Goal: Contribute content: Contribute content

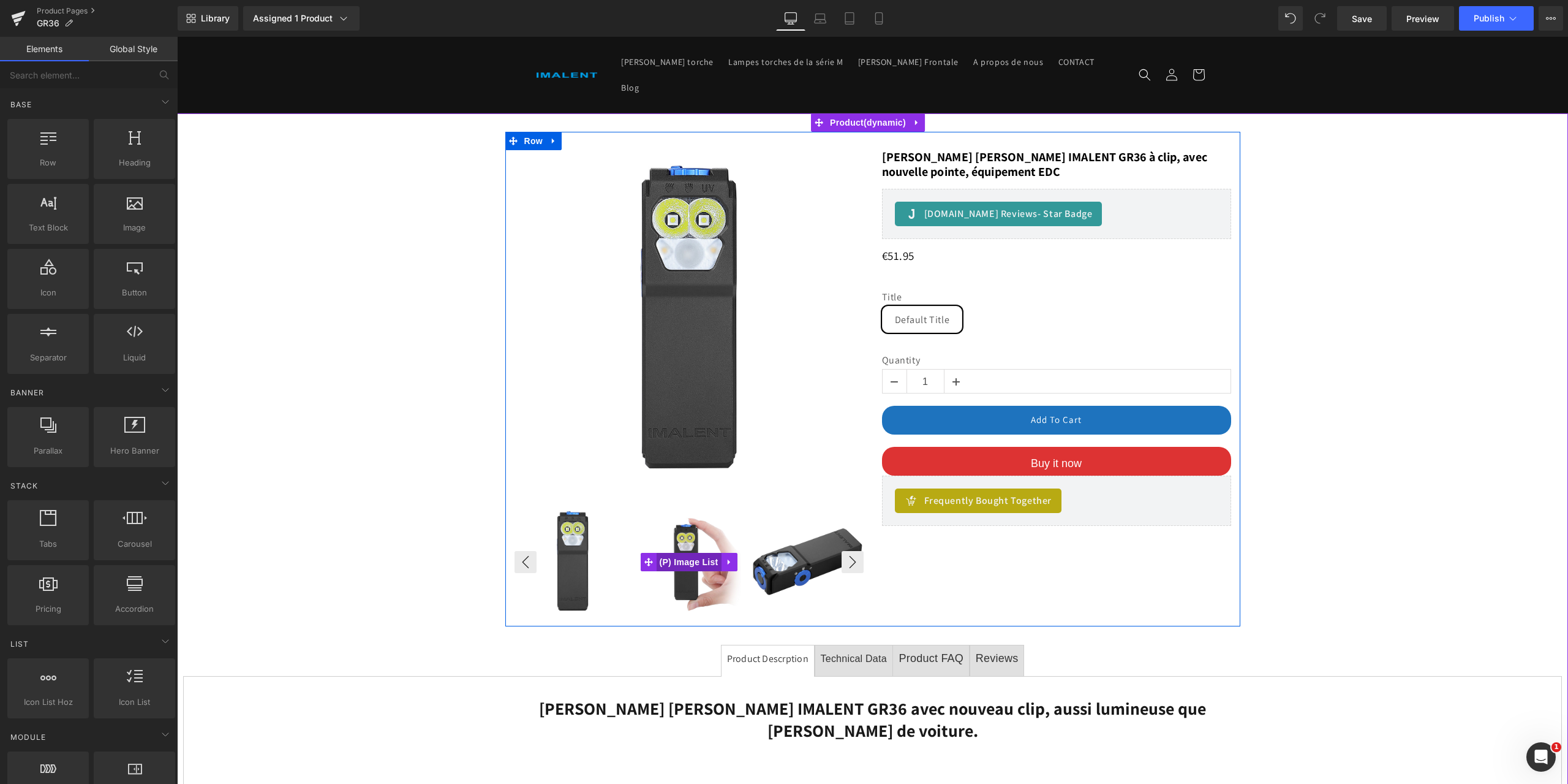
click at [685, 553] on span "(P) Image List" at bounding box center [689, 562] width 65 height 19
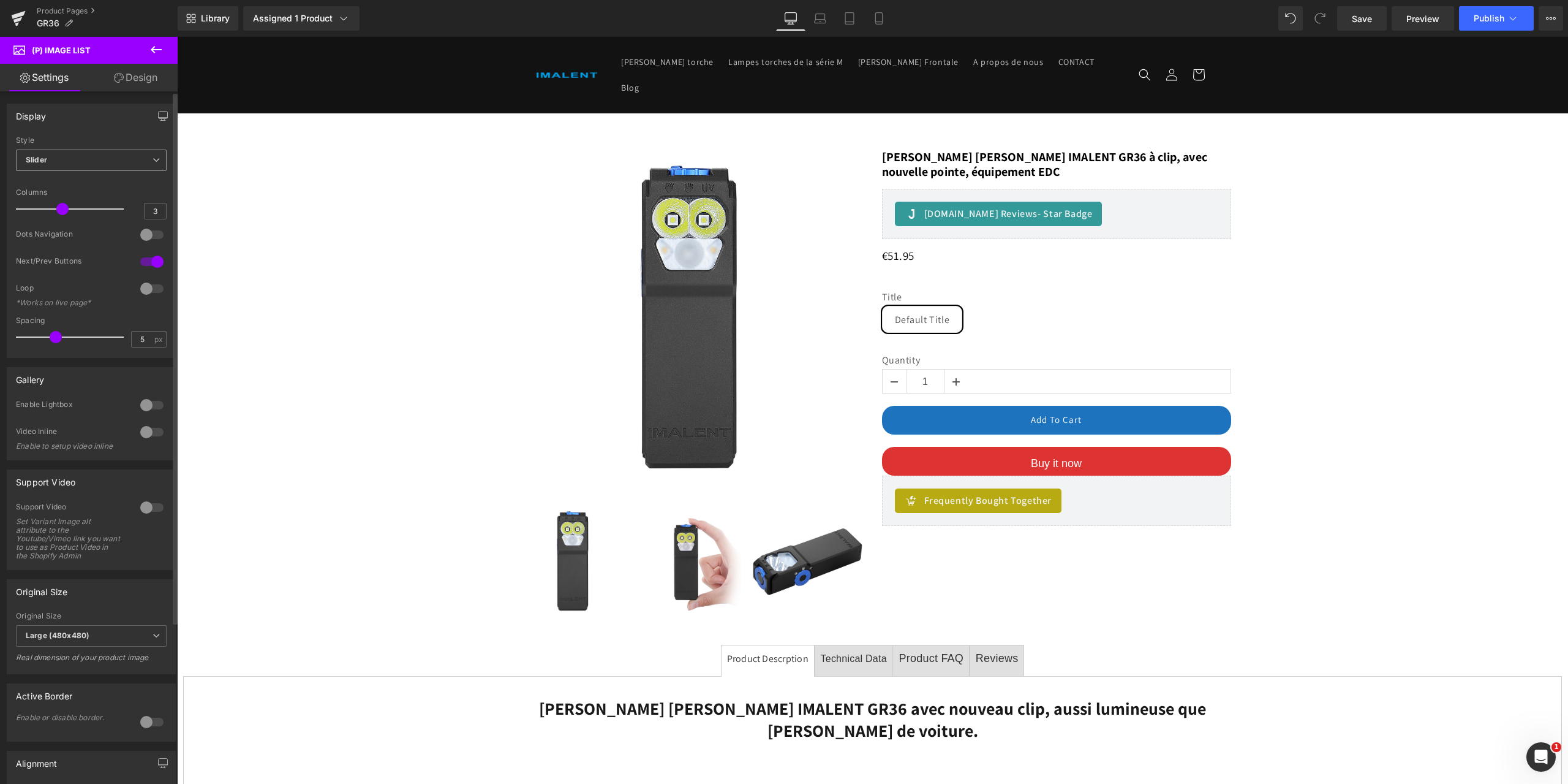
click at [156, 159] on span "Slider" at bounding box center [91, 160] width 151 height 21
click at [156, 159] on span "Slider" at bounding box center [89, 160] width 146 height 21
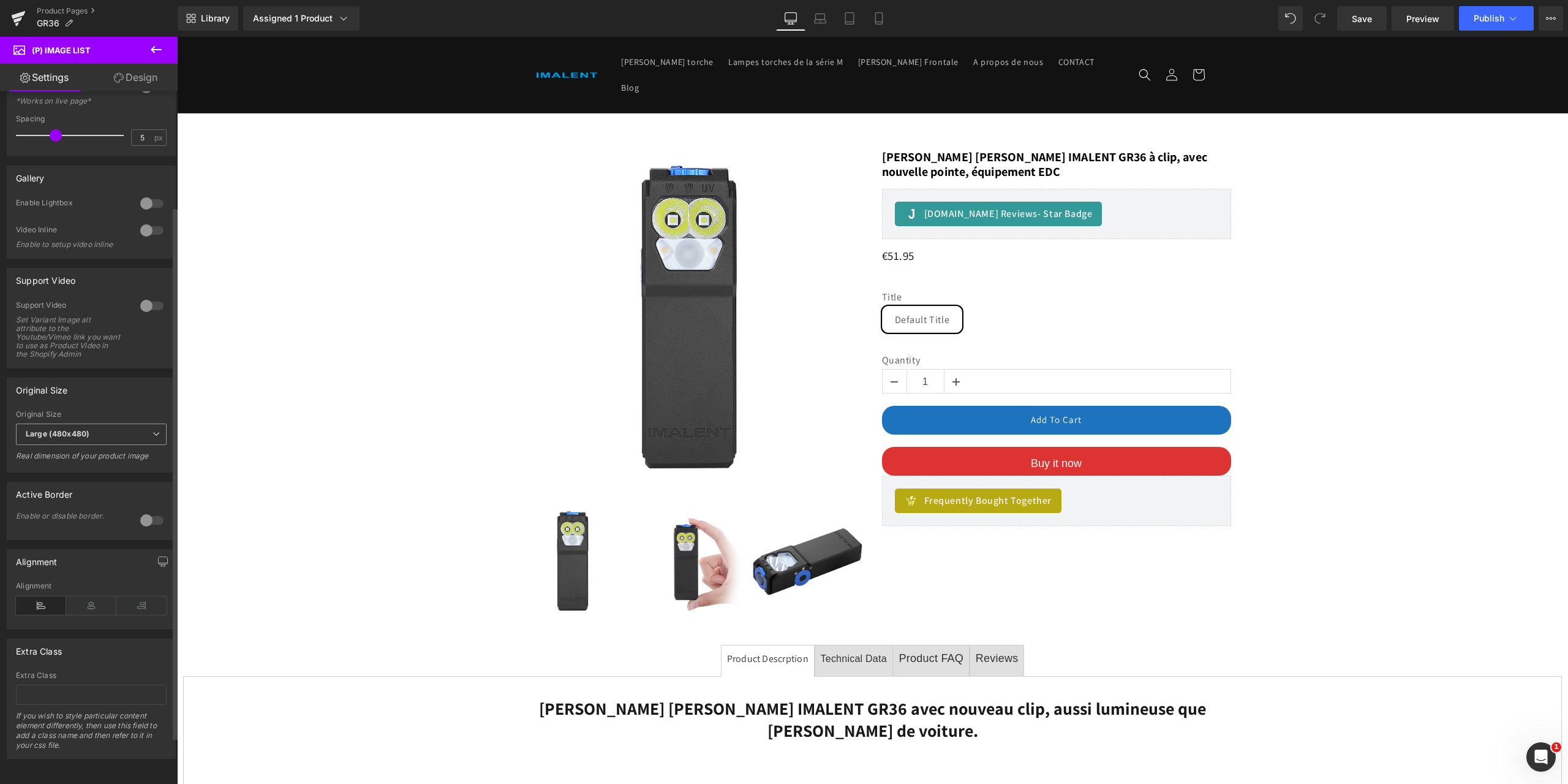
scroll to position [88, 0]
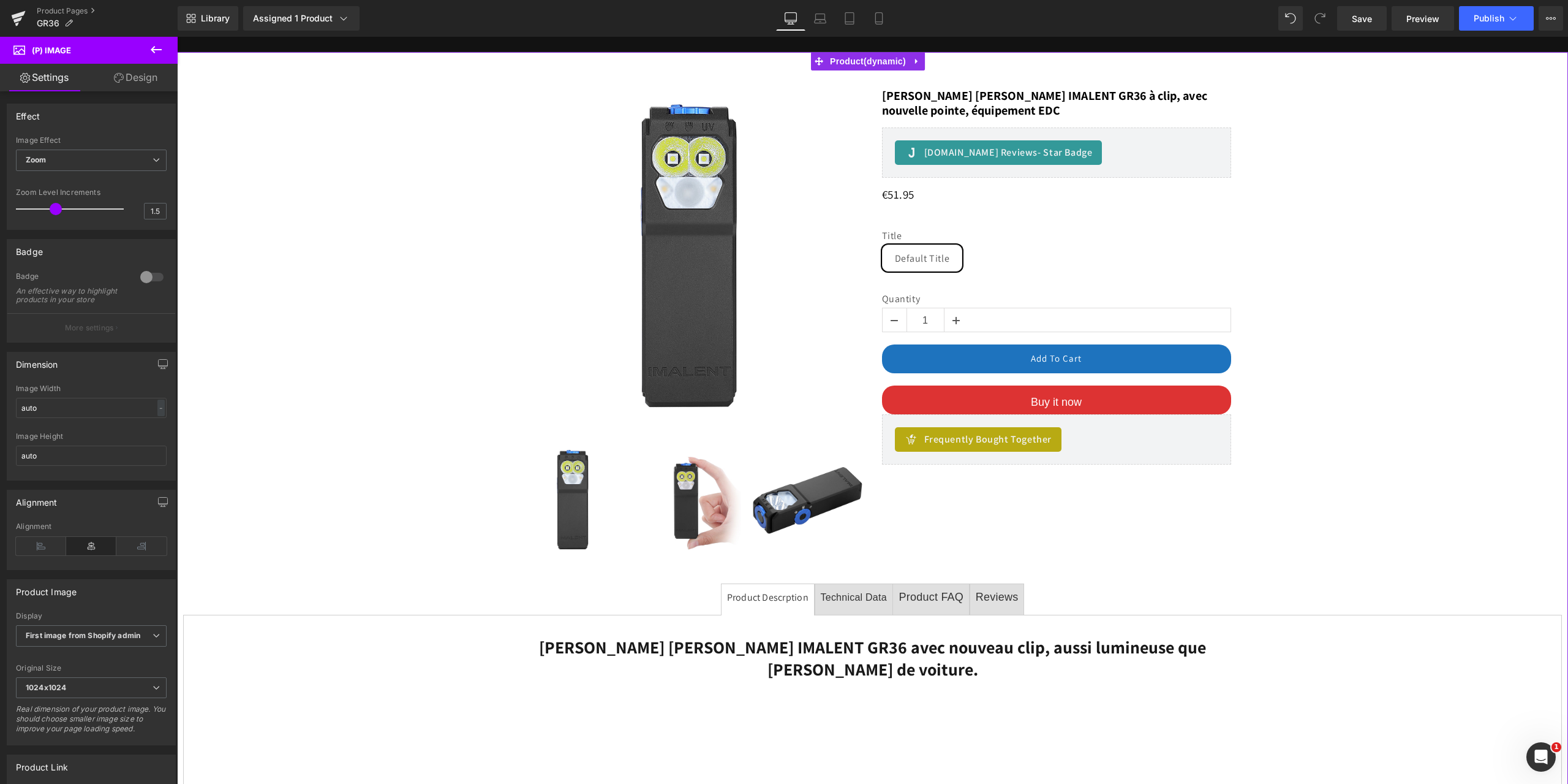
scroll to position [0, 0]
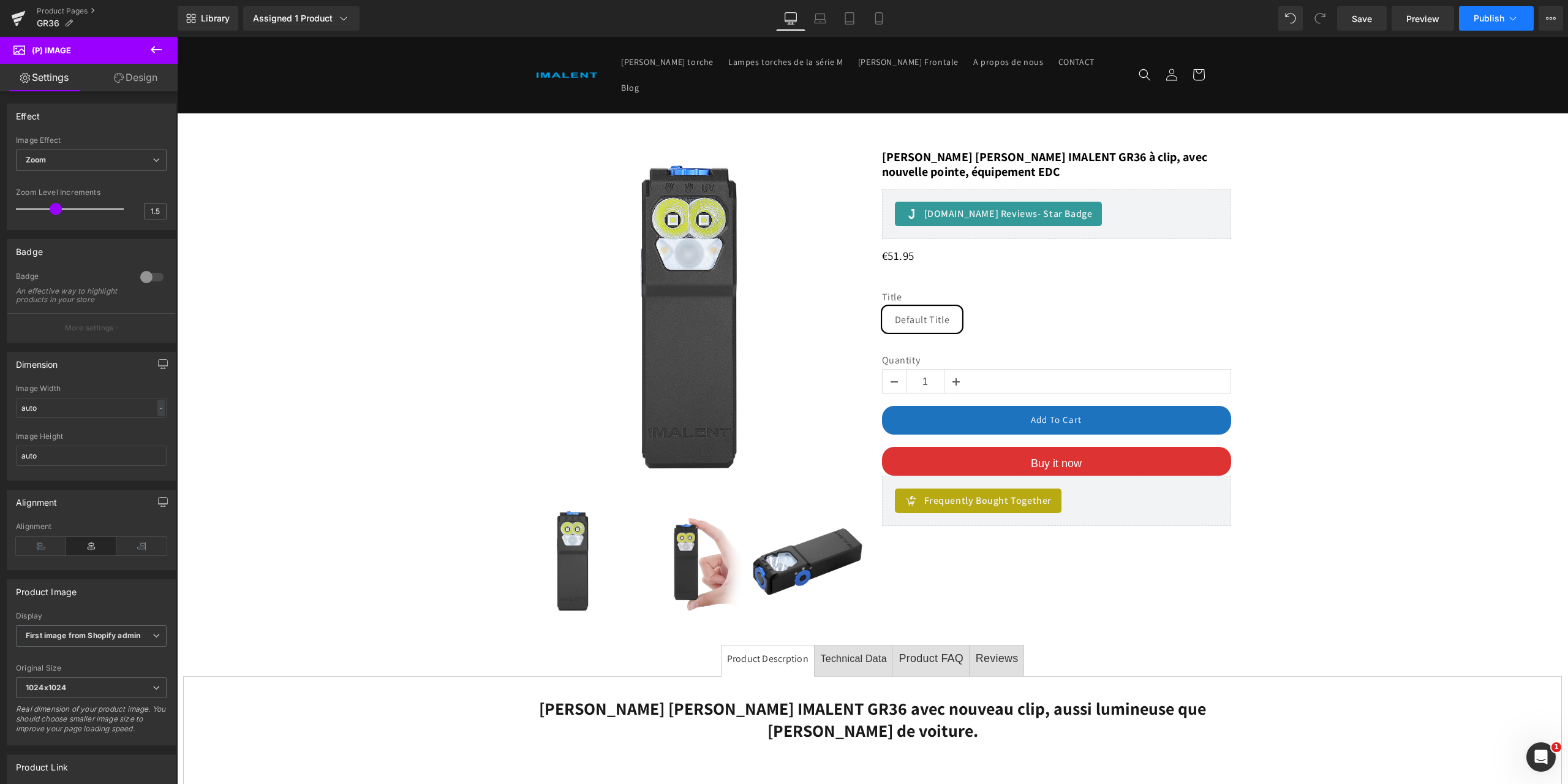
click at [1520, 10] on button "Publish" at bounding box center [1496, 18] width 75 height 24
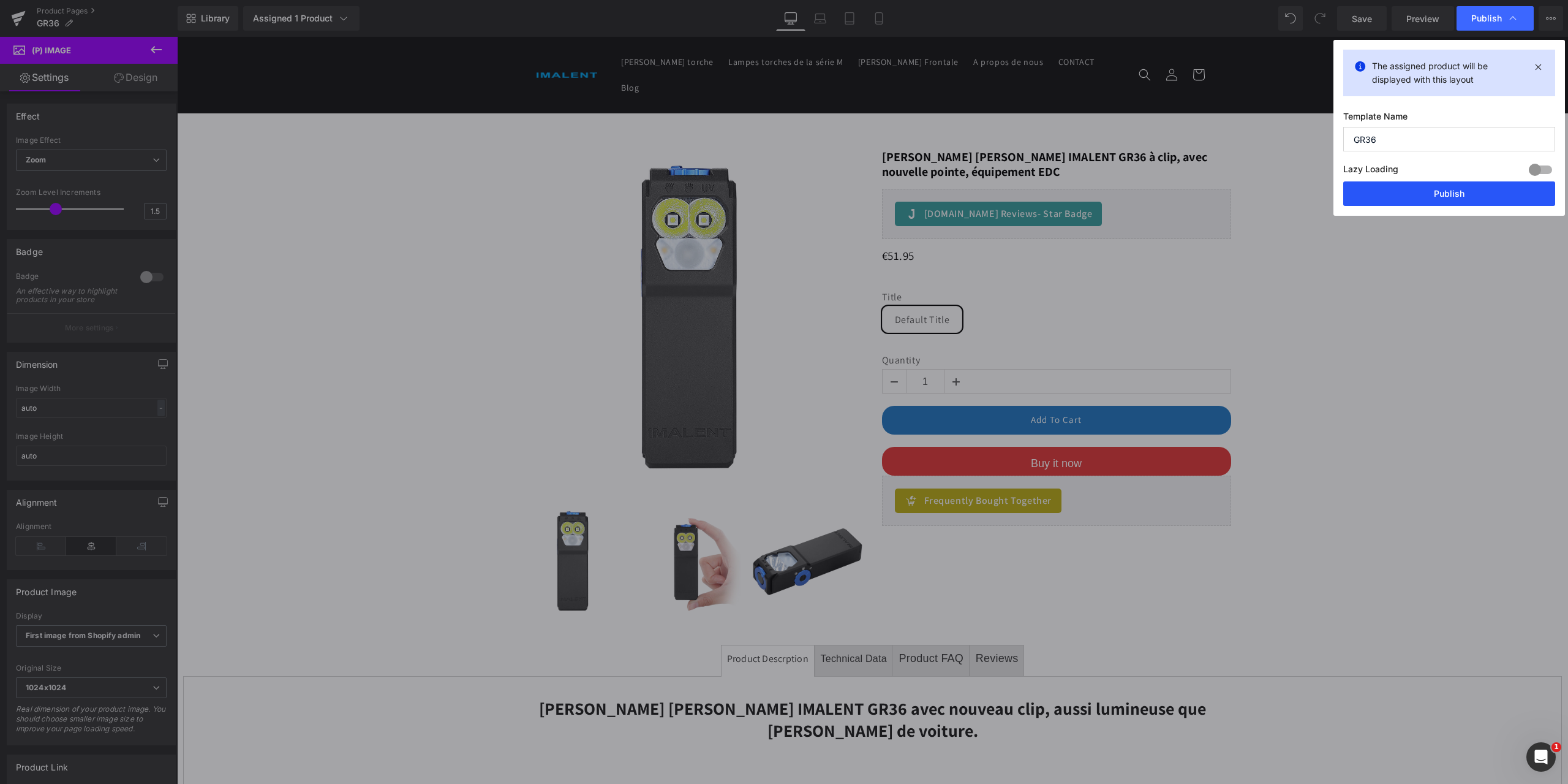
click at [1438, 193] on button "Publish" at bounding box center [1449, 193] width 212 height 24
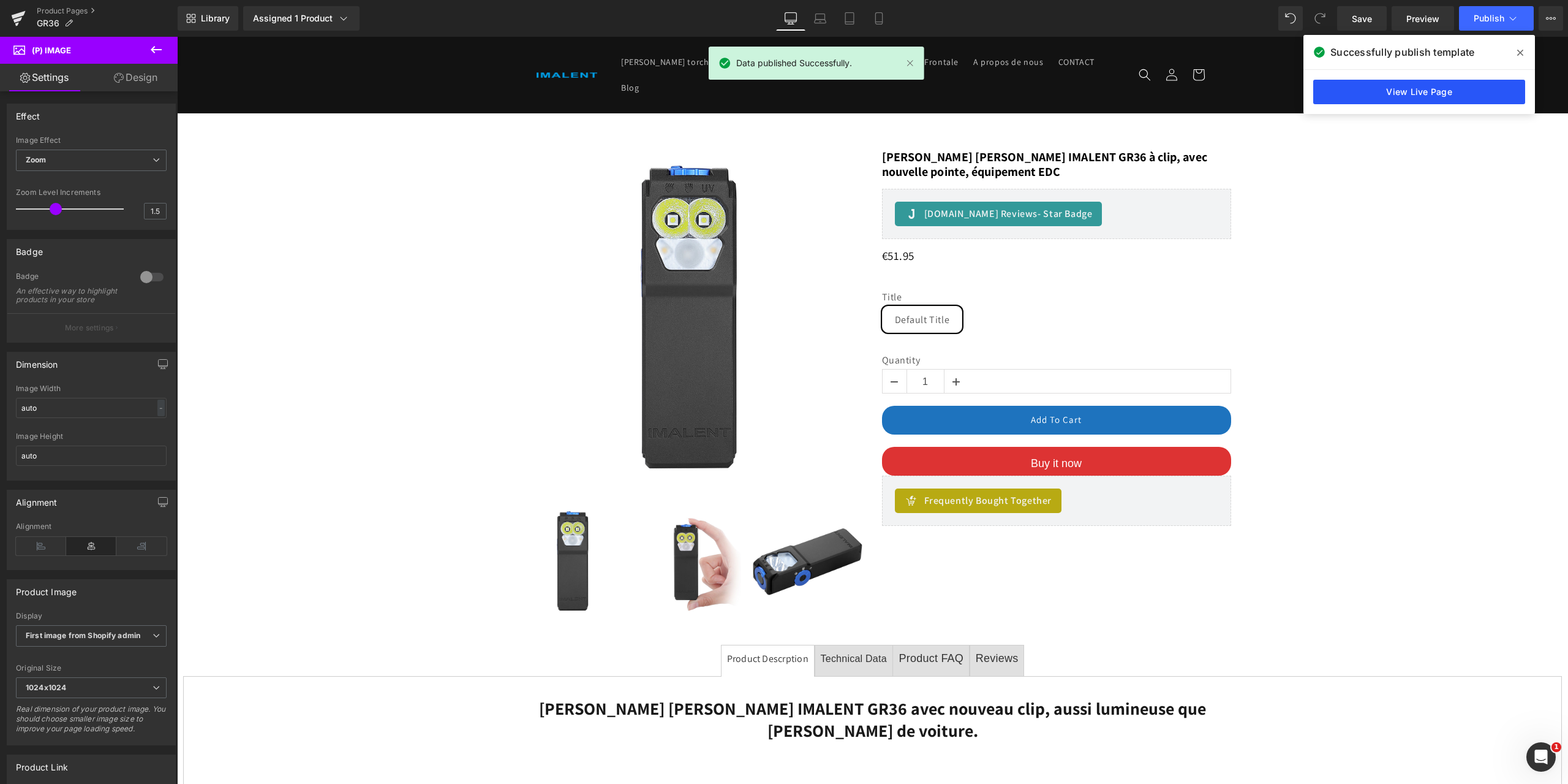
click at [1433, 93] on link "View Live Page" at bounding box center [1419, 91] width 212 height 24
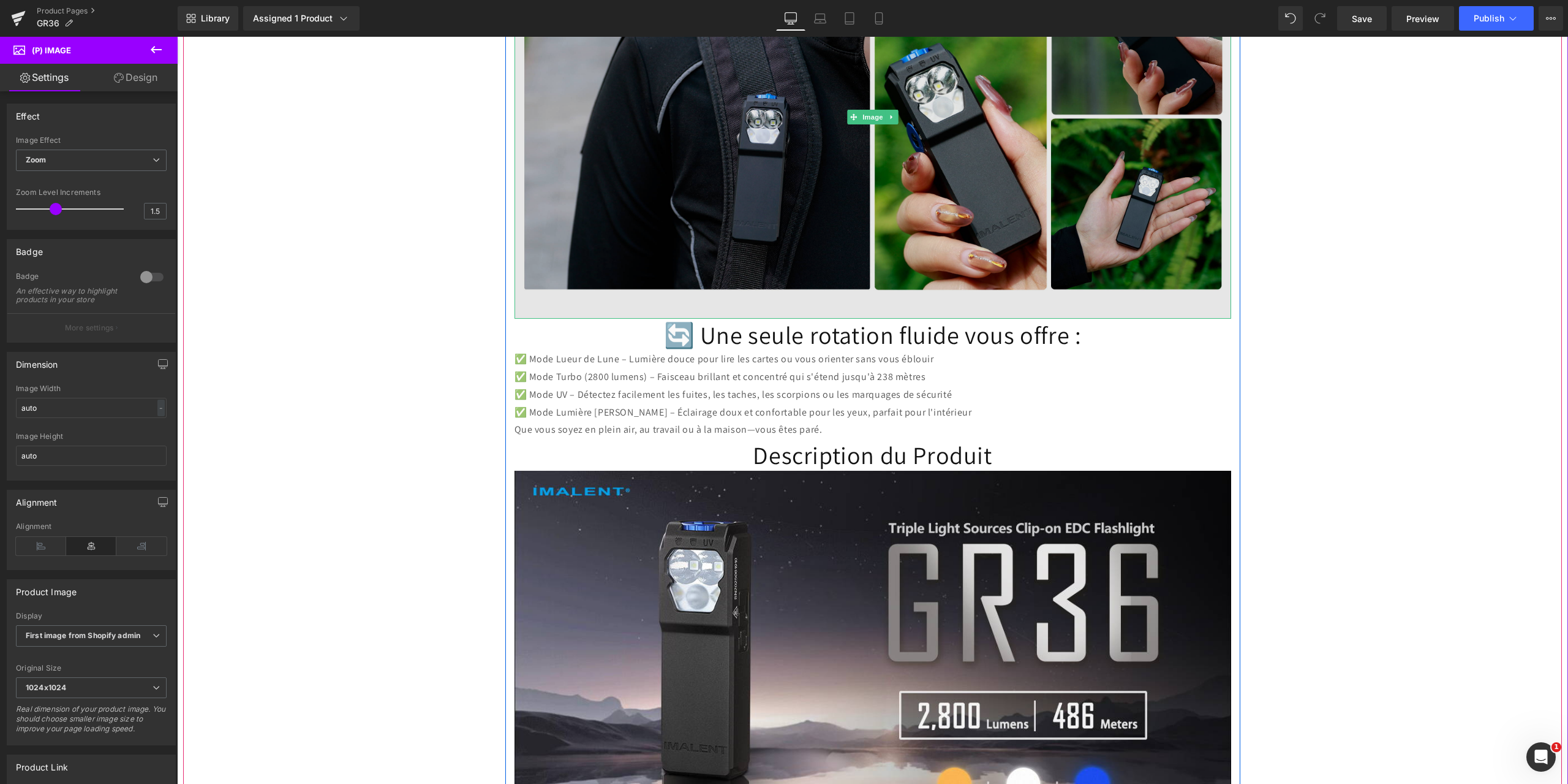
scroll to position [2941, 0]
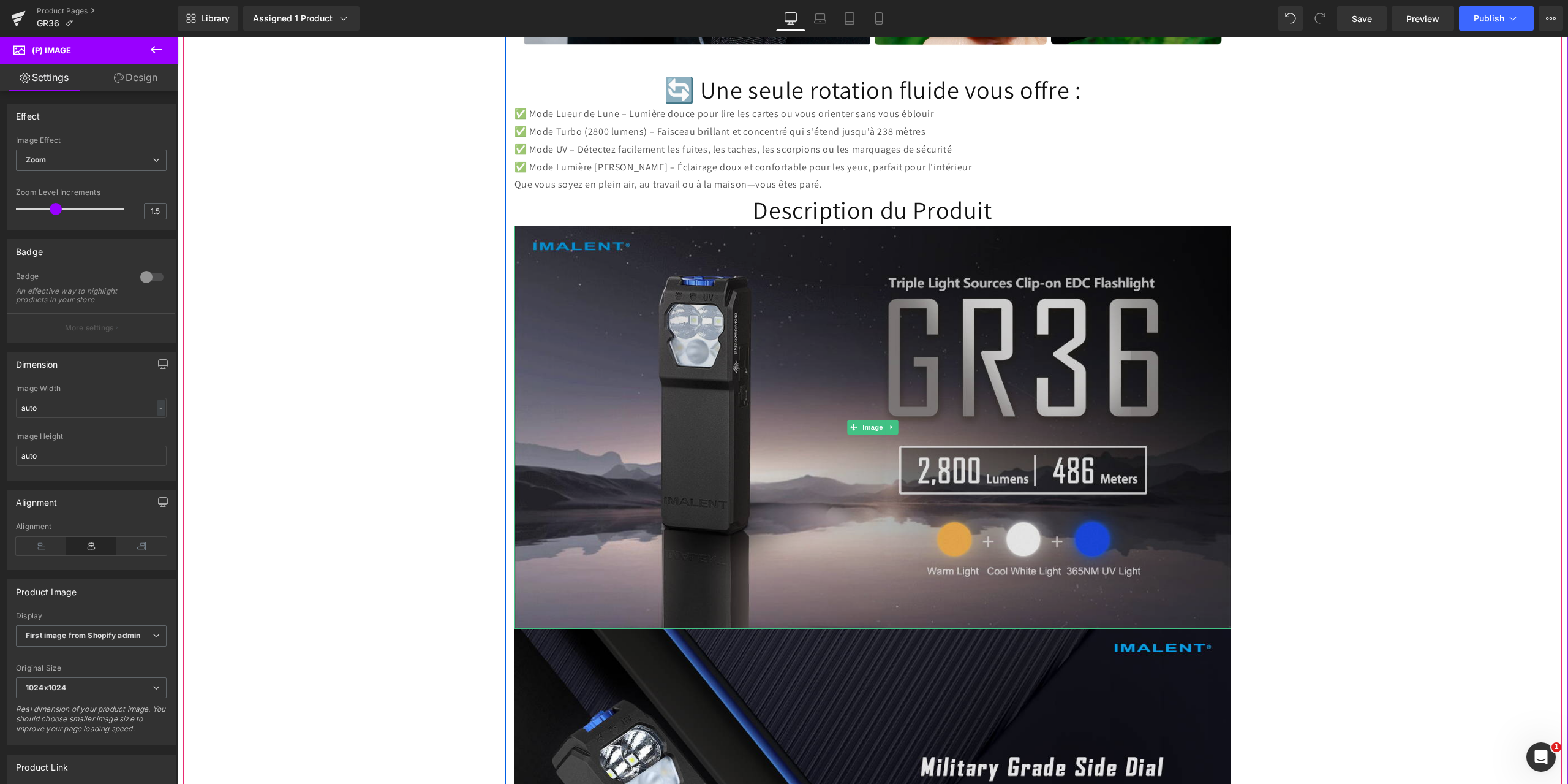
click at [712, 487] on img at bounding box center [872, 427] width 717 height 403
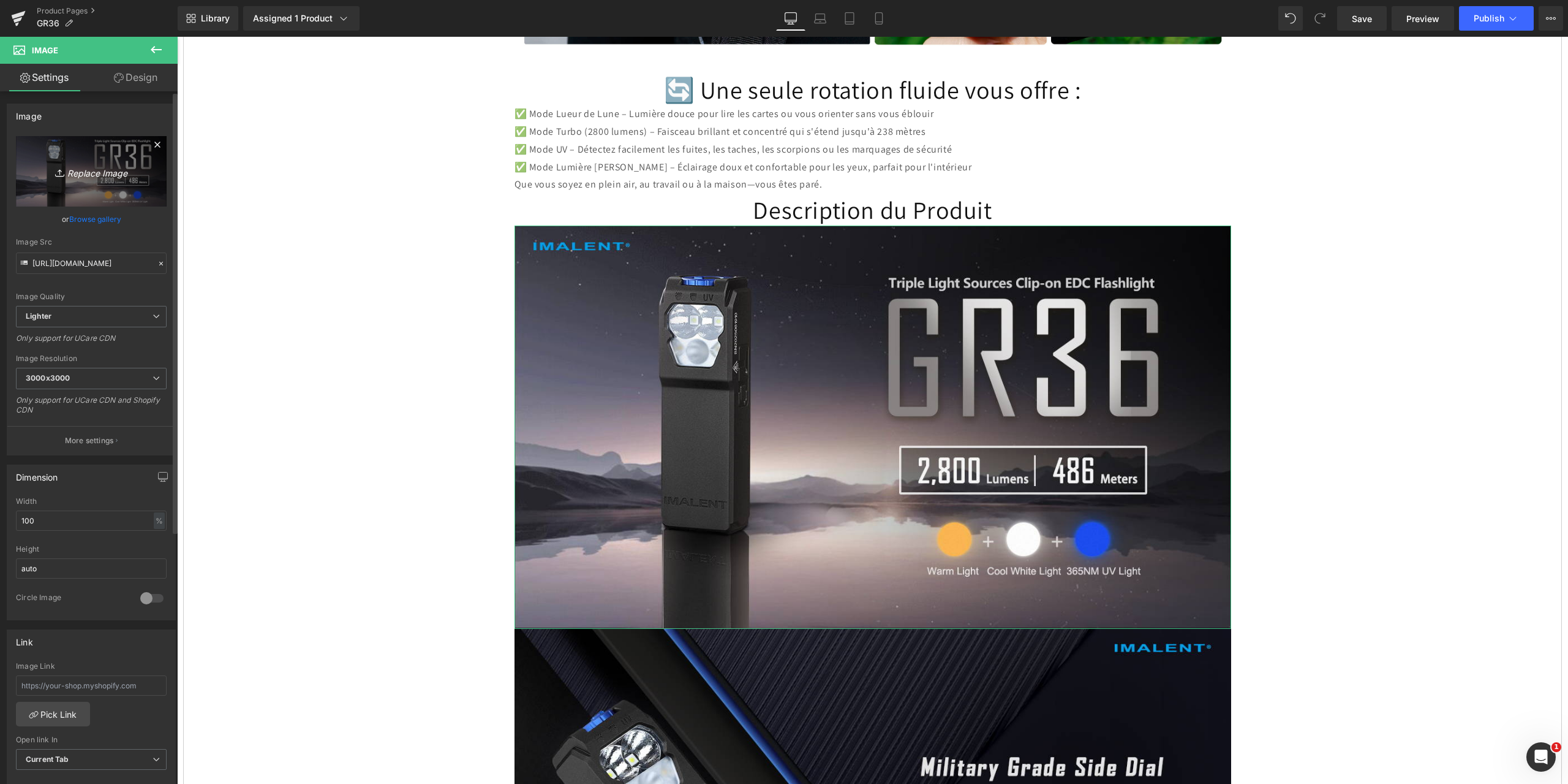
click at [104, 172] on icon "Replace Image" at bounding box center [91, 171] width 98 height 15
type input "C:\fakepath\GR36-1464x600-1.jpg"
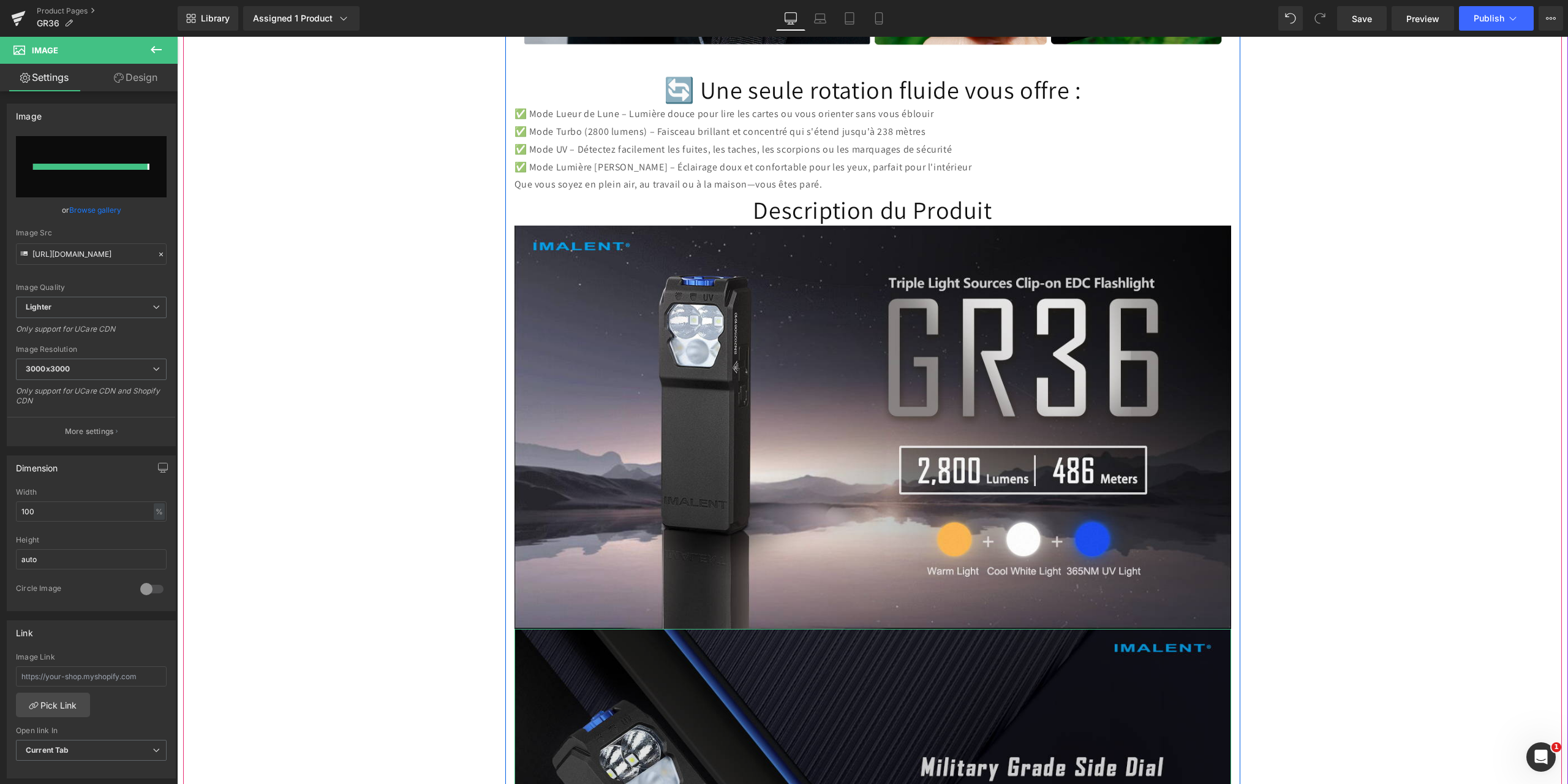
type input "[URL][DOMAIN_NAME]"
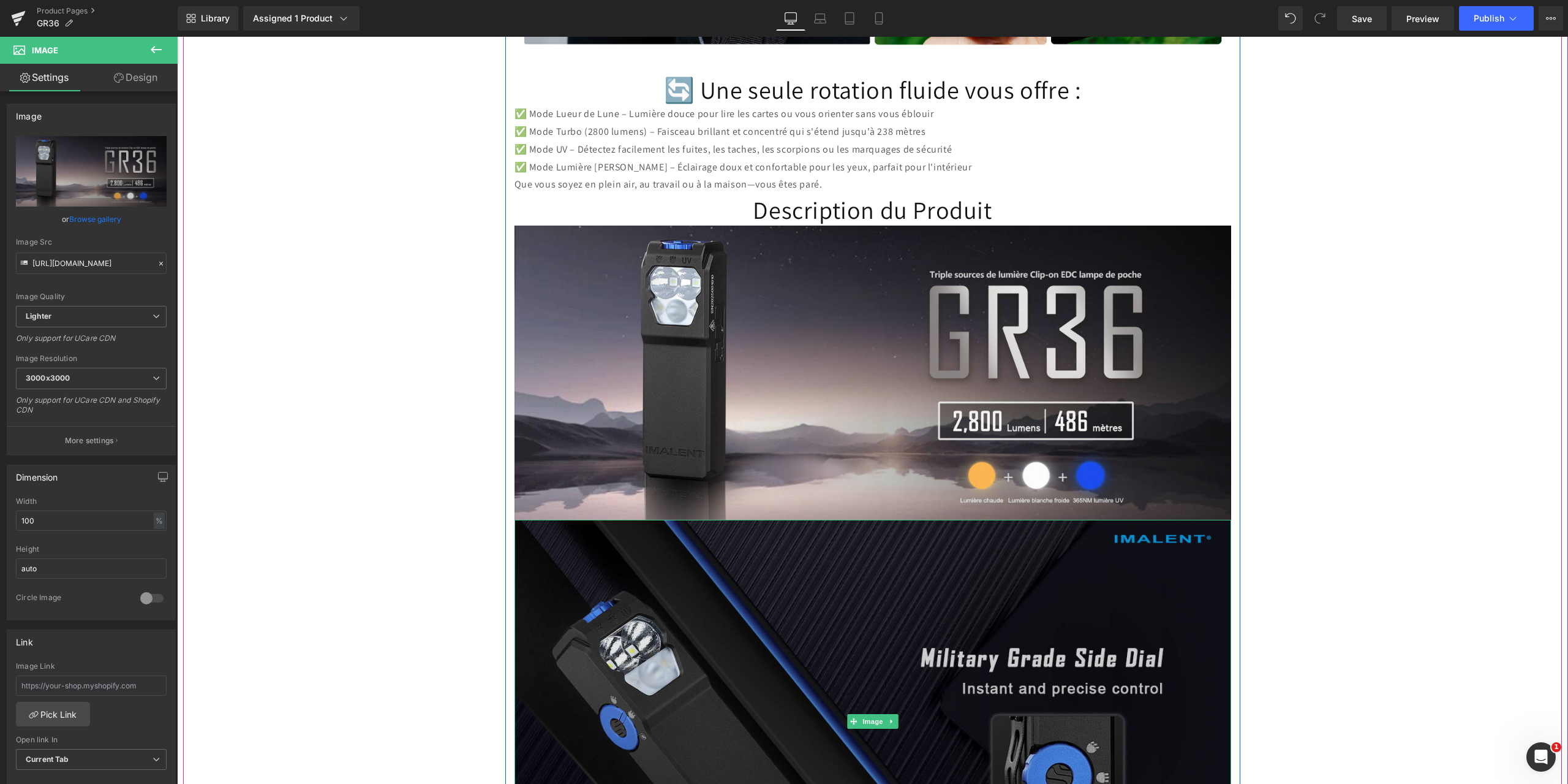
scroll to position [3125, 0]
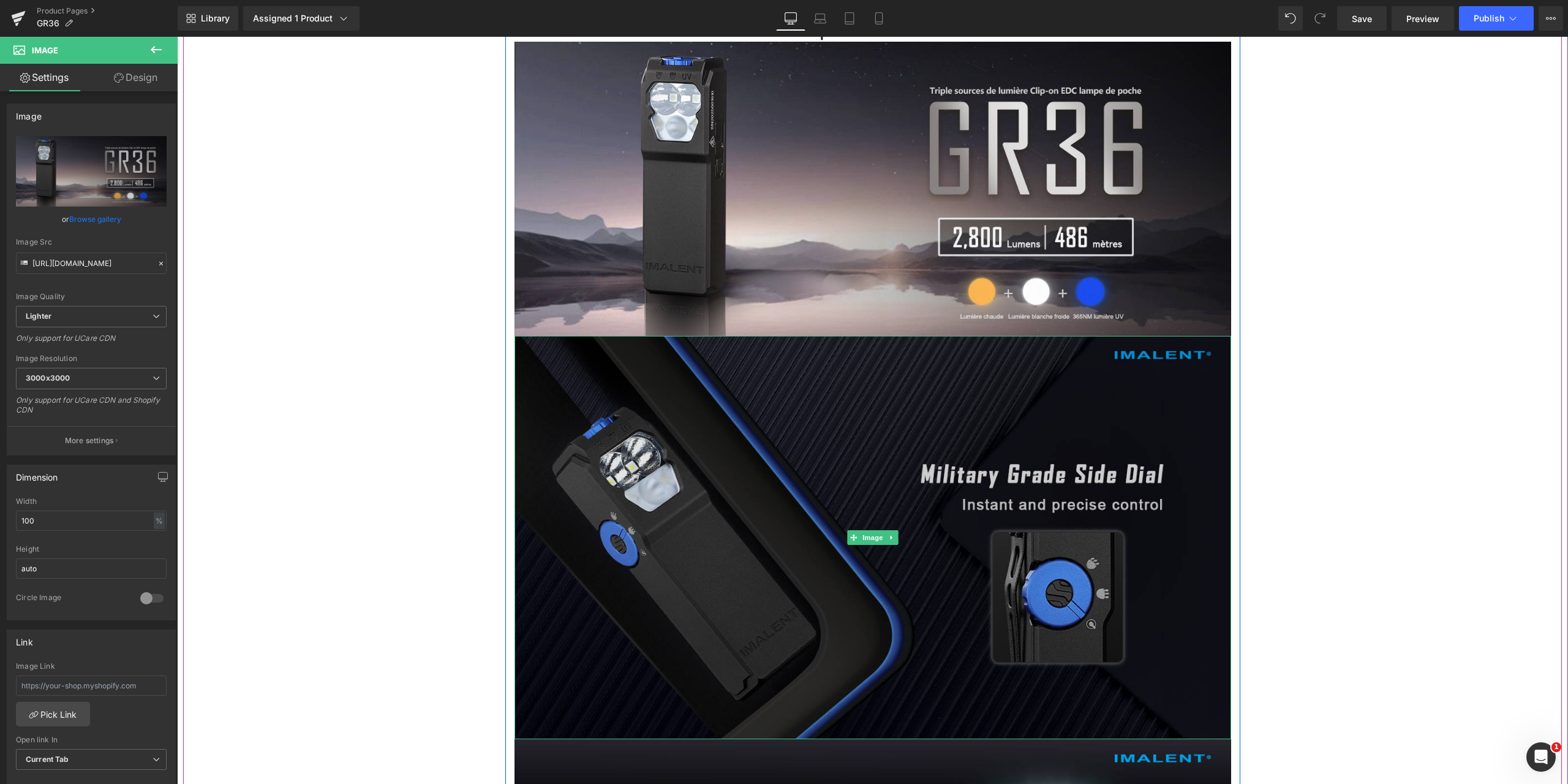
click at [750, 485] on img at bounding box center [872, 537] width 717 height 403
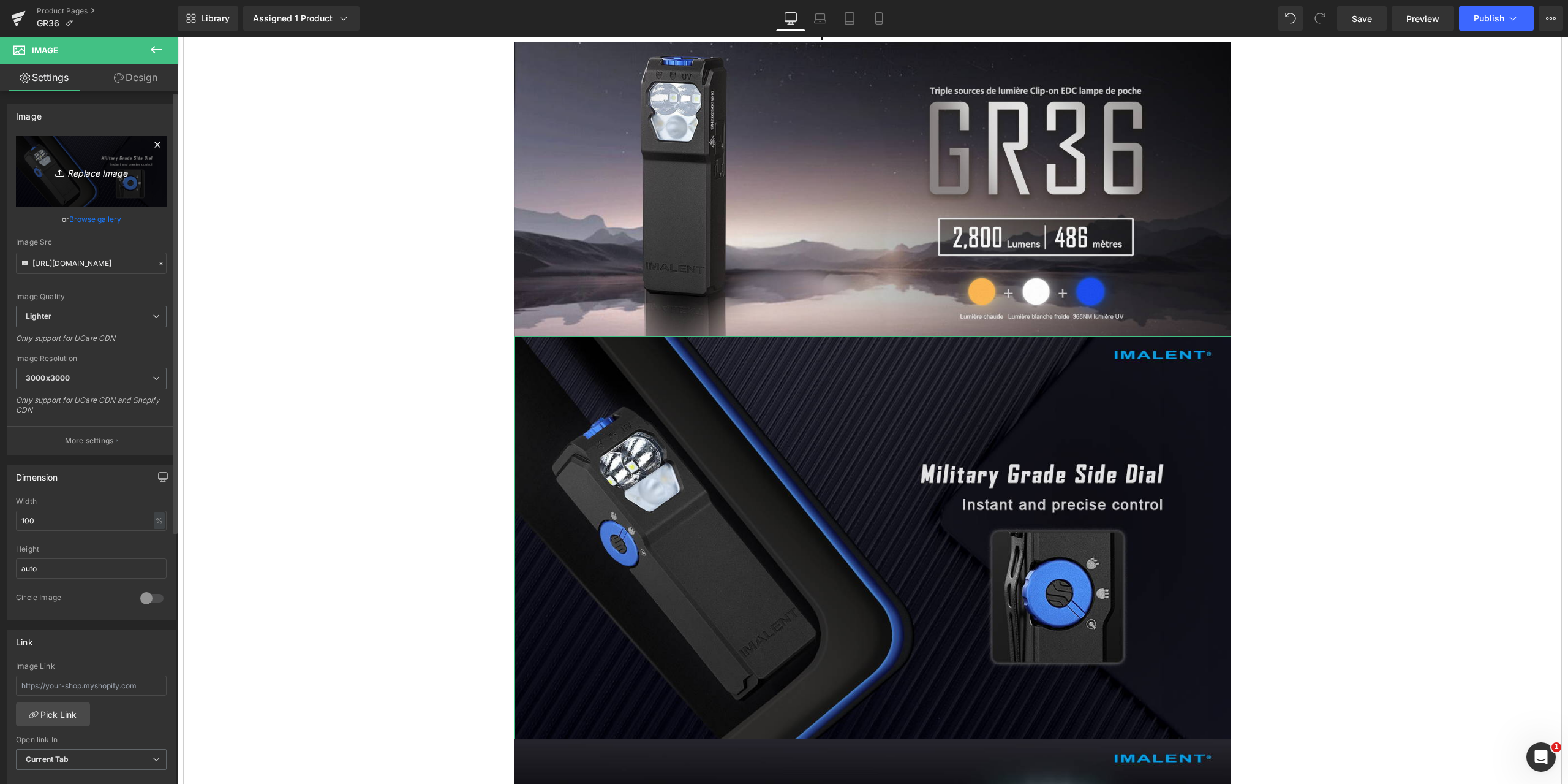
click at [117, 171] on icon "Replace Image" at bounding box center [91, 171] width 98 height 15
type input "C:\fakepath\GR36-1464x600-2.jpg"
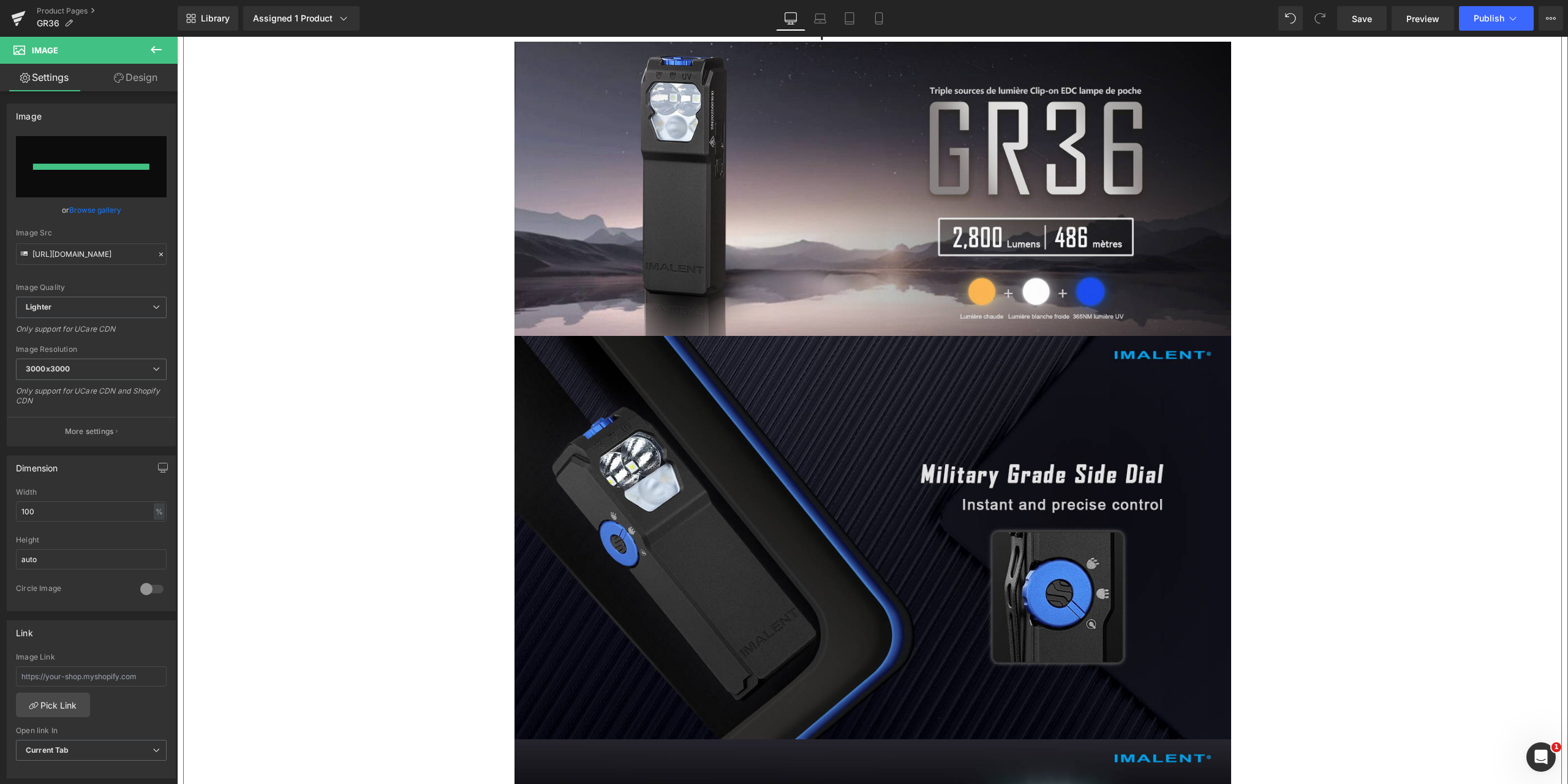
type input "[URL][DOMAIN_NAME]"
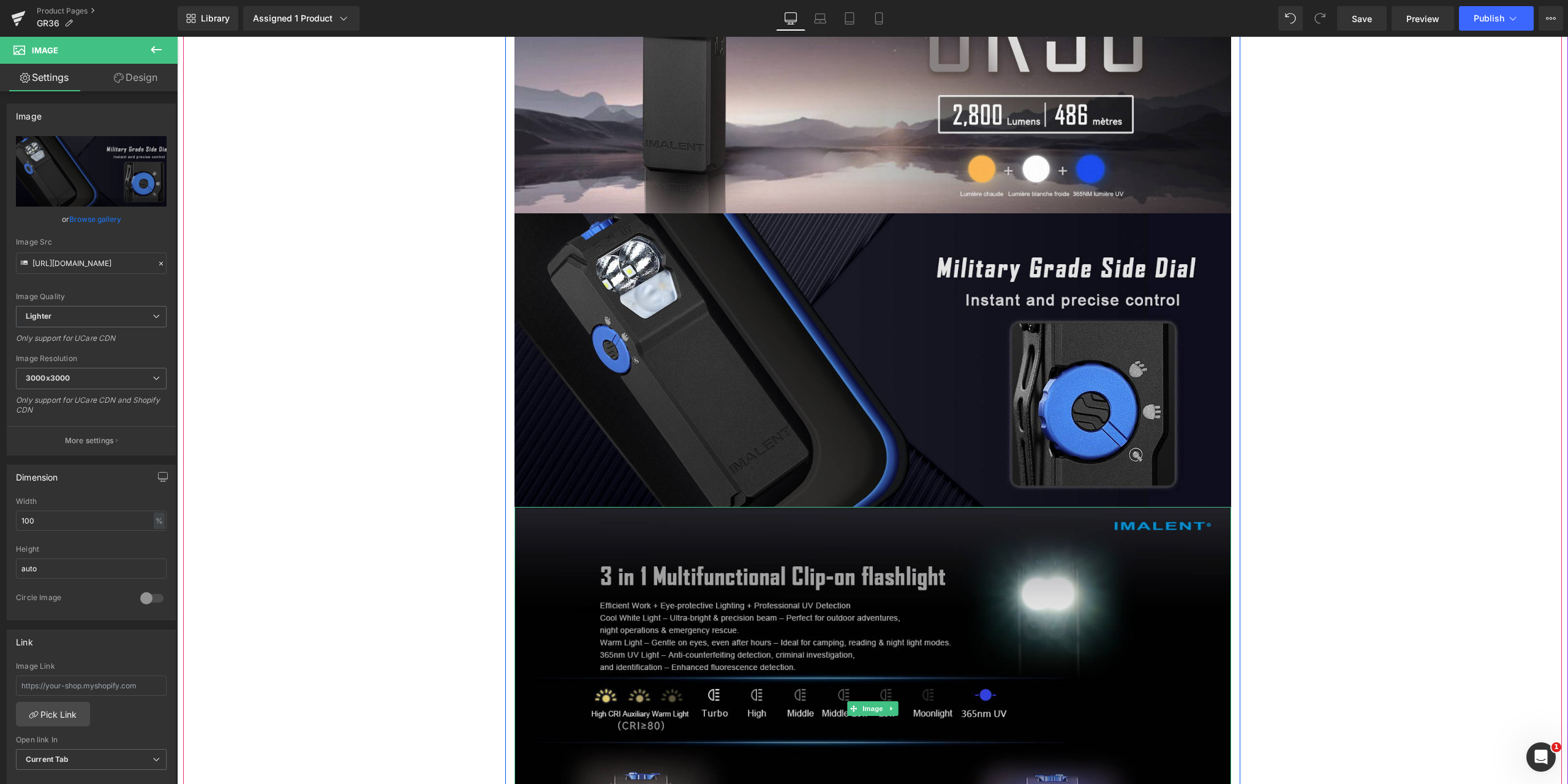
scroll to position [3370, 0]
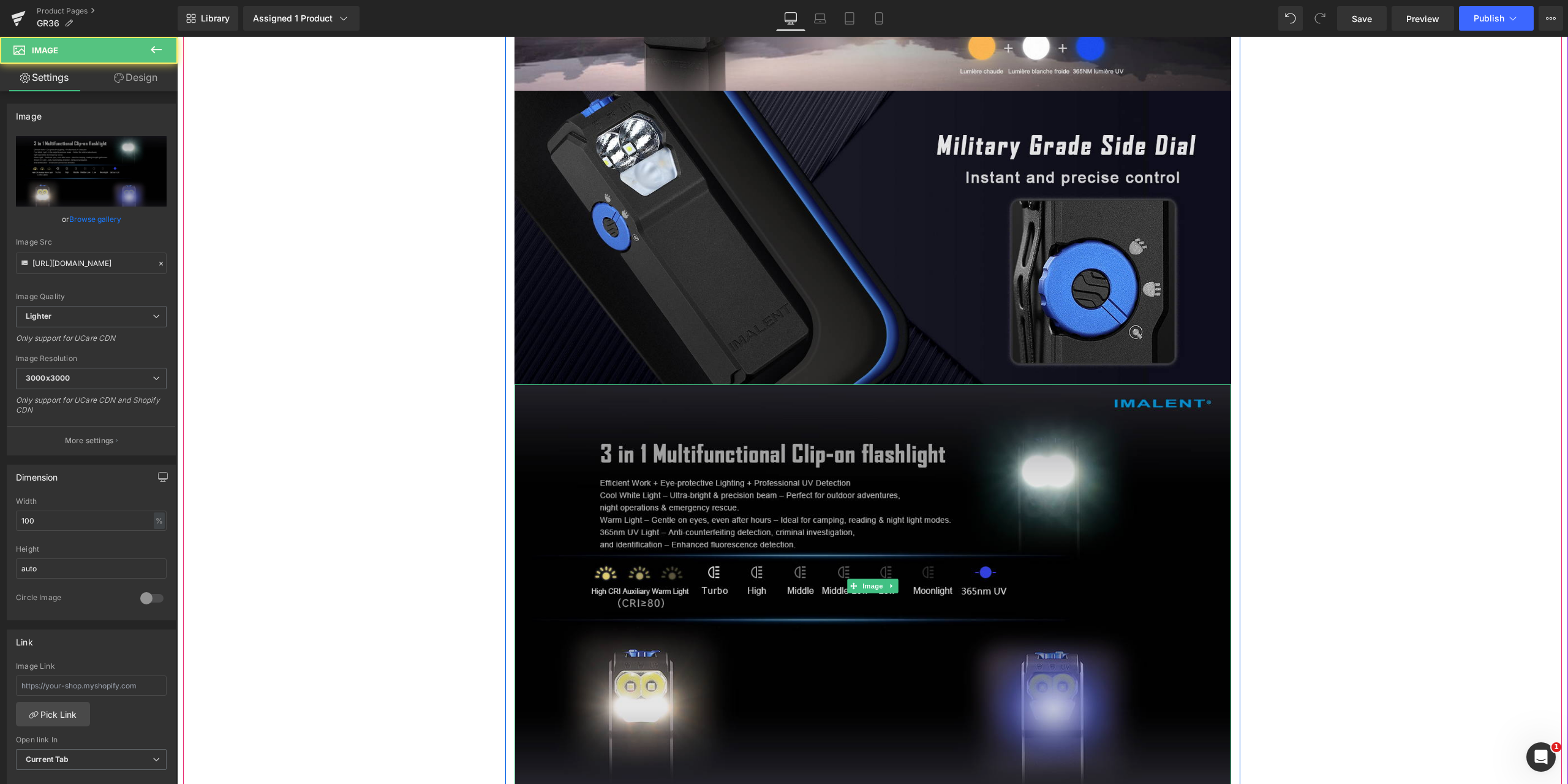
click at [782, 463] on img at bounding box center [872, 586] width 717 height 403
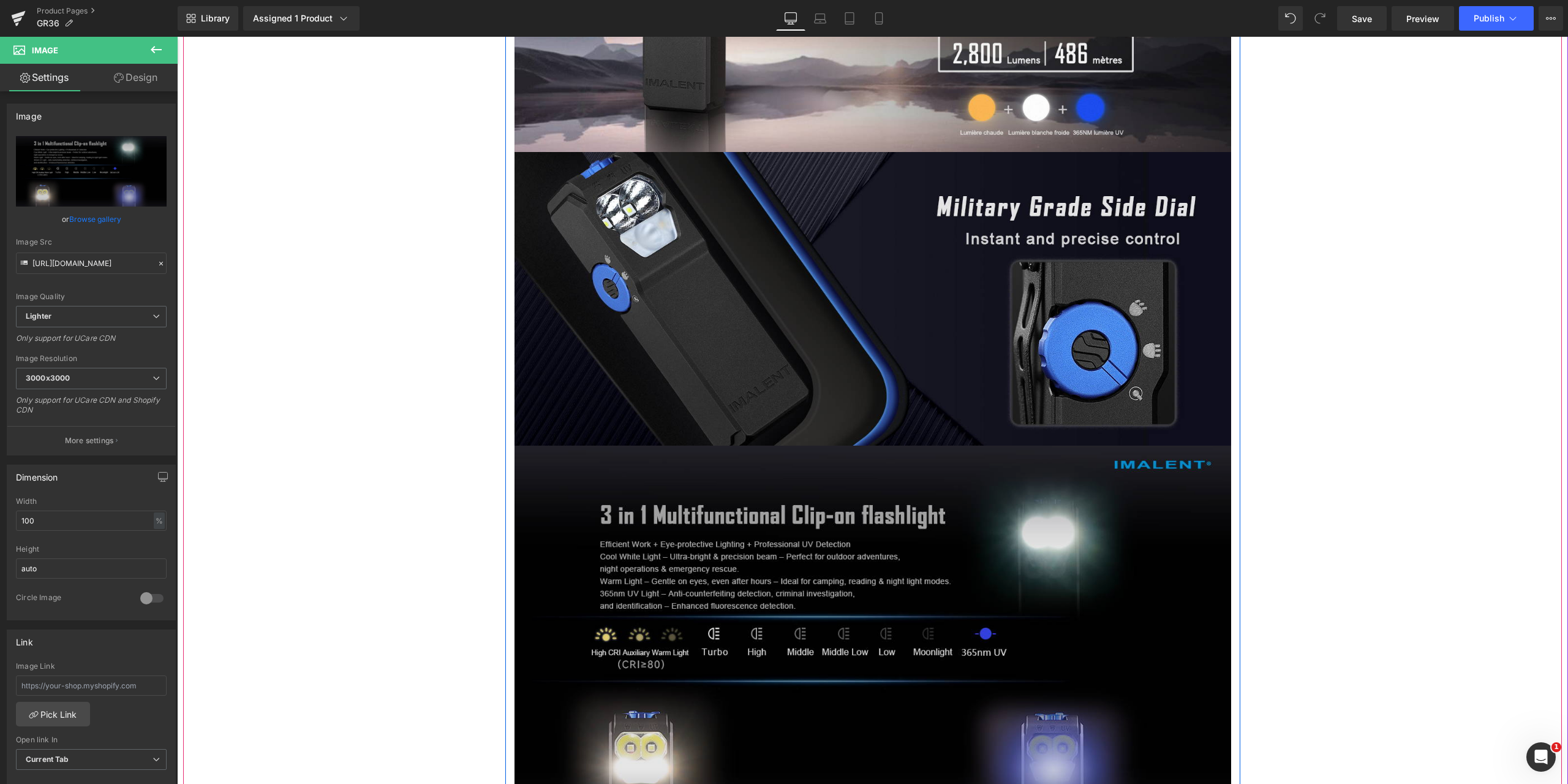
scroll to position [3431, 0]
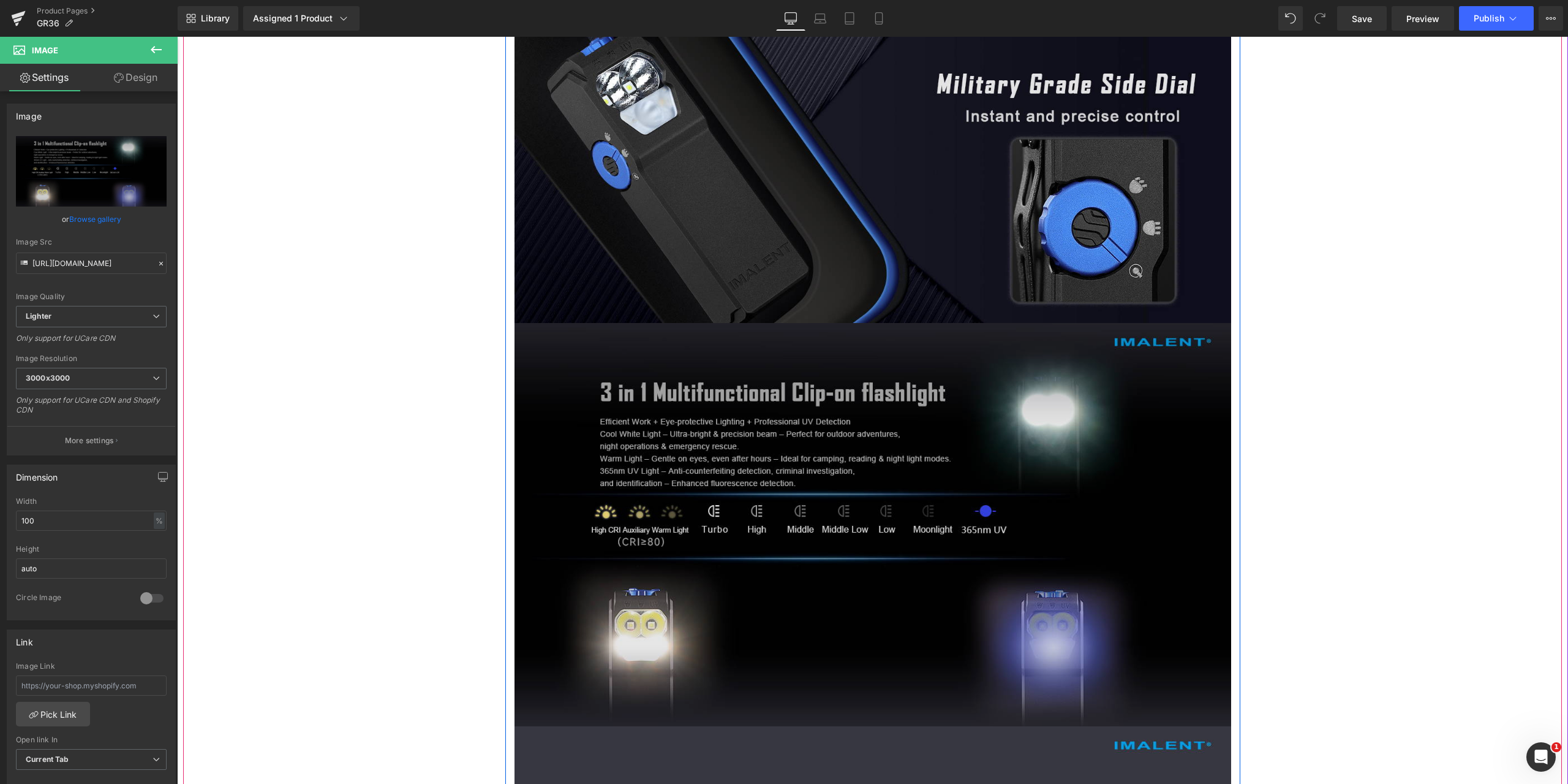
click at [883, 492] on img at bounding box center [872, 524] width 717 height 403
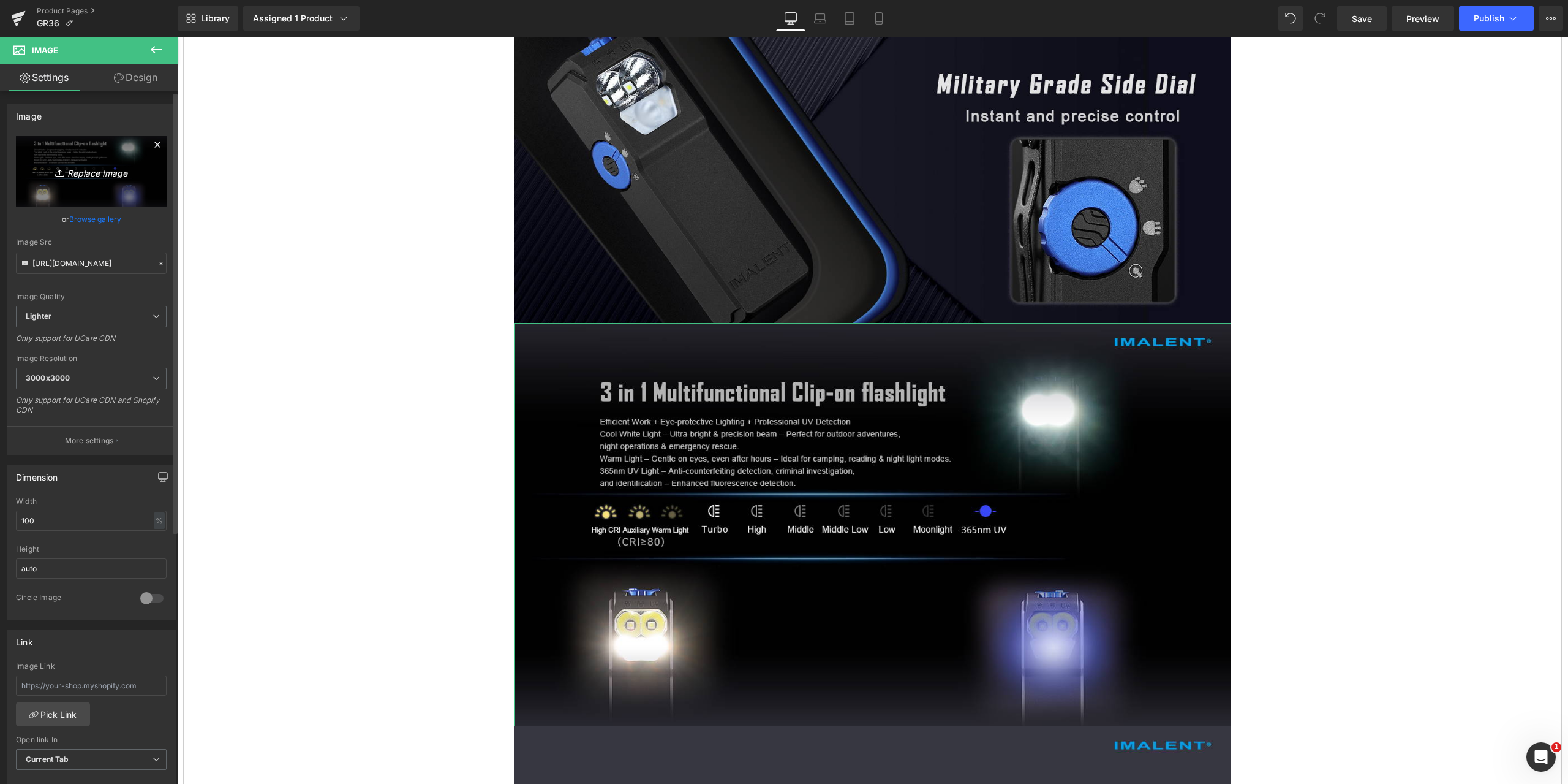
click at [93, 173] on icon "Replace Image" at bounding box center [91, 171] width 98 height 15
type input "C:\fakepath\GR36-1464x600-3.jpg"
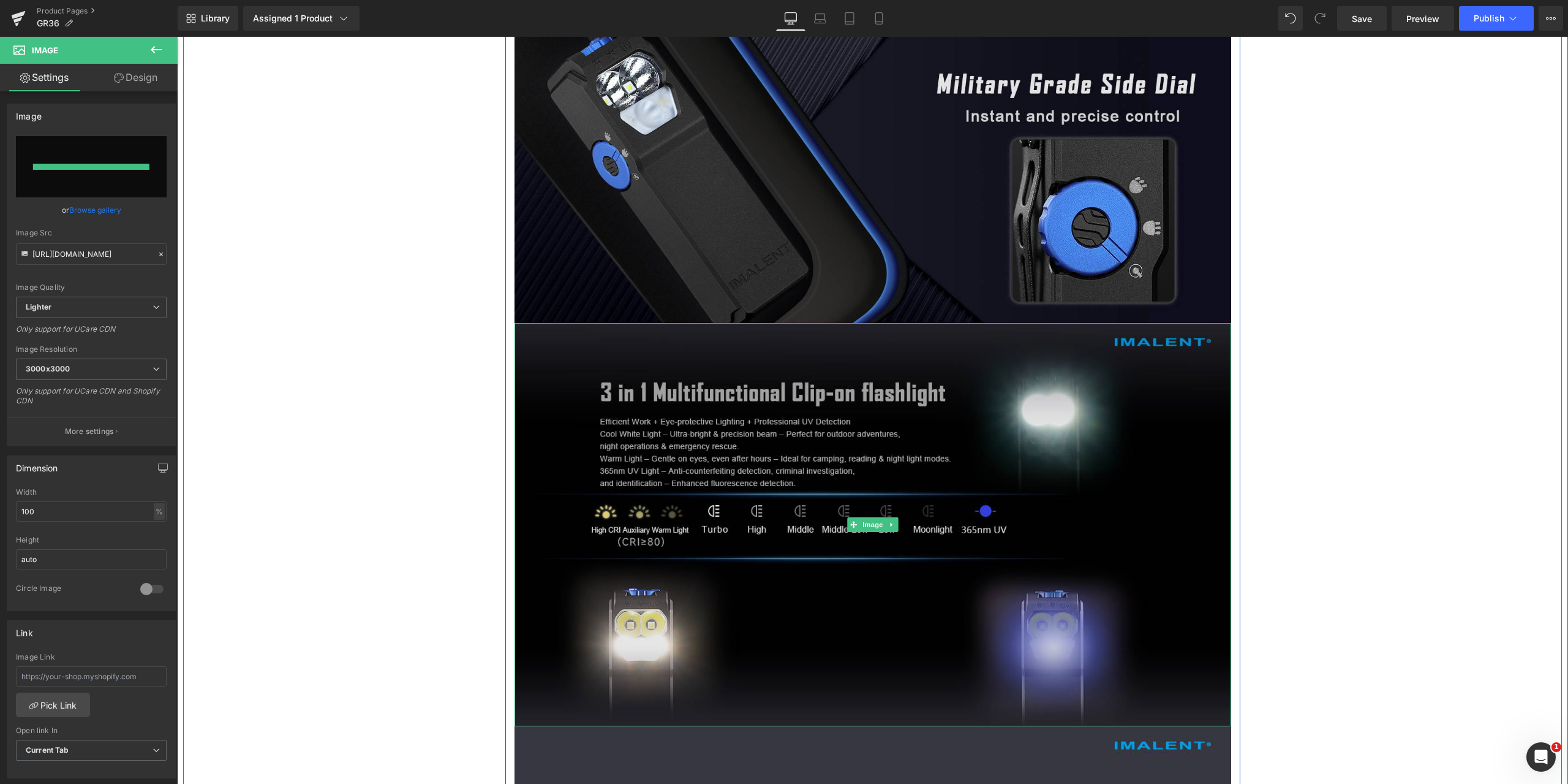
type input "[URL][DOMAIN_NAME]"
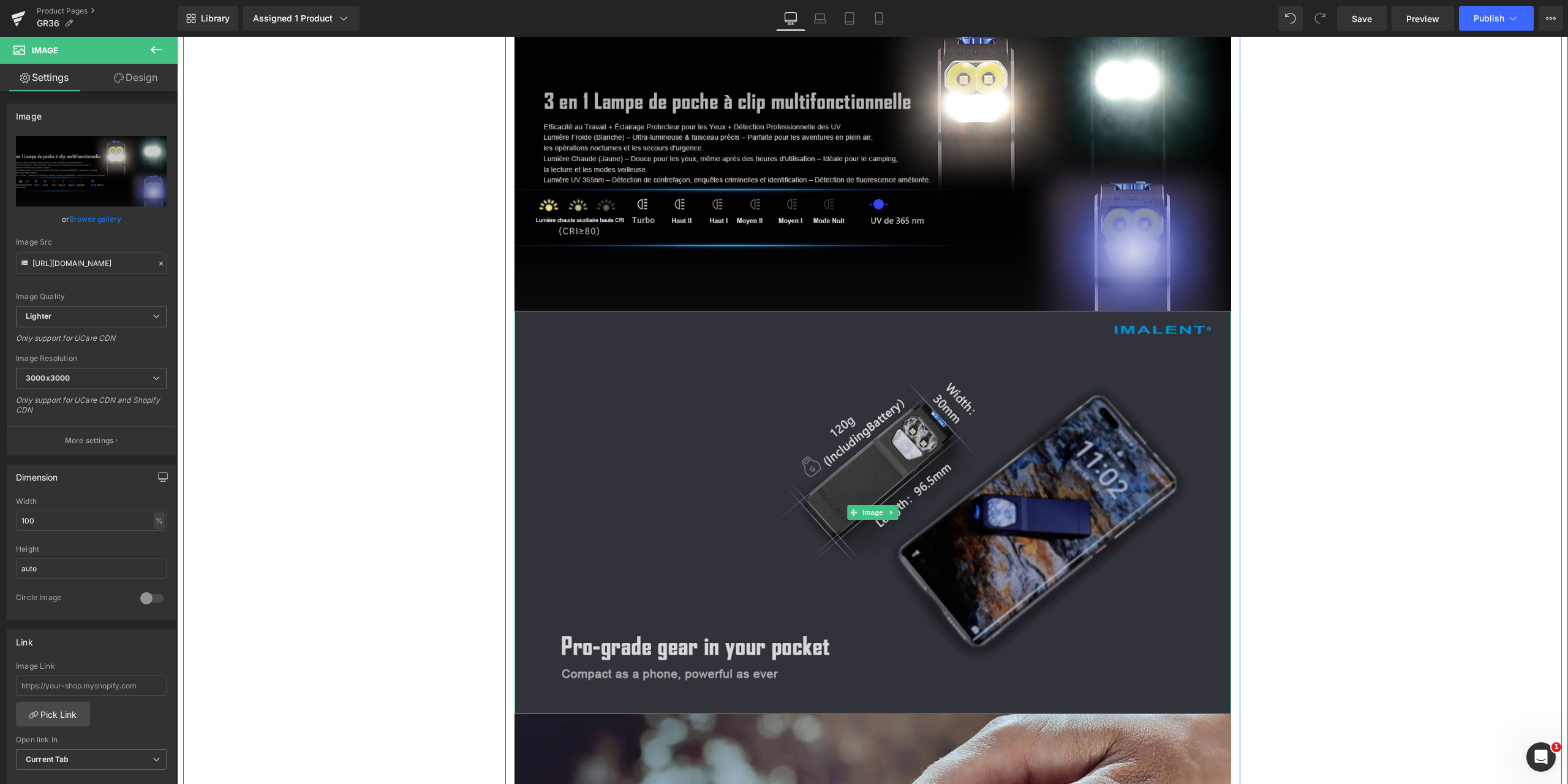
scroll to position [3799, 0]
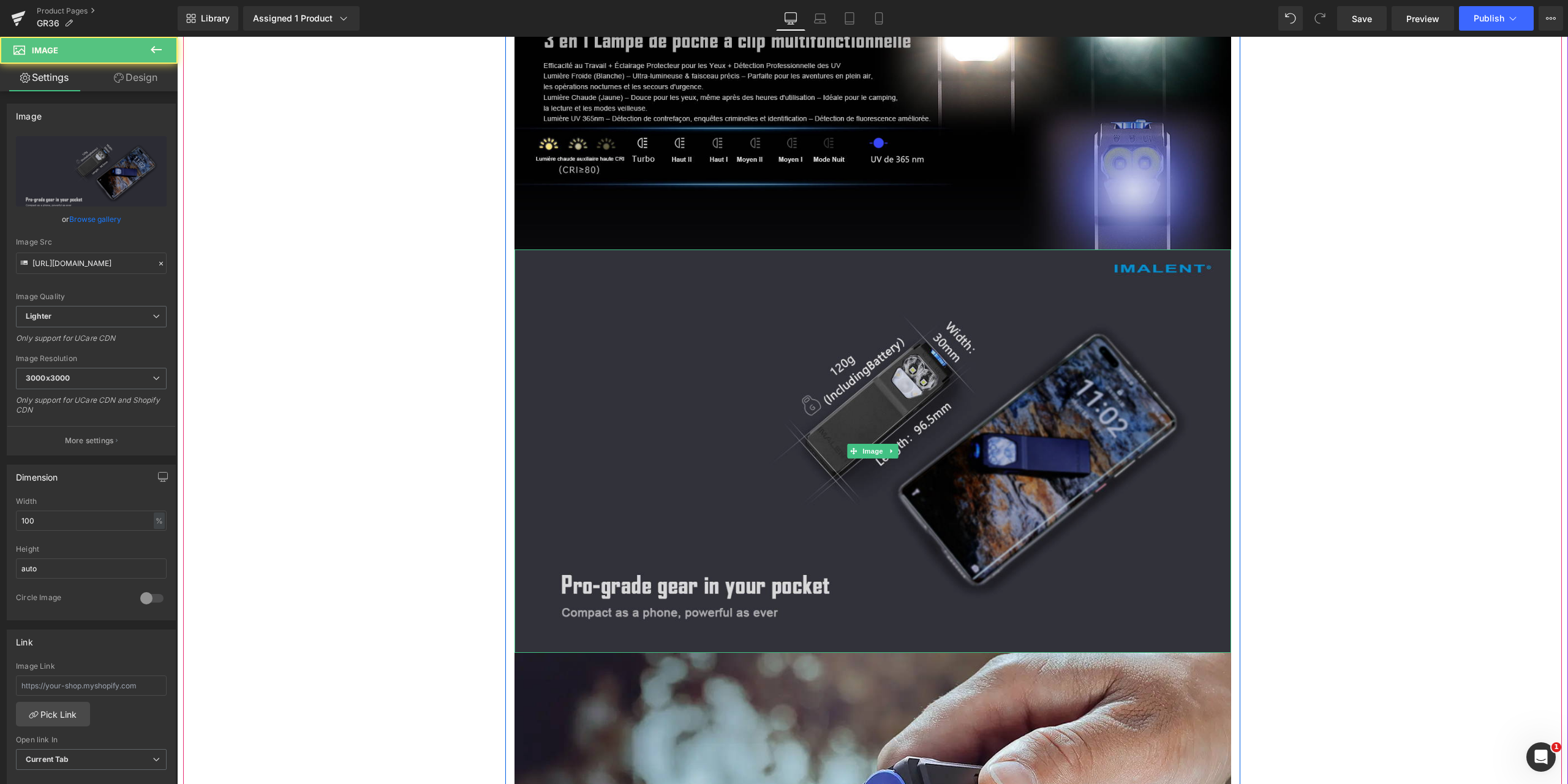
click at [707, 364] on img at bounding box center [872, 451] width 717 height 403
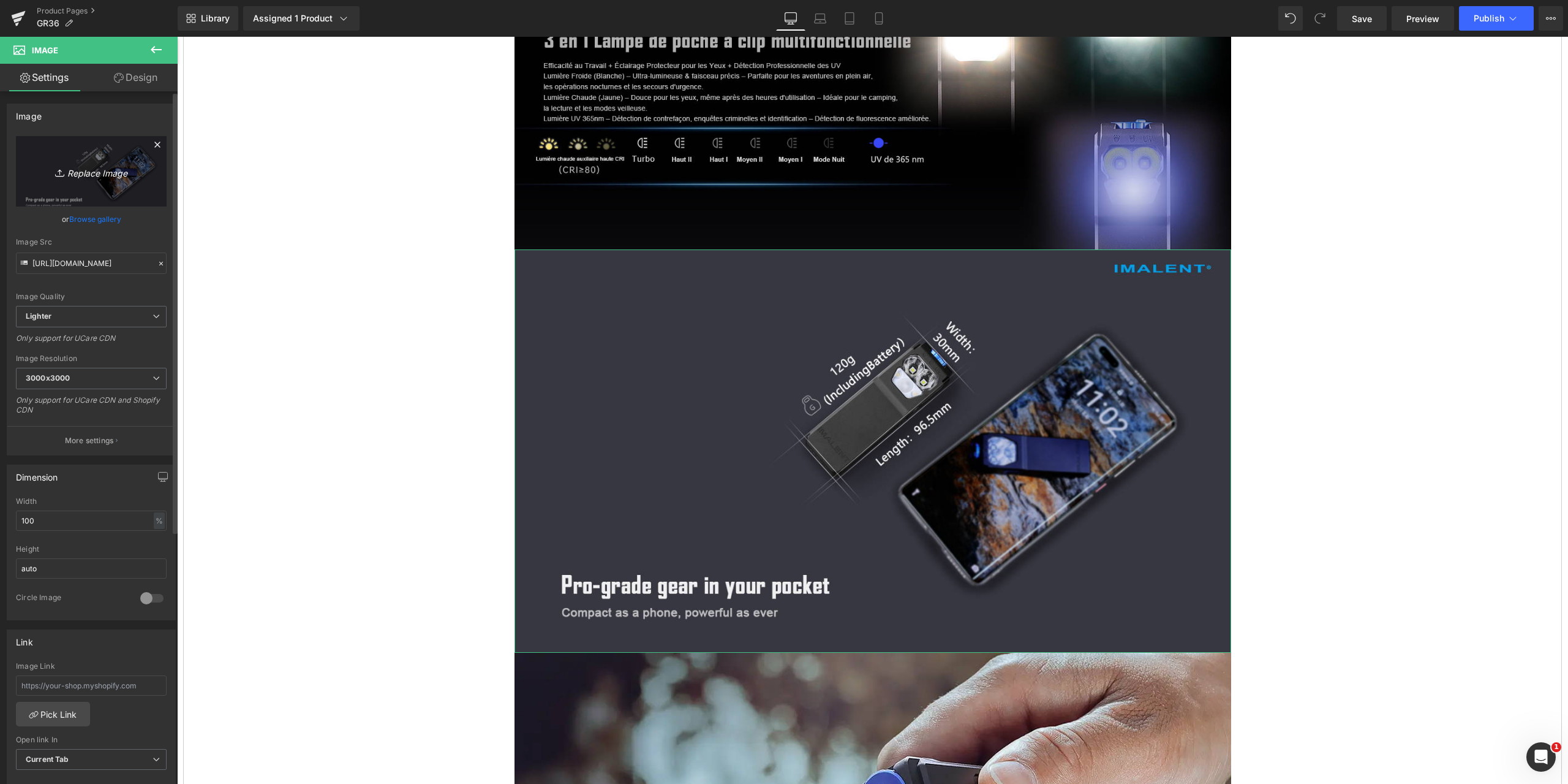
click at [75, 174] on icon "Replace Image" at bounding box center [91, 171] width 98 height 15
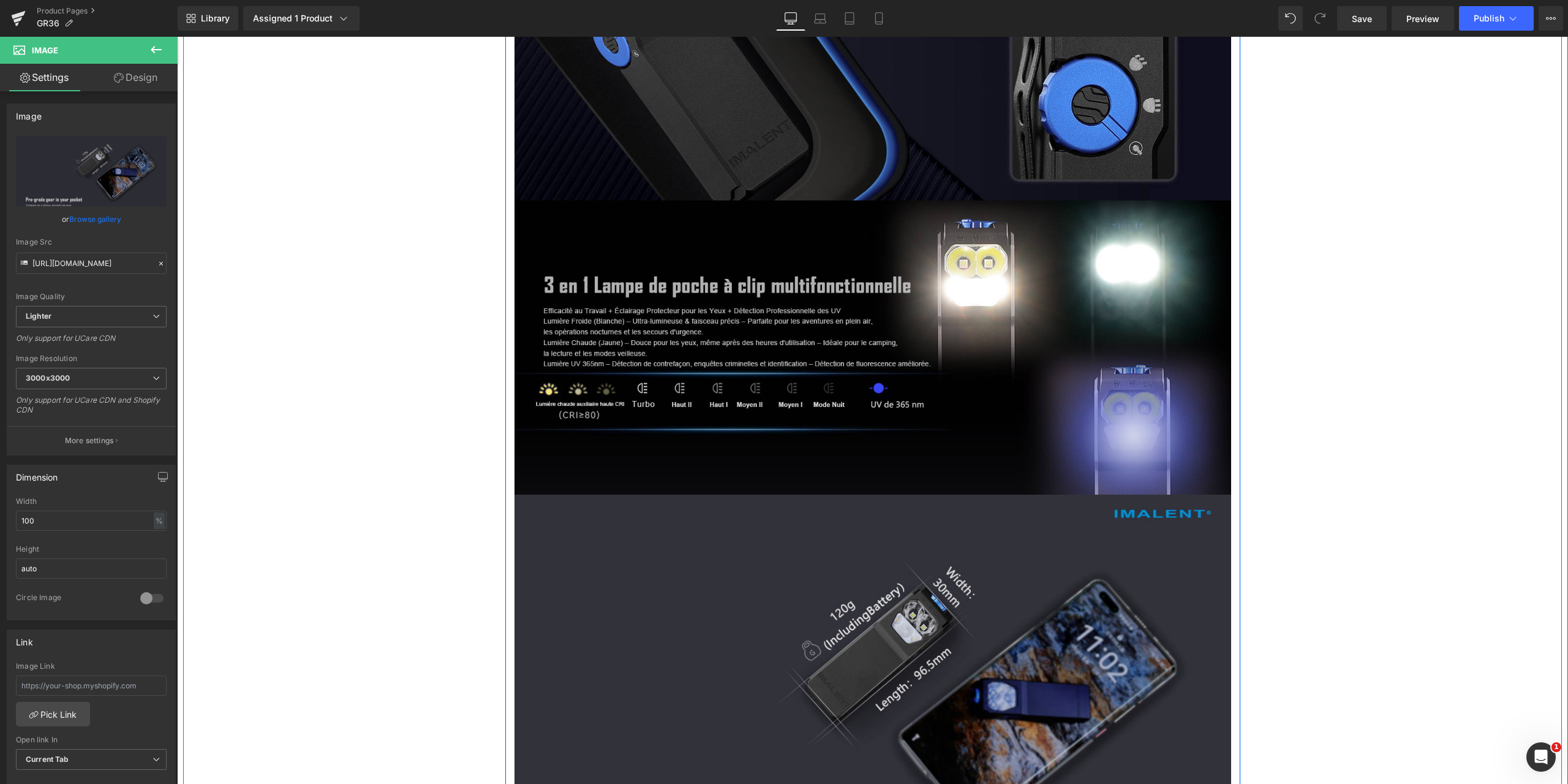
scroll to position [3431, 0]
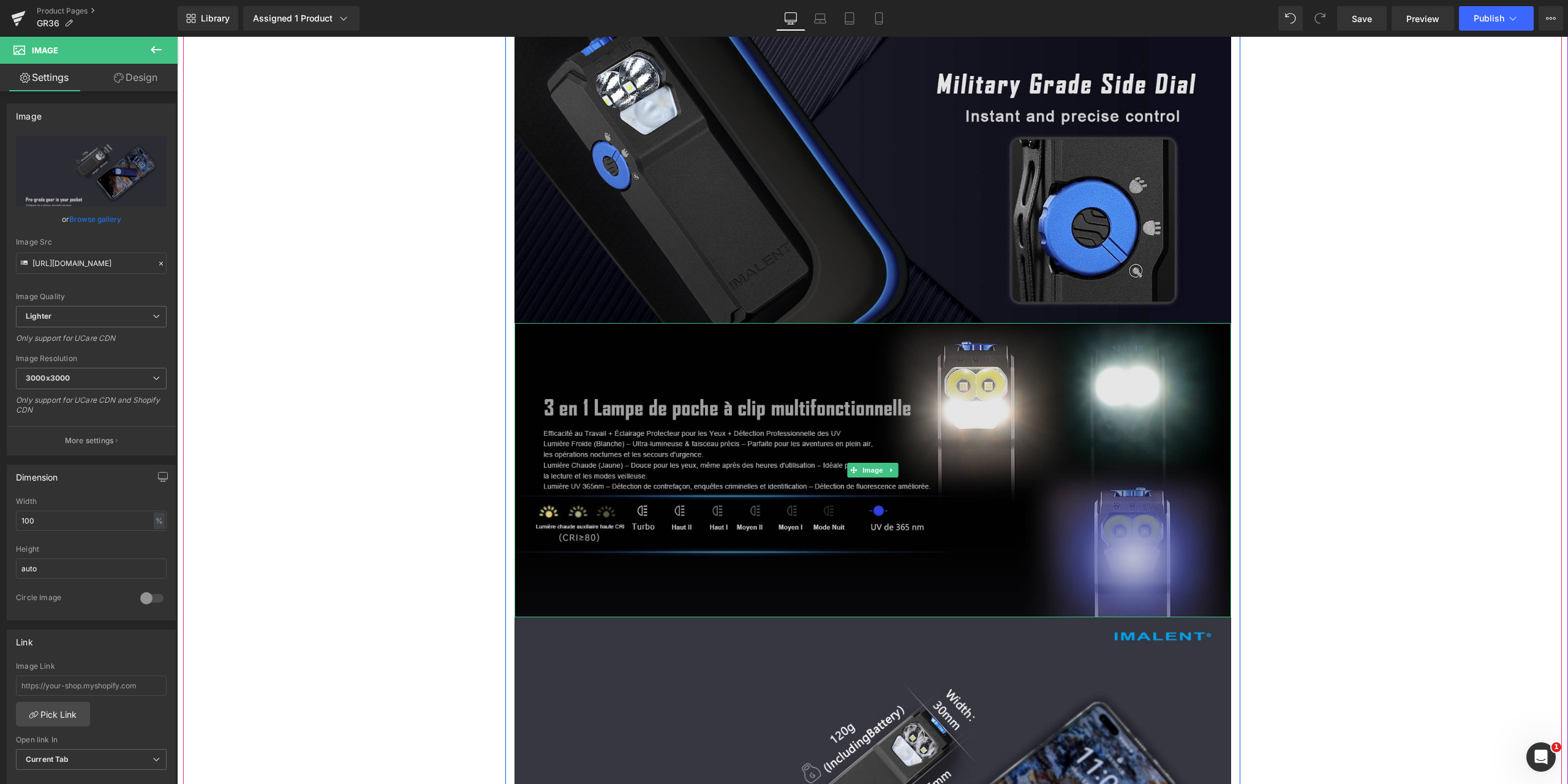
click at [865, 517] on img at bounding box center [872, 470] width 717 height 294
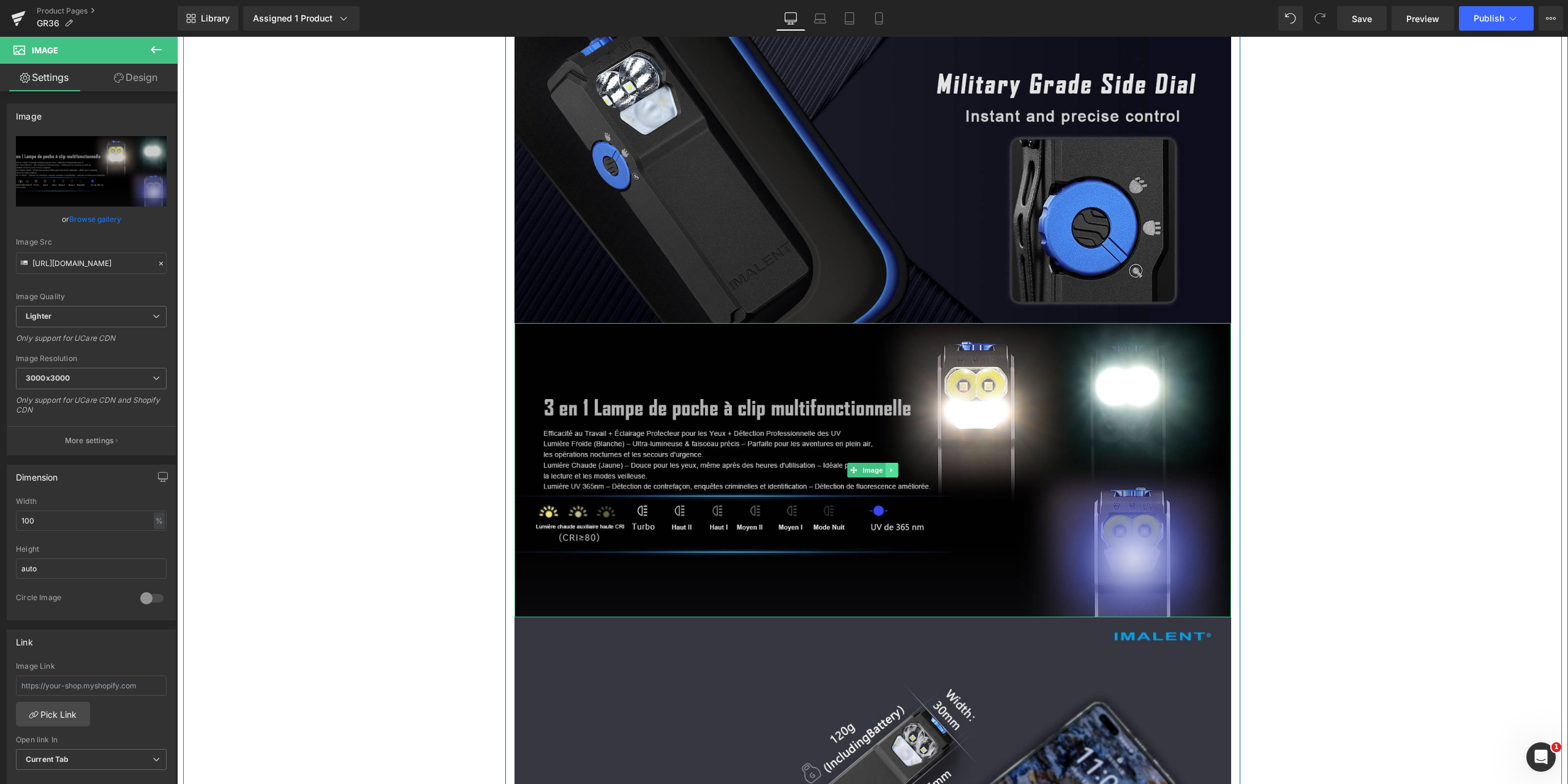
click at [890, 467] on icon at bounding box center [890, 470] width 2 height 4
click at [882, 466] on icon at bounding box center [885, 470] width 7 height 7
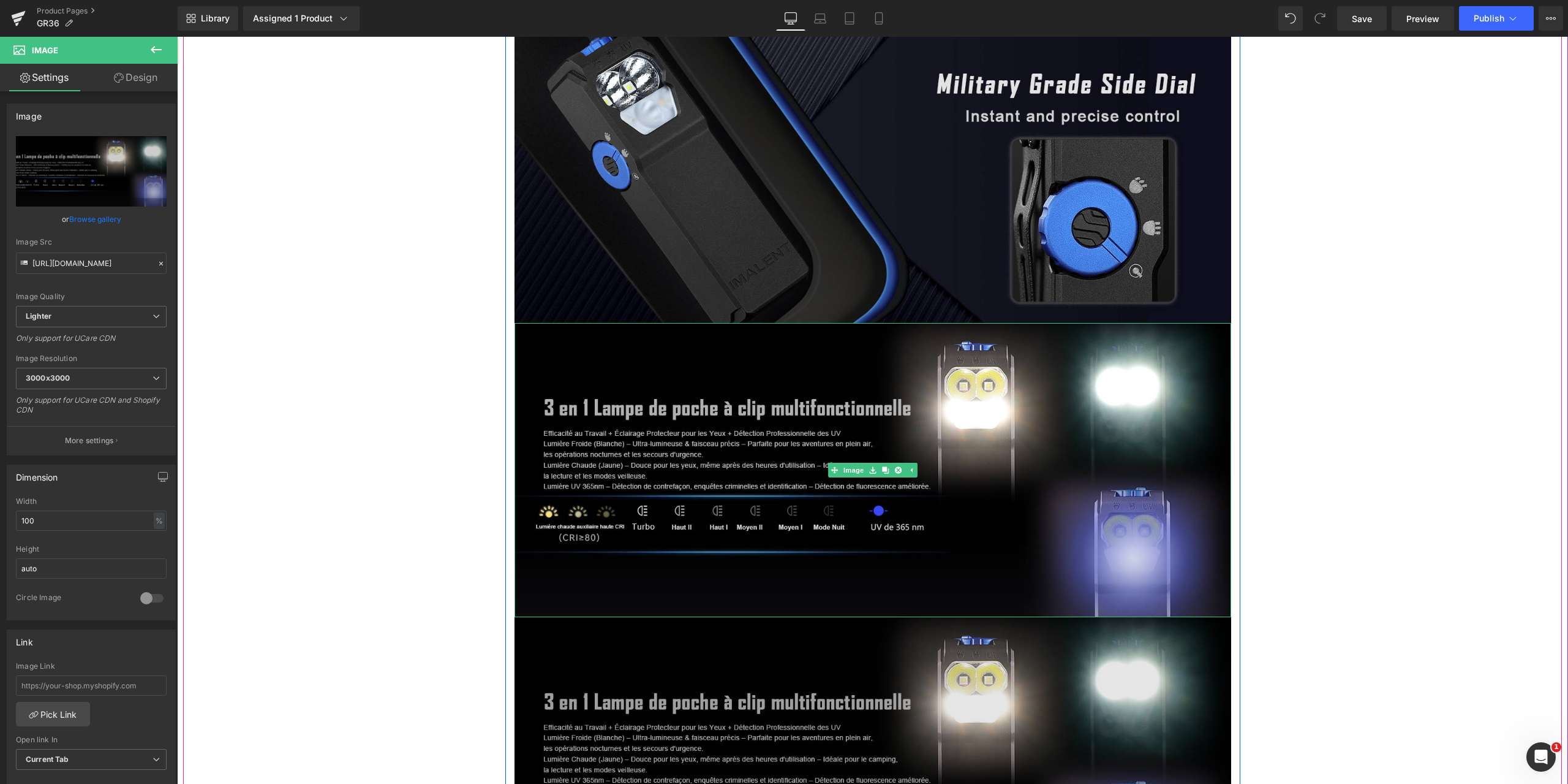
scroll to position [3676, 0]
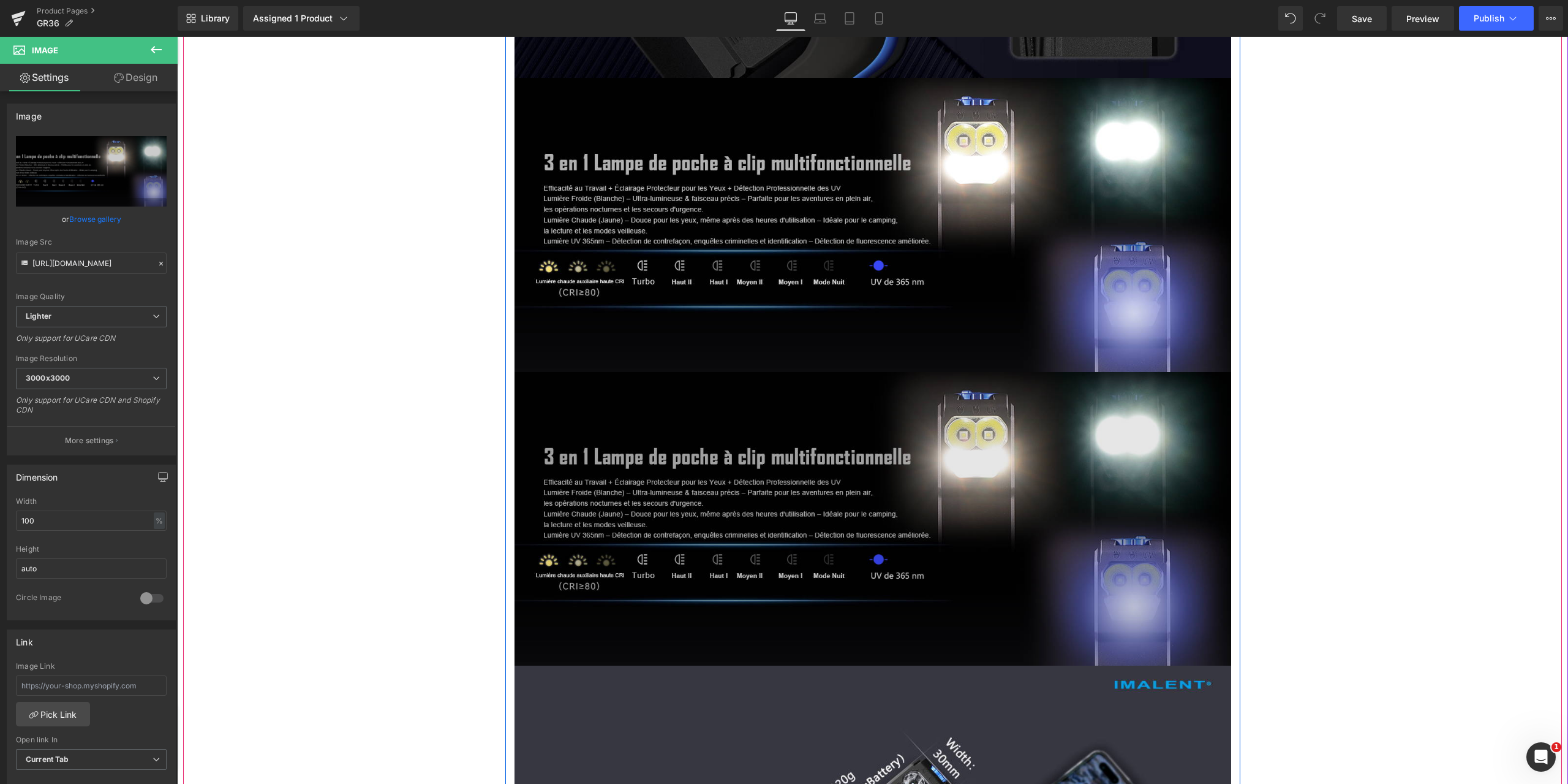
click at [815, 457] on img at bounding box center [872, 519] width 717 height 294
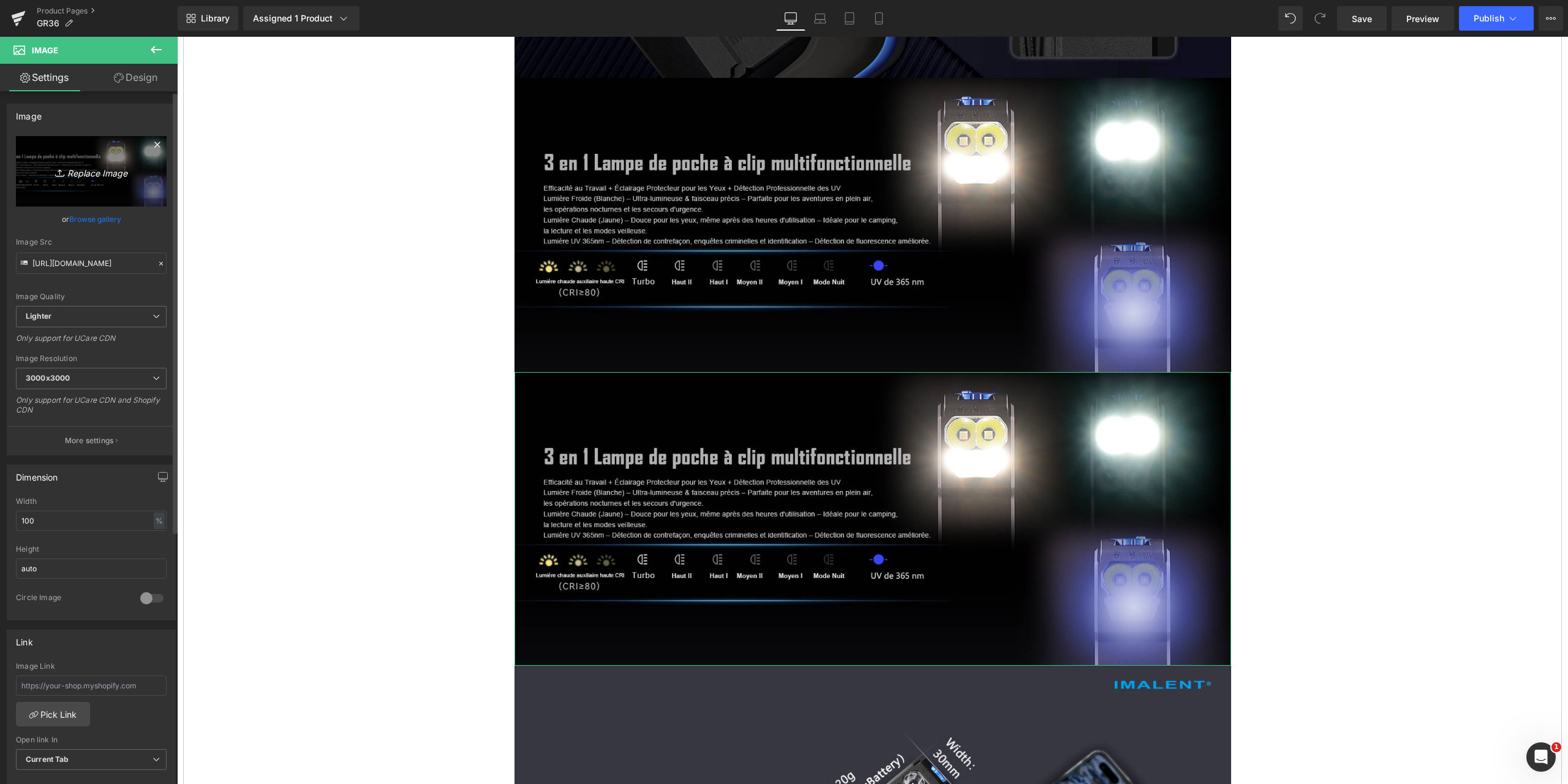
click at [75, 170] on icon "Replace Image" at bounding box center [91, 171] width 98 height 15
type input "C:\fakepath\GR36-1464x600-3-.jpg"
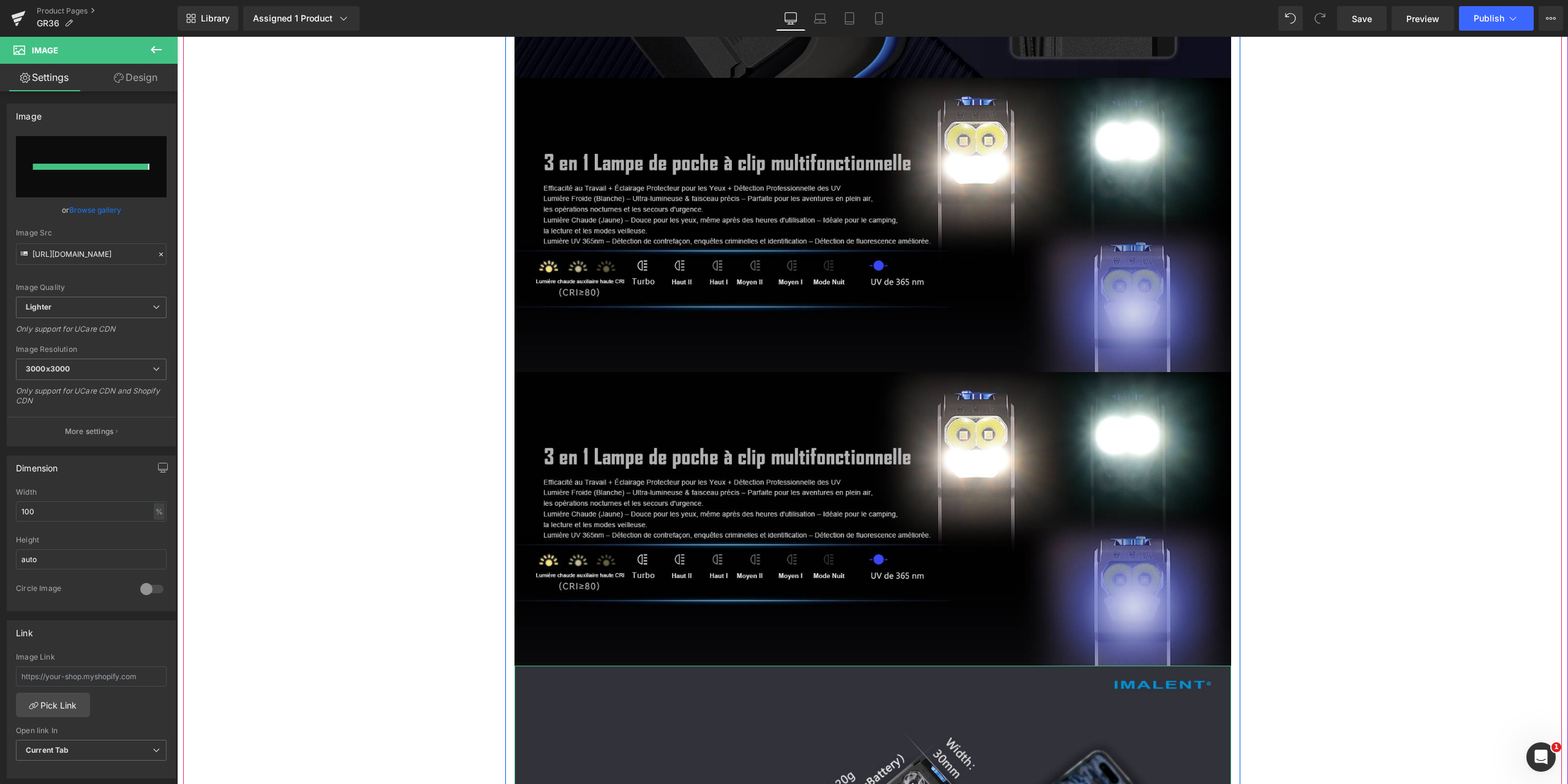
type input "[URL][DOMAIN_NAME]"
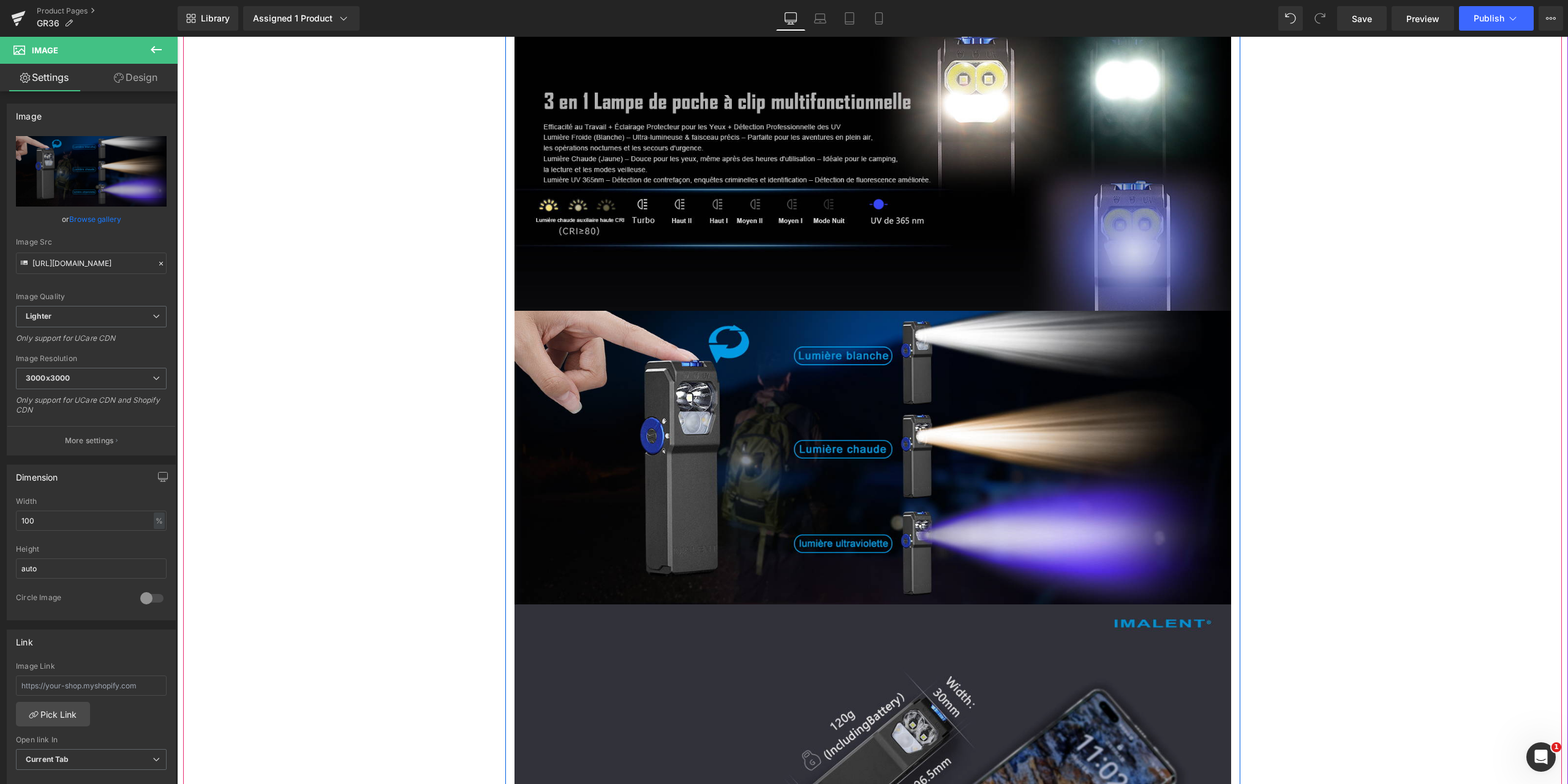
scroll to position [3921, 0]
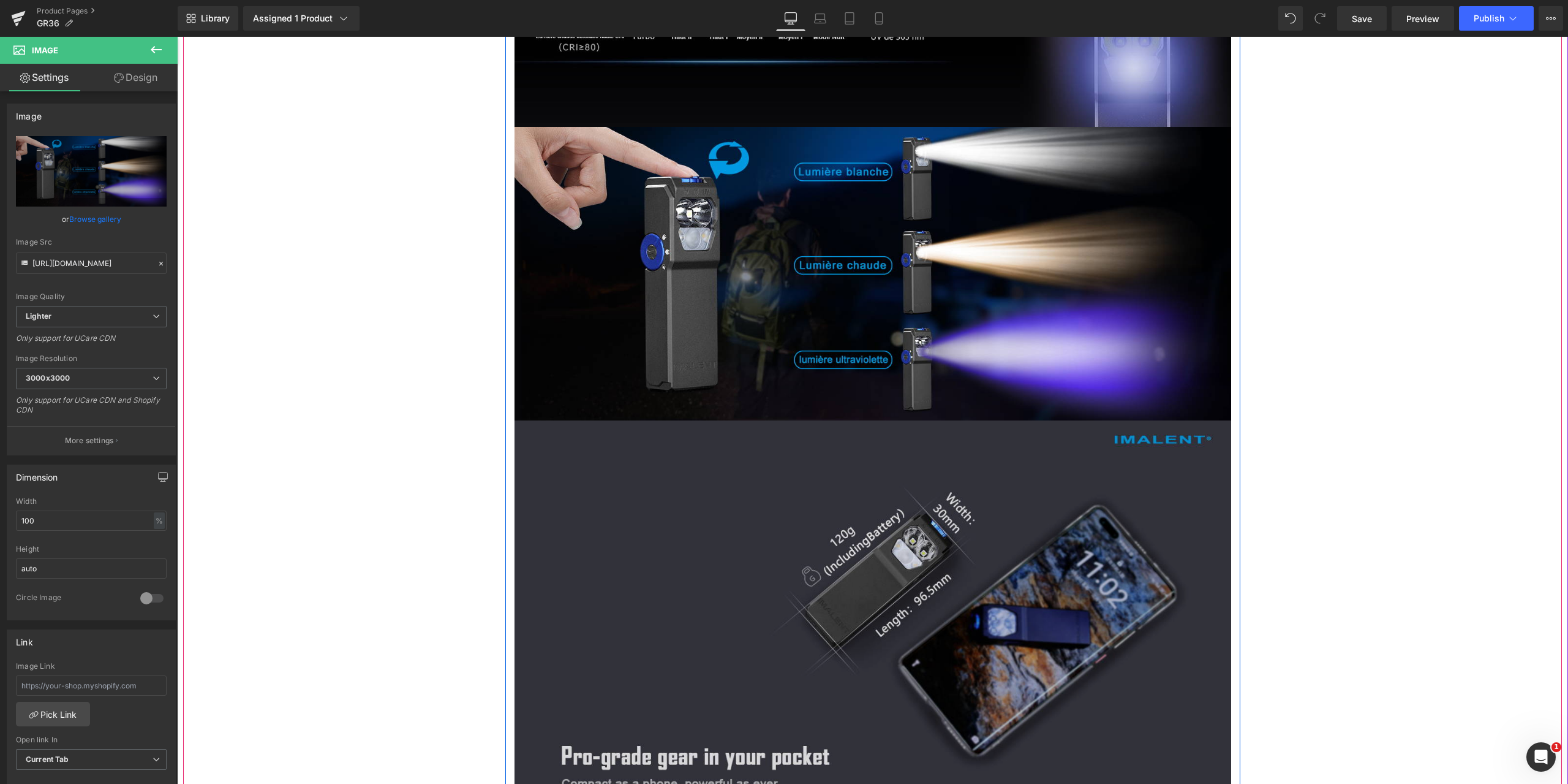
click at [728, 510] on img at bounding box center [872, 622] width 717 height 403
click at [690, 555] on img at bounding box center [872, 622] width 717 height 403
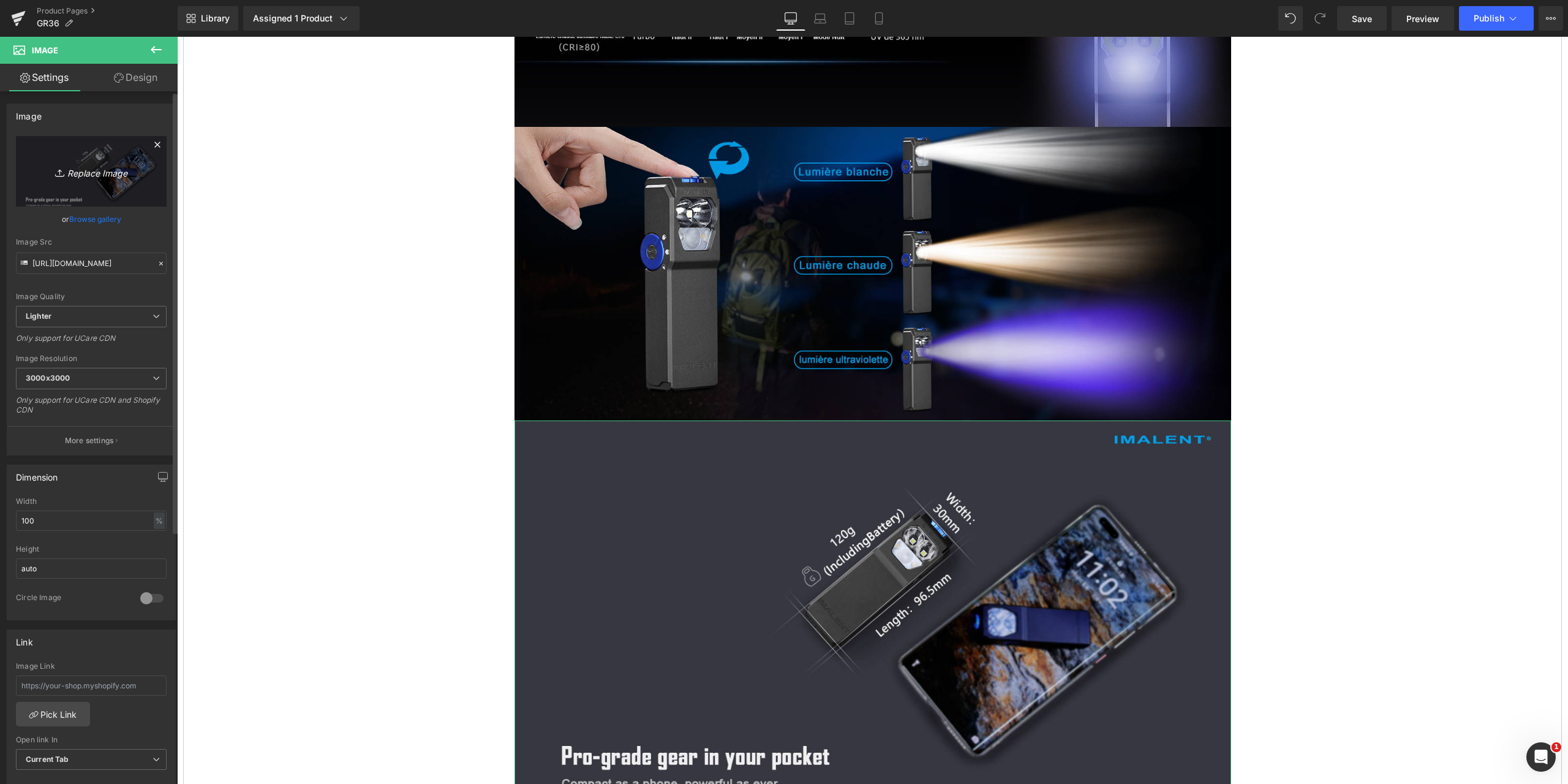
click at [82, 175] on icon "Replace Image" at bounding box center [91, 171] width 98 height 15
type input "C:\fakepath\GR36-1464x600-5.jpg"
type input "[URL][DOMAIN_NAME]"
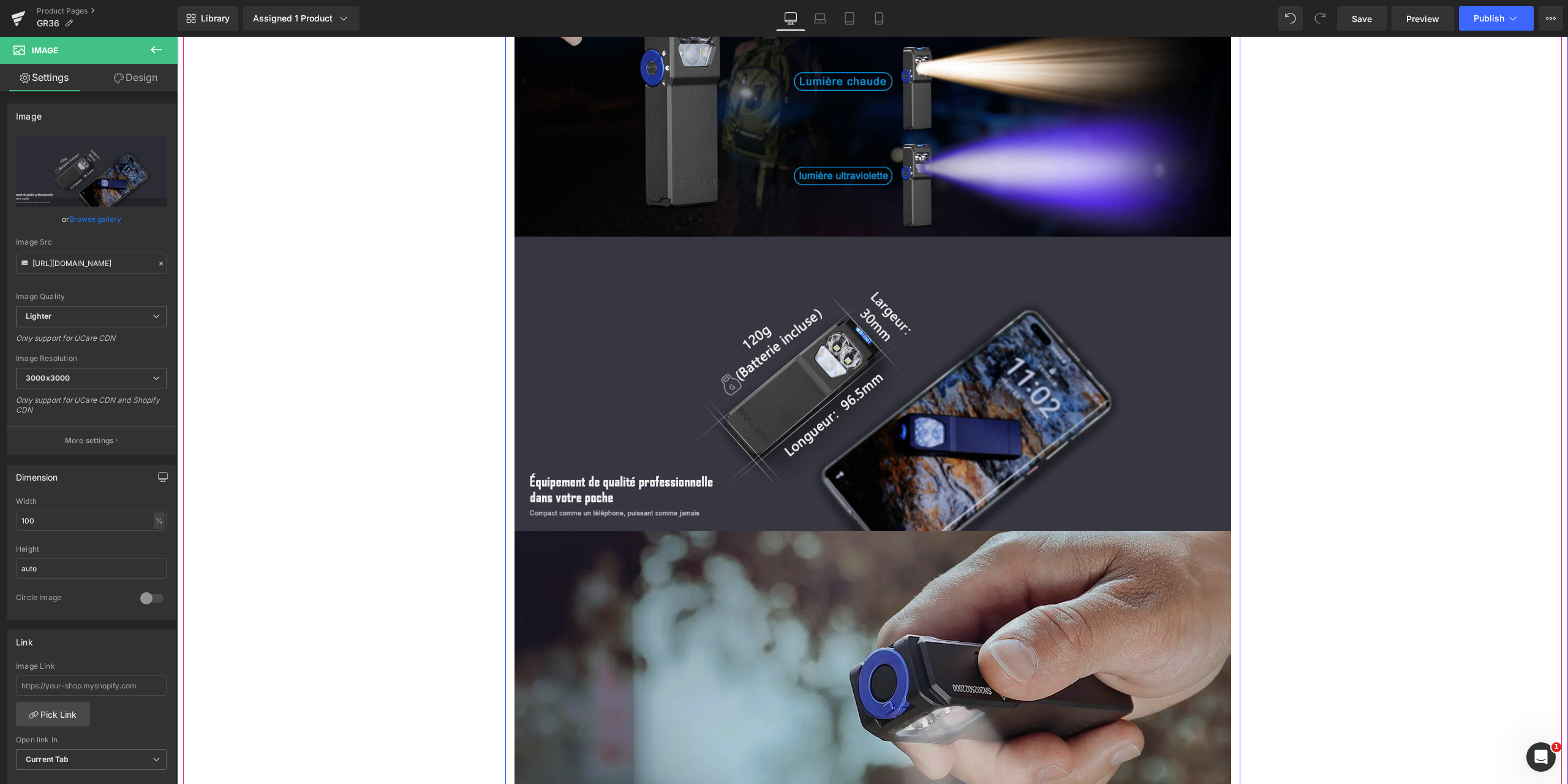
scroll to position [4228, 0]
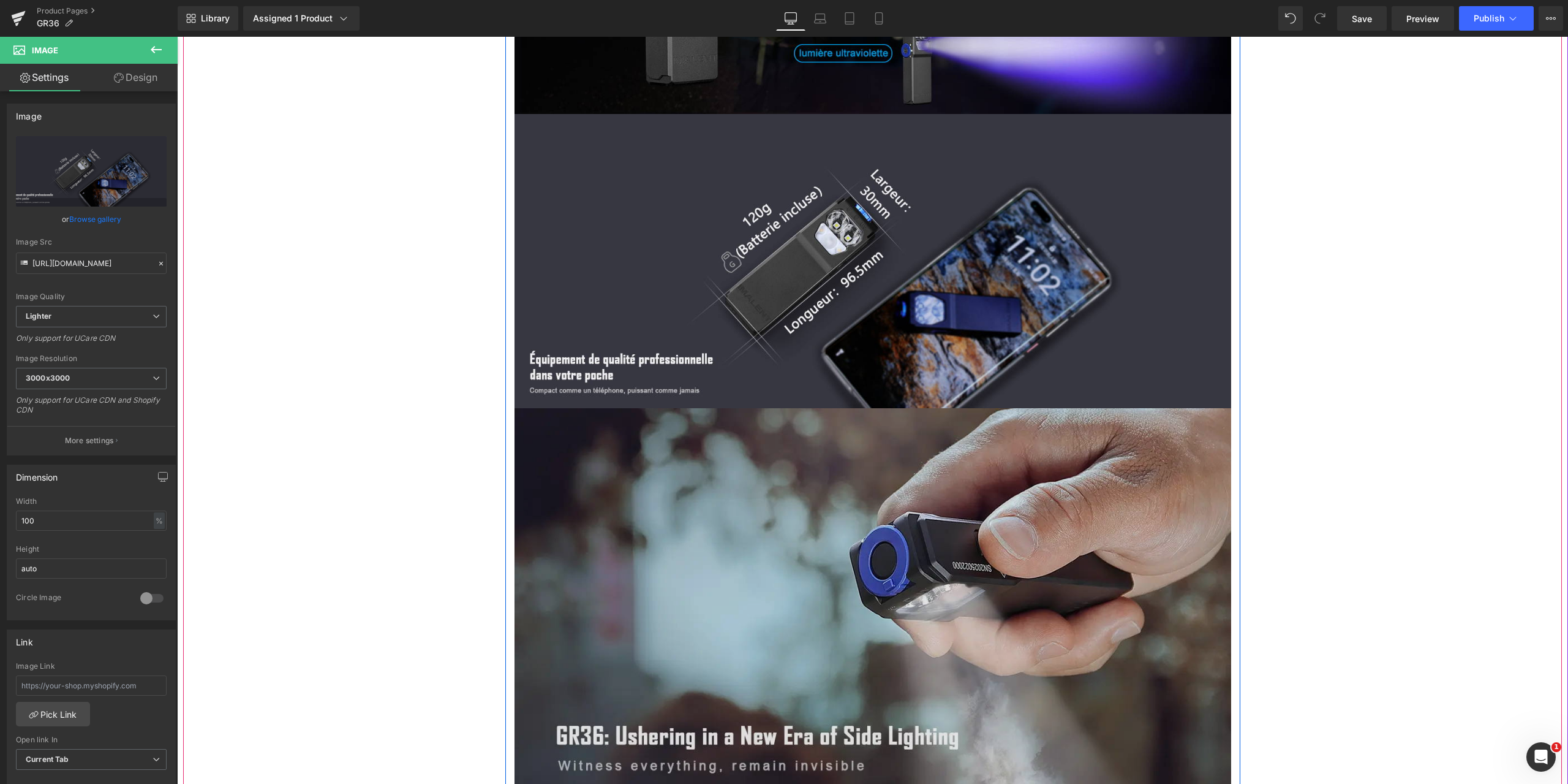
click at [809, 555] on img at bounding box center [872, 609] width 717 height 403
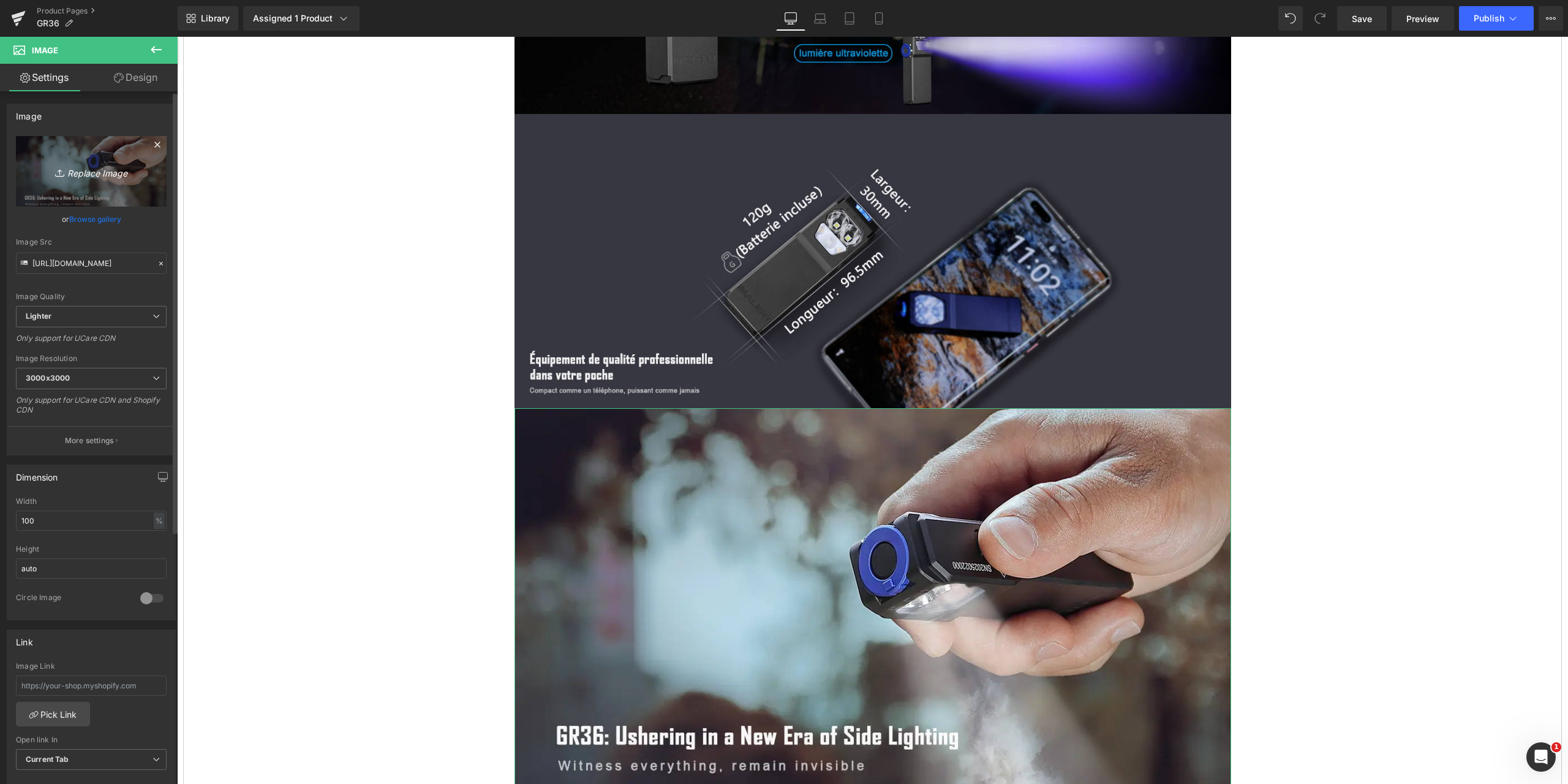
click at [91, 175] on icon "Replace Image" at bounding box center [91, 171] width 98 height 15
type input "C:\fakepath\GR36-1464x600-6.jpg"
type input "[URL][DOMAIN_NAME]"
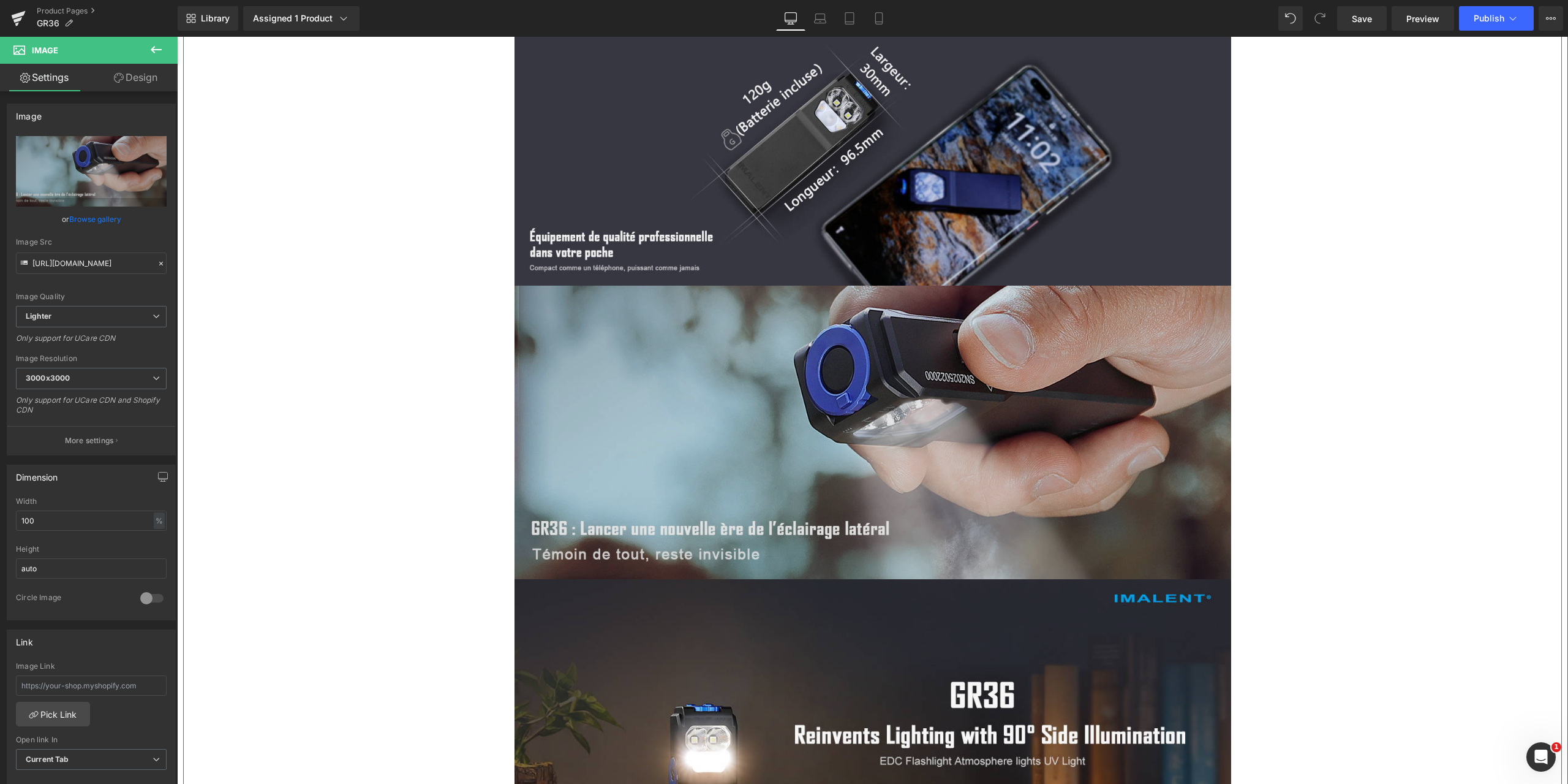
scroll to position [4473, 0]
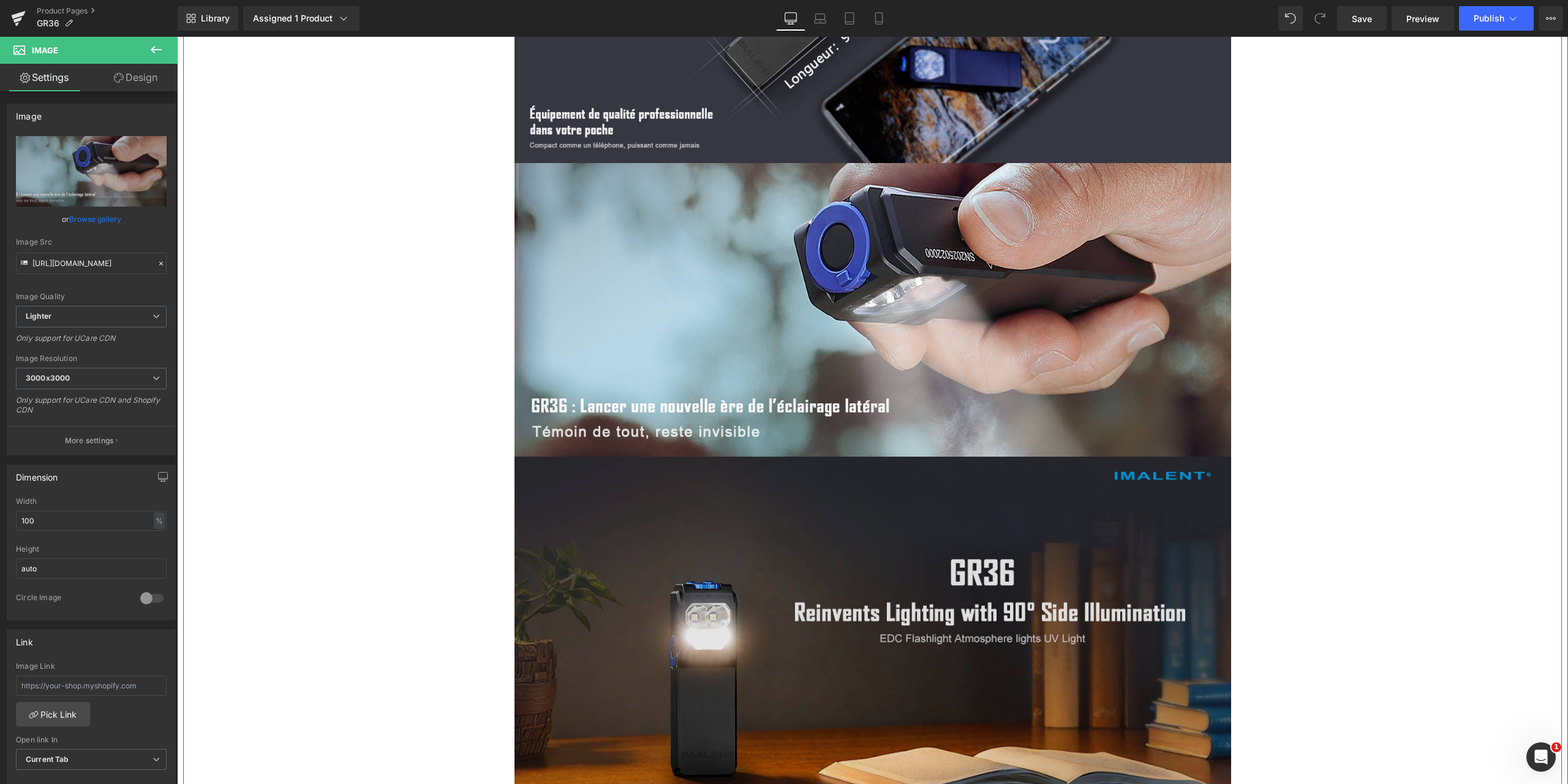
click at [759, 501] on img at bounding box center [872, 658] width 717 height 403
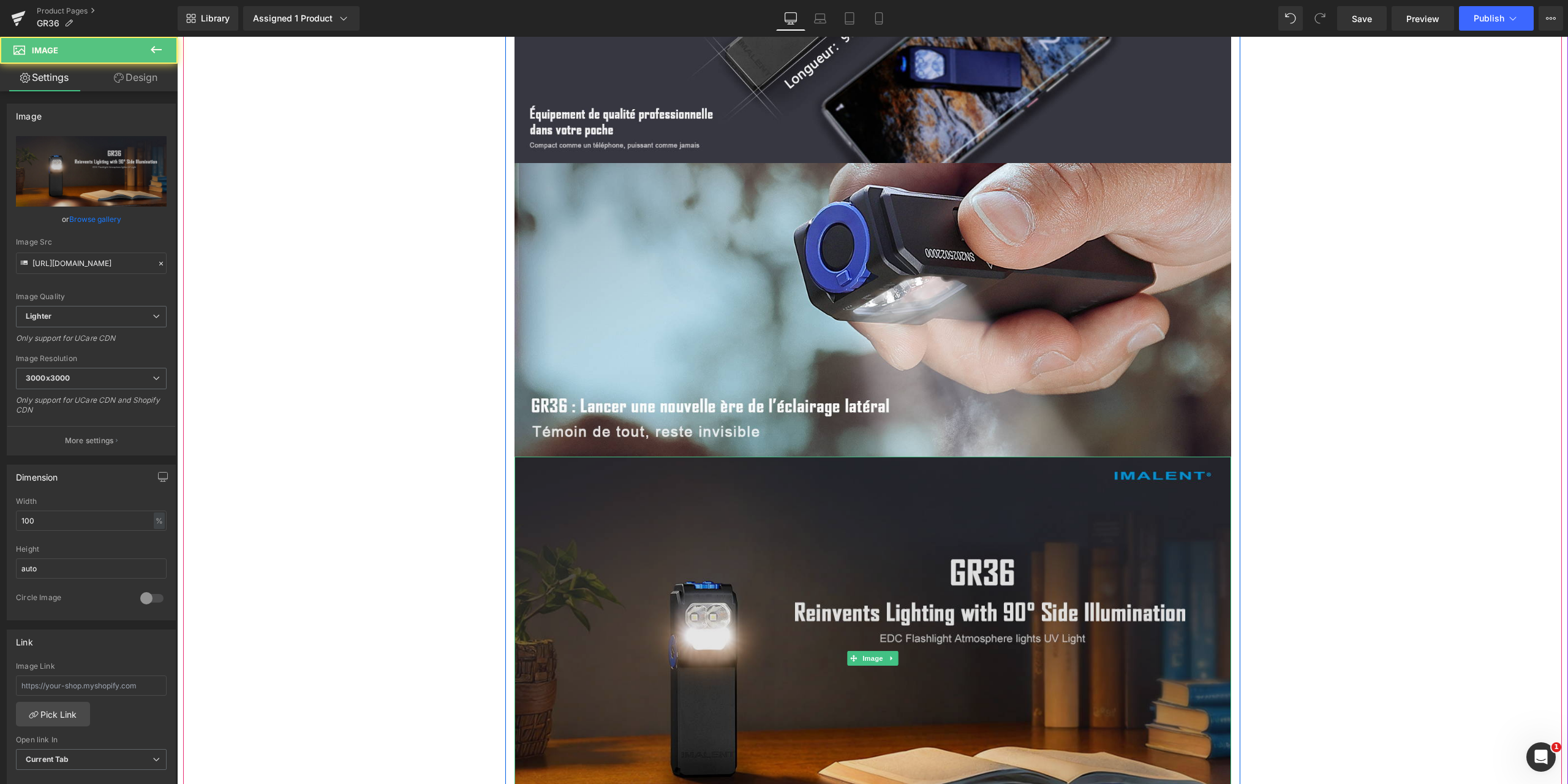
scroll to position [4595, 0]
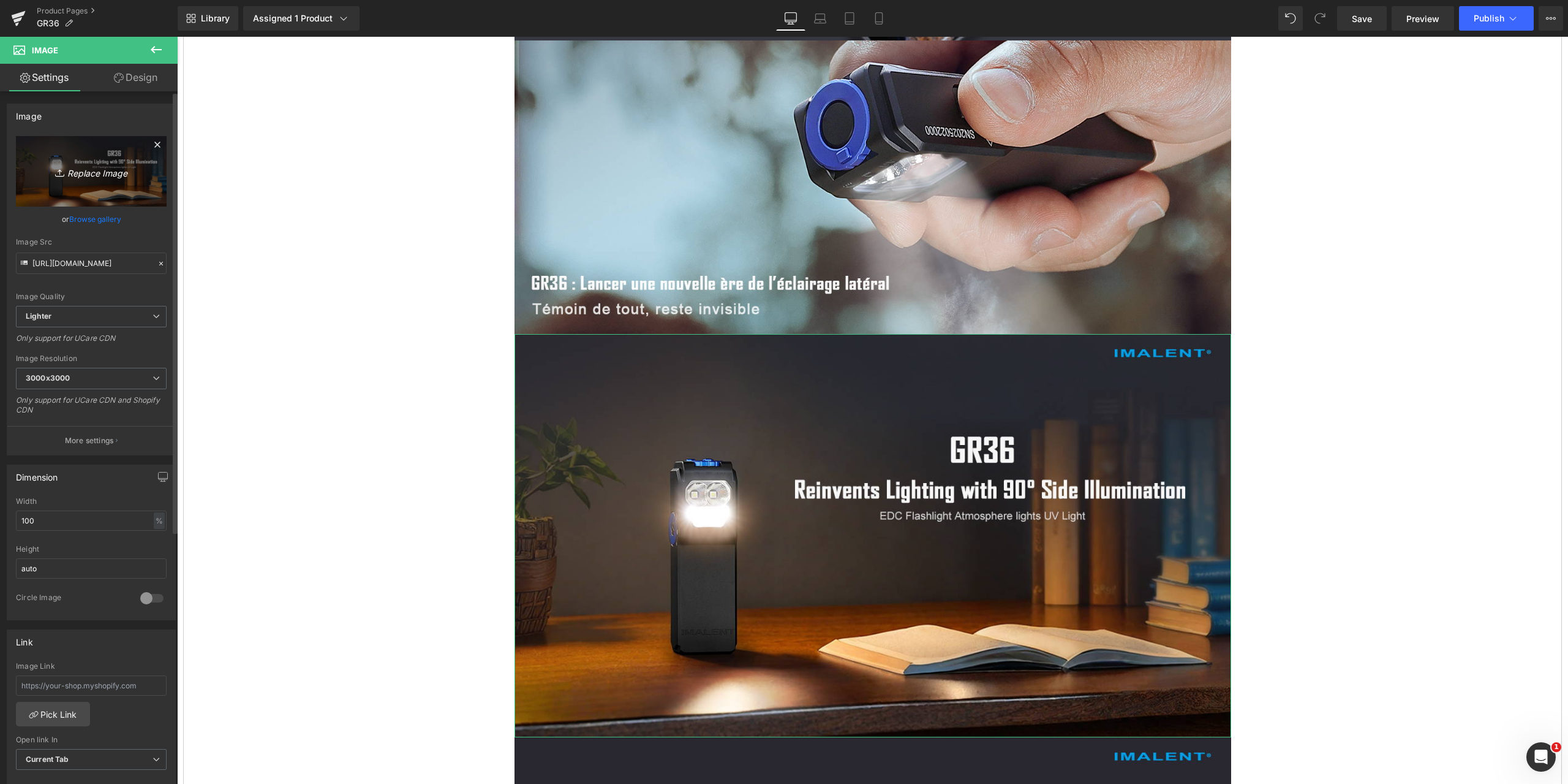
click at [108, 171] on icon "Replace Image" at bounding box center [91, 171] width 98 height 15
type input "C:\fakepath\GR36-1464x600-7.jpg"
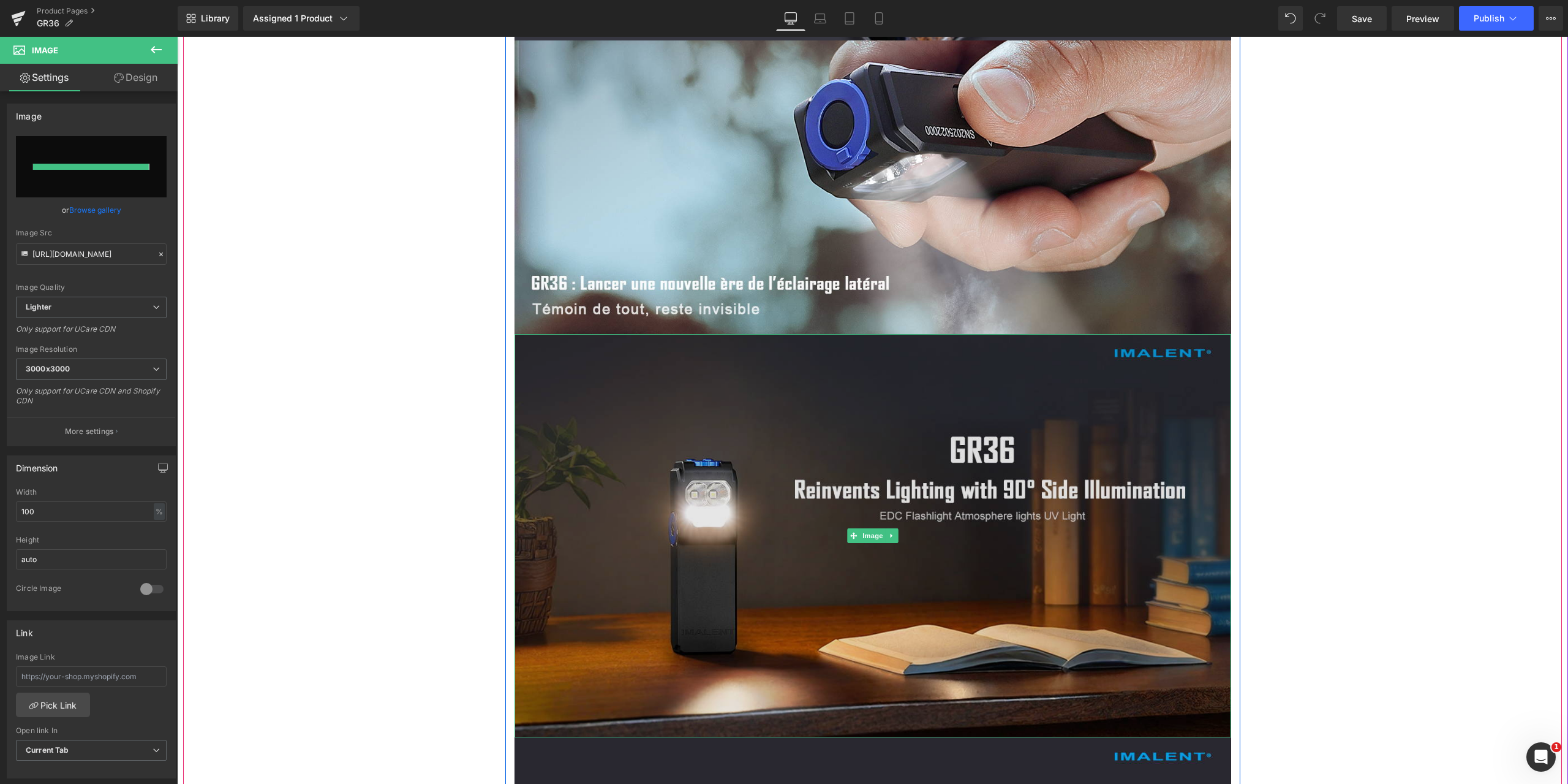
type input "[URL][DOMAIN_NAME]"
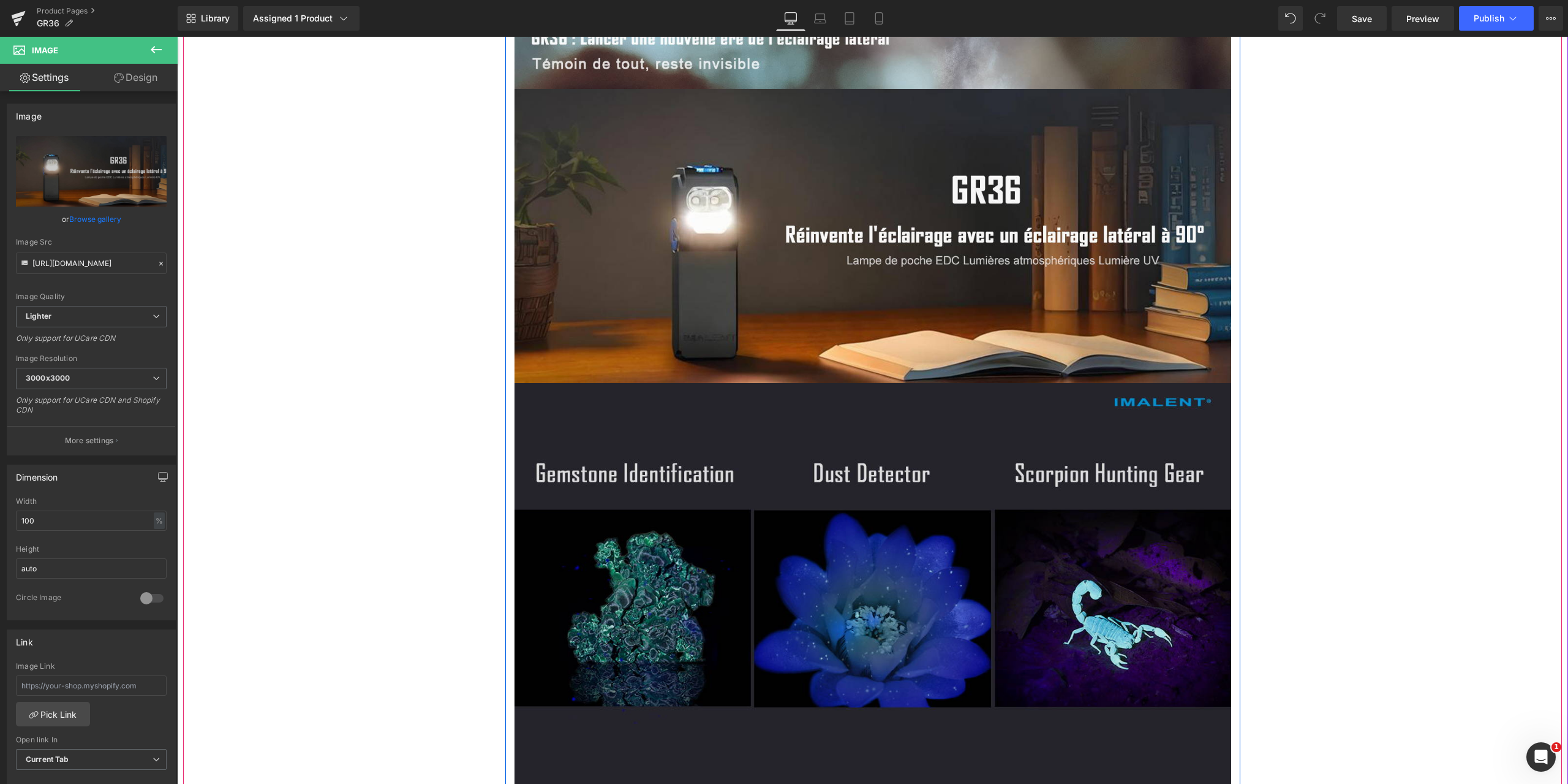
scroll to position [4718, 0]
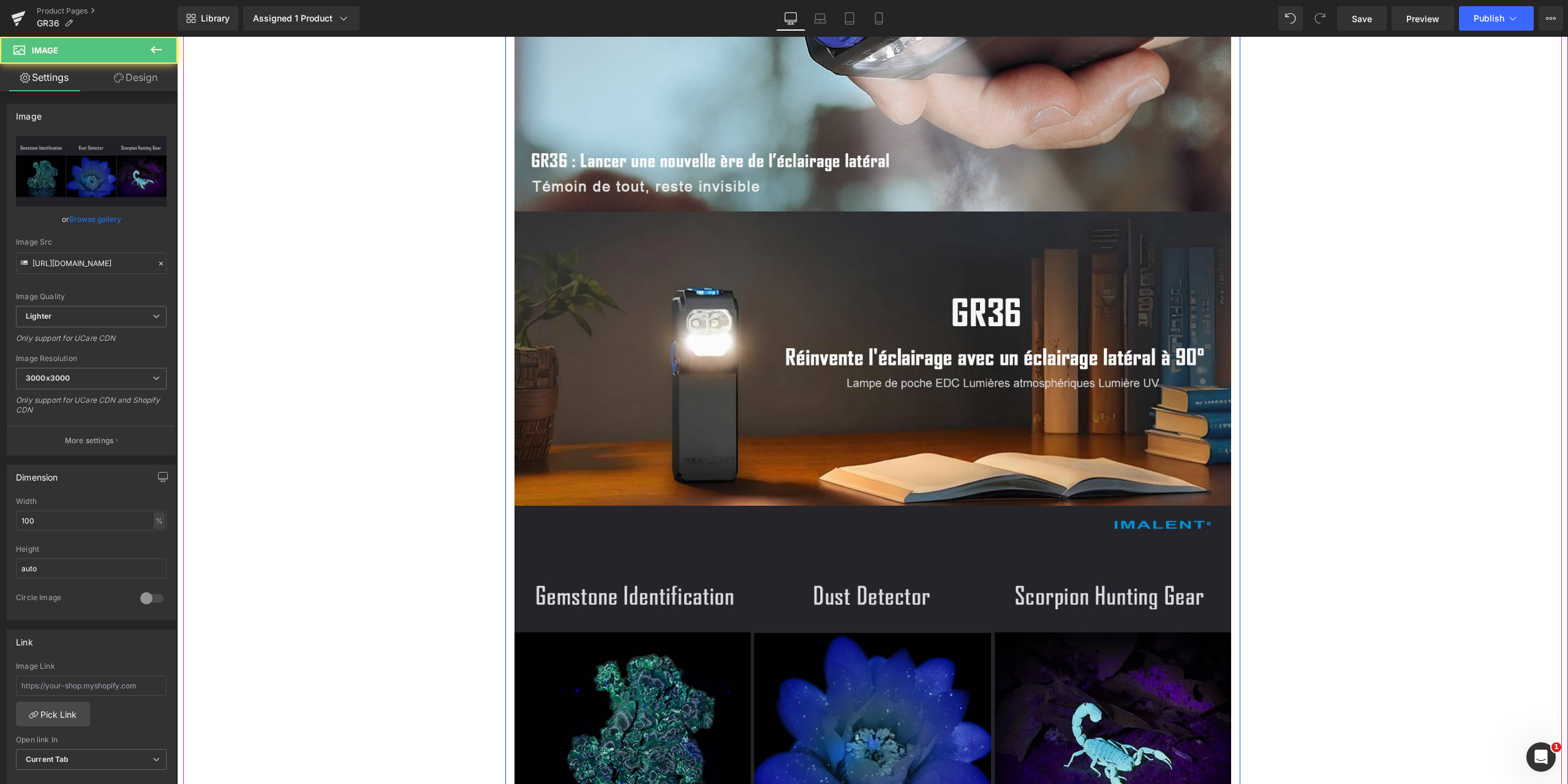
click at [842, 524] on img at bounding box center [872, 707] width 717 height 403
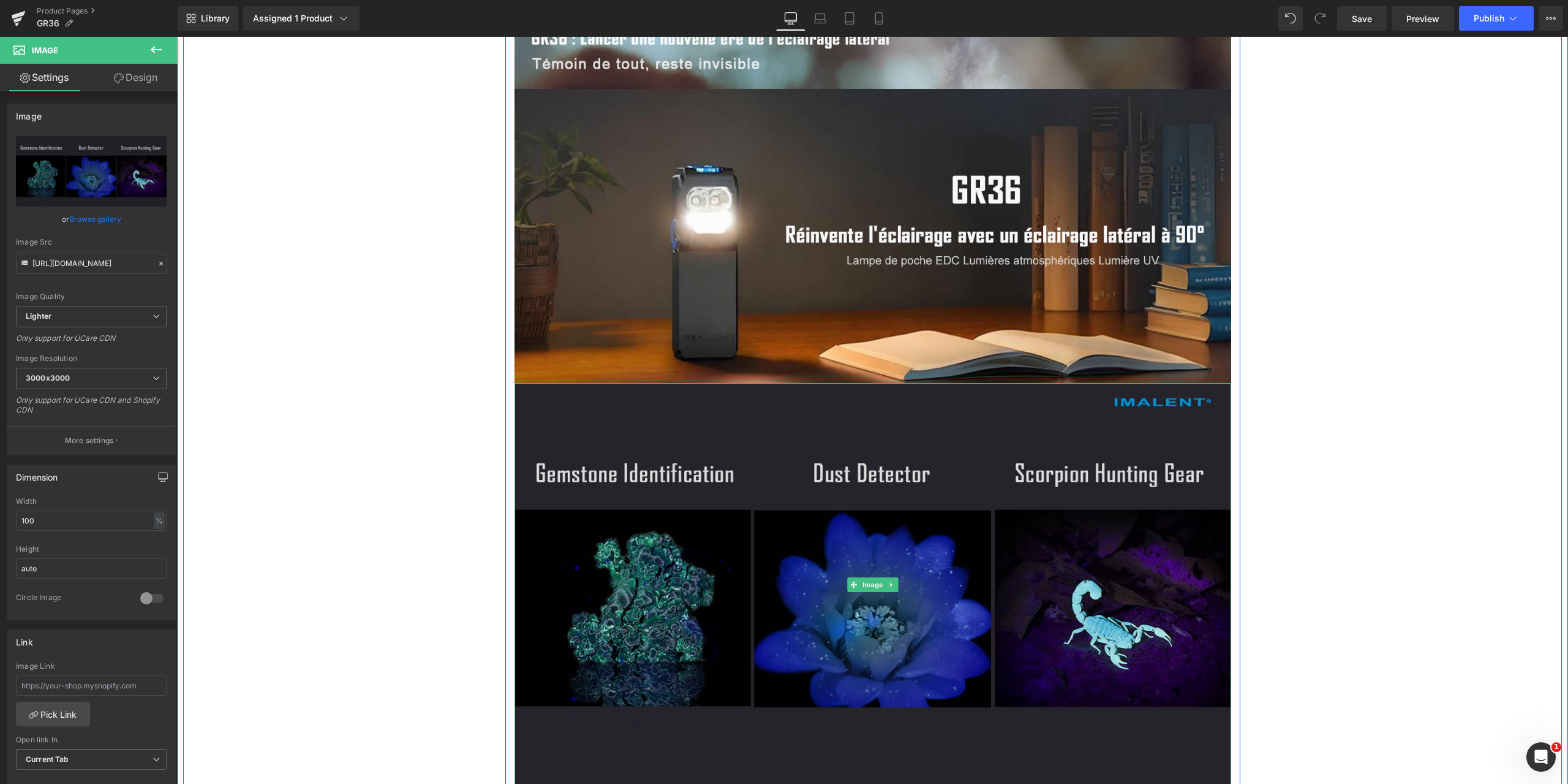
scroll to position [4963, 0]
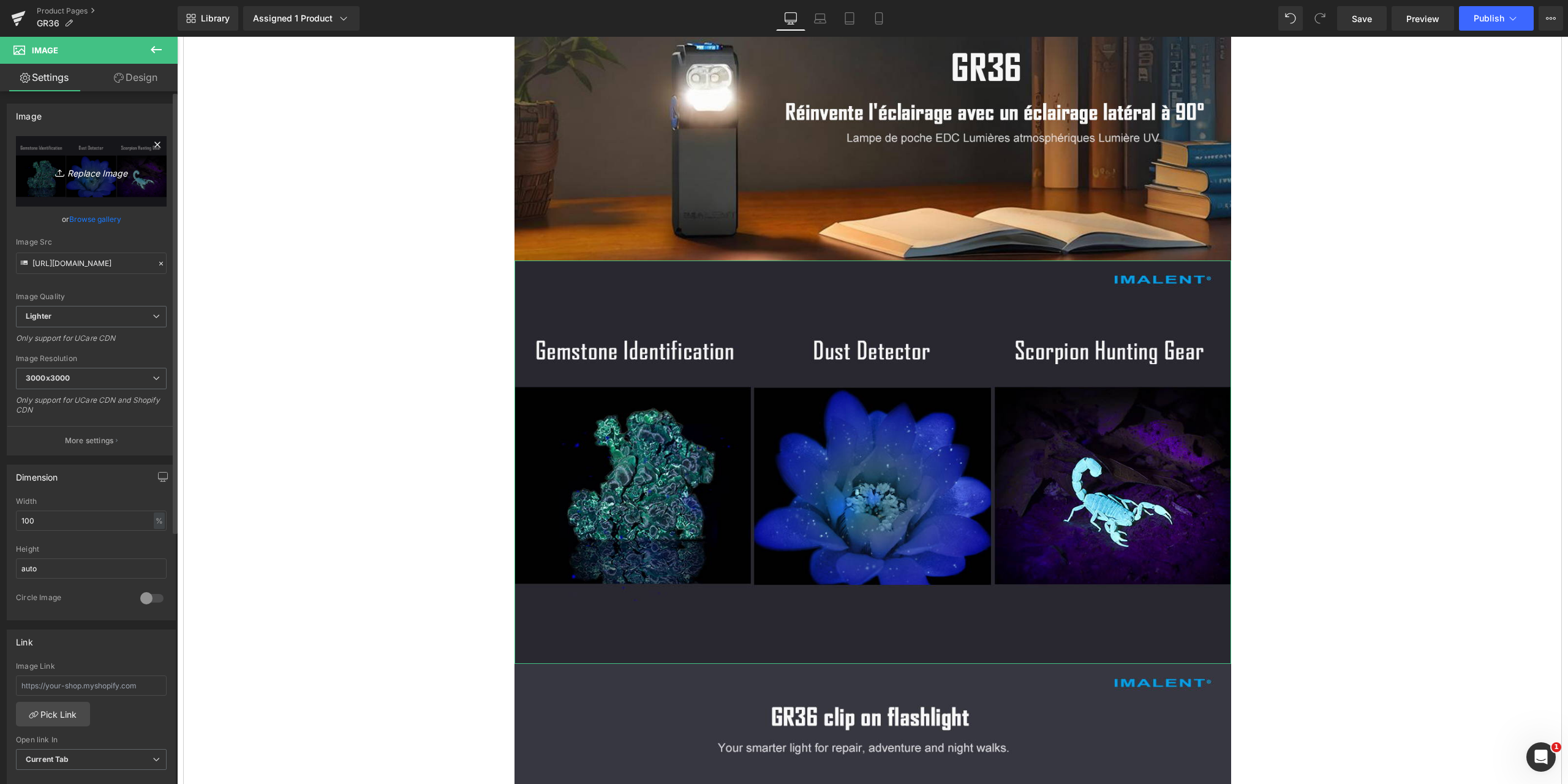
click at [98, 169] on icon "Replace Image" at bounding box center [91, 171] width 98 height 15
type input "C:\fakepath\GR36-1464x600-8.jpg"
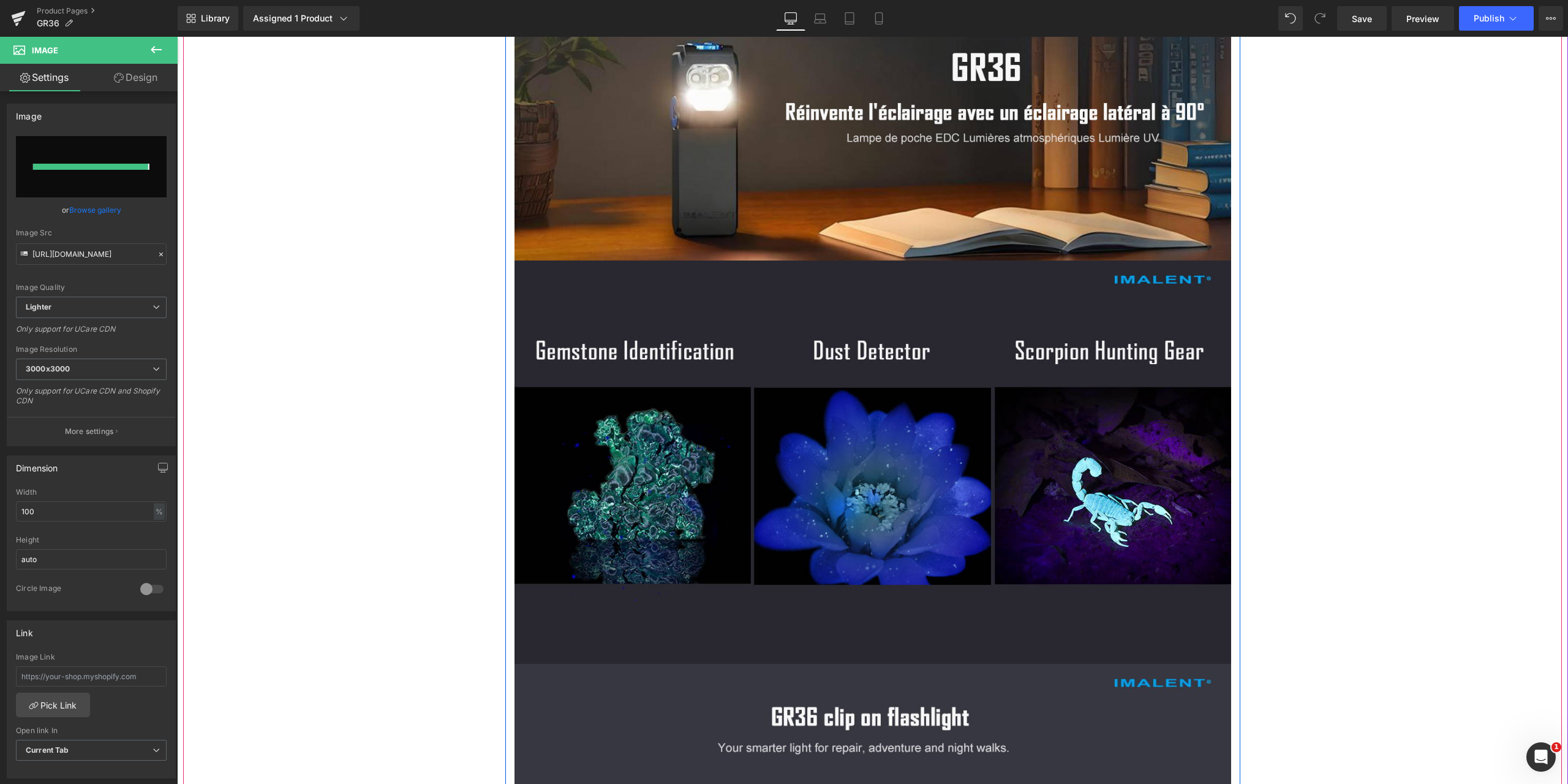
type input "[URL][DOMAIN_NAME]"
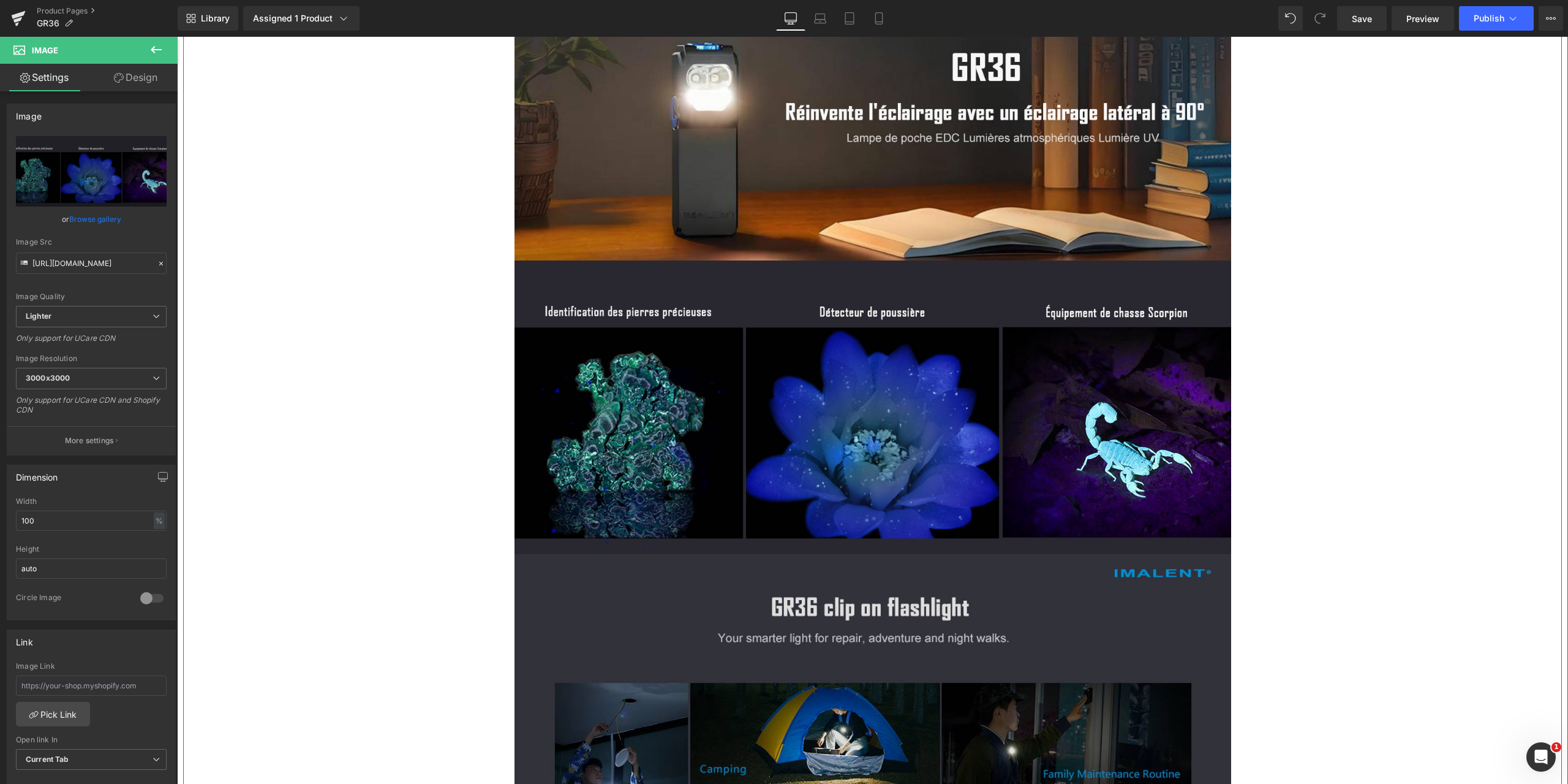
scroll to position [5147, 0]
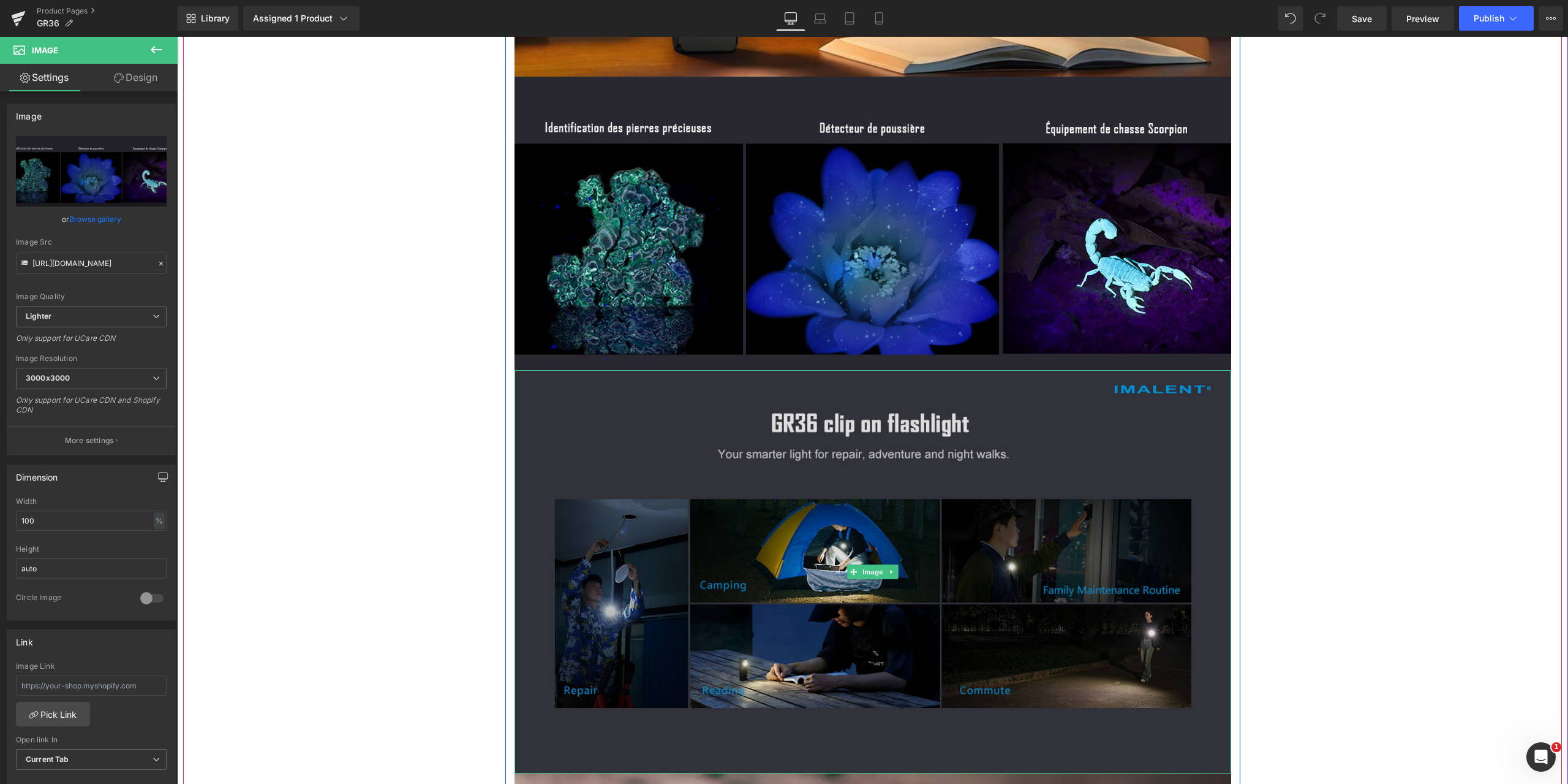
click at [741, 405] on img at bounding box center [872, 571] width 717 height 403
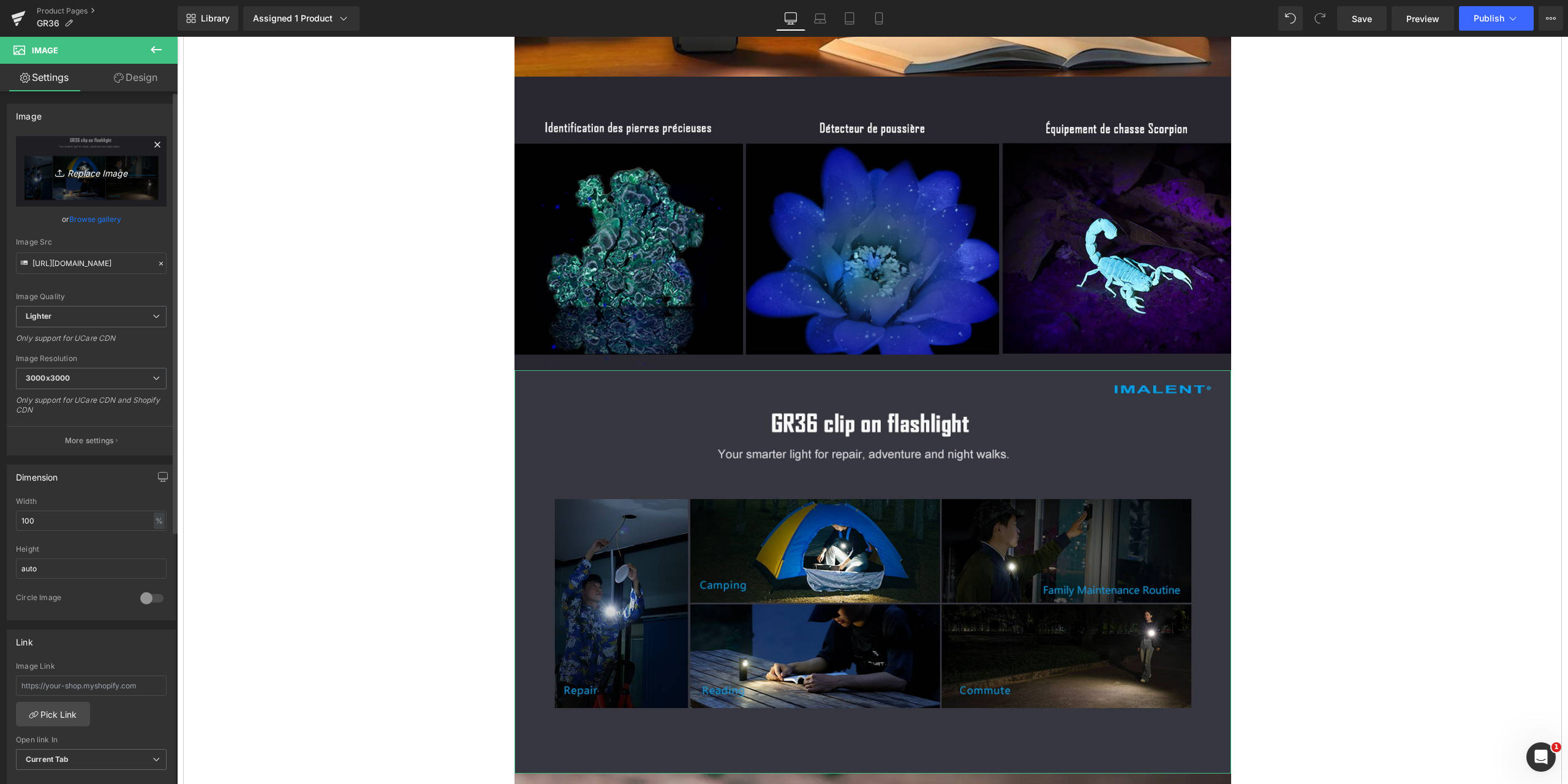
click at [91, 172] on icon "Replace Image" at bounding box center [91, 171] width 98 height 15
type input "C:\fakepath\GR36-1464x600-9.jpg"
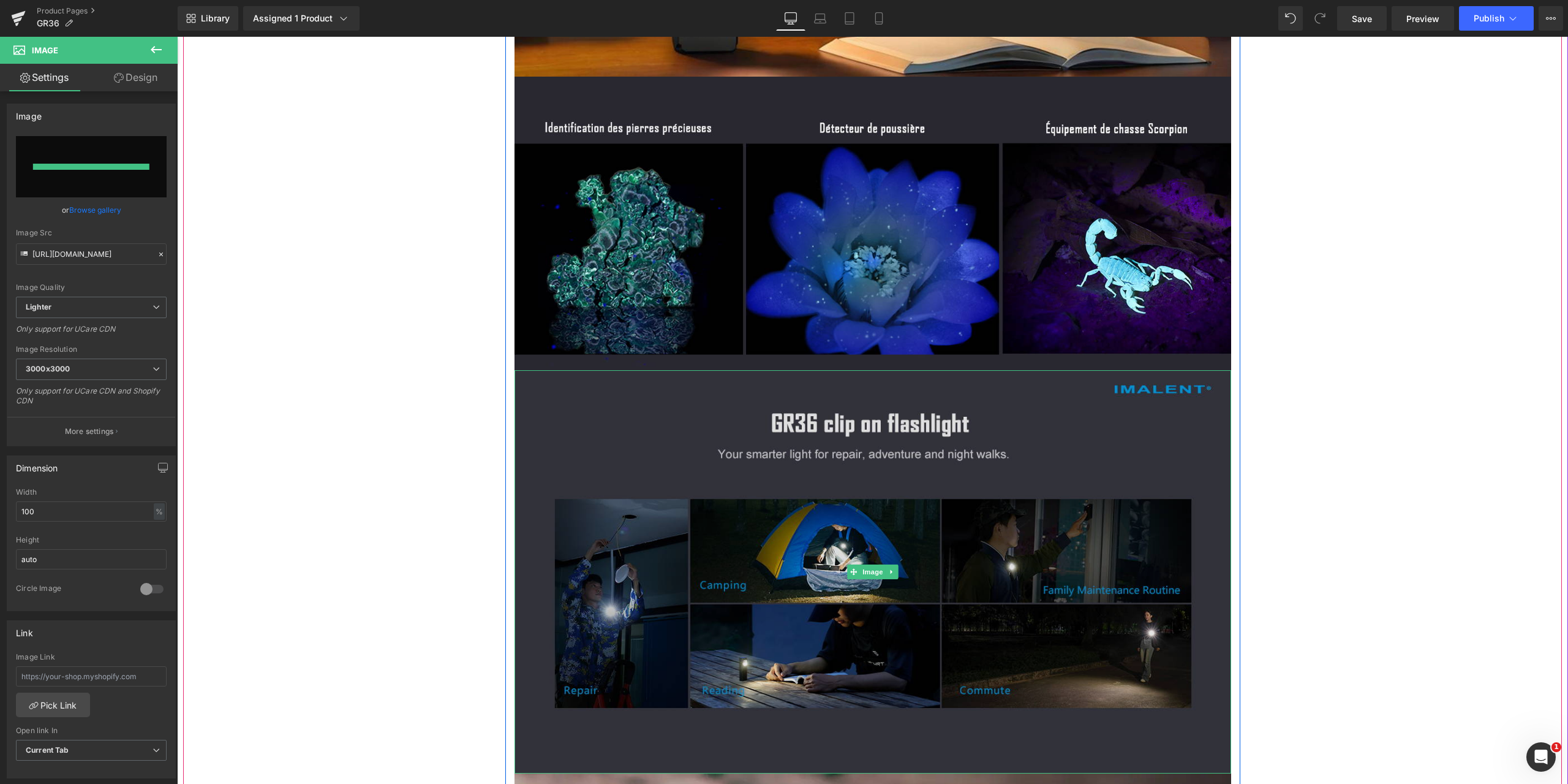
type input "[URL][DOMAIN_NAME]"
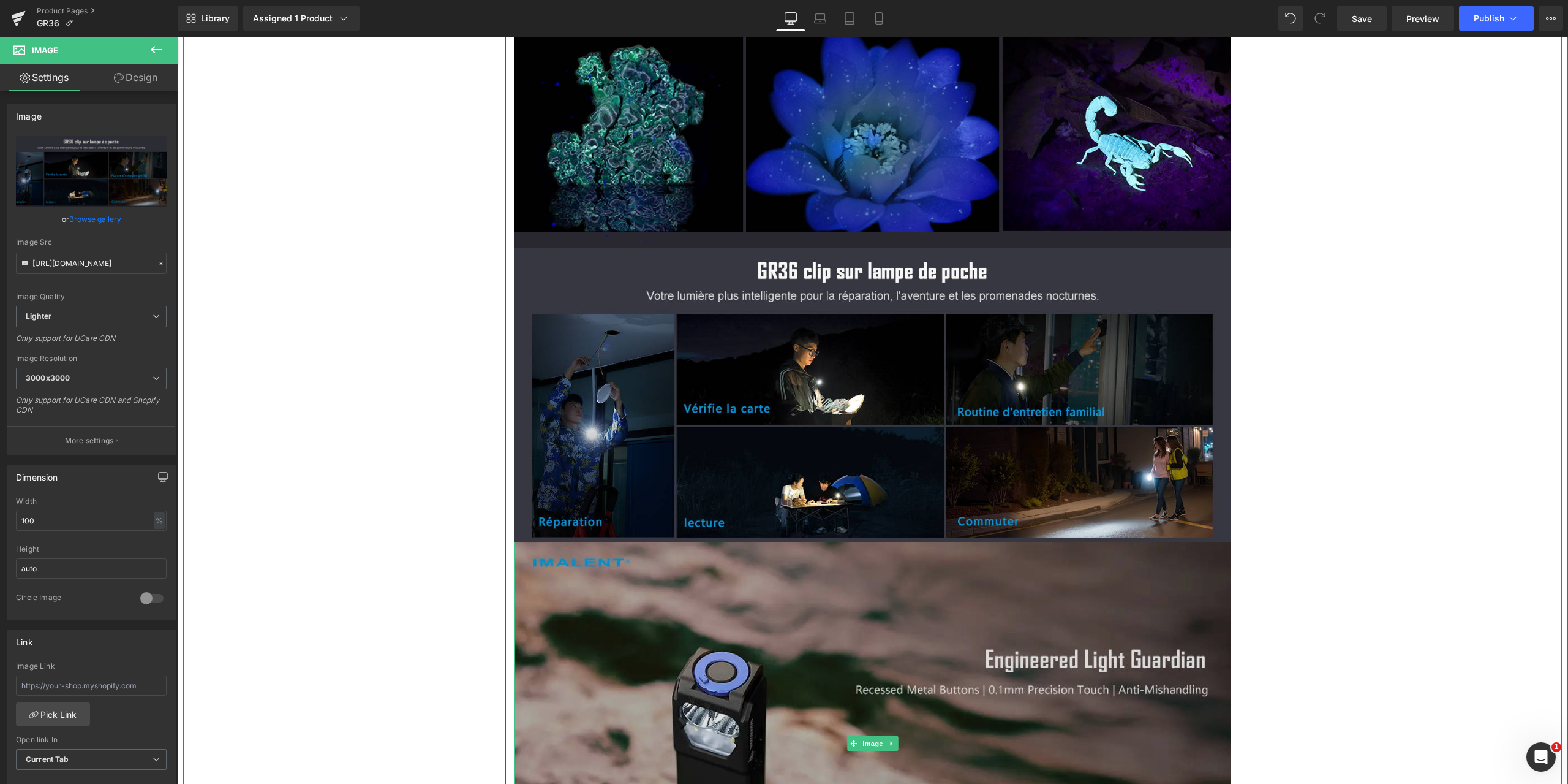
scroll to position [5331, 0]
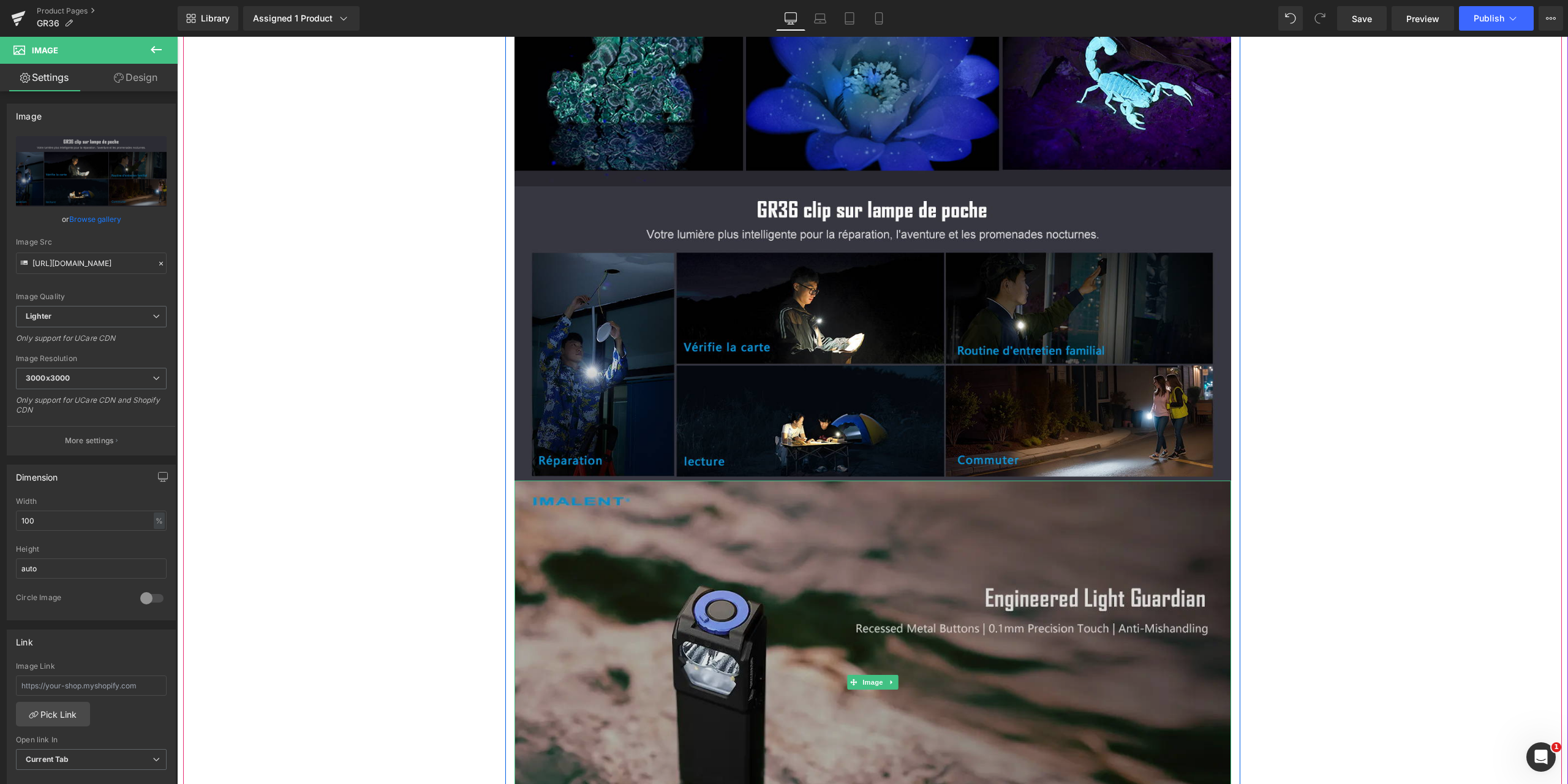
click at [863, 511] on img at bounding box center [872, 682] width 717 height 403
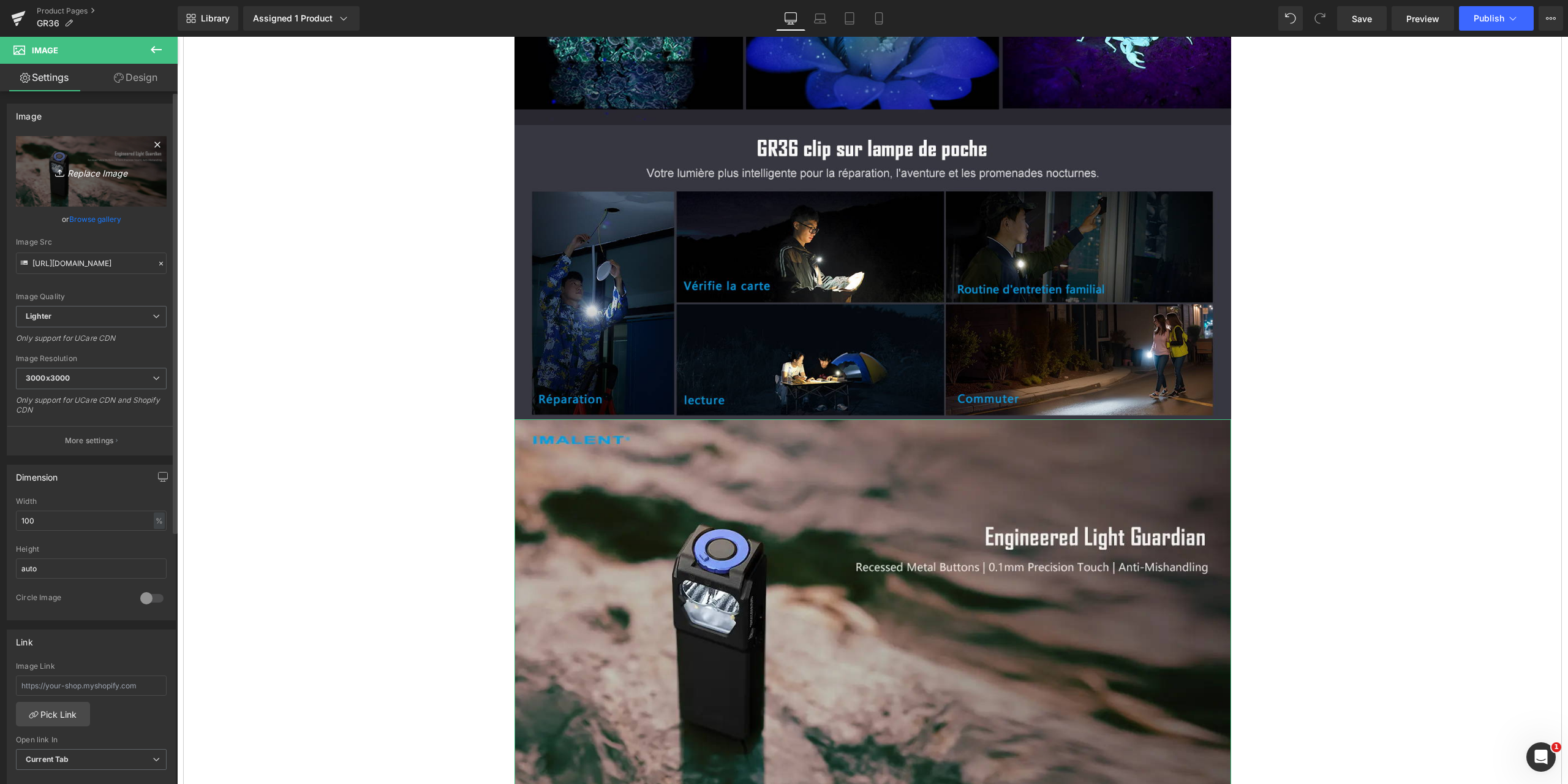
click at [105, 176] on icon "Replace Image" at bounding box center [91, 171] width 98 height 15
type input "C:\fakepath\GR36-1464x600-10.jpg"
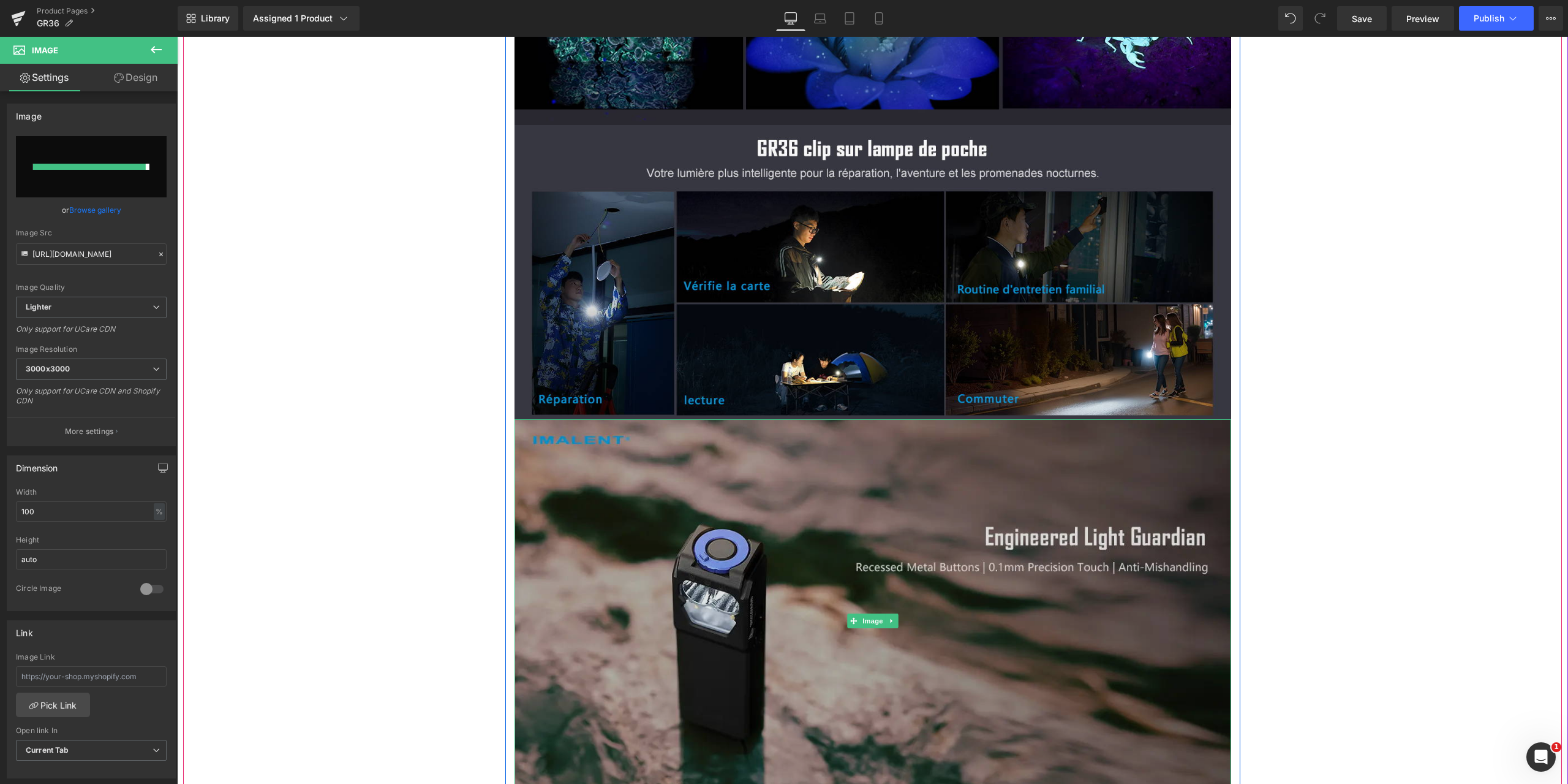
type input "[URL][DOMAIN_NAME]"
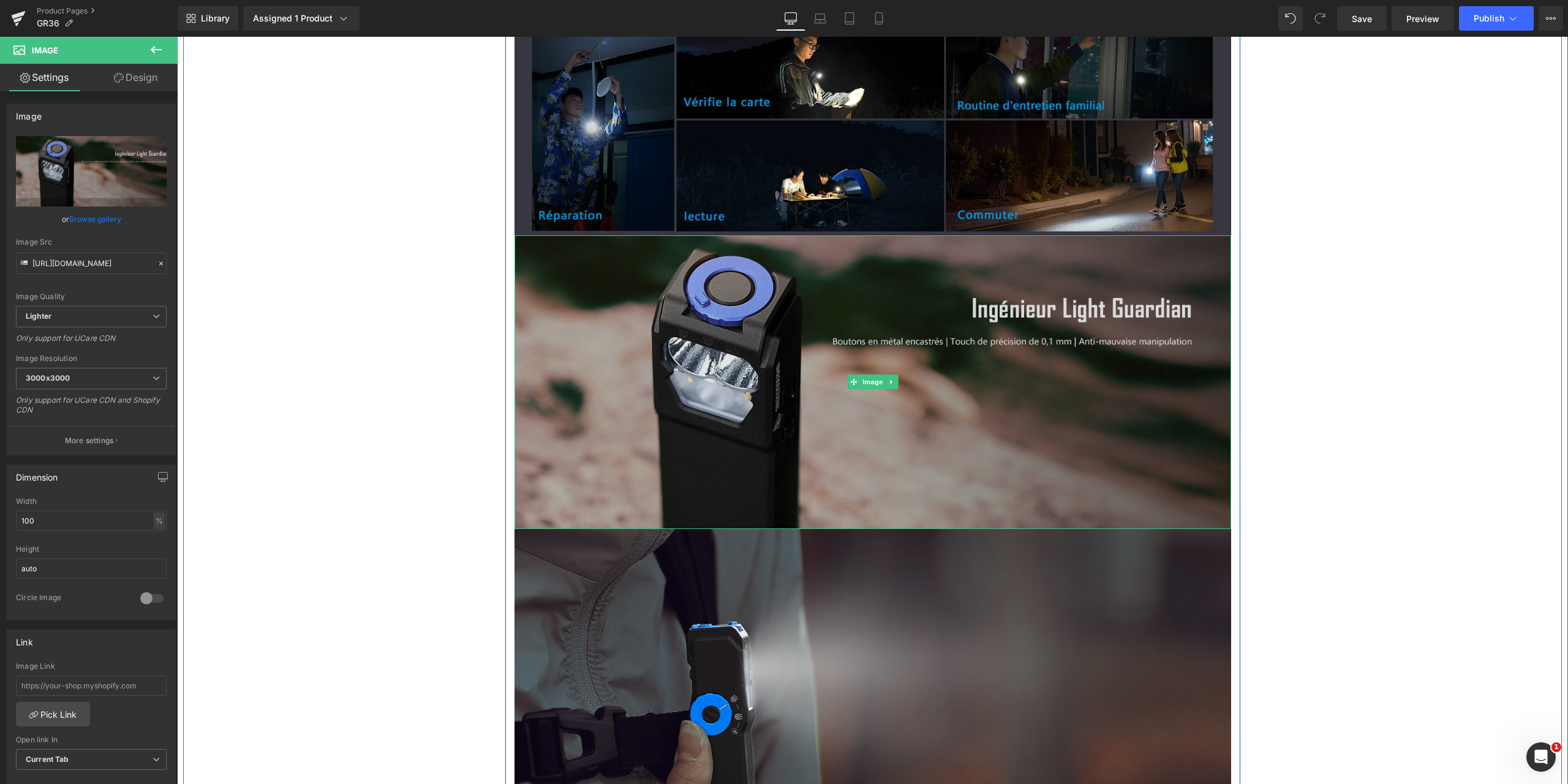
scroll to position [5759, 0]
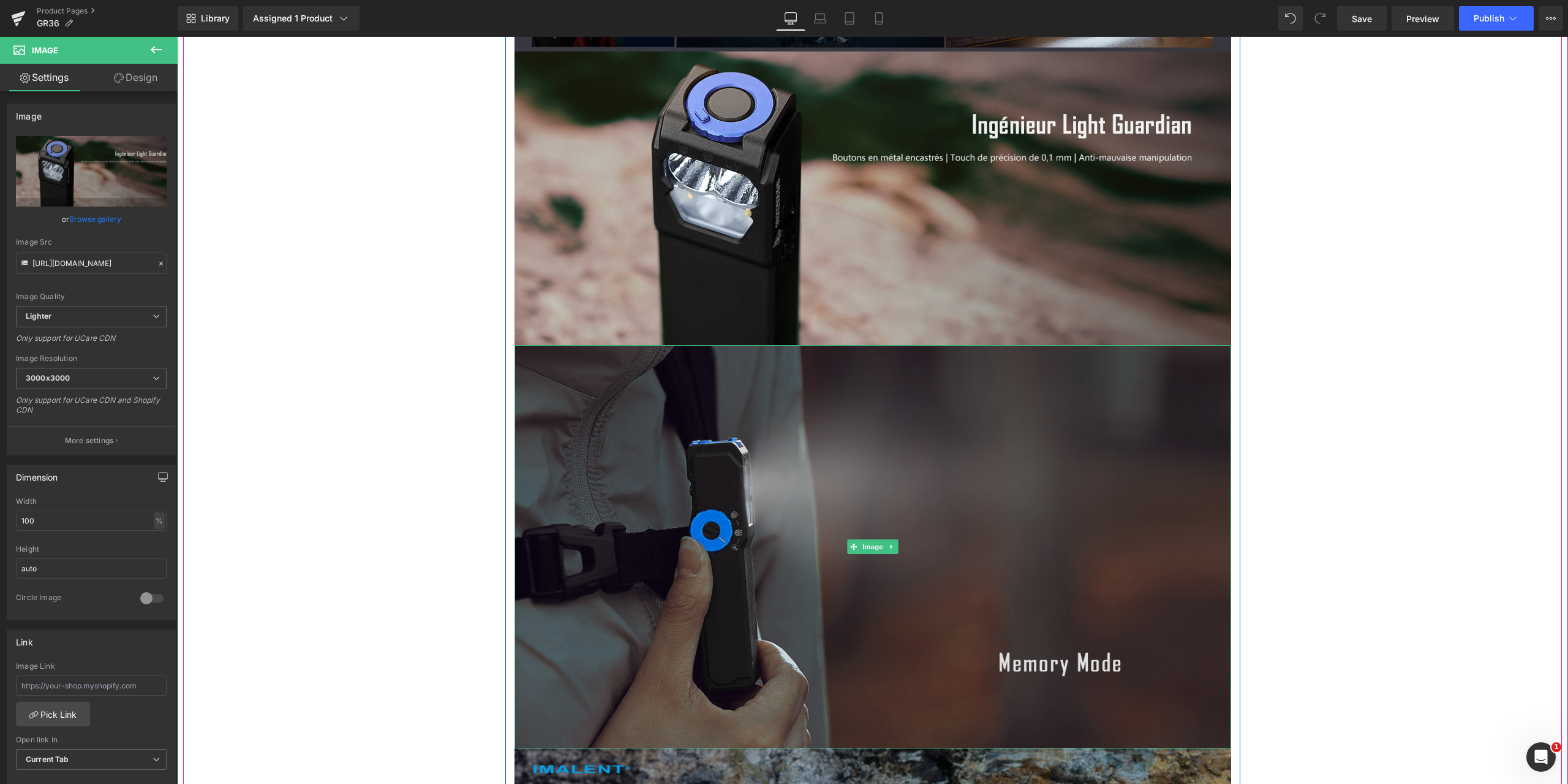
click at [918, 513] on img at bounding box center [872, 546] width 717 height 403
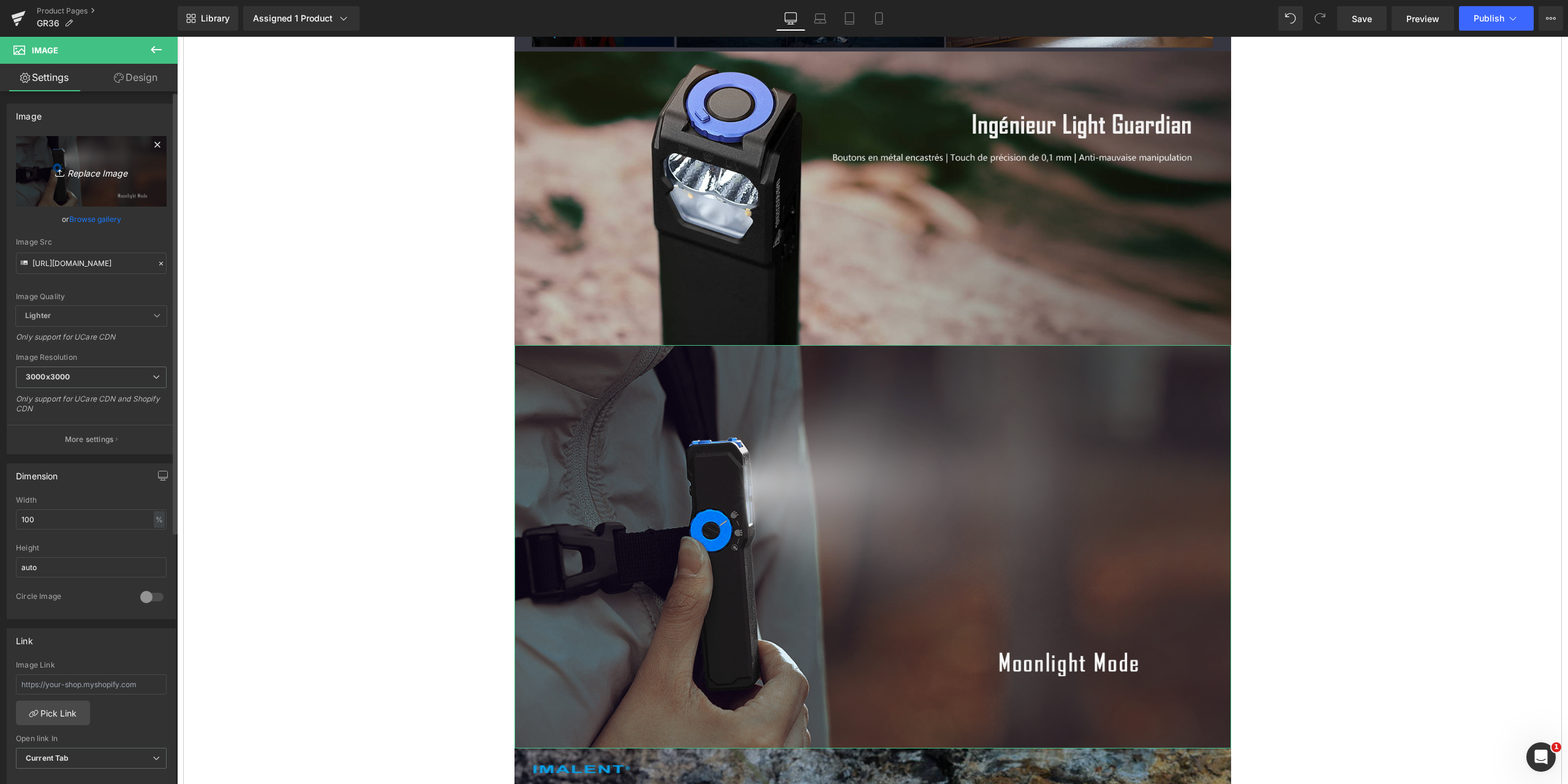
click at [89, 172] on icon "Replace Image" at bounding box center [91, 171] width 98 height 15
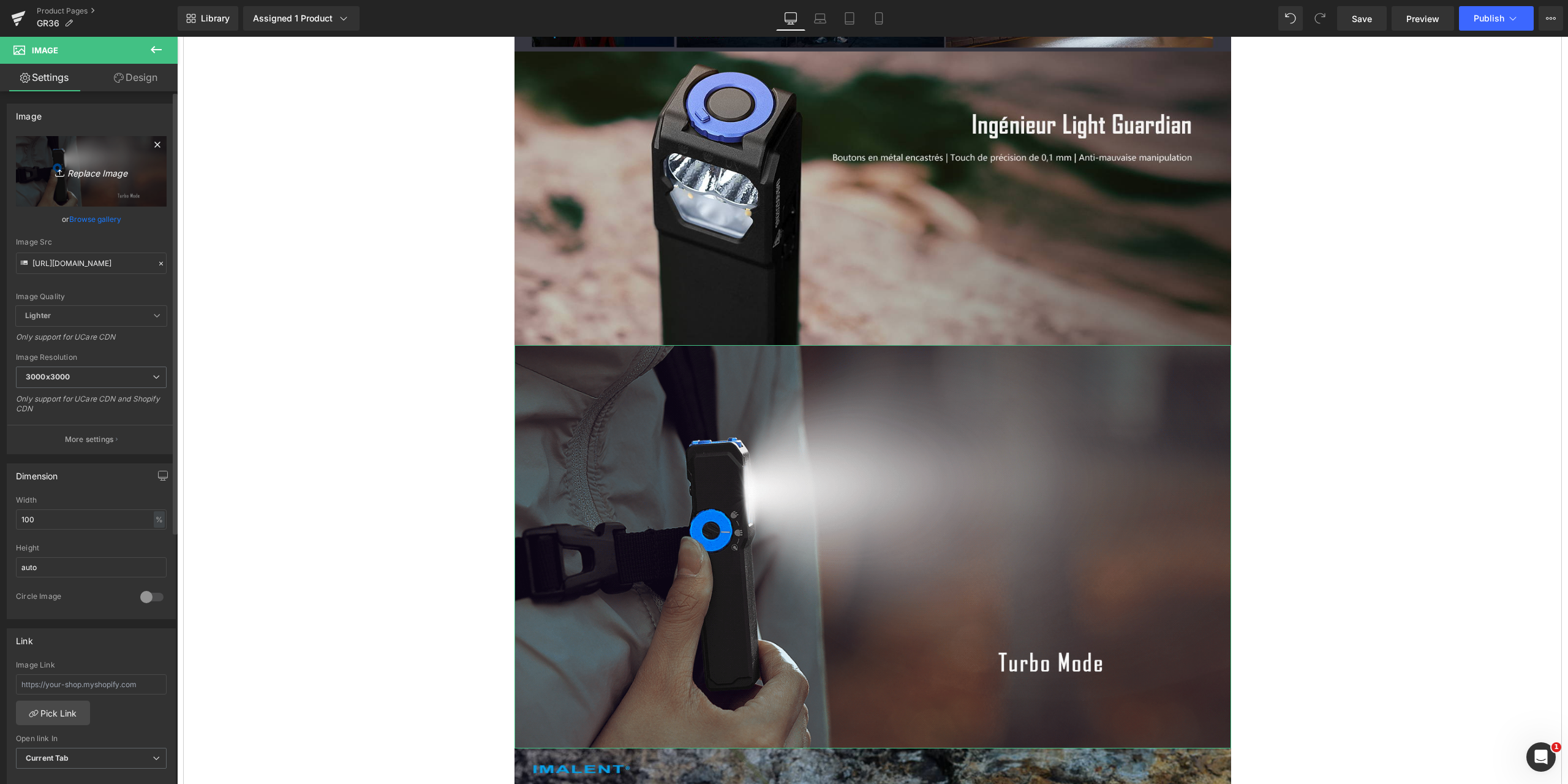
type input "C:\fakepath\GR36-1464x600-11.gif"
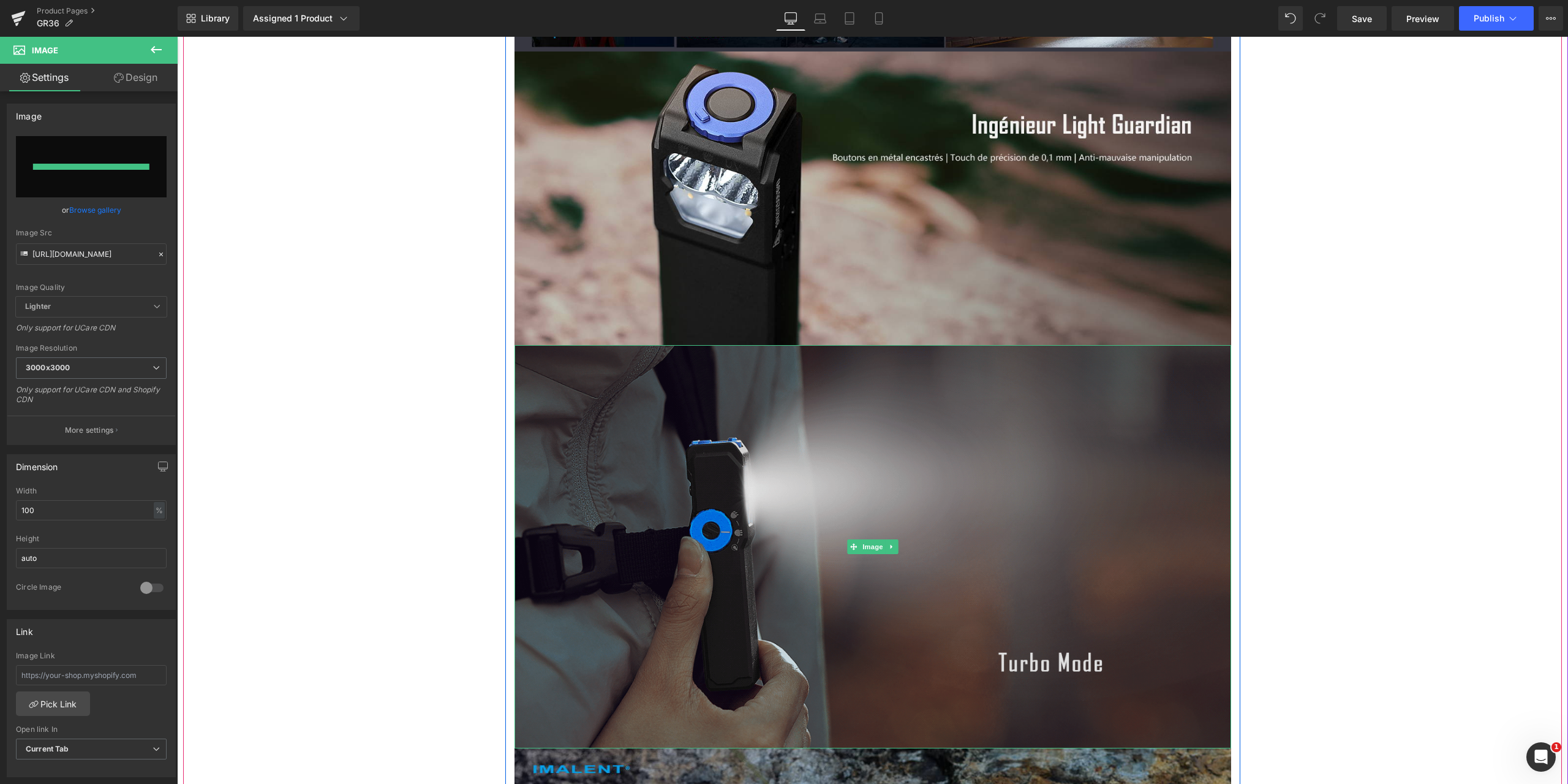
type input "[URL][DOMAIN_NAME]"
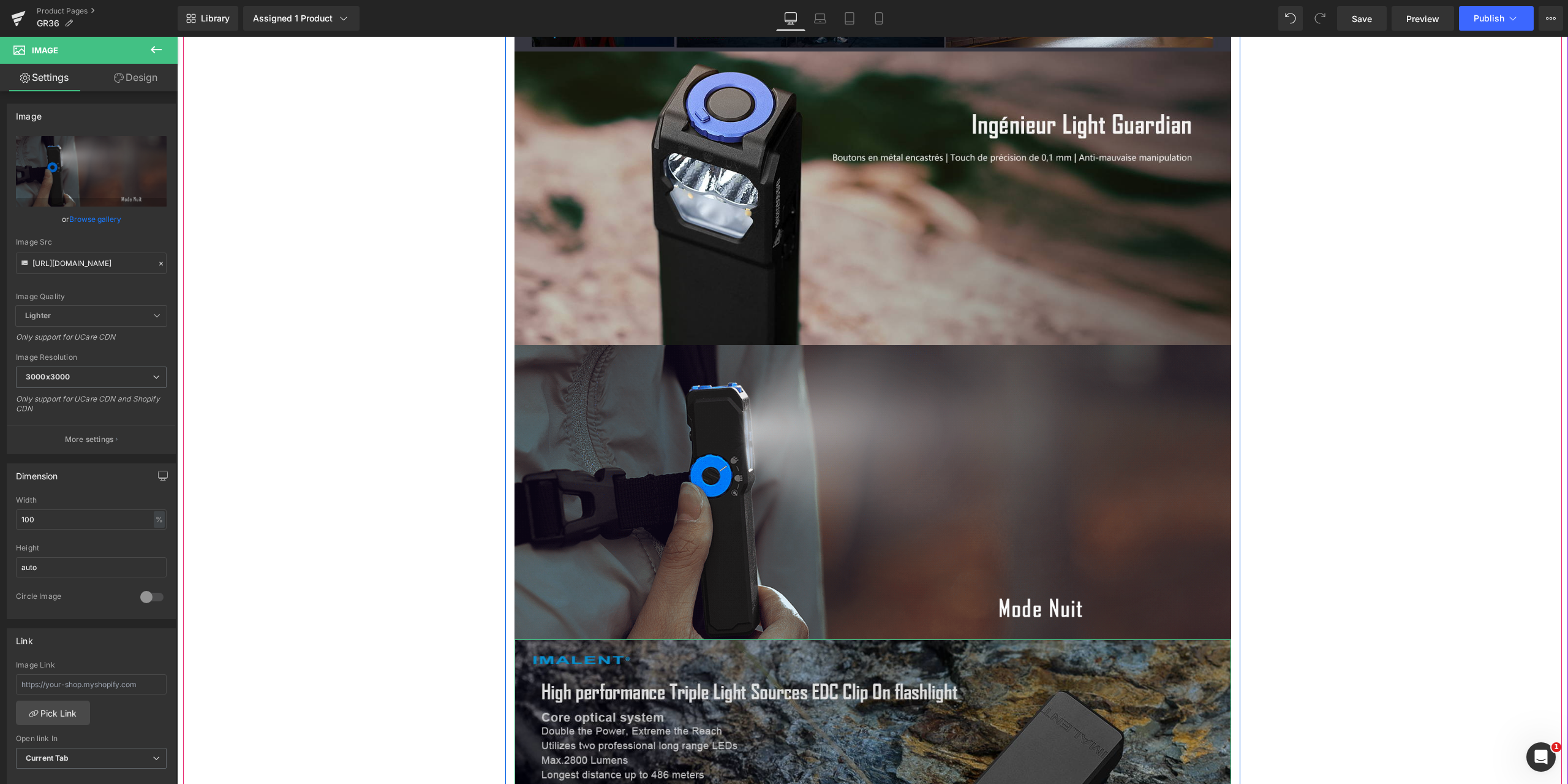
scroll to position [5944, 0]
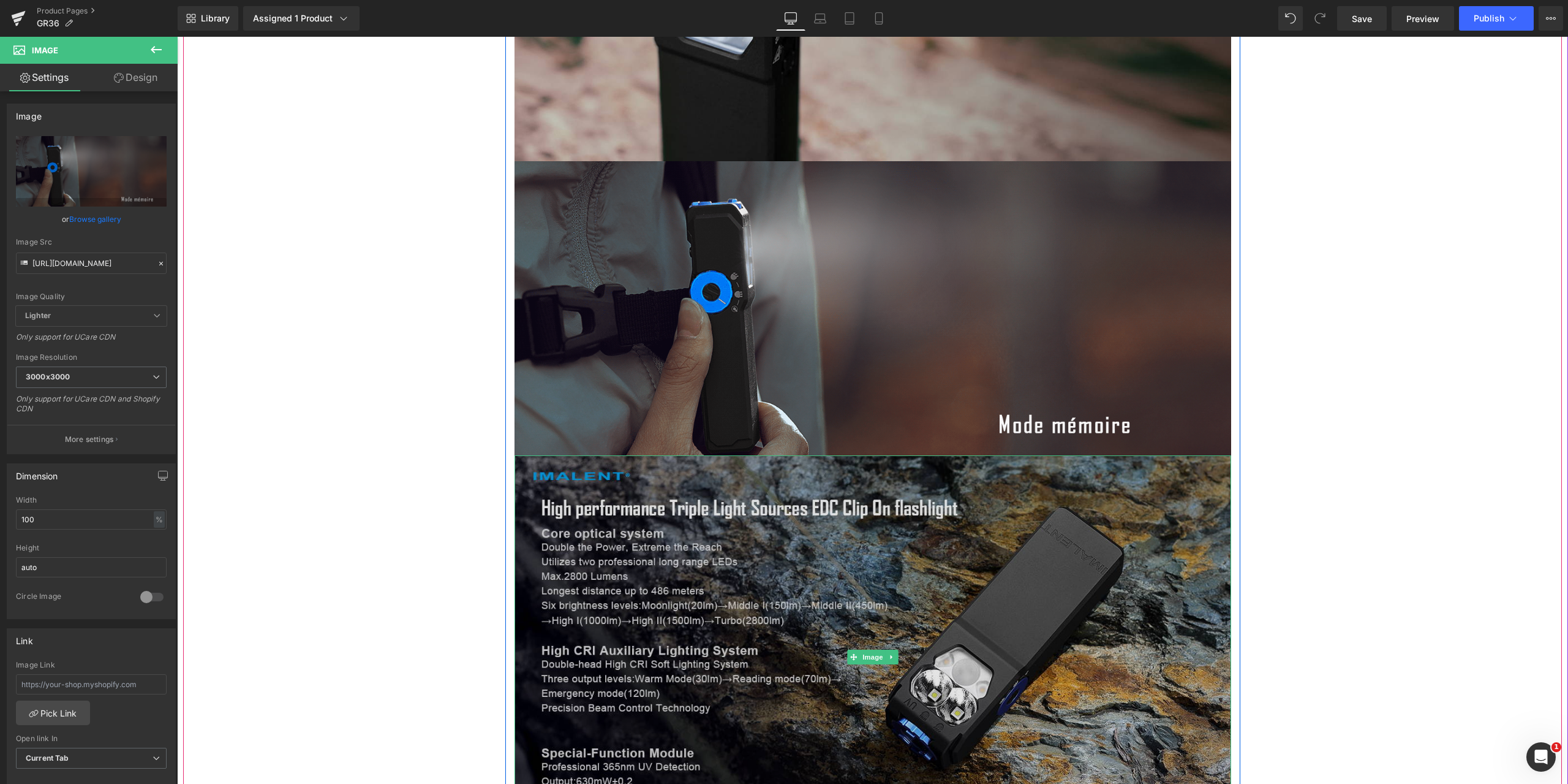
click at [780, 580] on img at bounding box center [872, 657] width 717 height 403
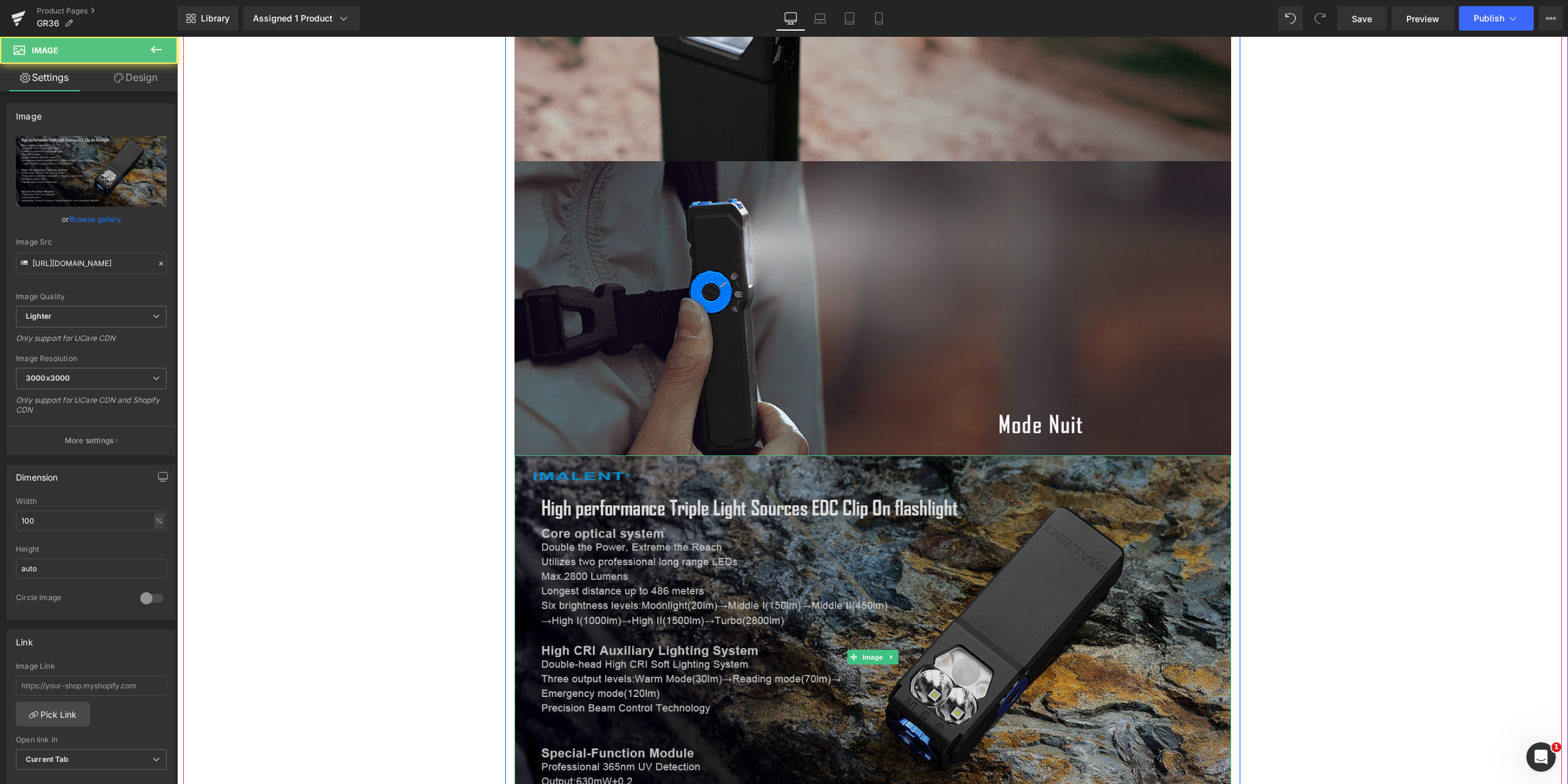
scroll to position [6127, 0]
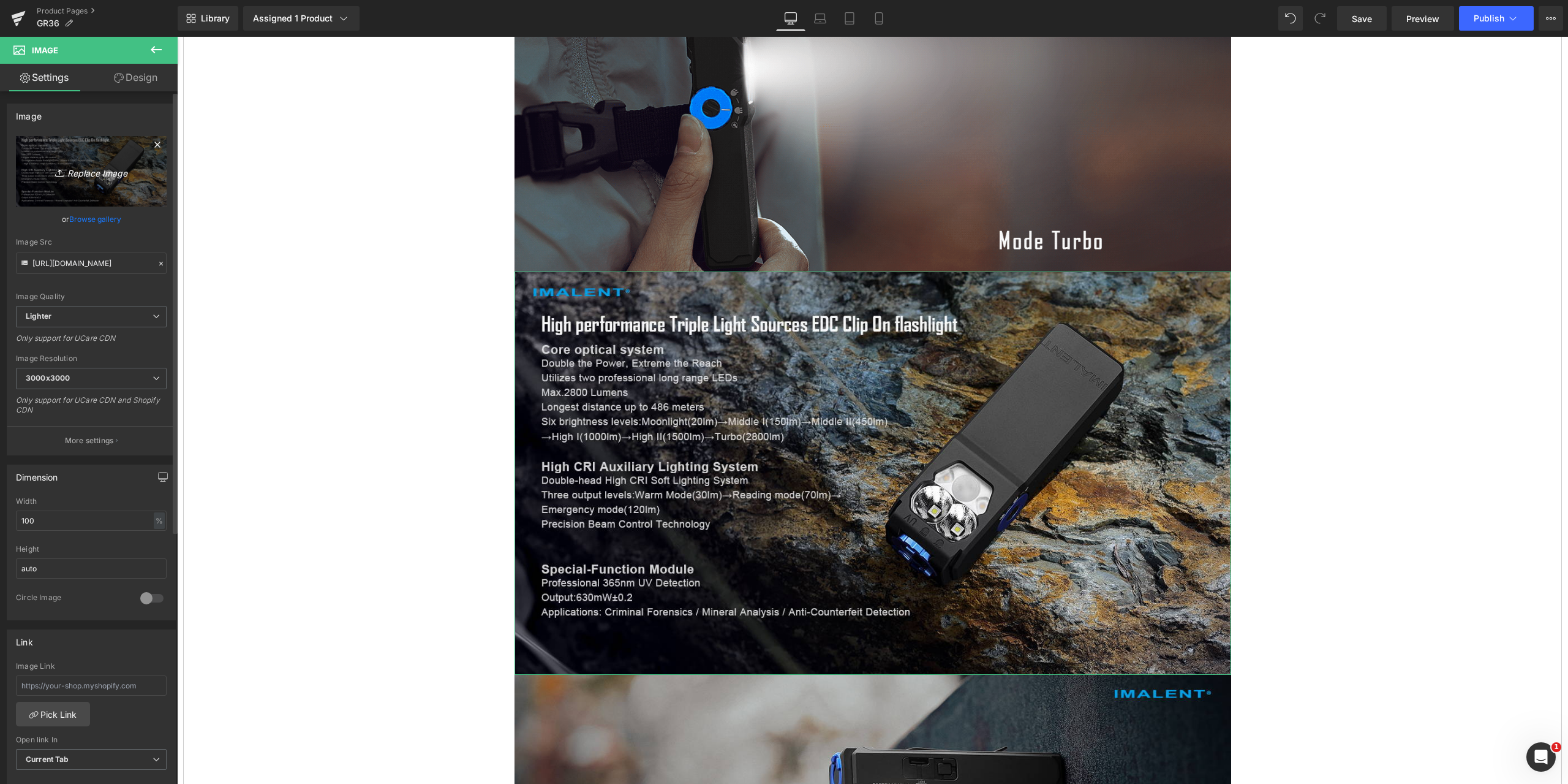
click at [94, 168] on icon "Replace Image" at bounding box center [91, 171] width 98 height 15
type input "C:\fakepath\GR36-1464x600-12.jpg"
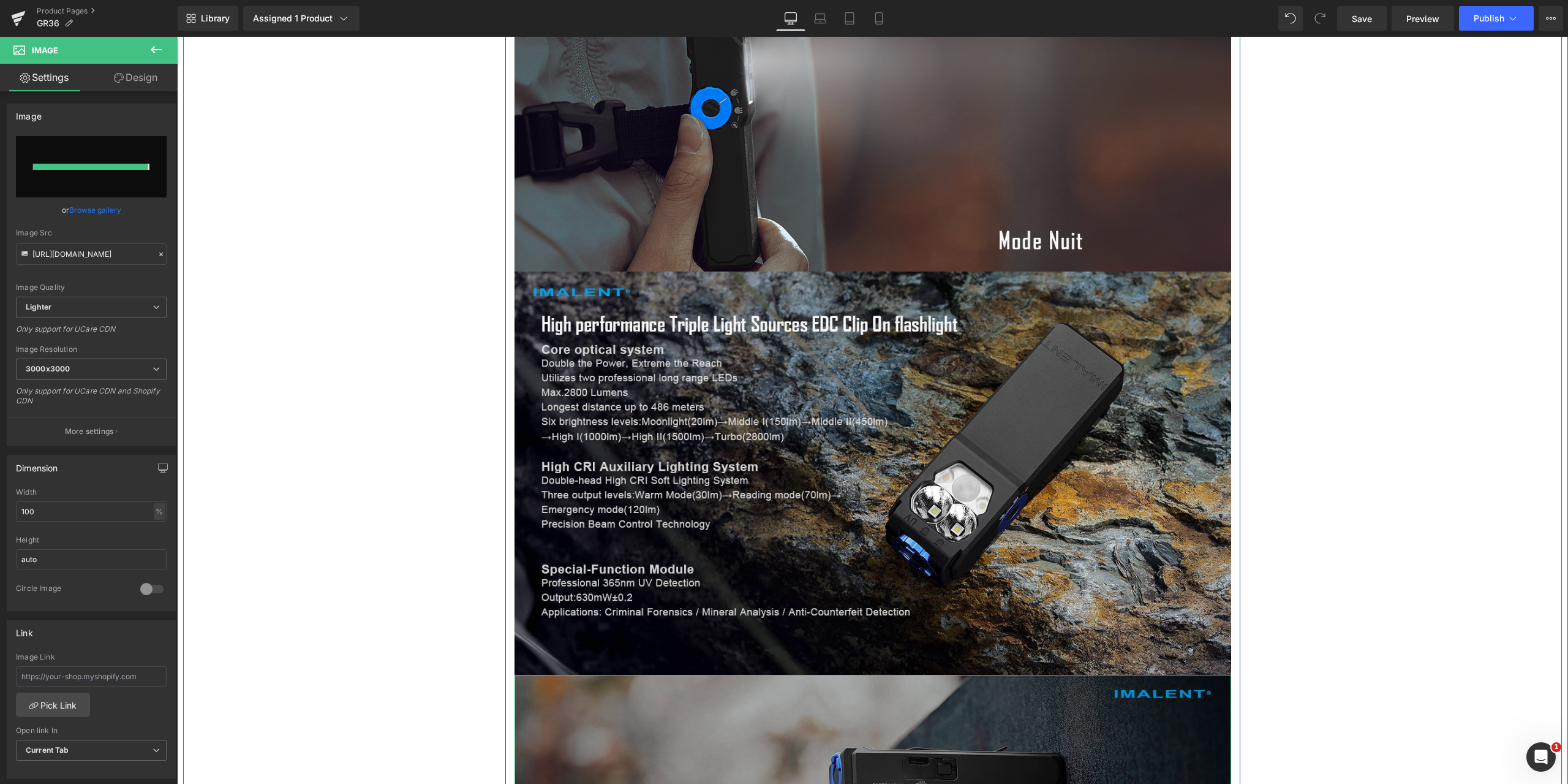
type input "[URL][DOMAIN_NAME]"
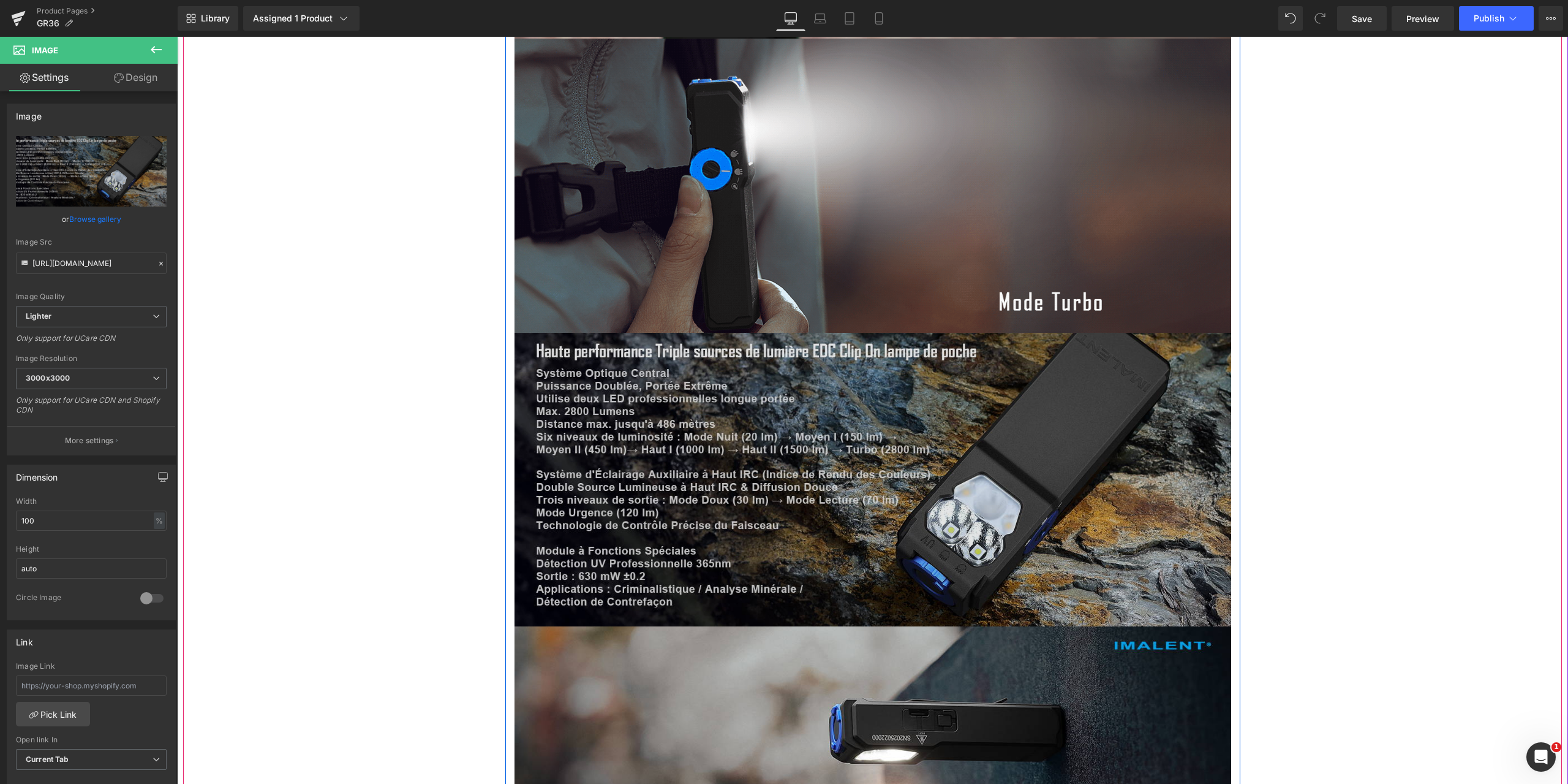
scroll to position [6005, 0]
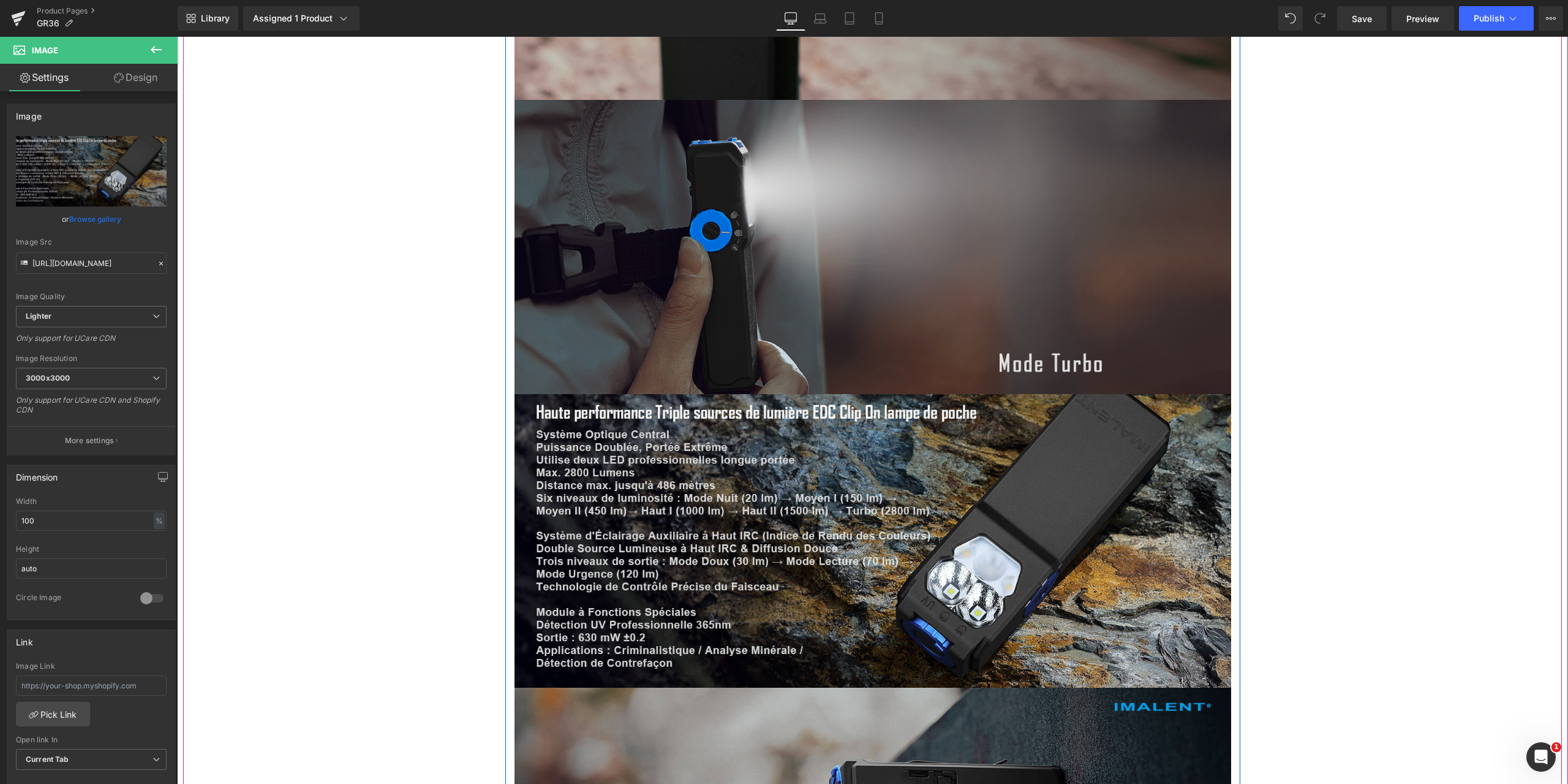
click at [817, 282] on img at bounding box center [872, 247] width 717 height 294
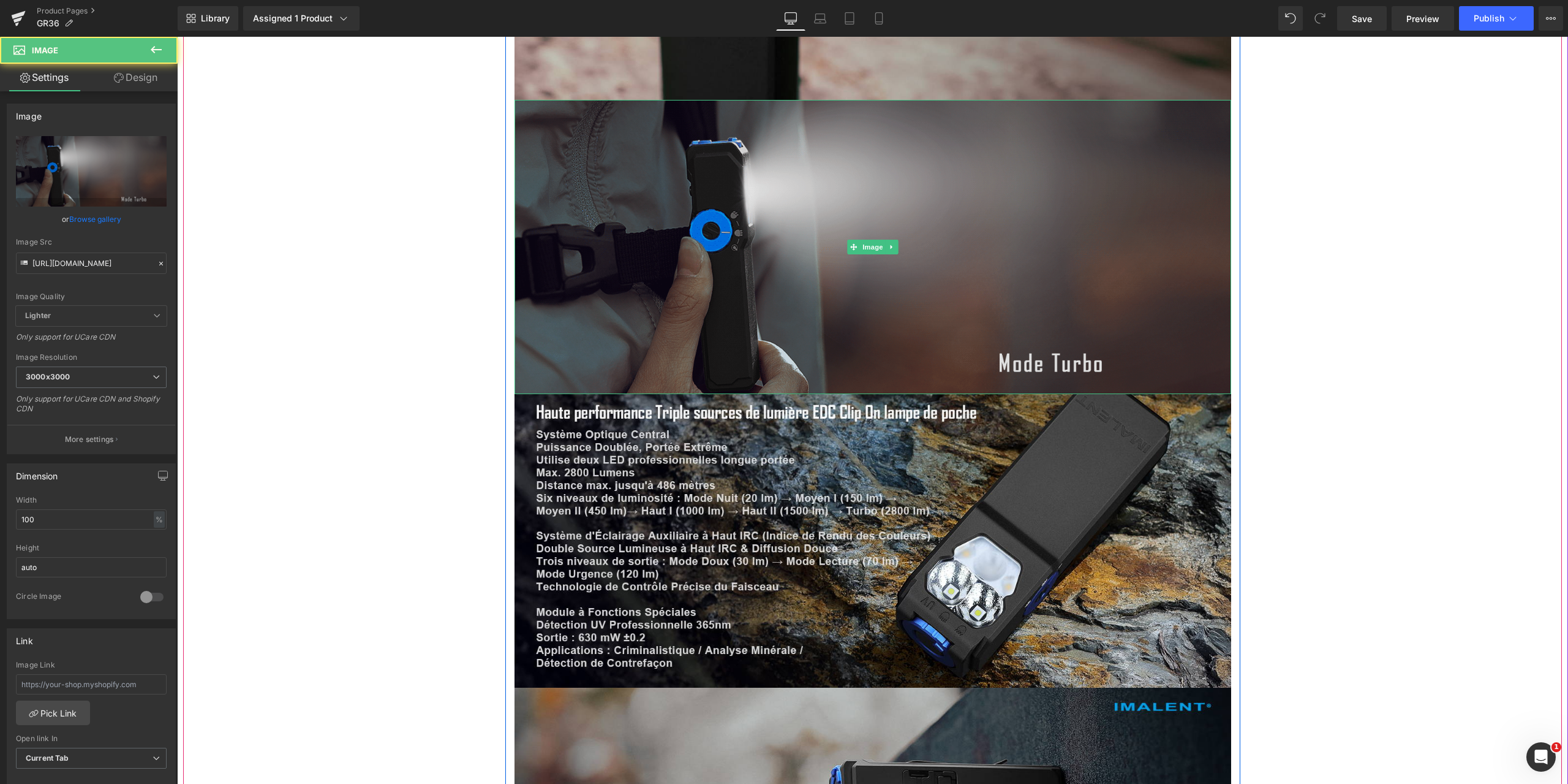
scroll to position [5882, 0]
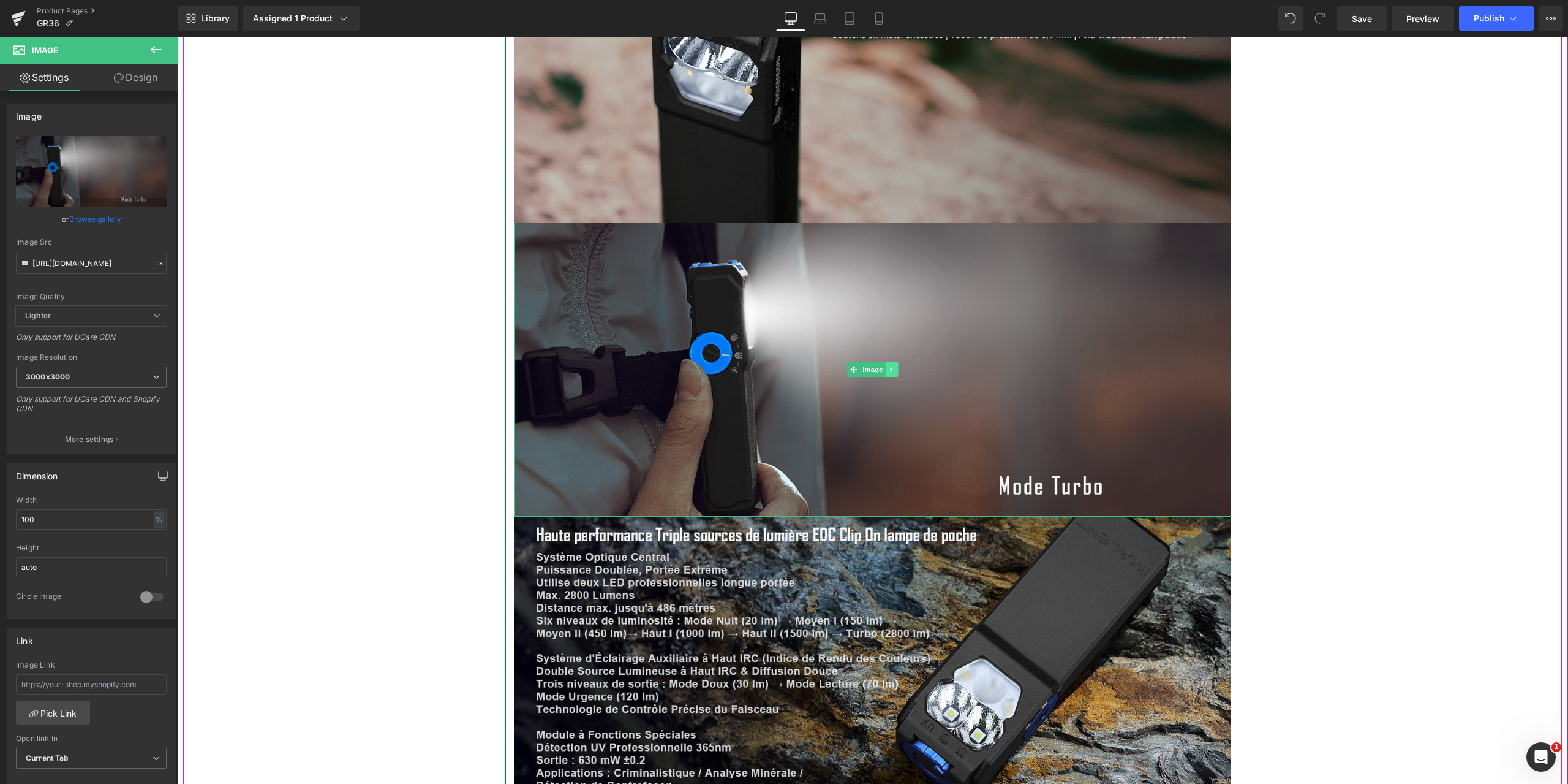
click at [890, 367] on icon at bounding box center [890, 369] width 2 height 4
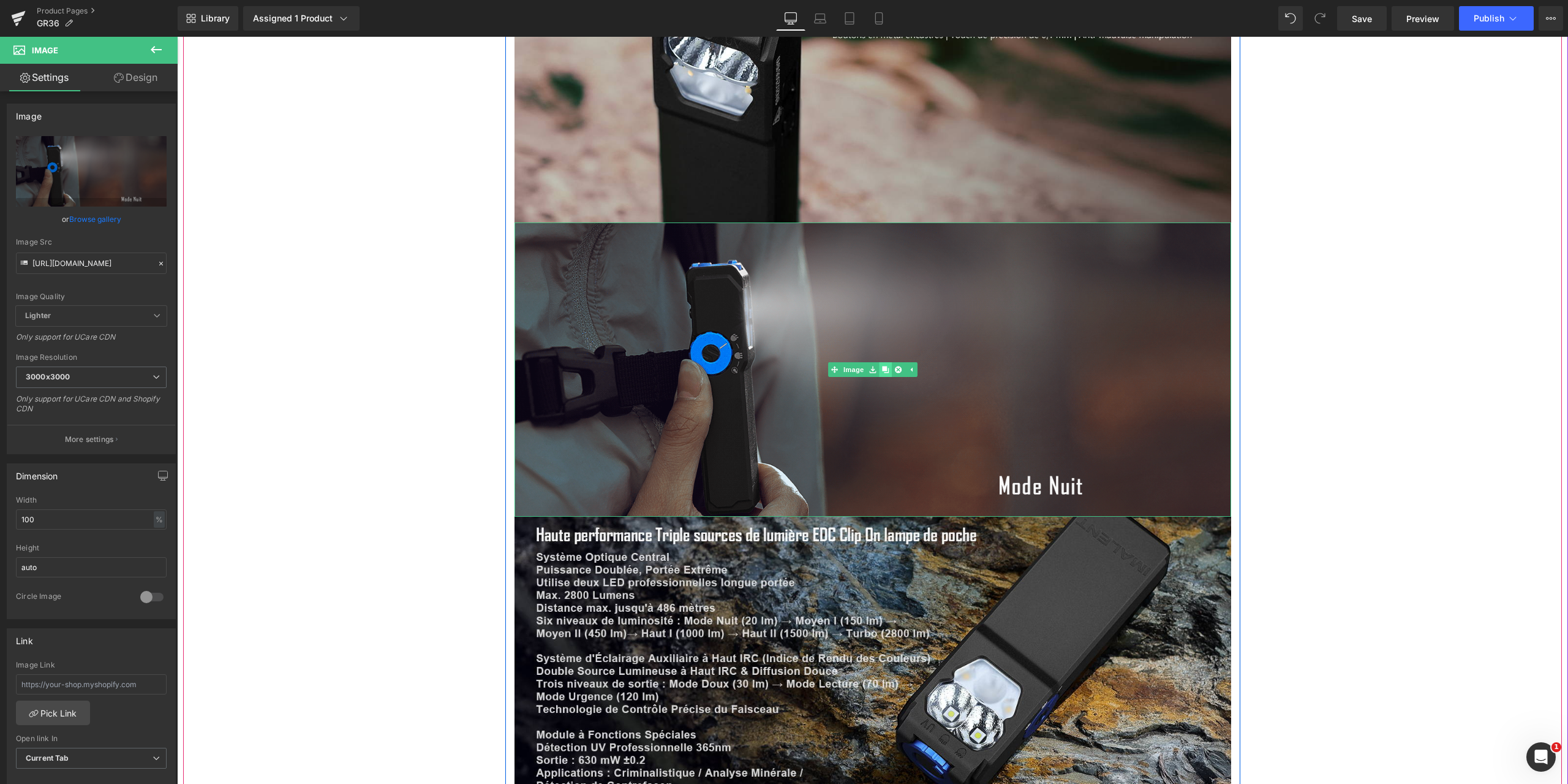
click at [882, 366] on icon at bounding box center [885, 369] width 7 height 7
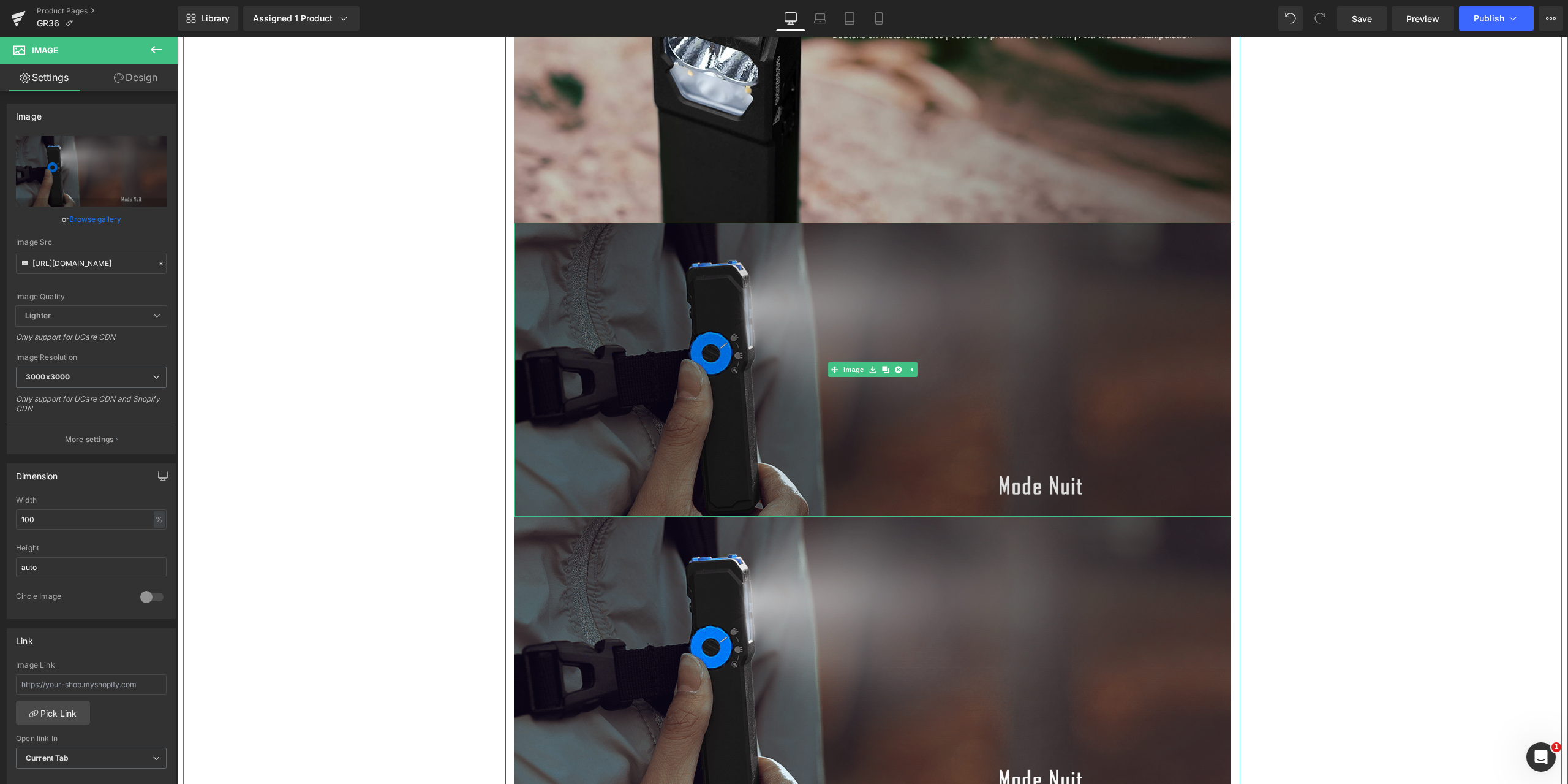
scroll to position [6005, 0]
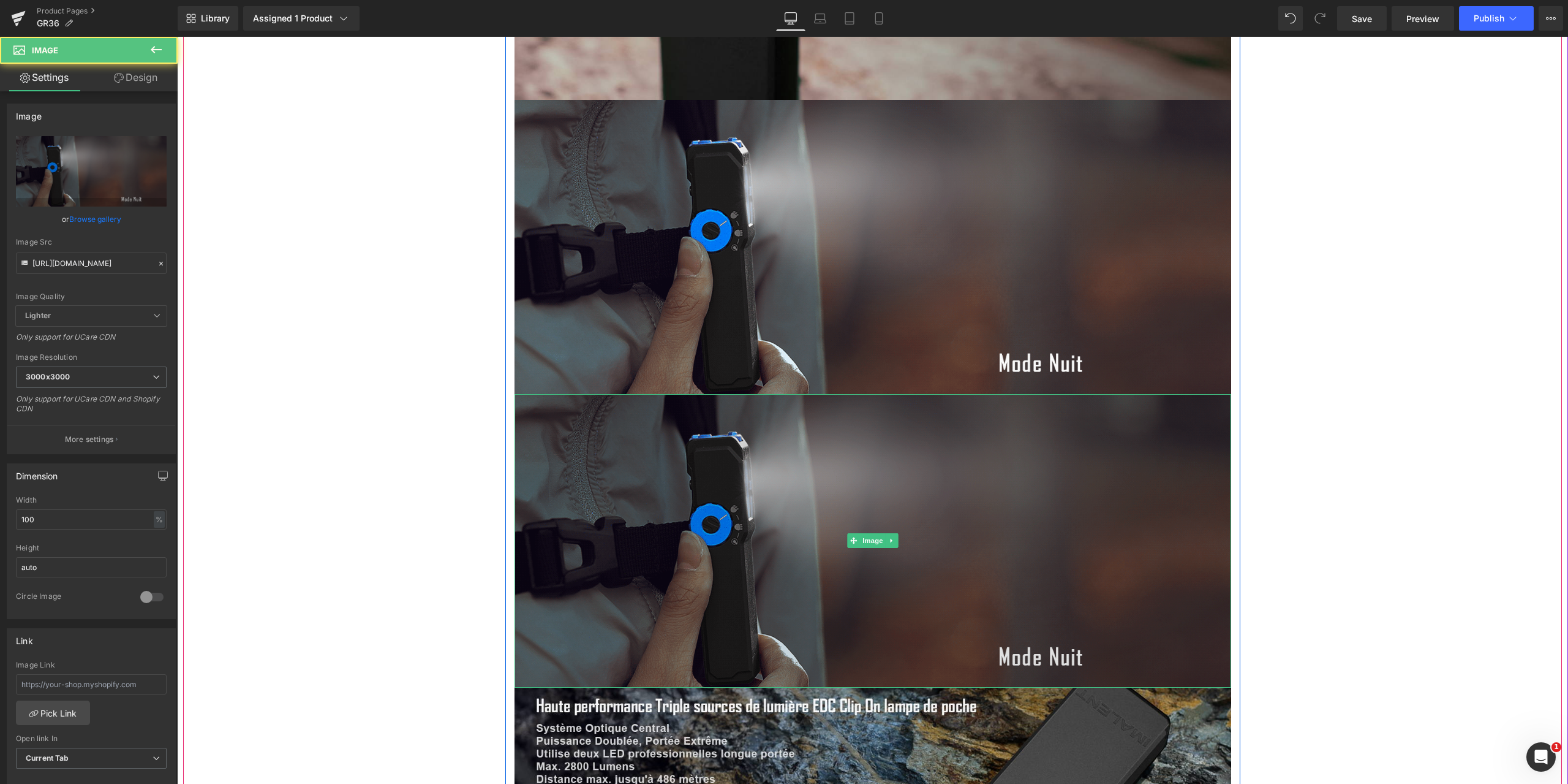
click at [750, 394] on img at bounding box center [872, 541] width 717 height 294
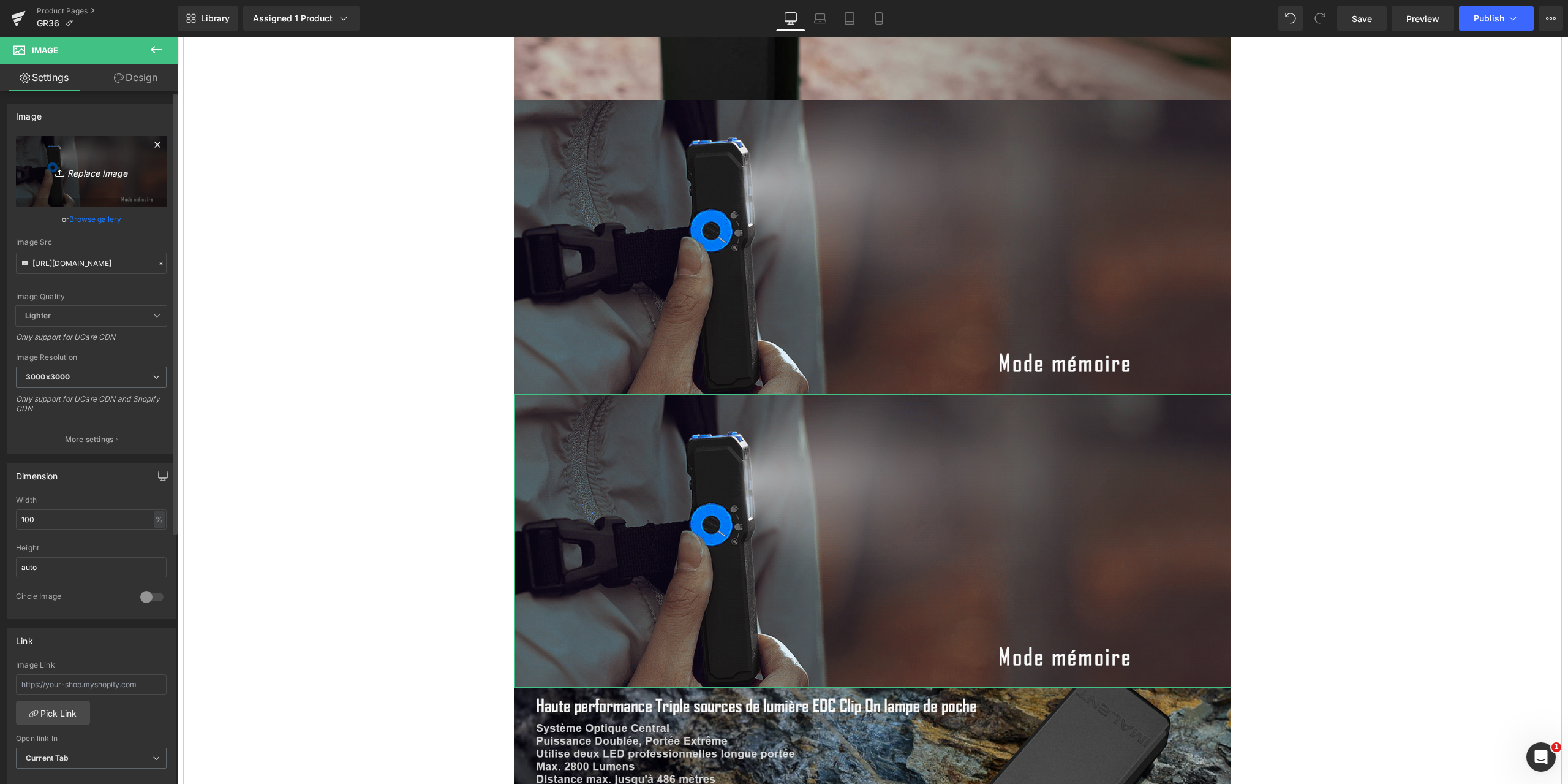
click at [87, 172] on icon "Replace Image" at bounding box center [91, 171] width 98 height 15
type input "C:\fakepath\GR36-1464x600-11.jpg"
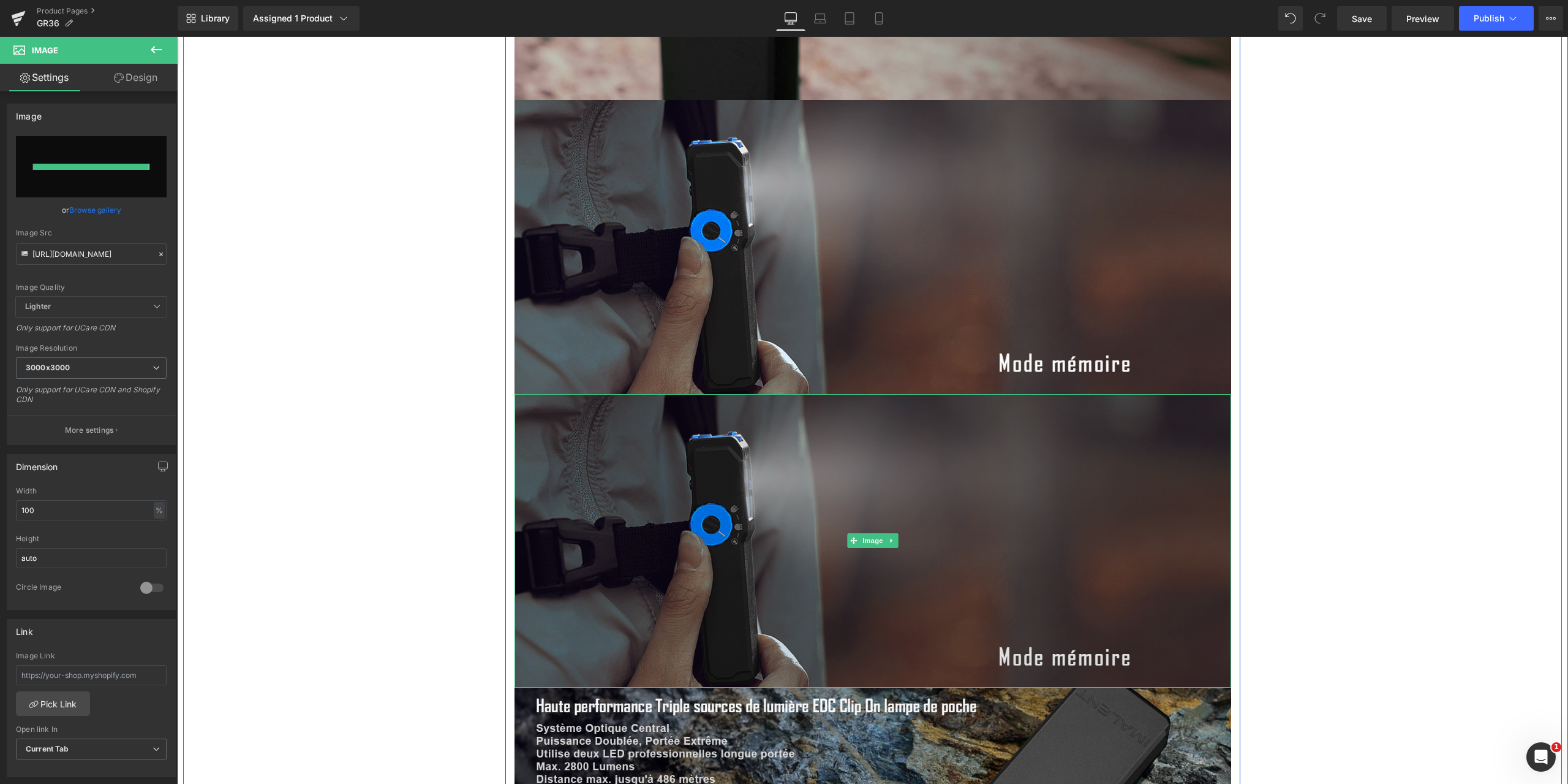
type input "[URL][DOMAIN_NAME]"
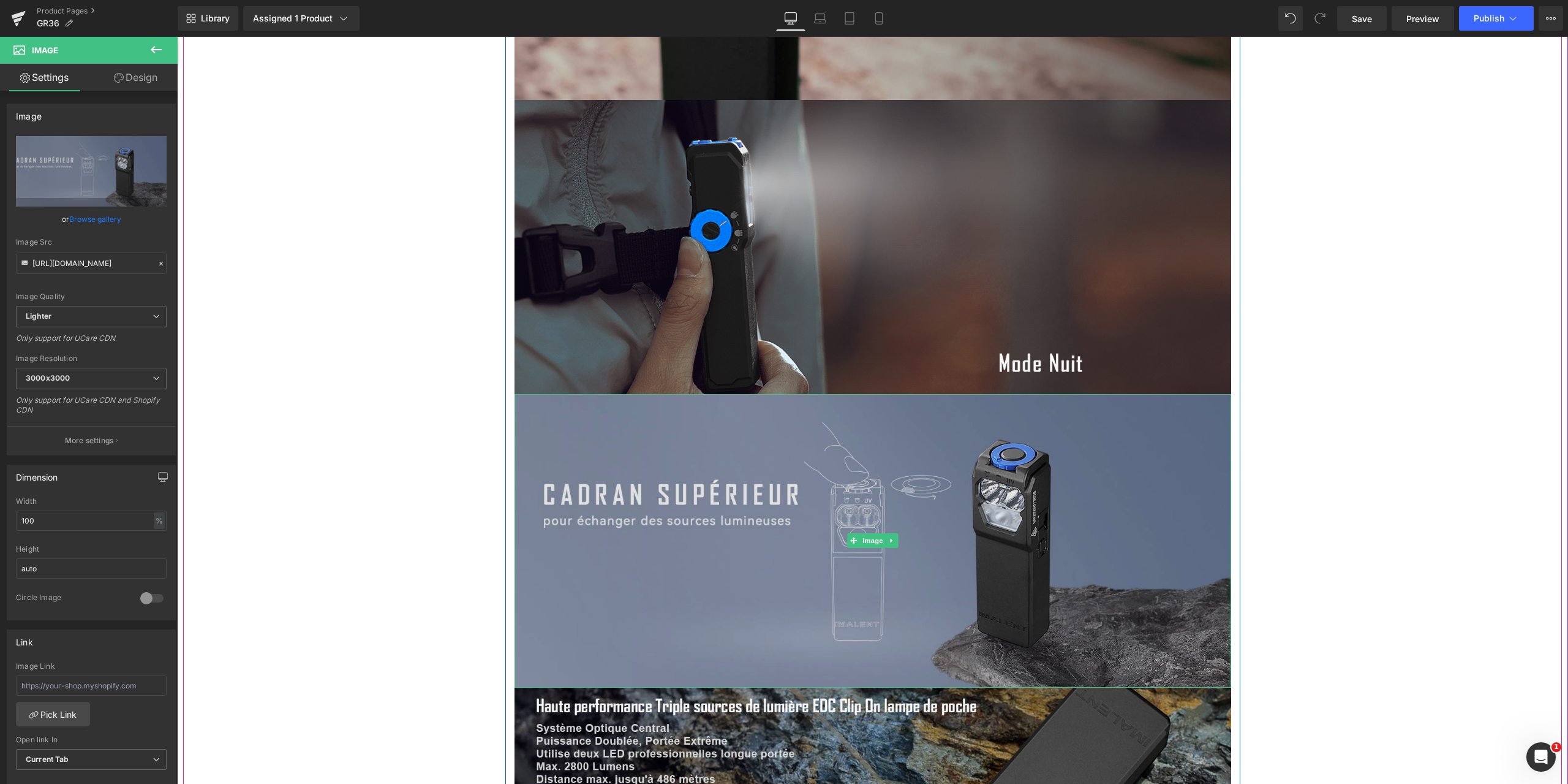
scroll to position [6127, 0]
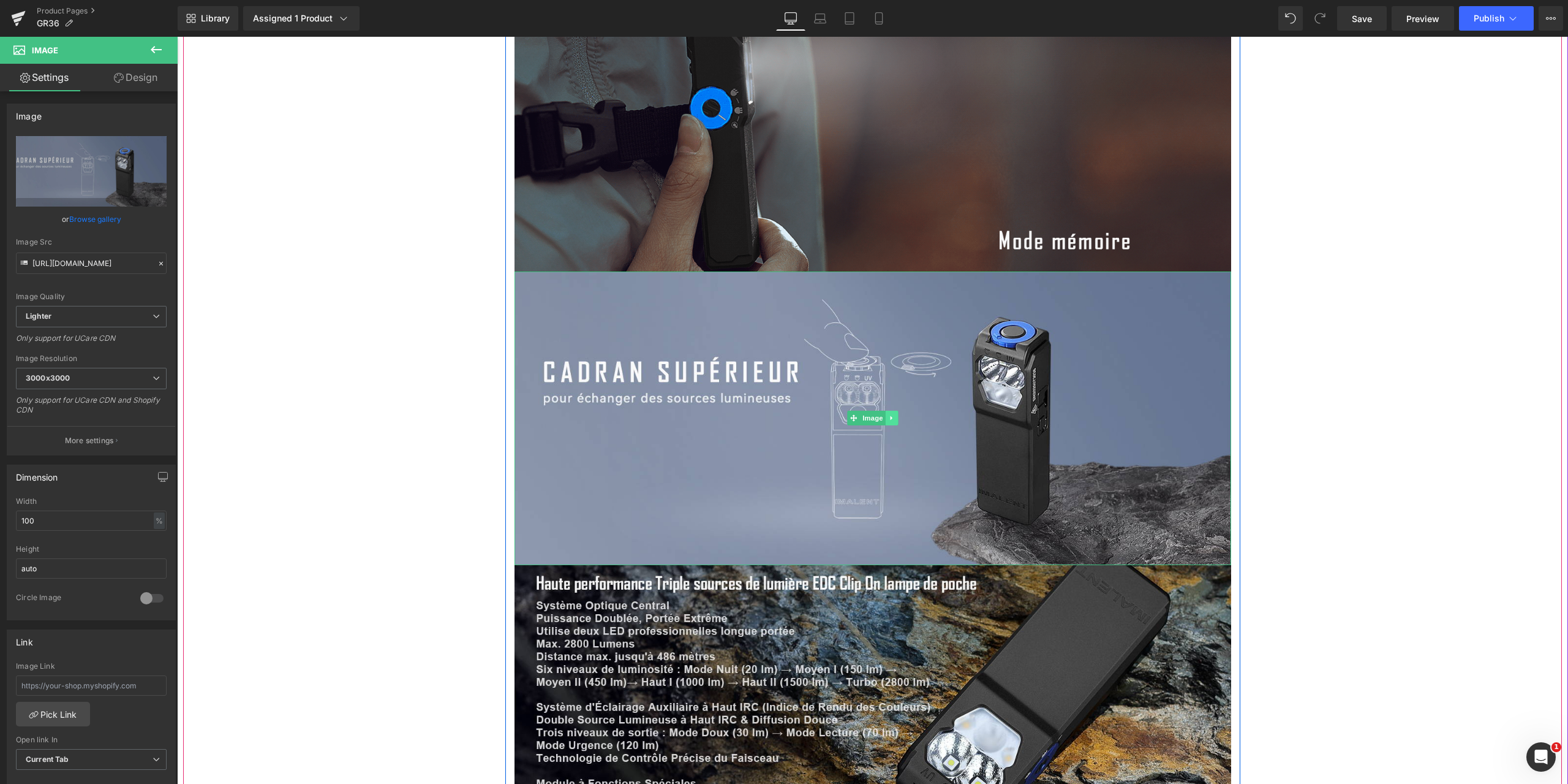
click at [888, 414] on icon at bounding box center [892, 418] width 7 height 8
click at [882, 415] on icon at bounding box center [885, 418] width 7 height 7
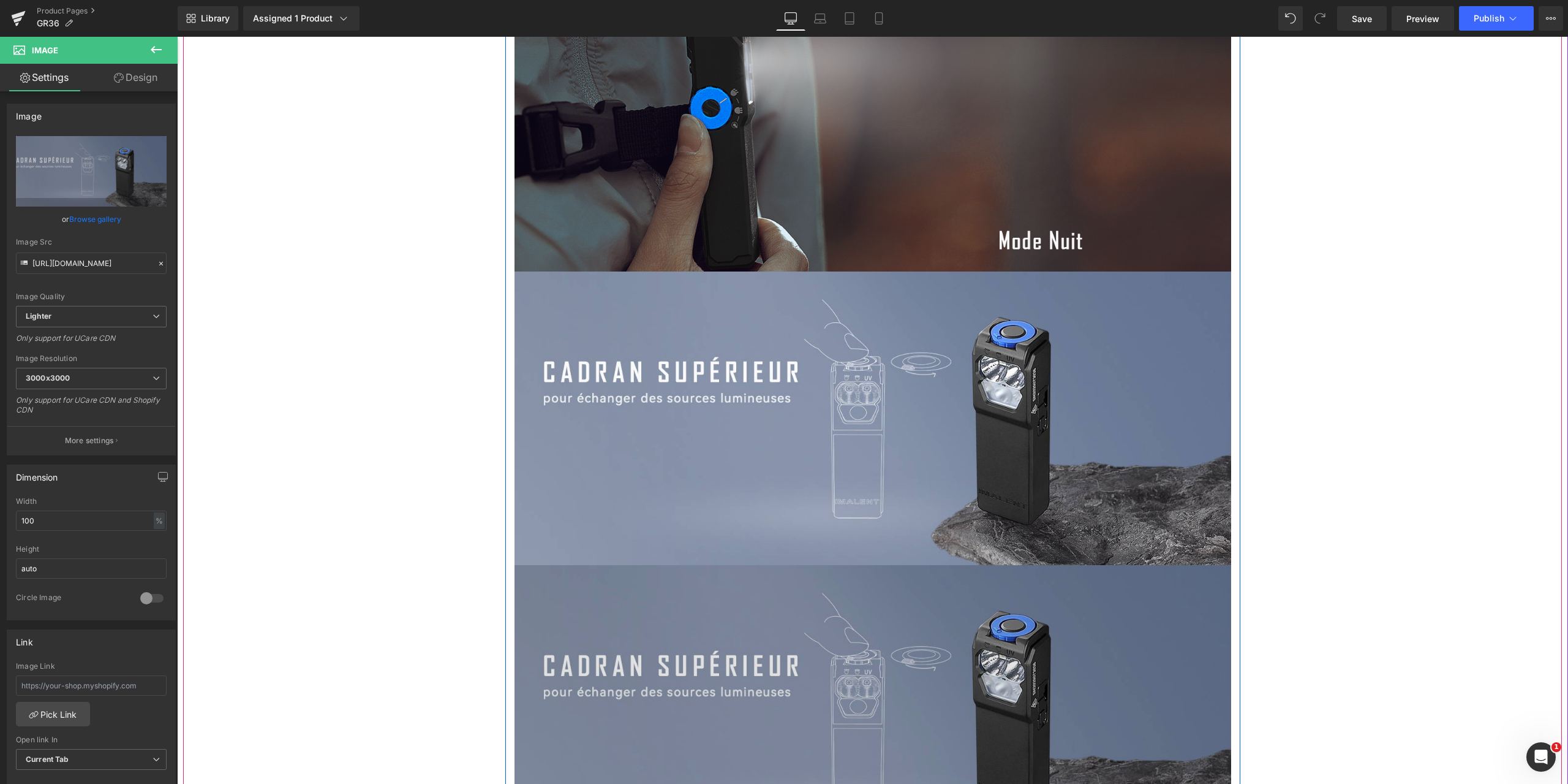
scroll to position [6372, 0]
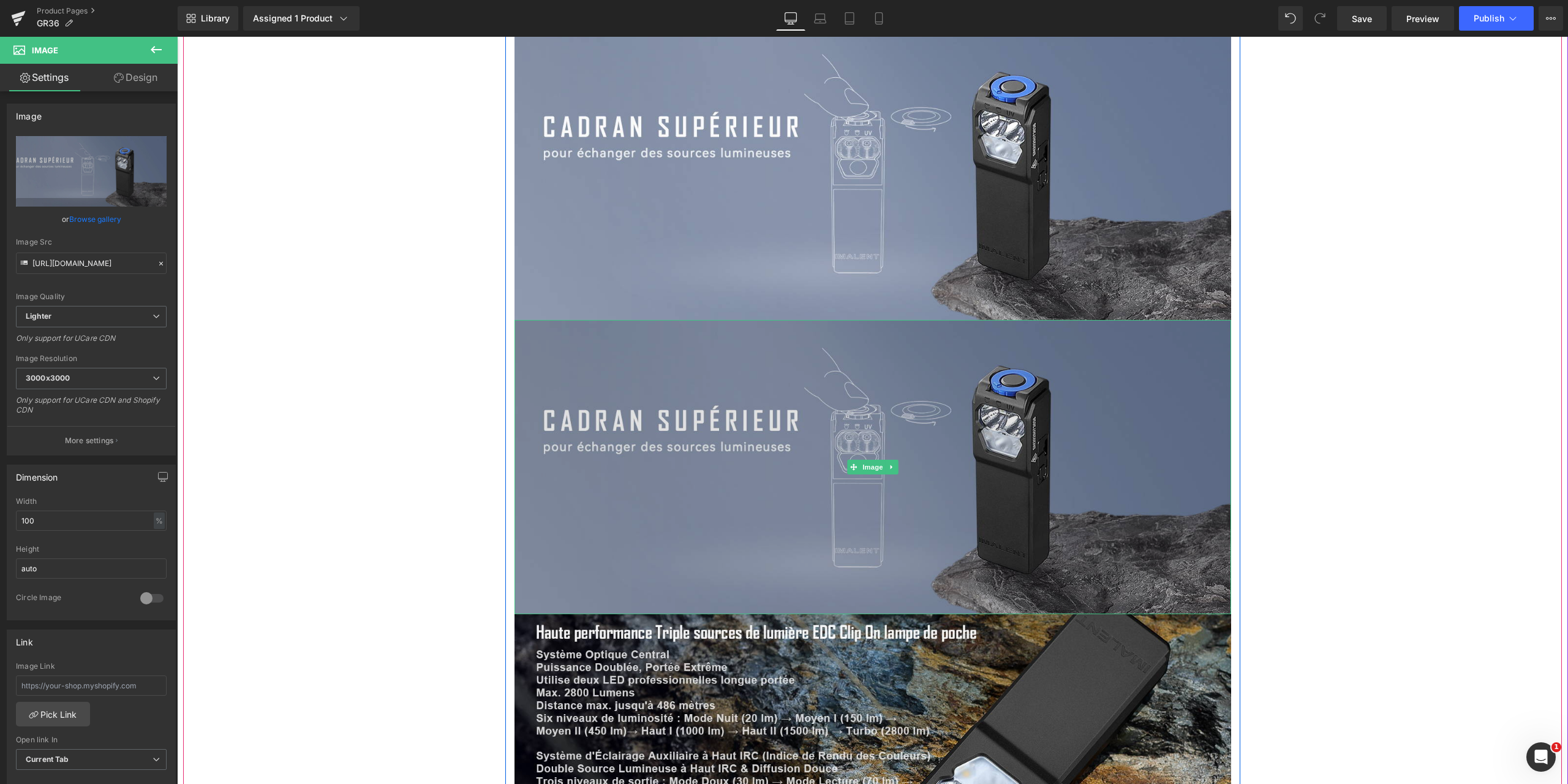
click at [745, 446] on img at bounding box center [872, 467] width 717 height 294
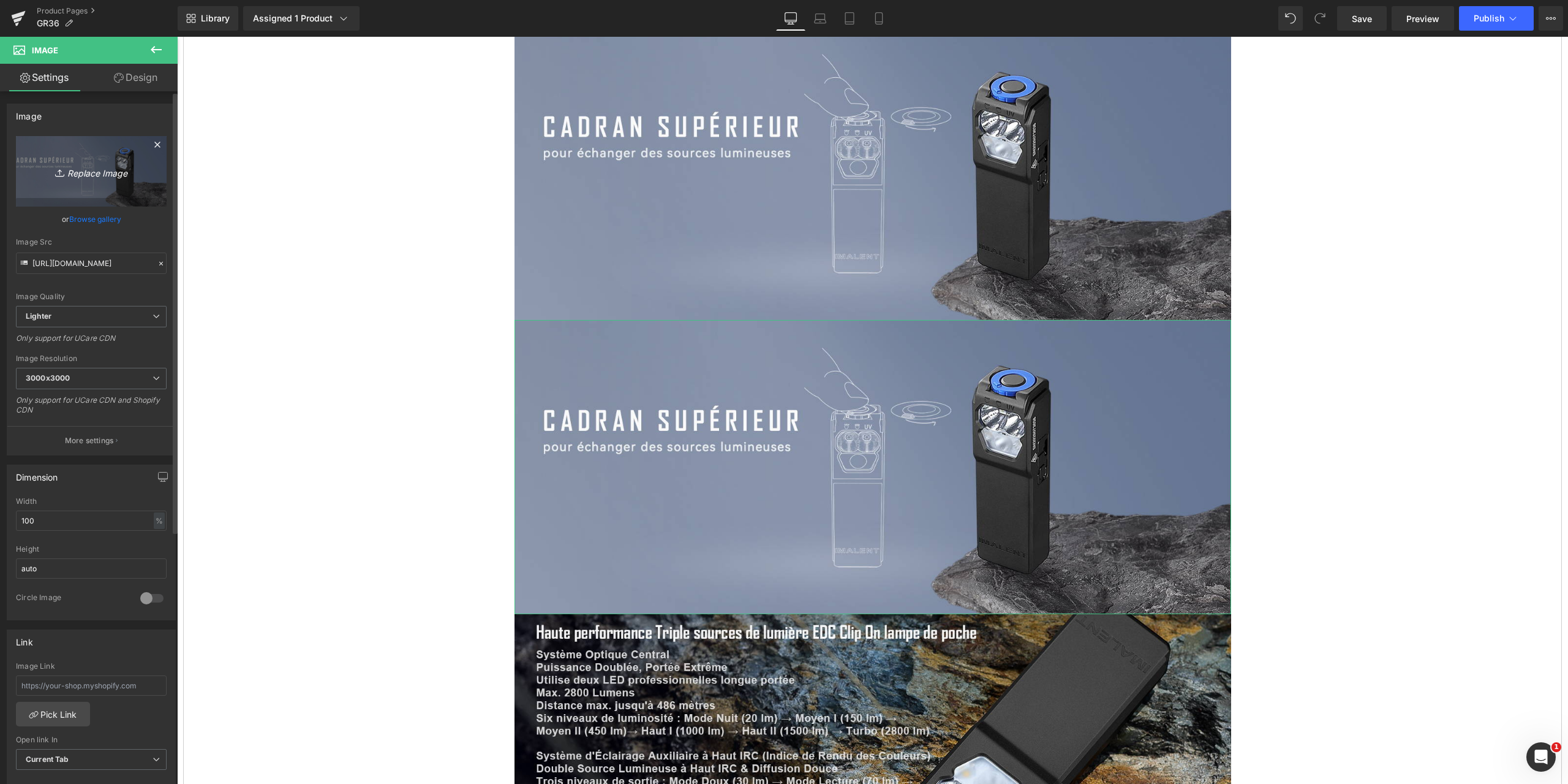
click at [89, 172] on icon "Replace Image" at bounding box center [91, 171] width 98 height 15
type input "C:\fakepath\GR36-1464x600-11-.jpg"
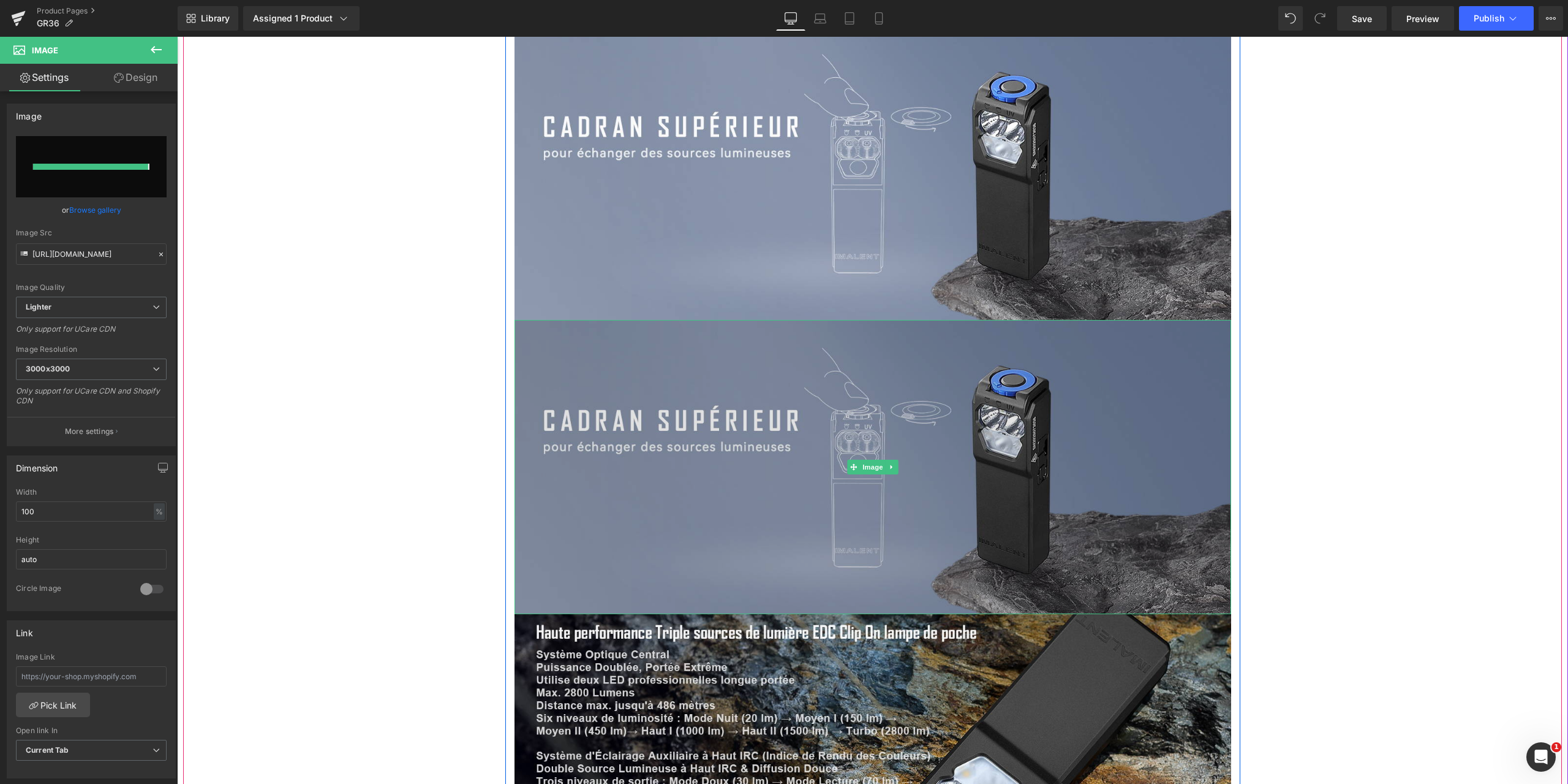
type input "[URL][DOMAIN_NAME]"
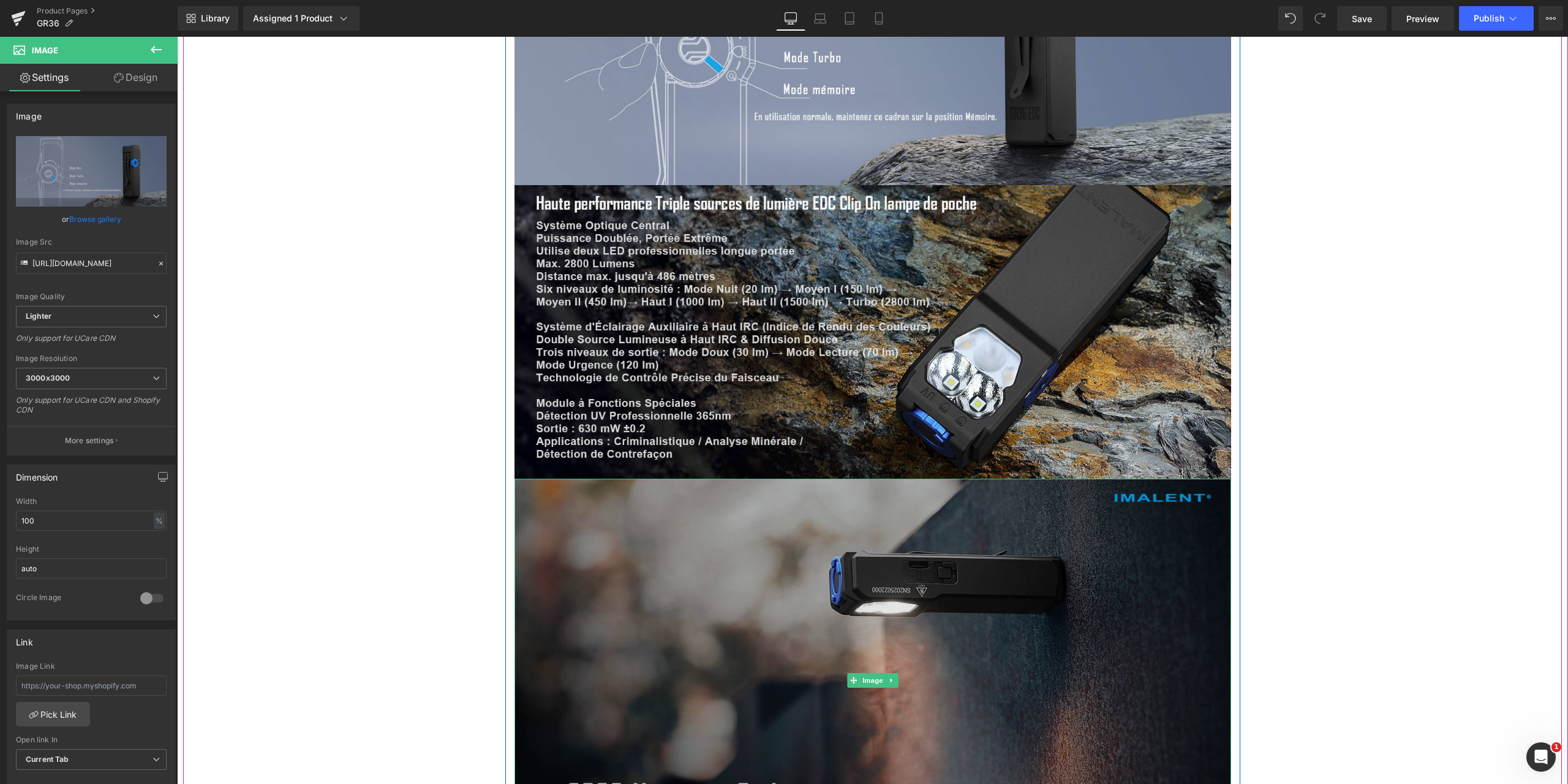
scroll to position [6924, 0]
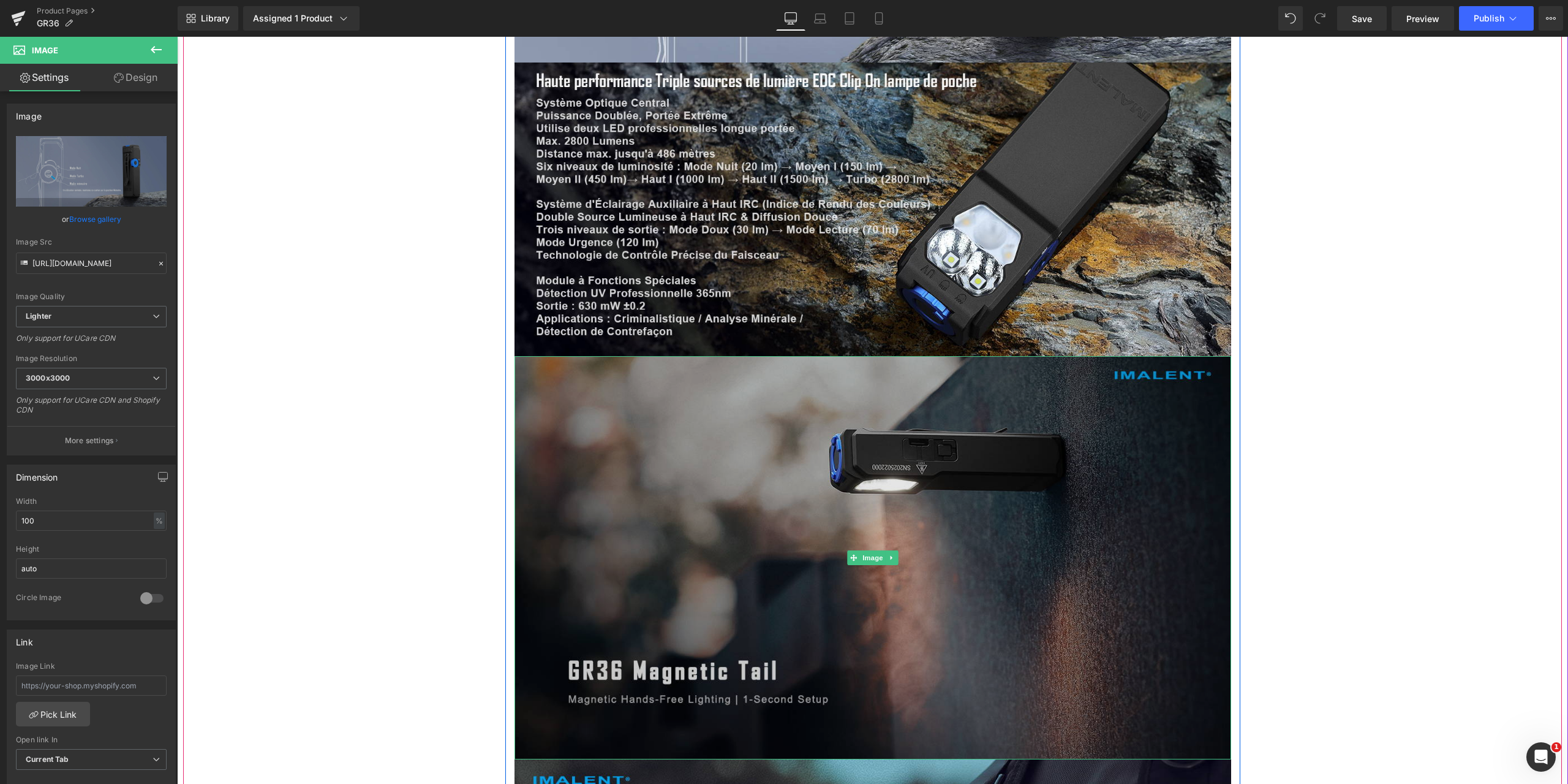
click at [776, 467] on img at bounding box center [872, 558] width 717 height 403
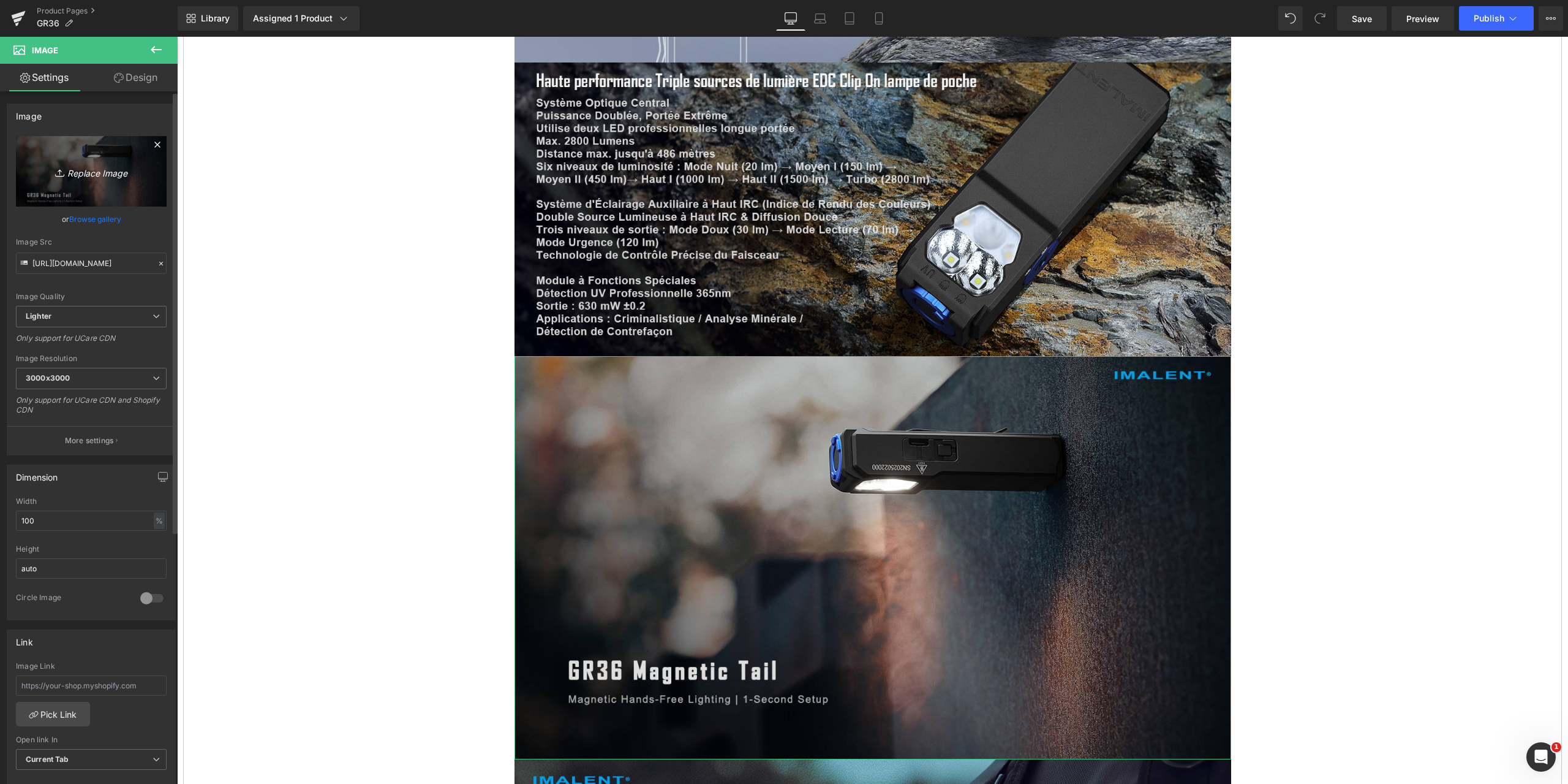
click at [100, 171] on icon "Replace Image" at bounding box center [91, 171] width 98 height 15
type input "C:\fakepath\GR36-1464x600-13.jpg"
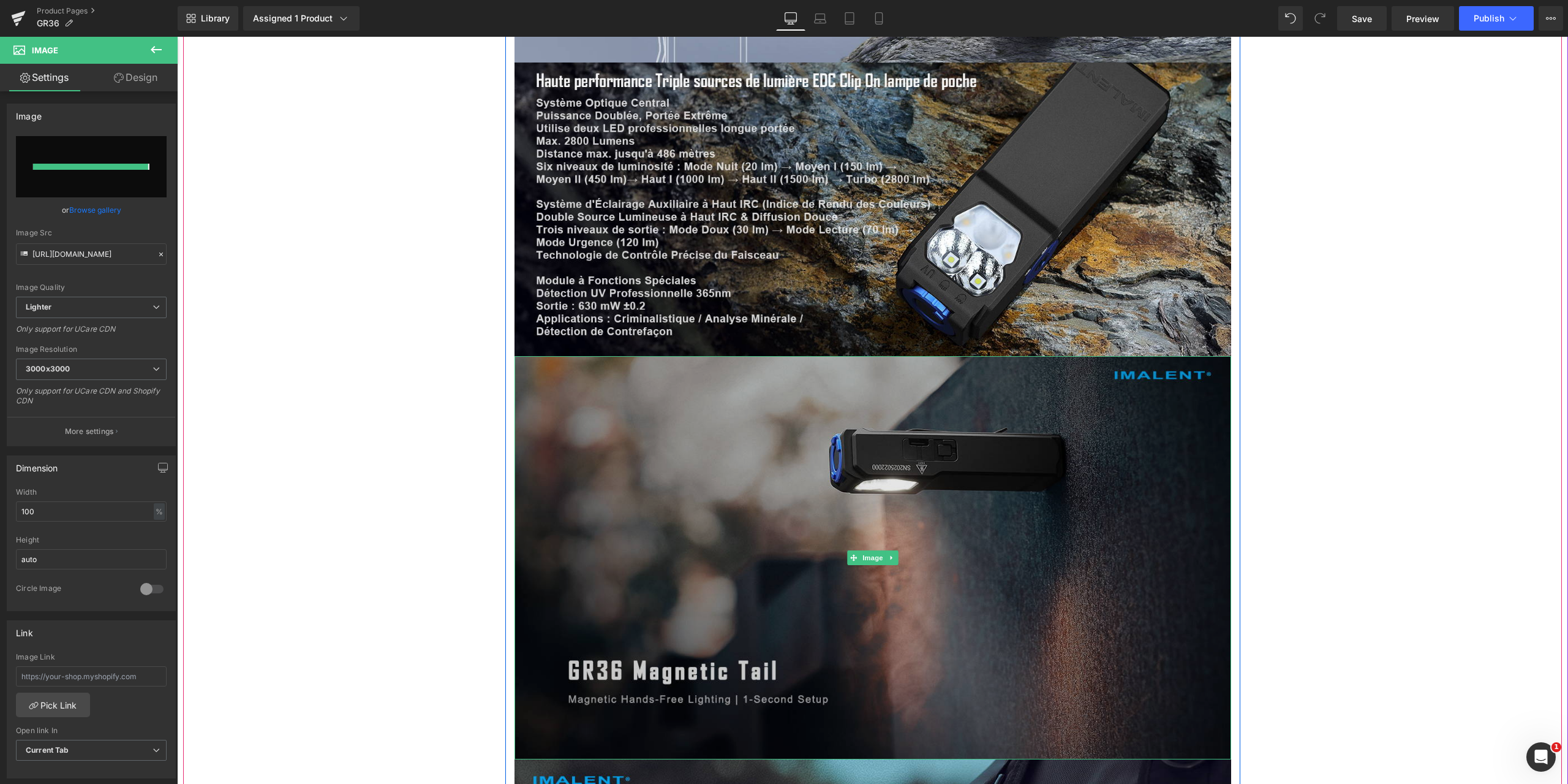
type input "[URL][DOMAIN_NAME]"
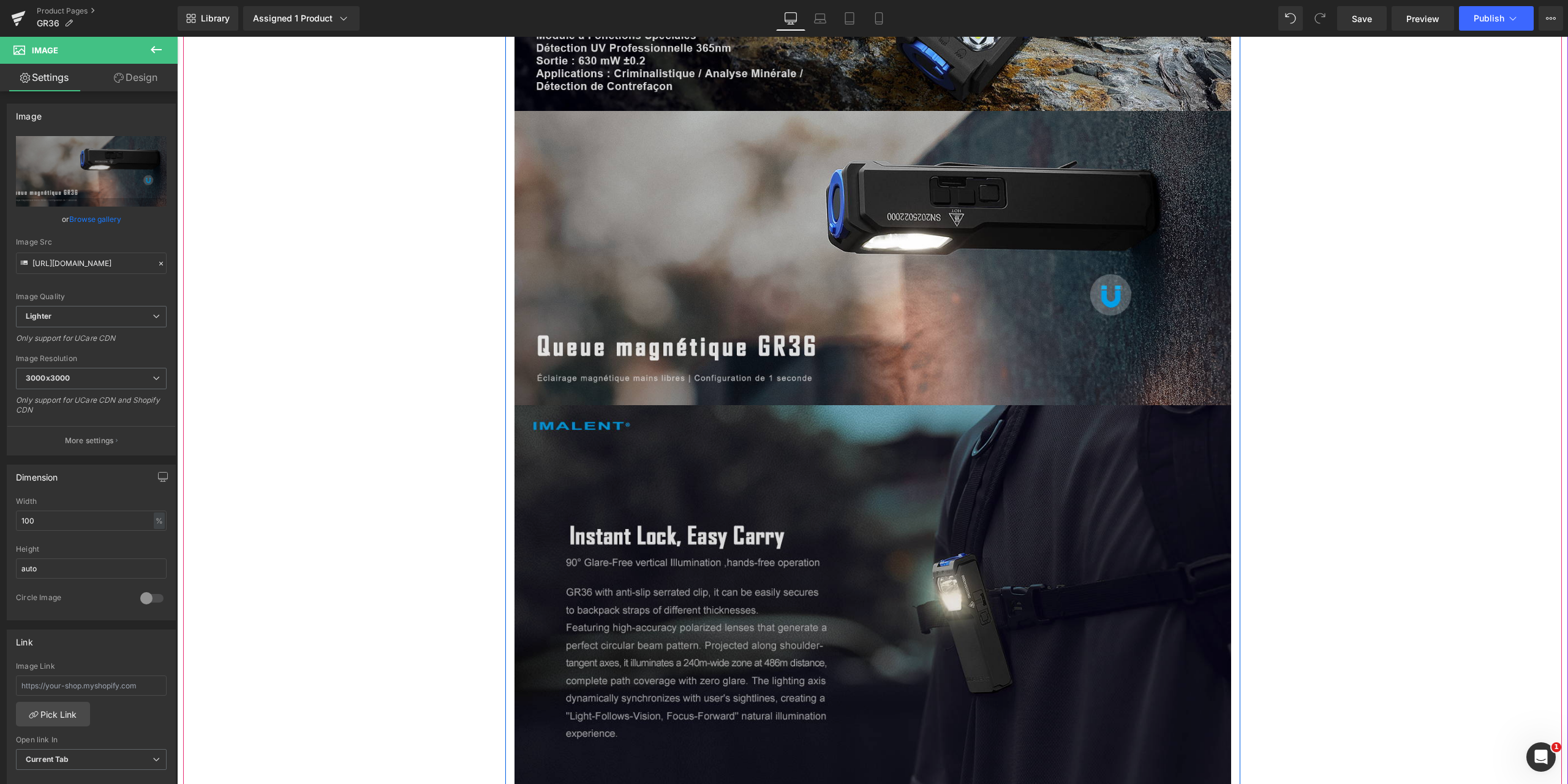
scroll to position [7230, 0]
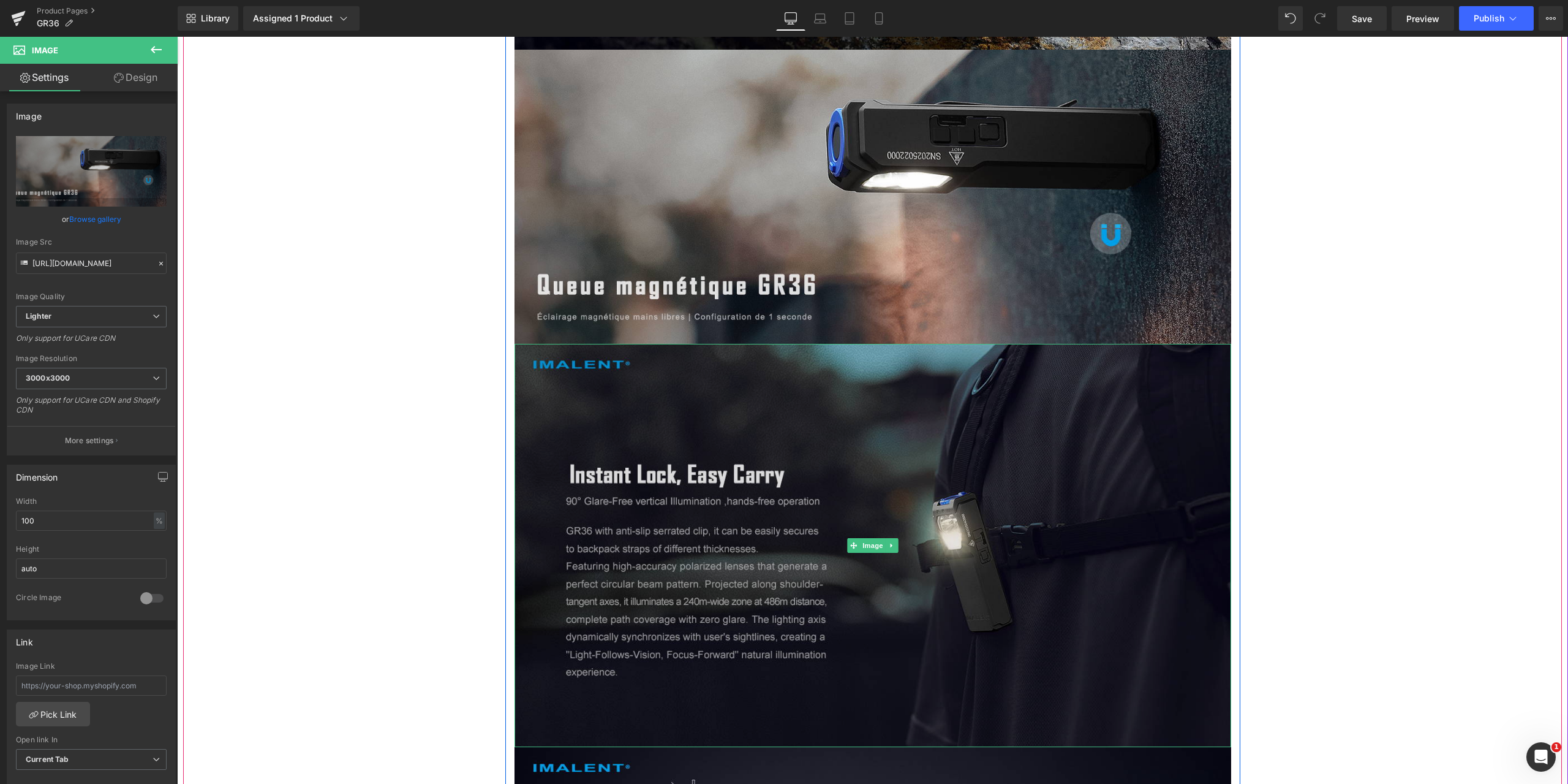
click at [764, 564] on img at bounding box center [872, 545] width 717 height 403
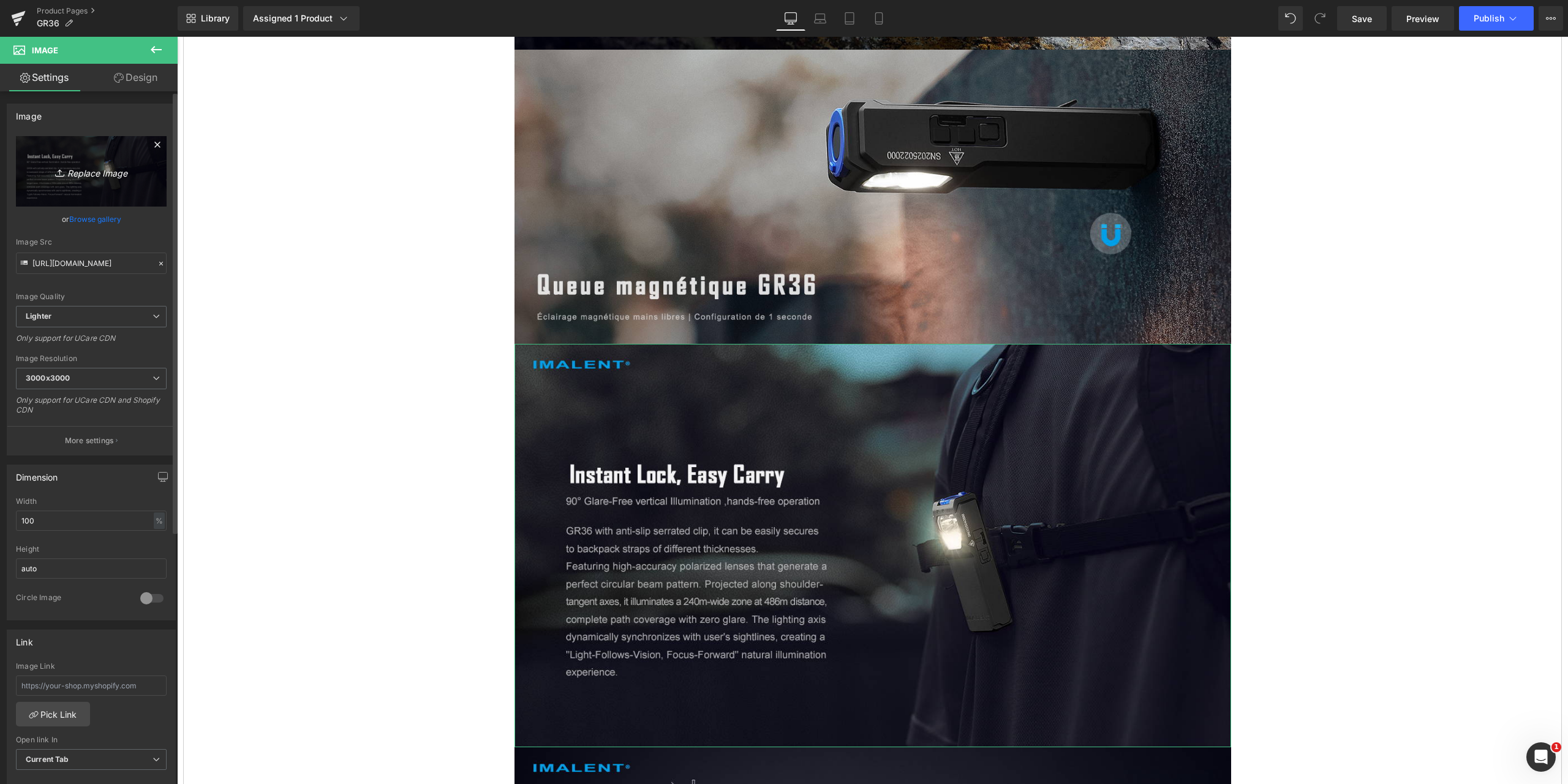
click at [78, 173] on icon "Replace Image" at bounding box center [91, 171] width 98 height 15
type input "C:\fakepath\GR36-1464x600-14.jpg"
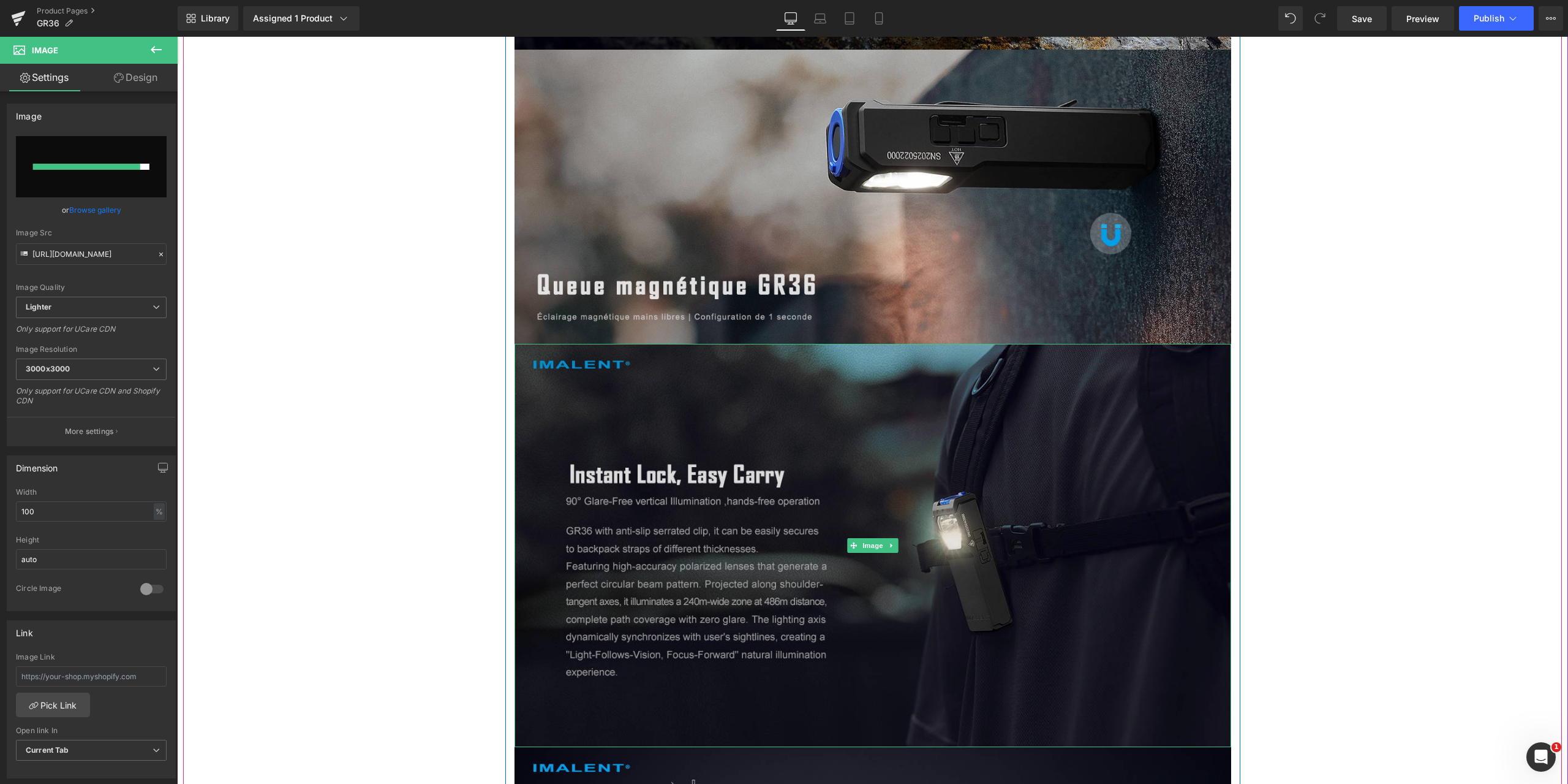
type input "[URL][DOMAIN_NAME]"
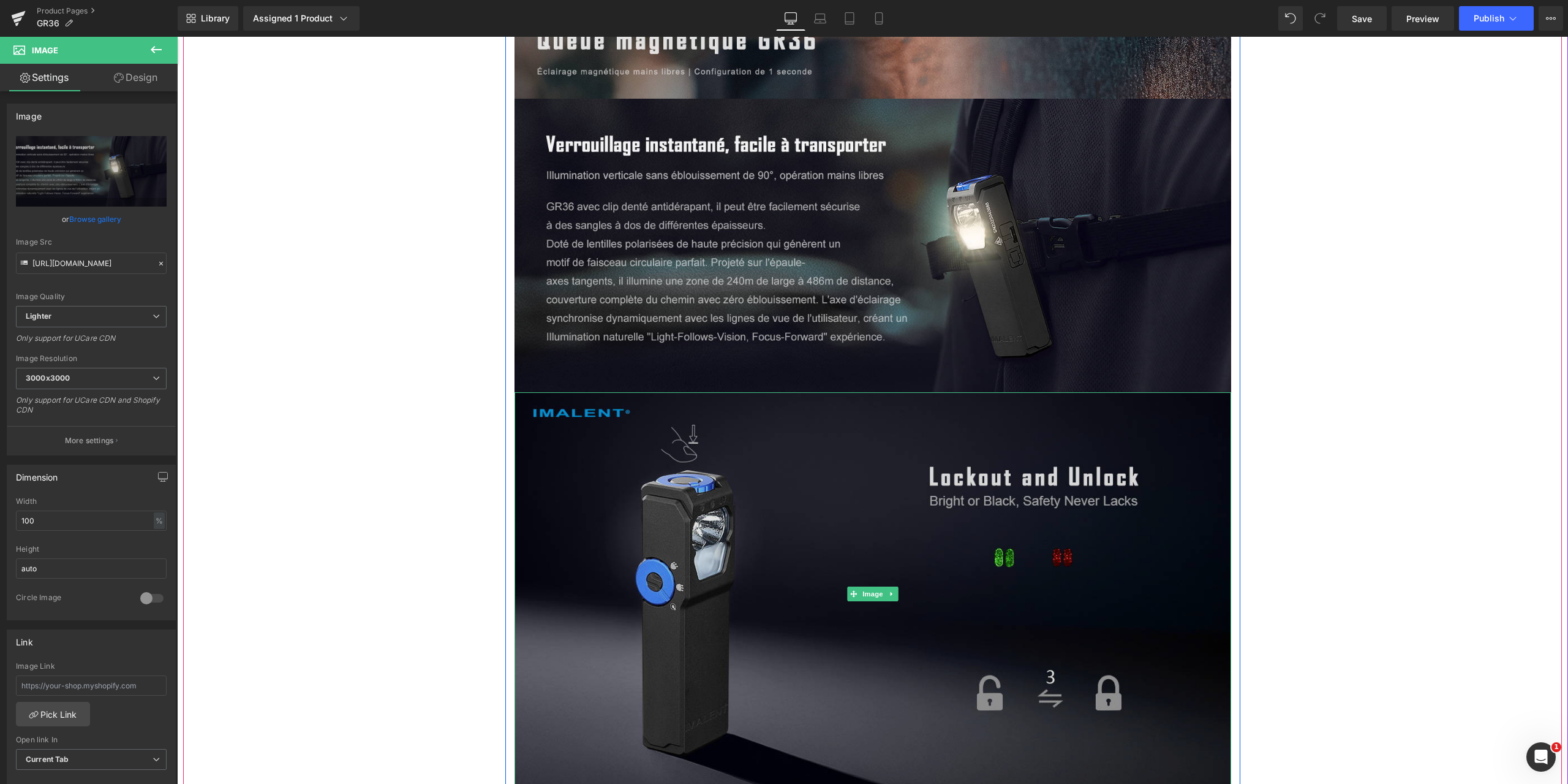
scroll to position [7537, 0]
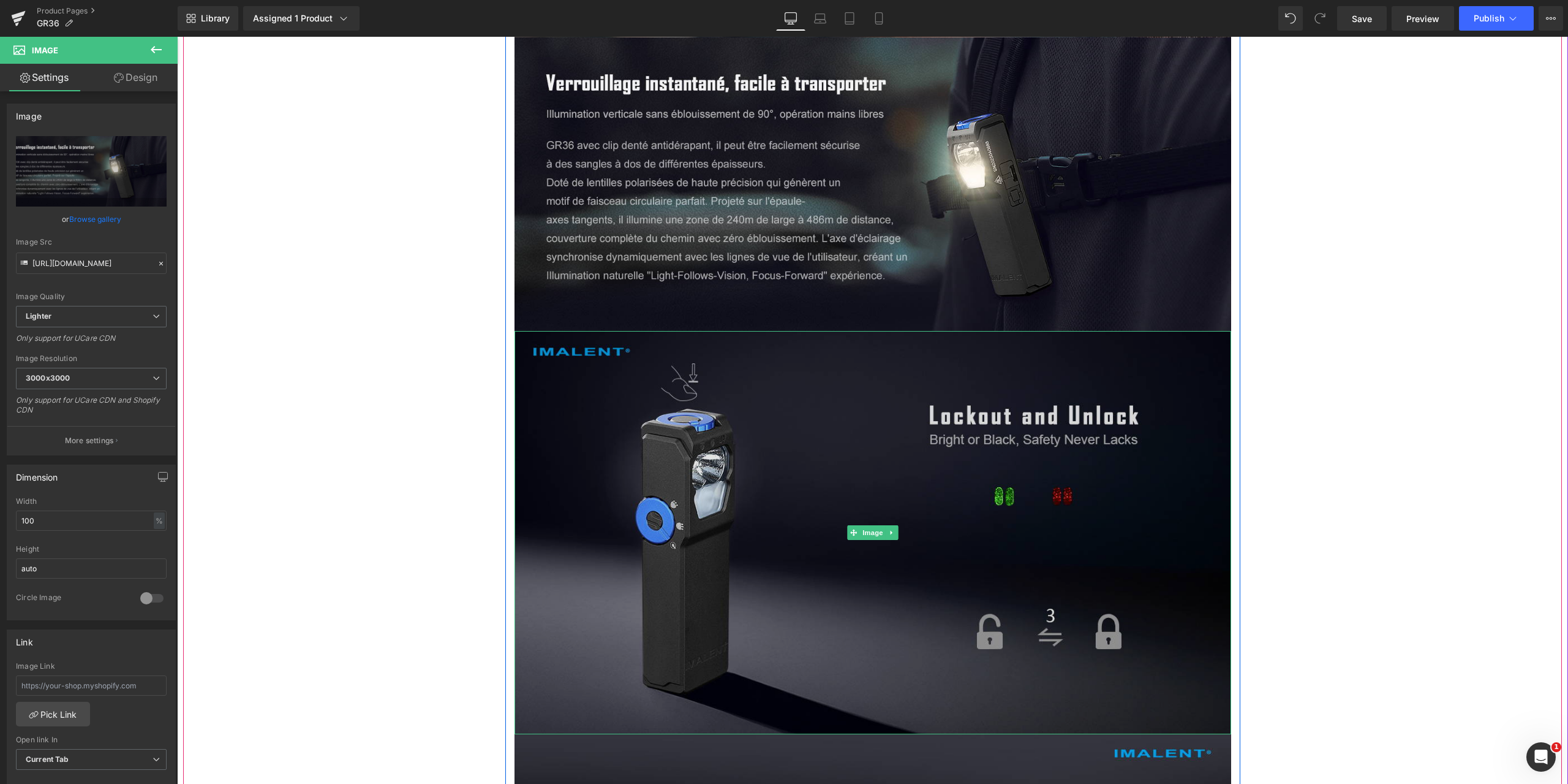
click at [773, 467] on img at bounding box center [872, 533] width 717 height 403
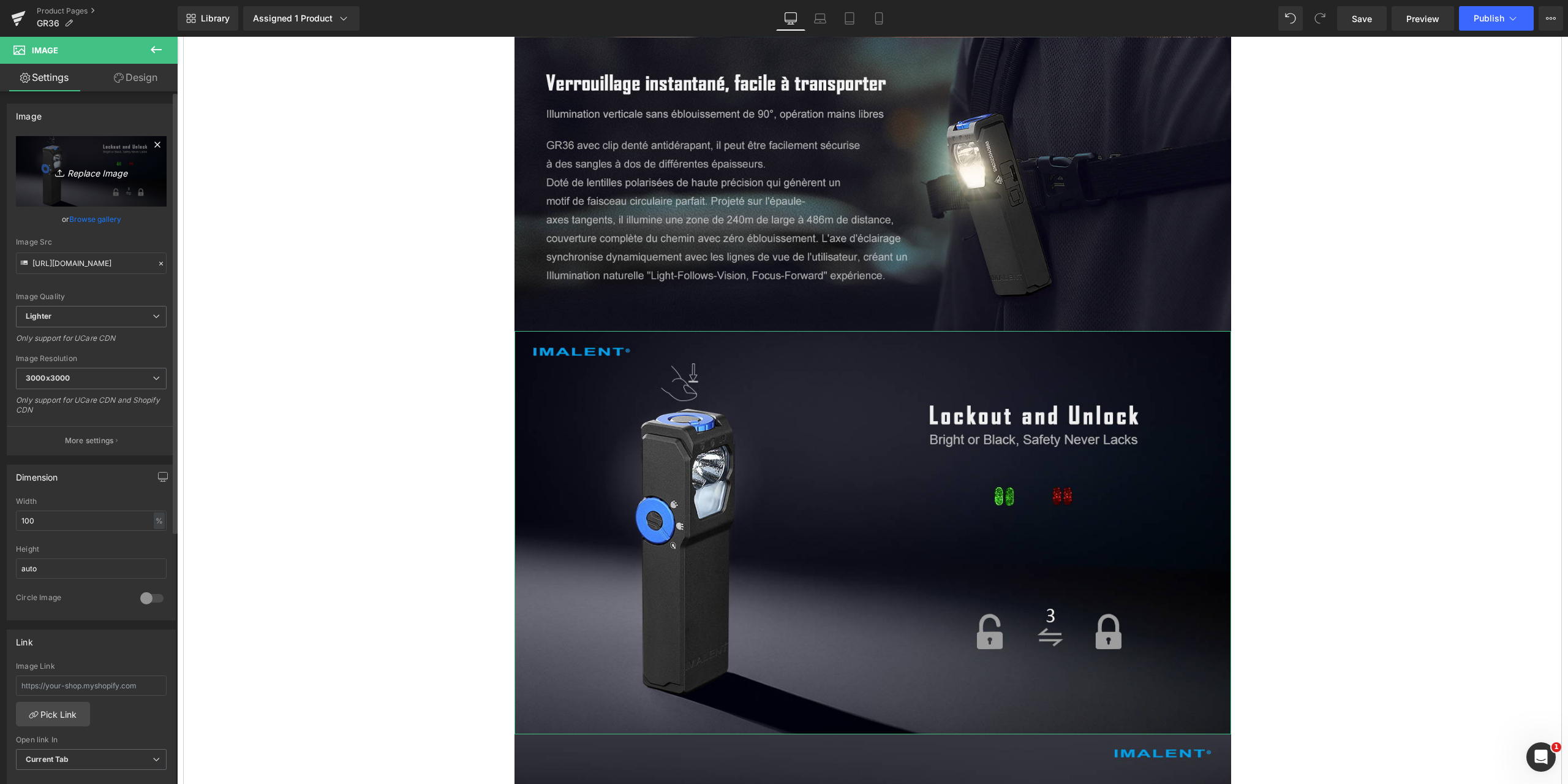
click at [96, 170] on icon "Replace Image" at bounding box center [91, 171] width 98 height 15
type input "C:\fakepath\GR36-1464x600-15.jpg"
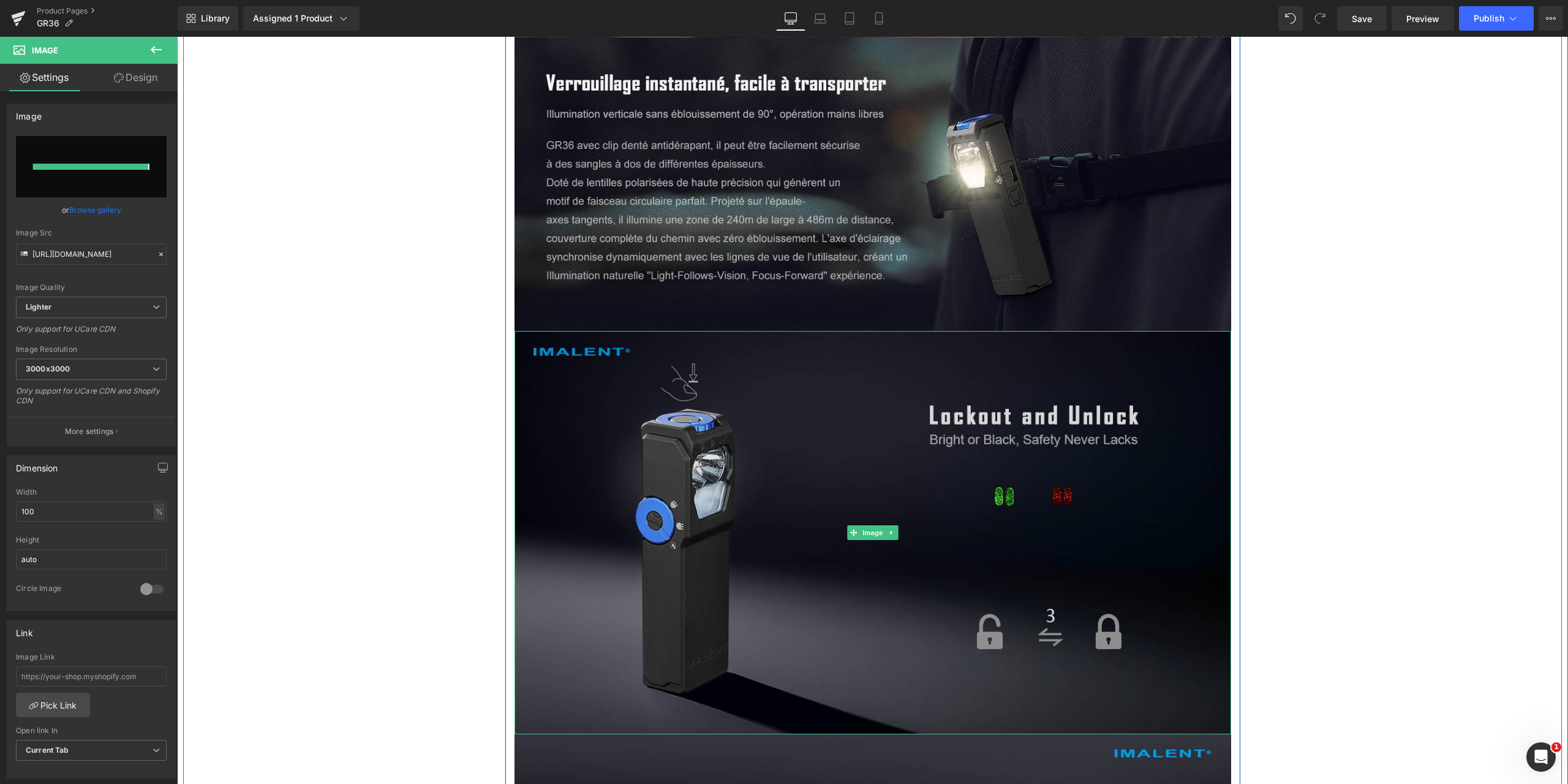
type input "[URL][DOMAIN_NAME]"
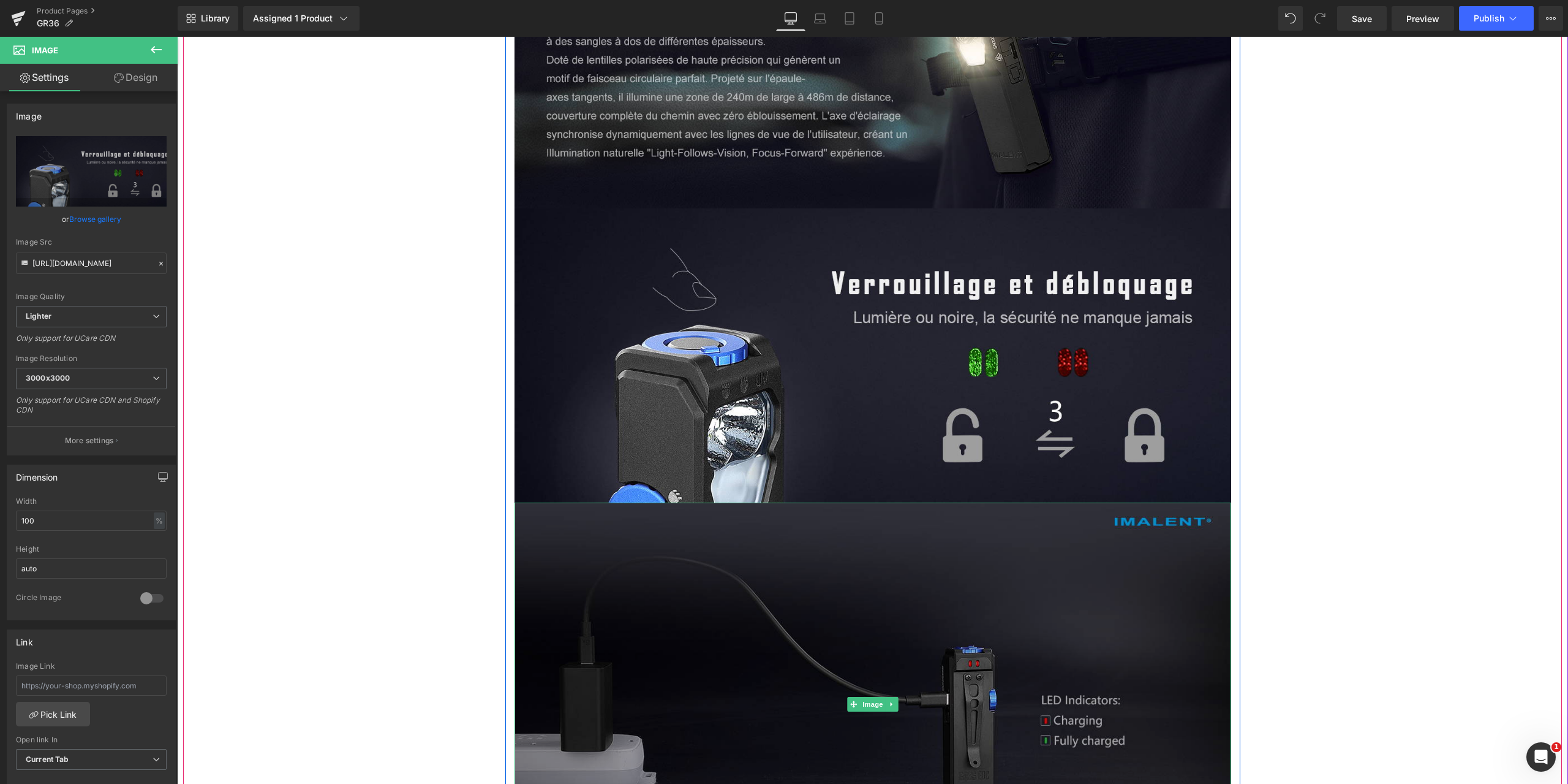
scroll to position [7782, 0]
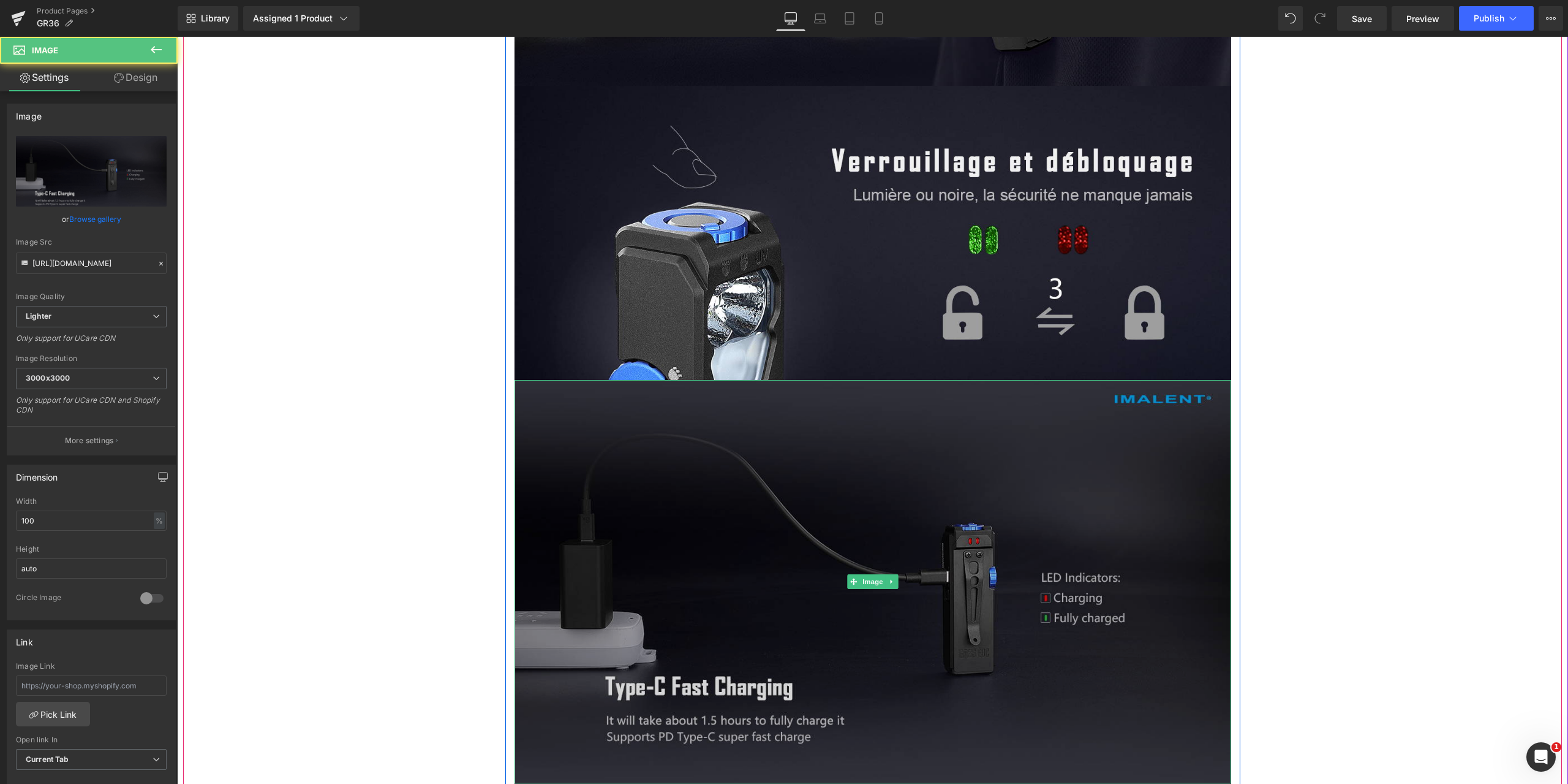
click at [810, 524] on img at bounding box center [872, 582] width 717 height 403
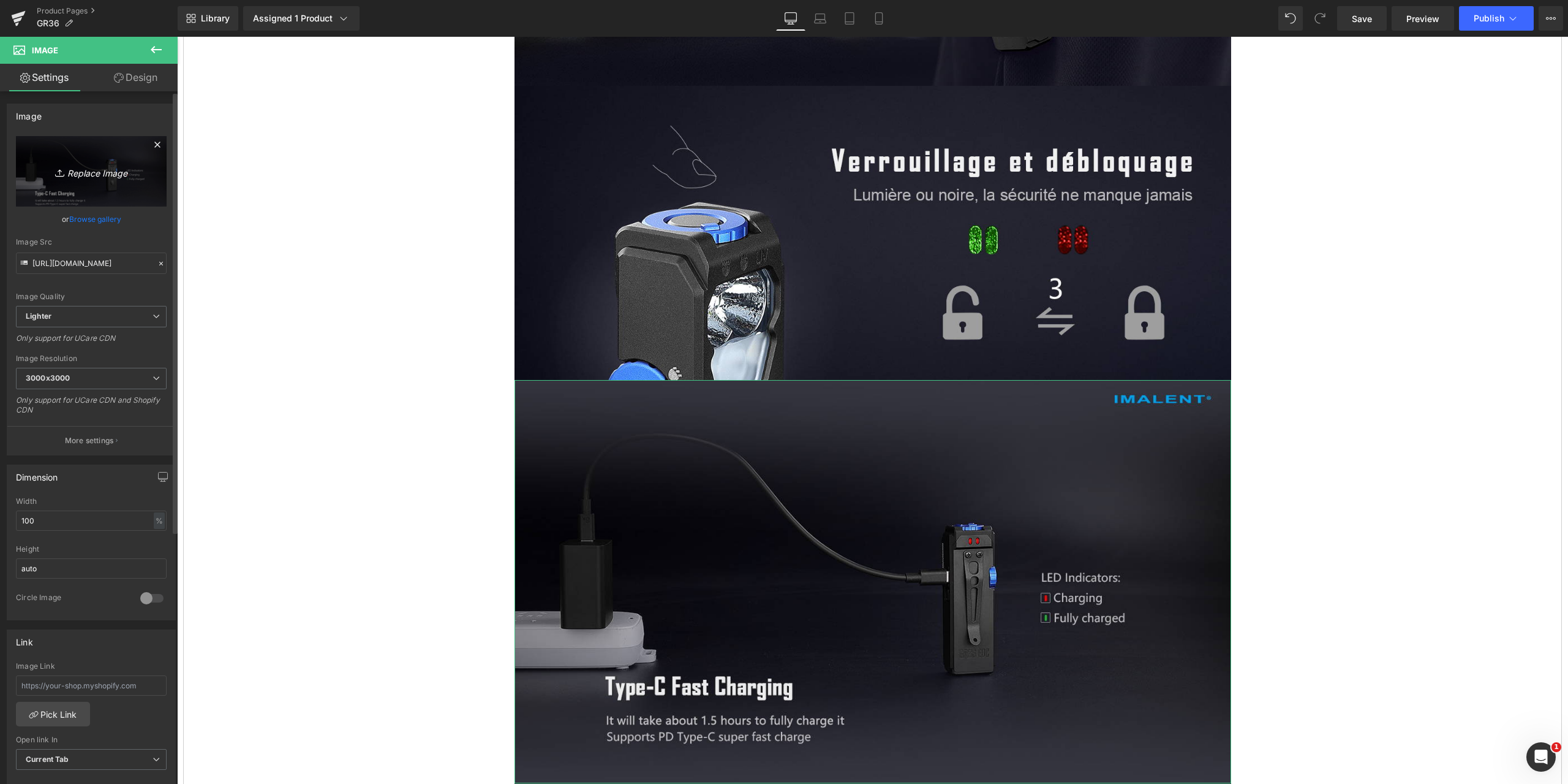
click at [93, 172] on icon "Replace Image" at bounding box center [91, 171] width 98 height 15
type input "C:\fakepath\GR36-1464x600-16.jpg"
type input "[URL][DOMAIN_NAME]"
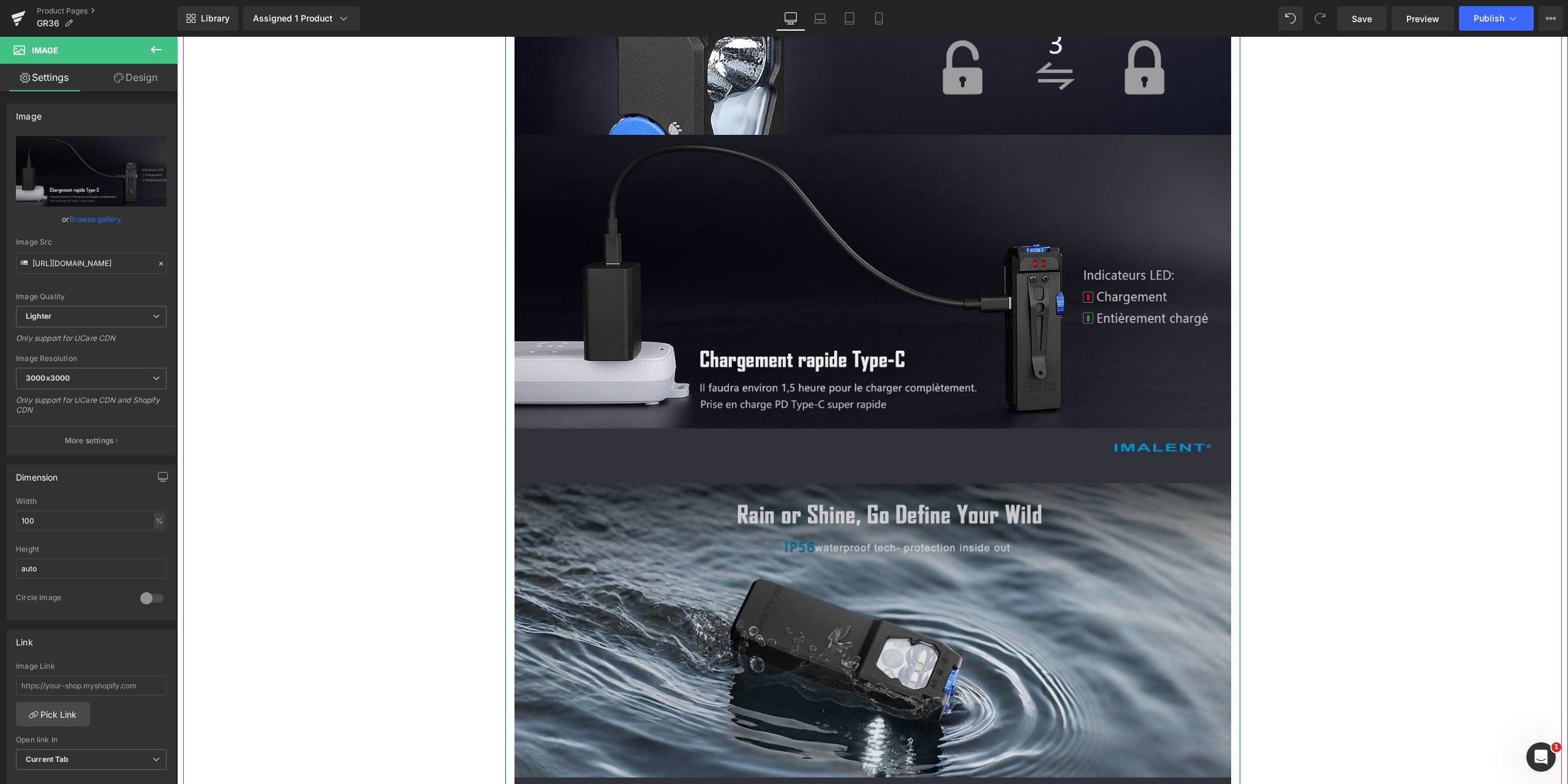
scroll to position [8149, 0]
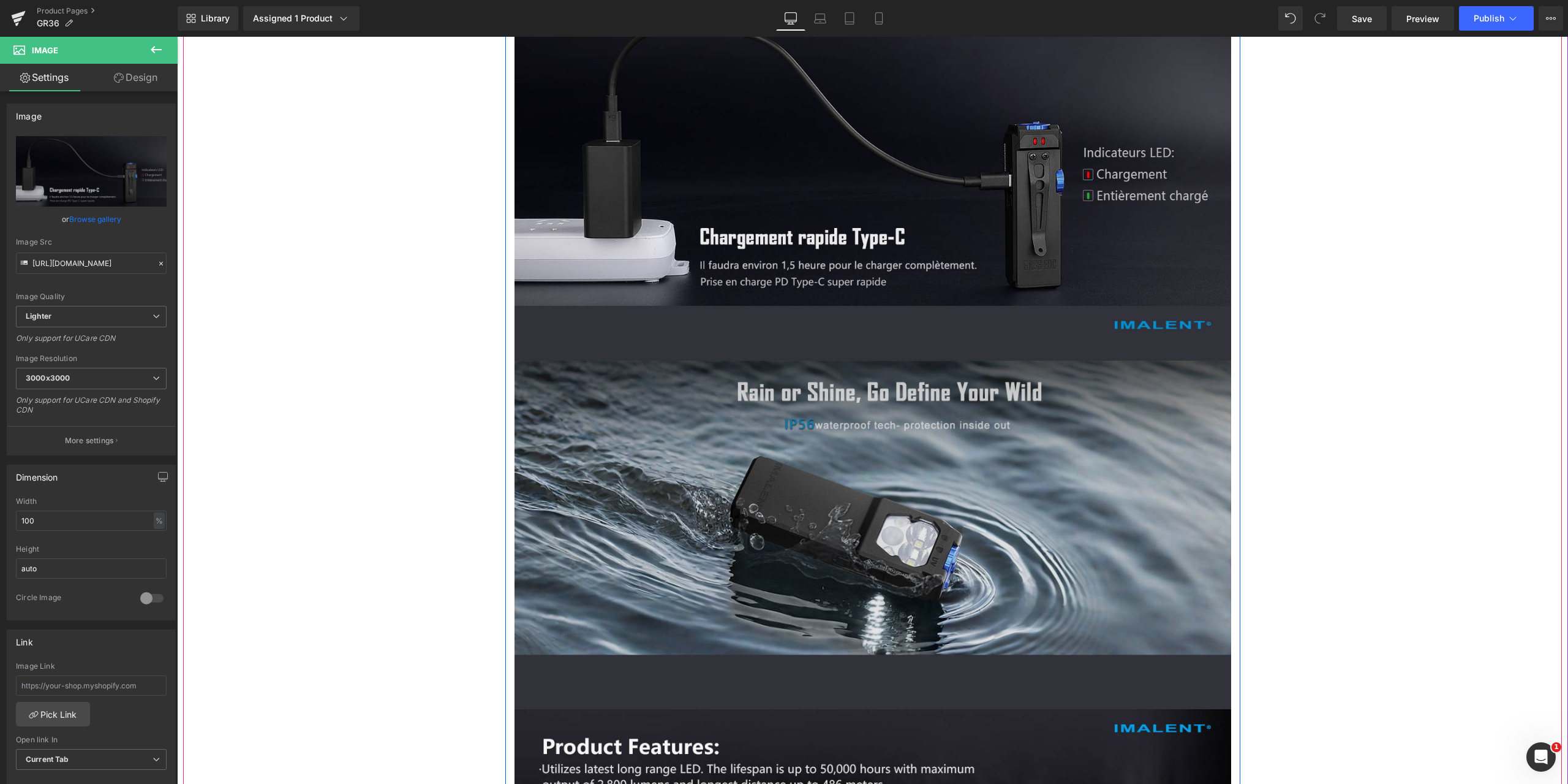
click at [710, 416] on img at bounding box center [872, 507] width 717 height 403
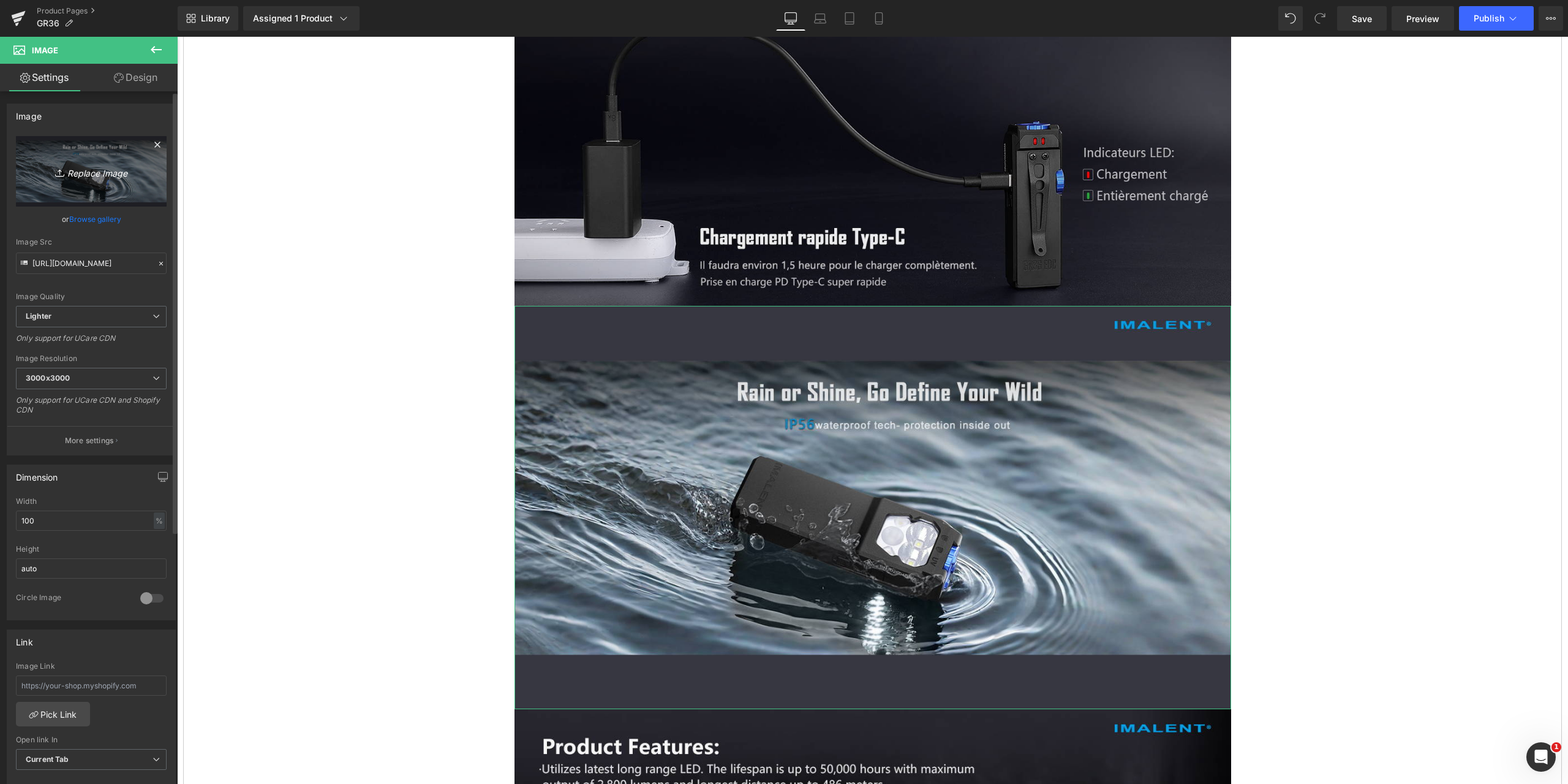
click at [86, 172] on icon "Replace Image" at bounding box center [91, 171] width 98 height 15
type input "C:\fakepath\GR36-1464x600-17.jpg"
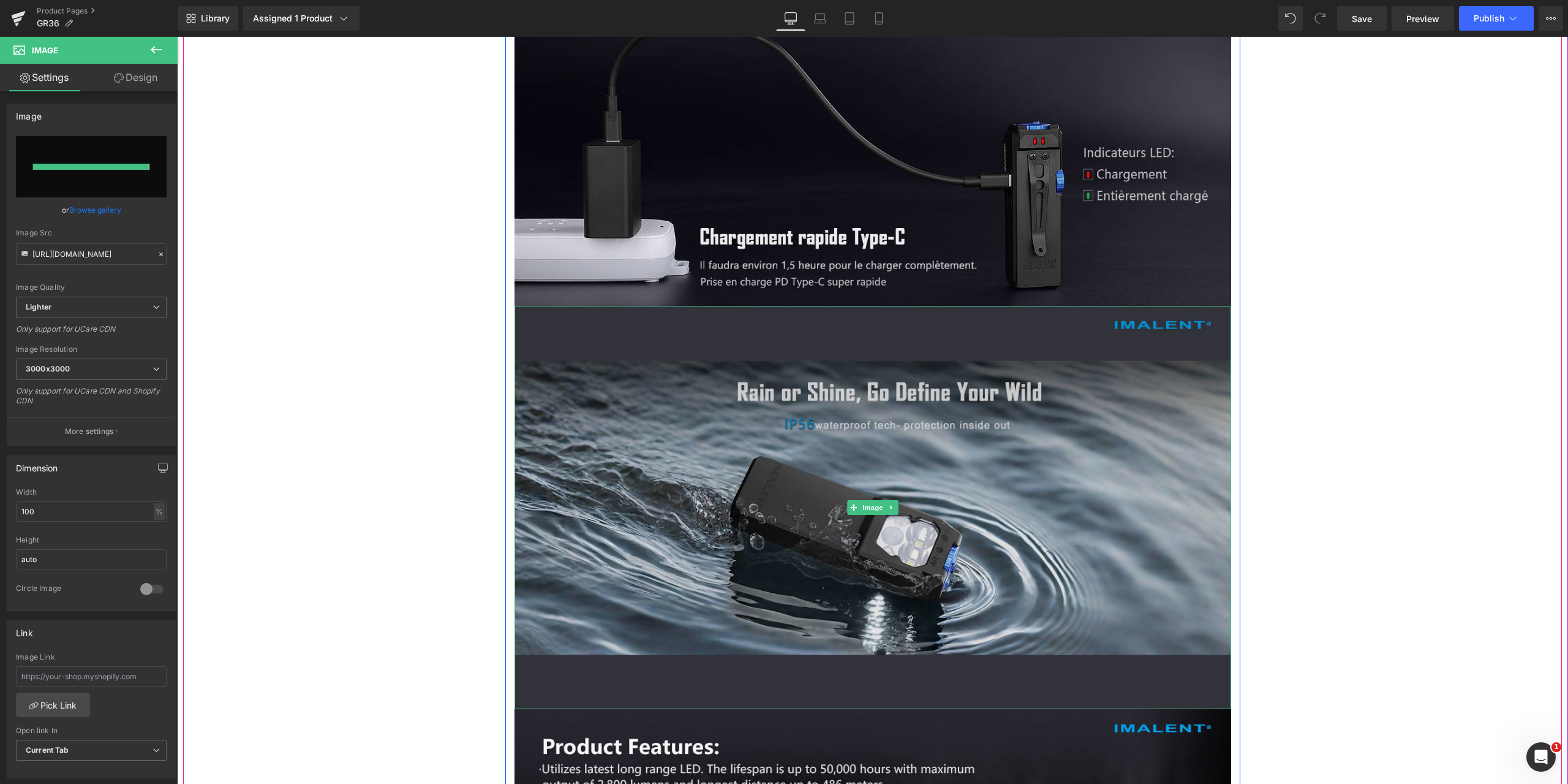
type input "[URL][DOMAIN_NAME]"
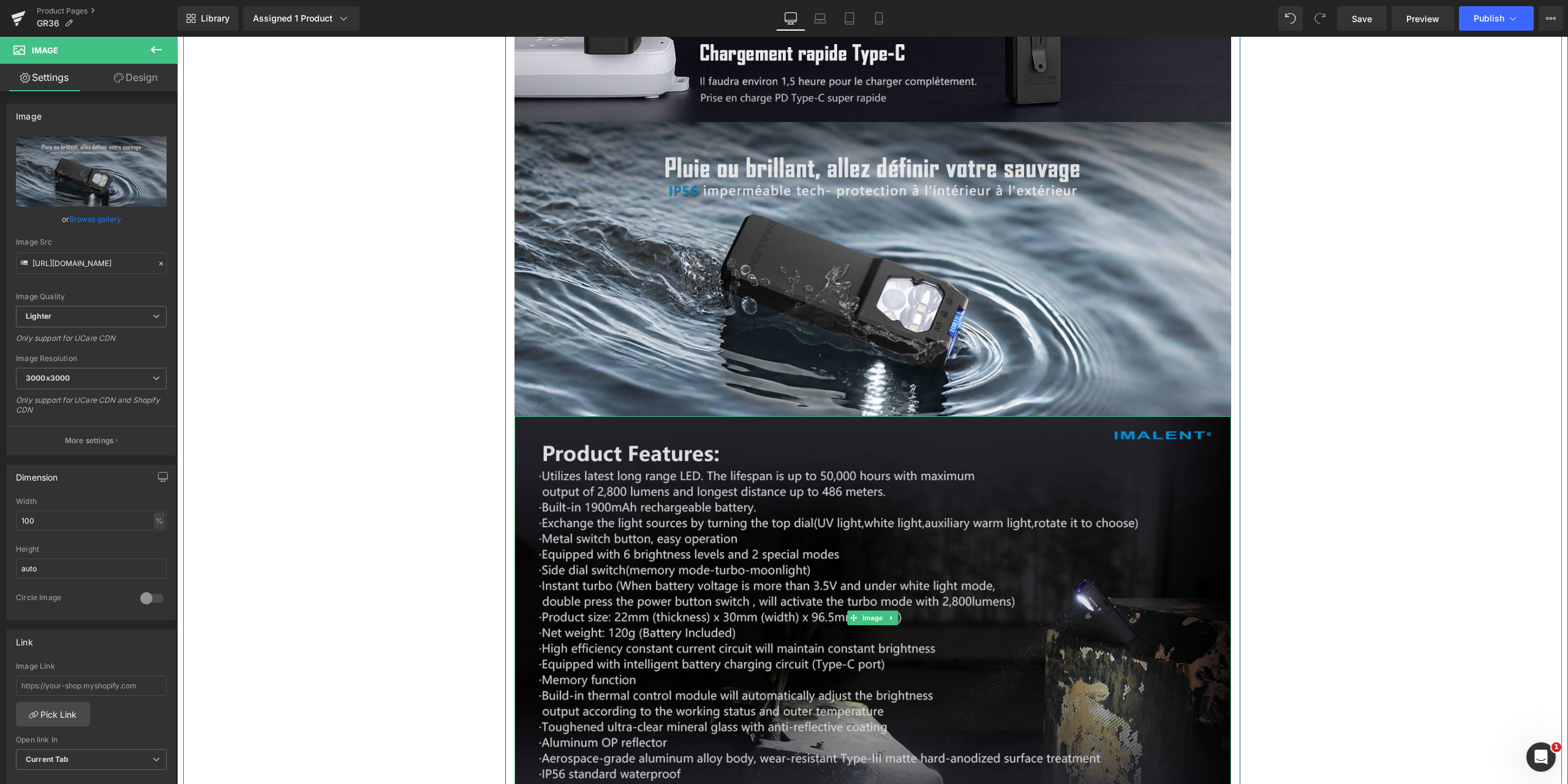
scroll to position [8211, 0]
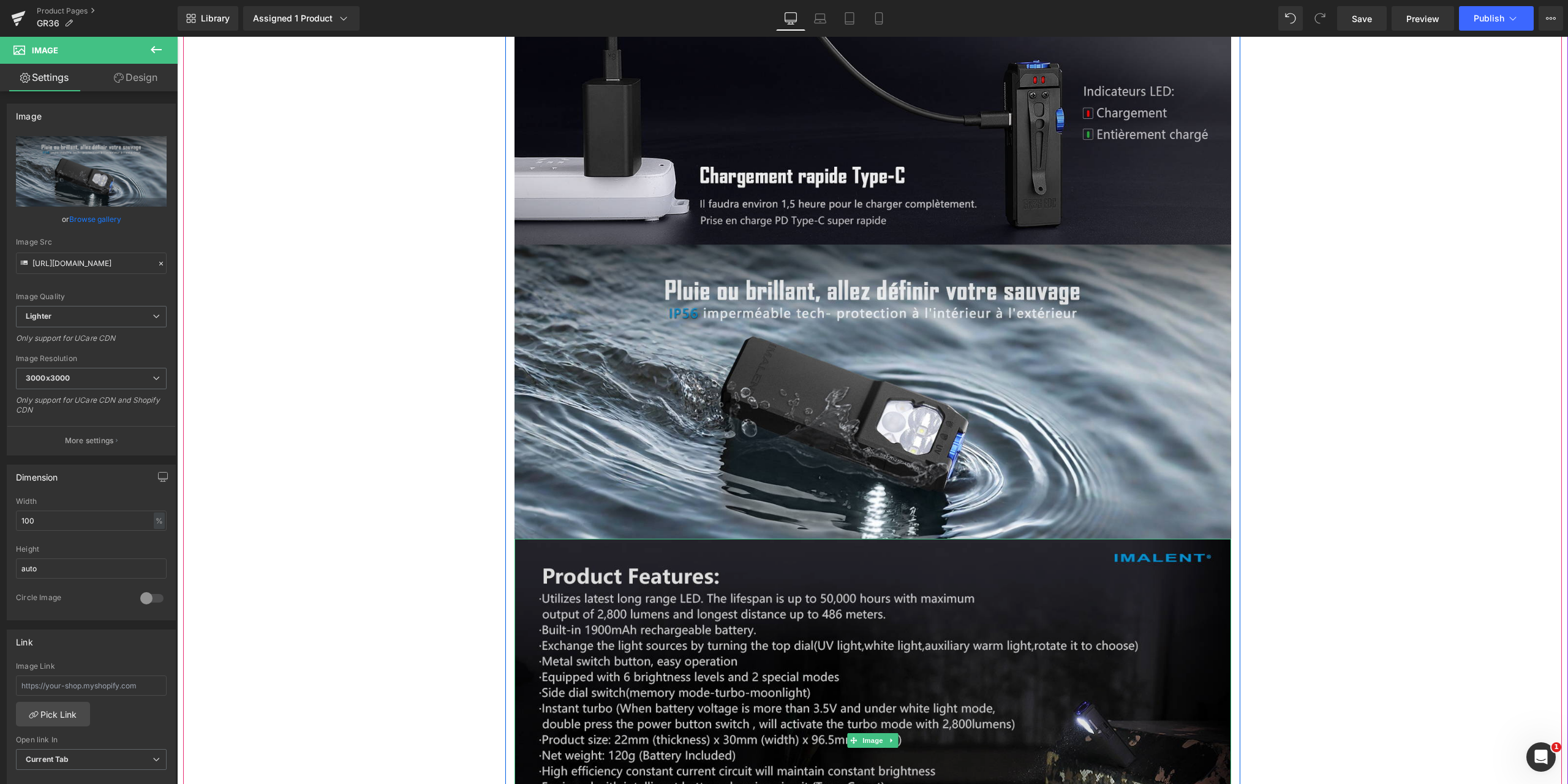
click at [944, 587] on img at bounding box center [872, 740] width 717 height 403
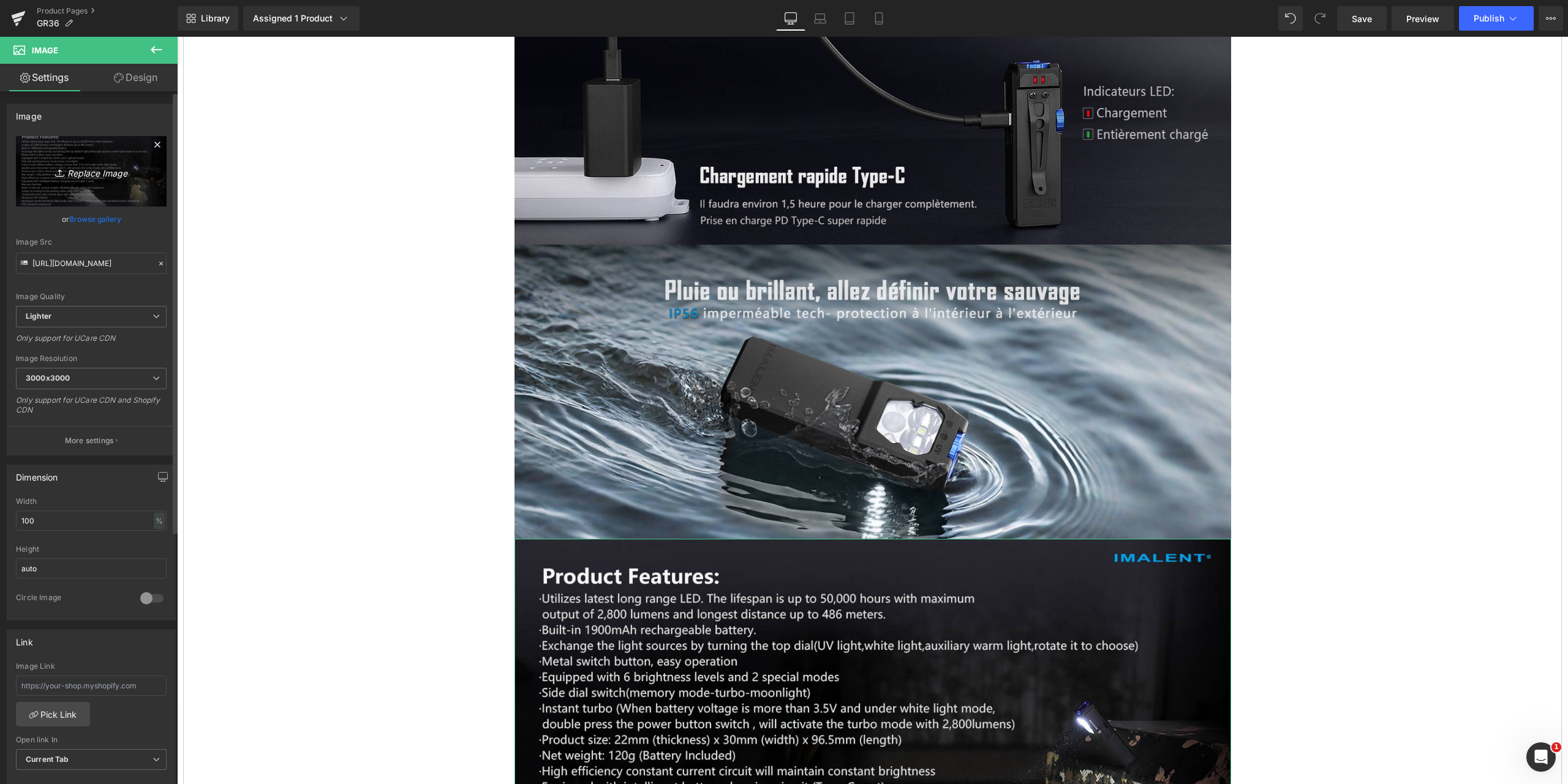
click at [104, 172] on icon "Replace Image" at bounding box center [91, 171] width 98 height 15
type input "C:\fakepath\GR36-1464x600-18.jpg"
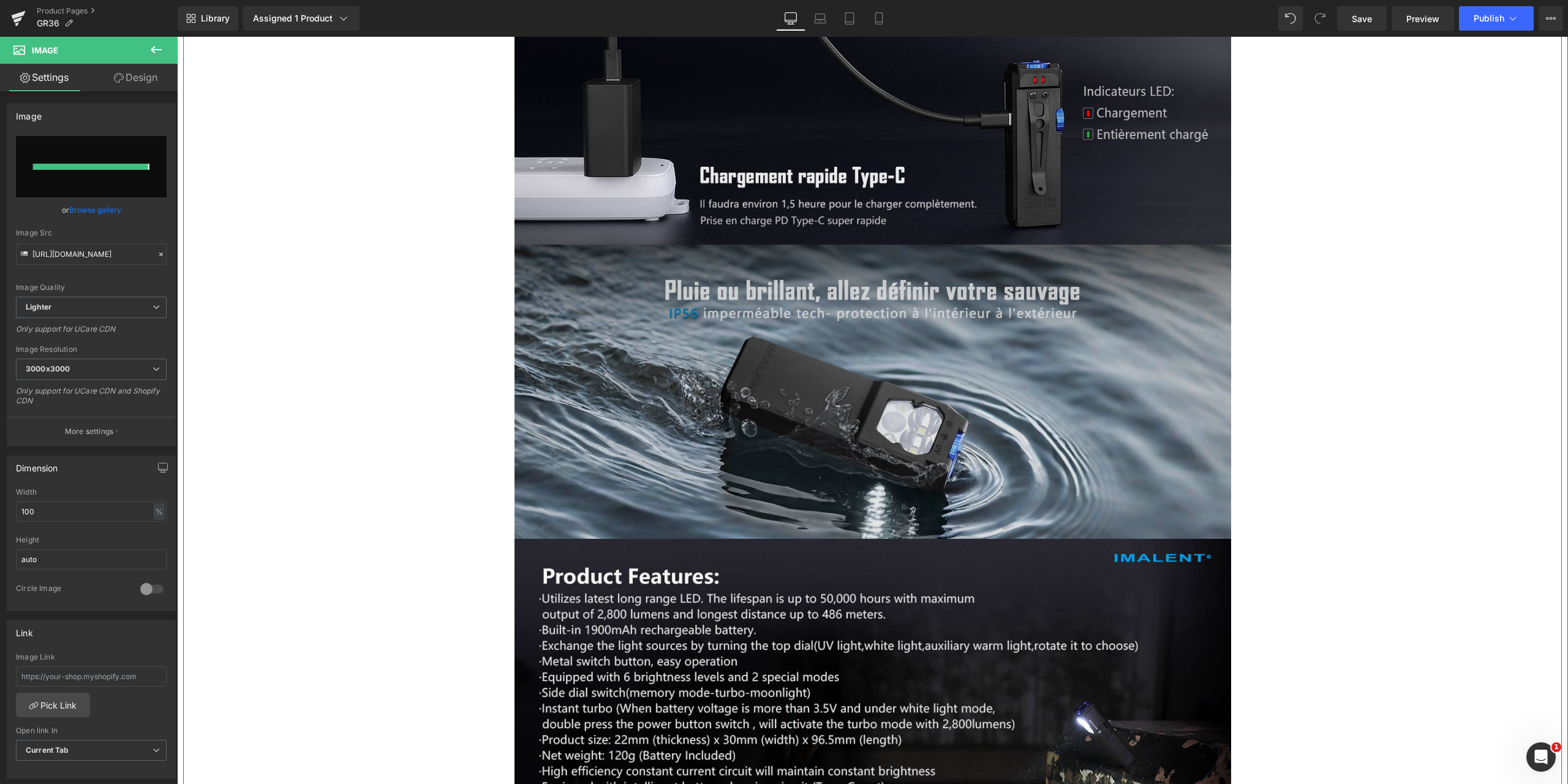
type input "[URL][DOMAIN_NAME]"
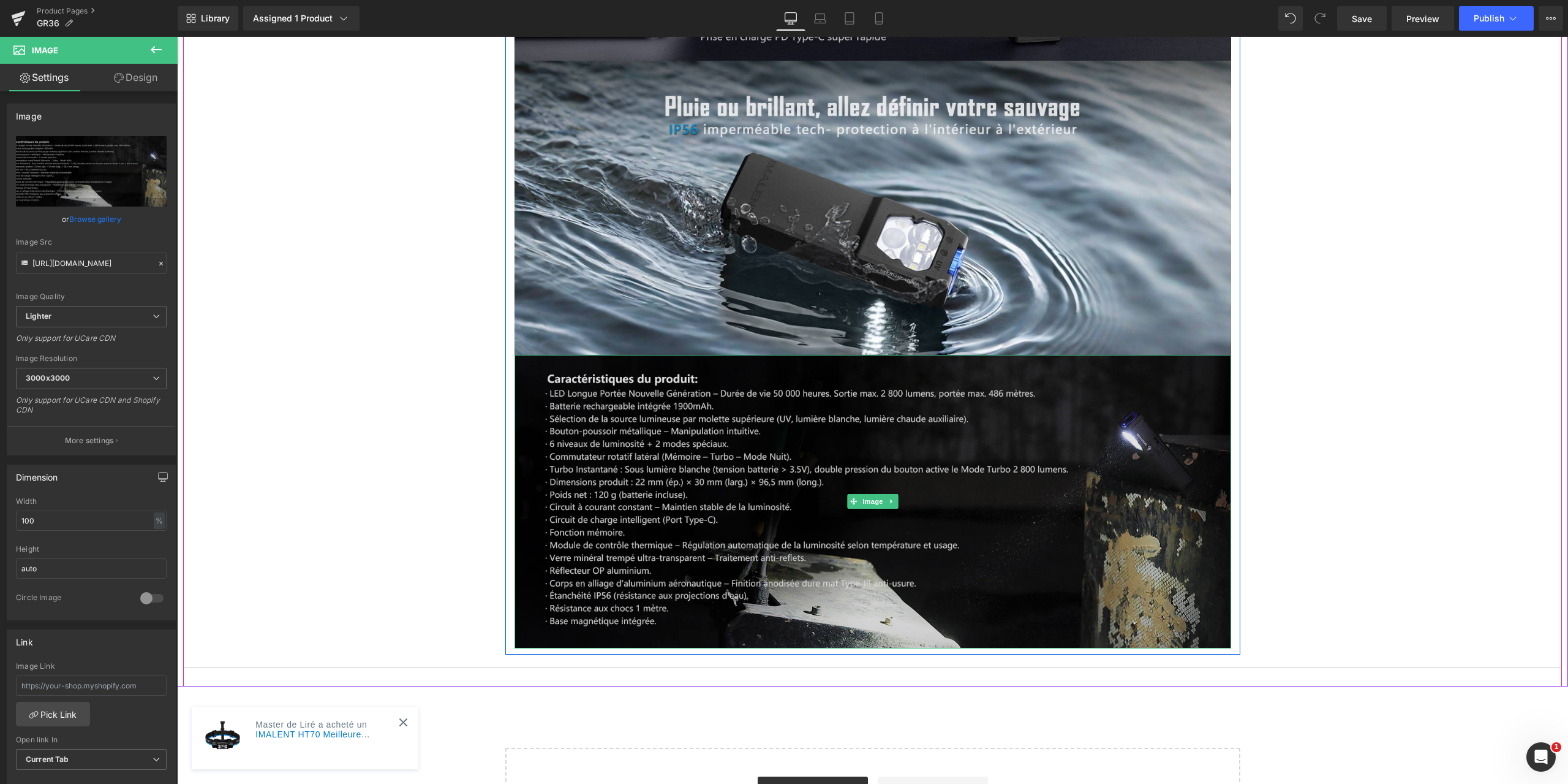
scroll to position [8333, 0]
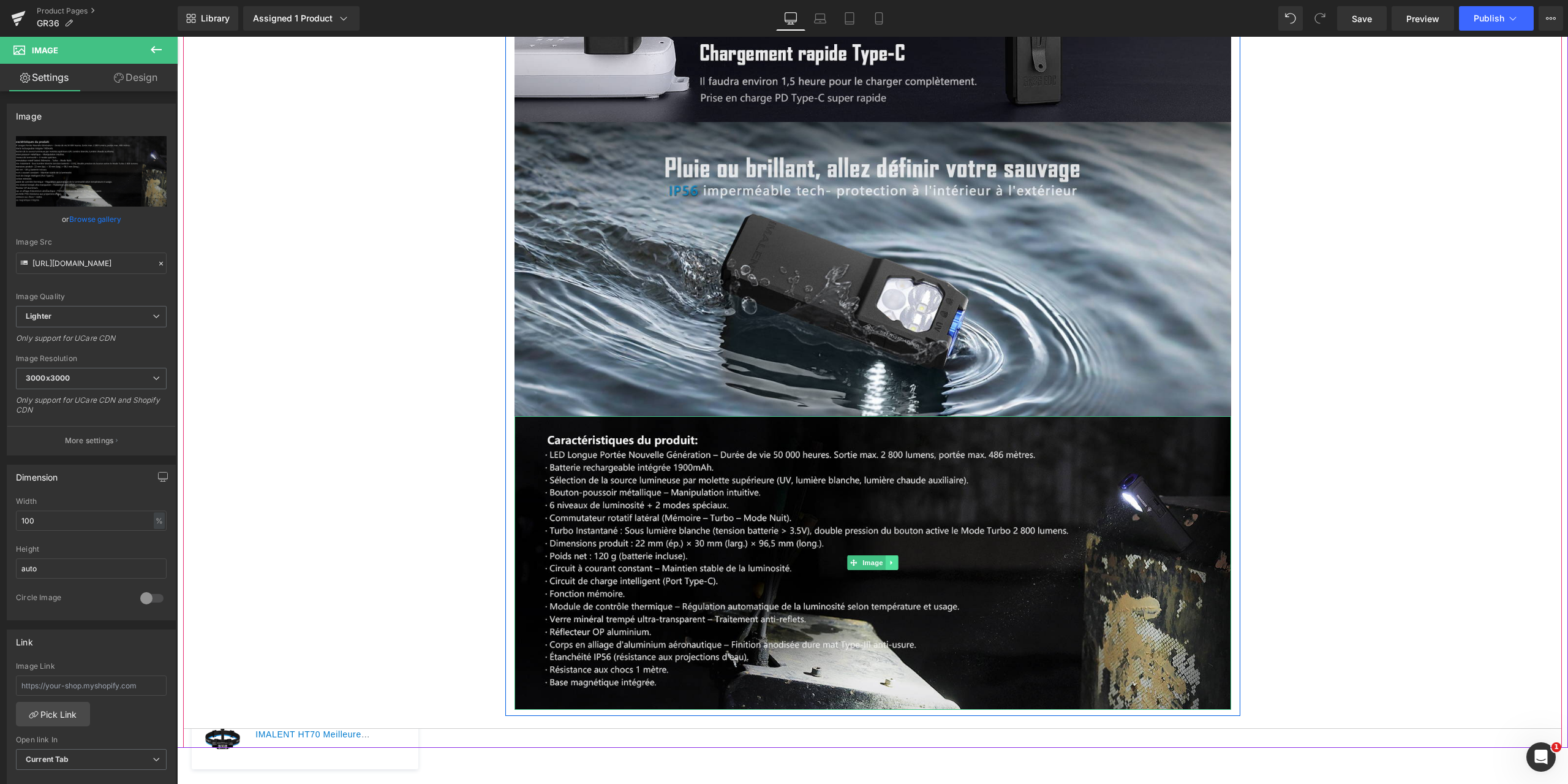
click at [890, 560] on icon at bounding box center [890, 562] width 2 height 4
click at [884, 560] on icon at bounding box center [885, 563] width 7 height 7
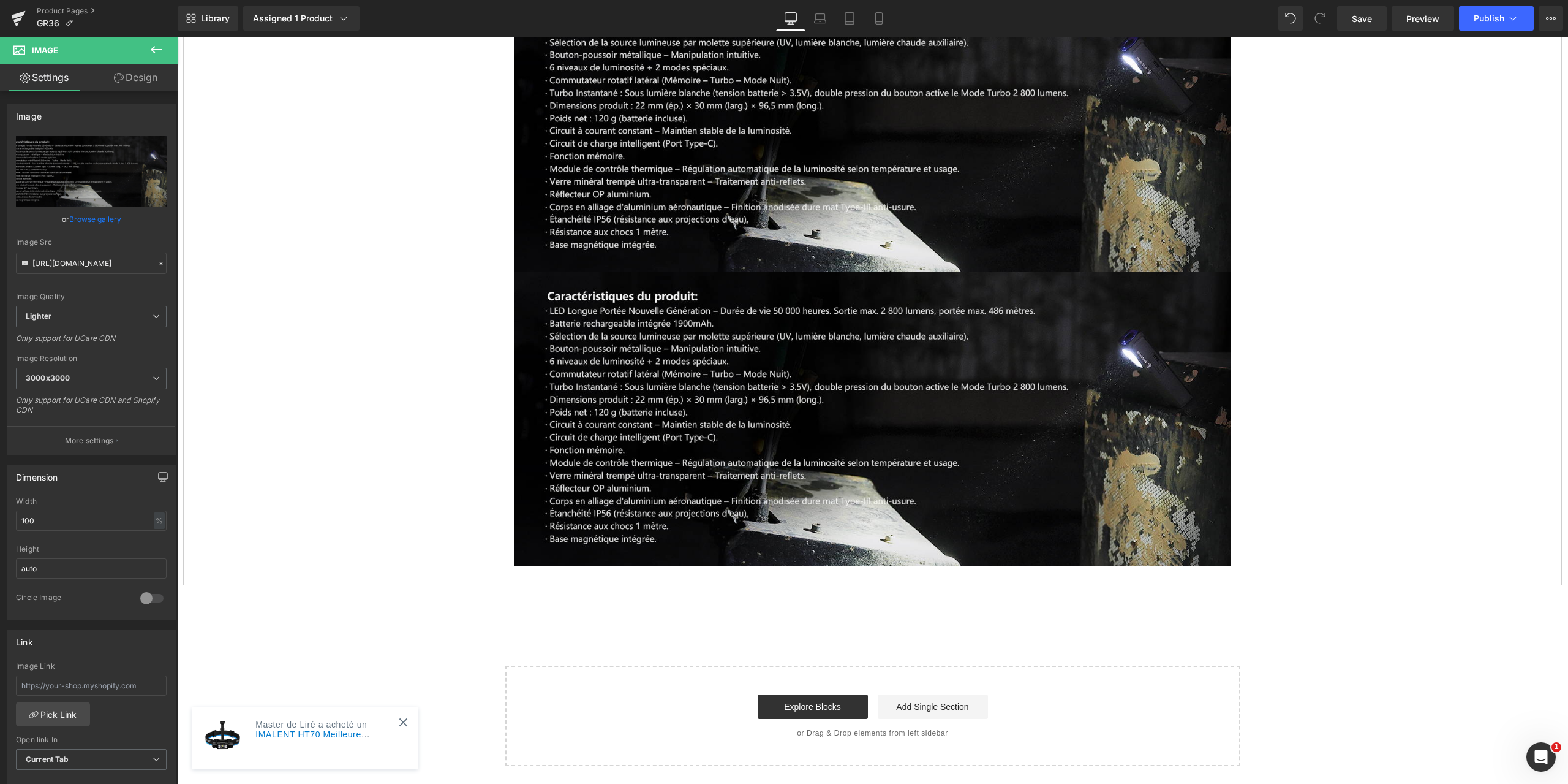
scroll to position [8648, 0]
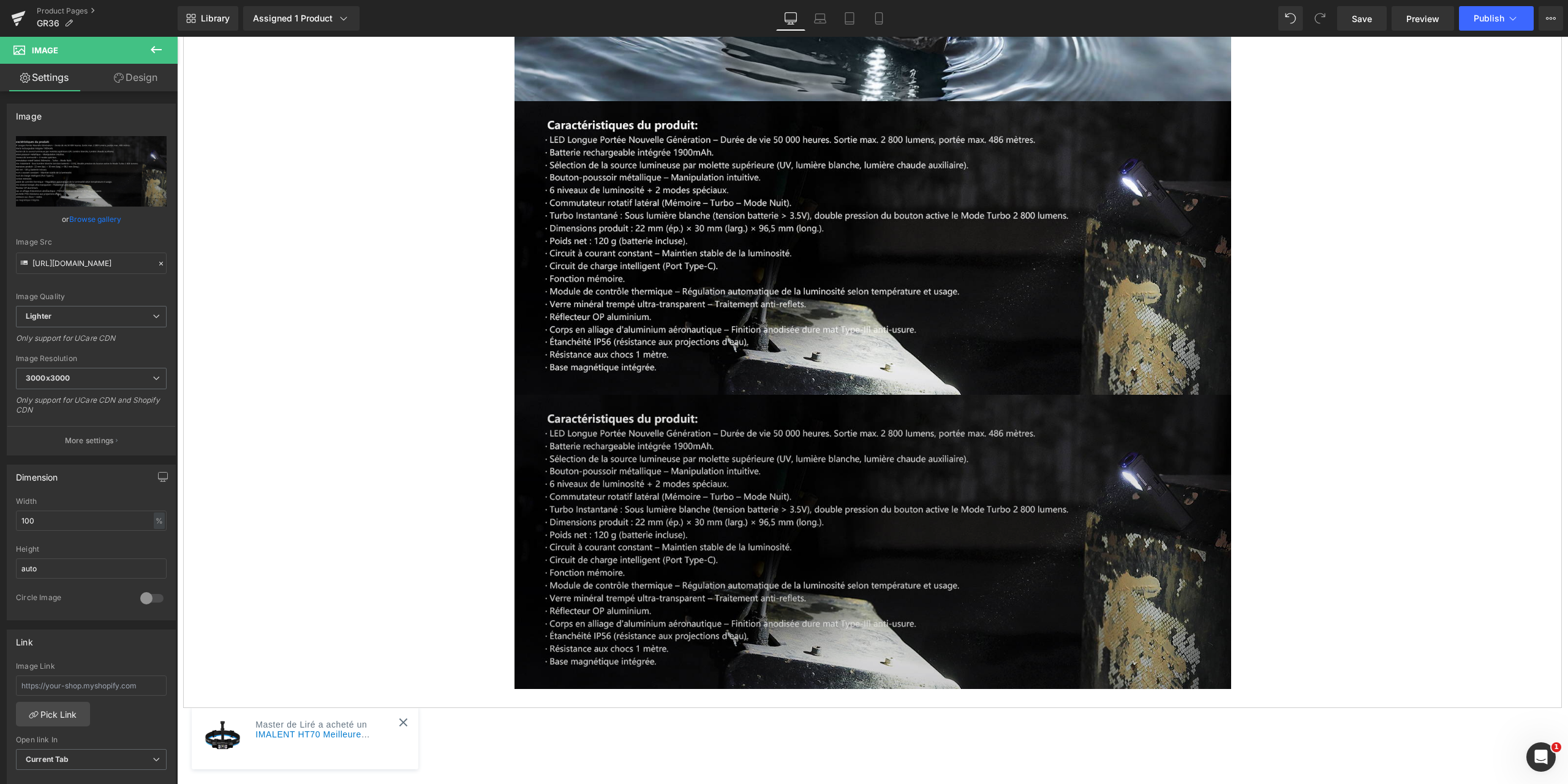
click at [768, 476] on img at bounding box center [872, 542] width 717 height 294
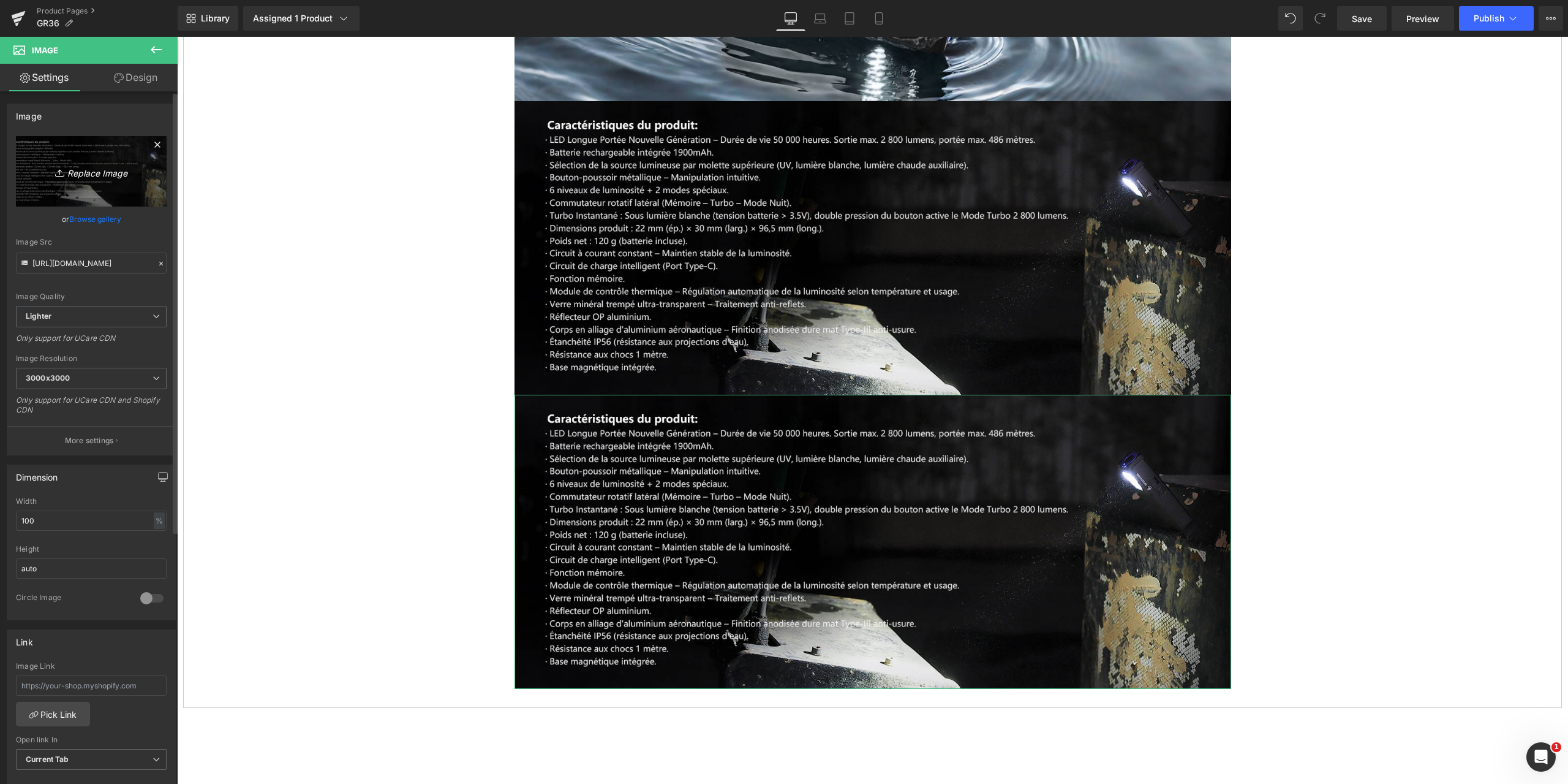
click at [81, 170] on icon "Replace Image" at bounding box center [91, 171] width 98 height 15
type input "C:\fakepath\GR36-1464x600-20.jpg"
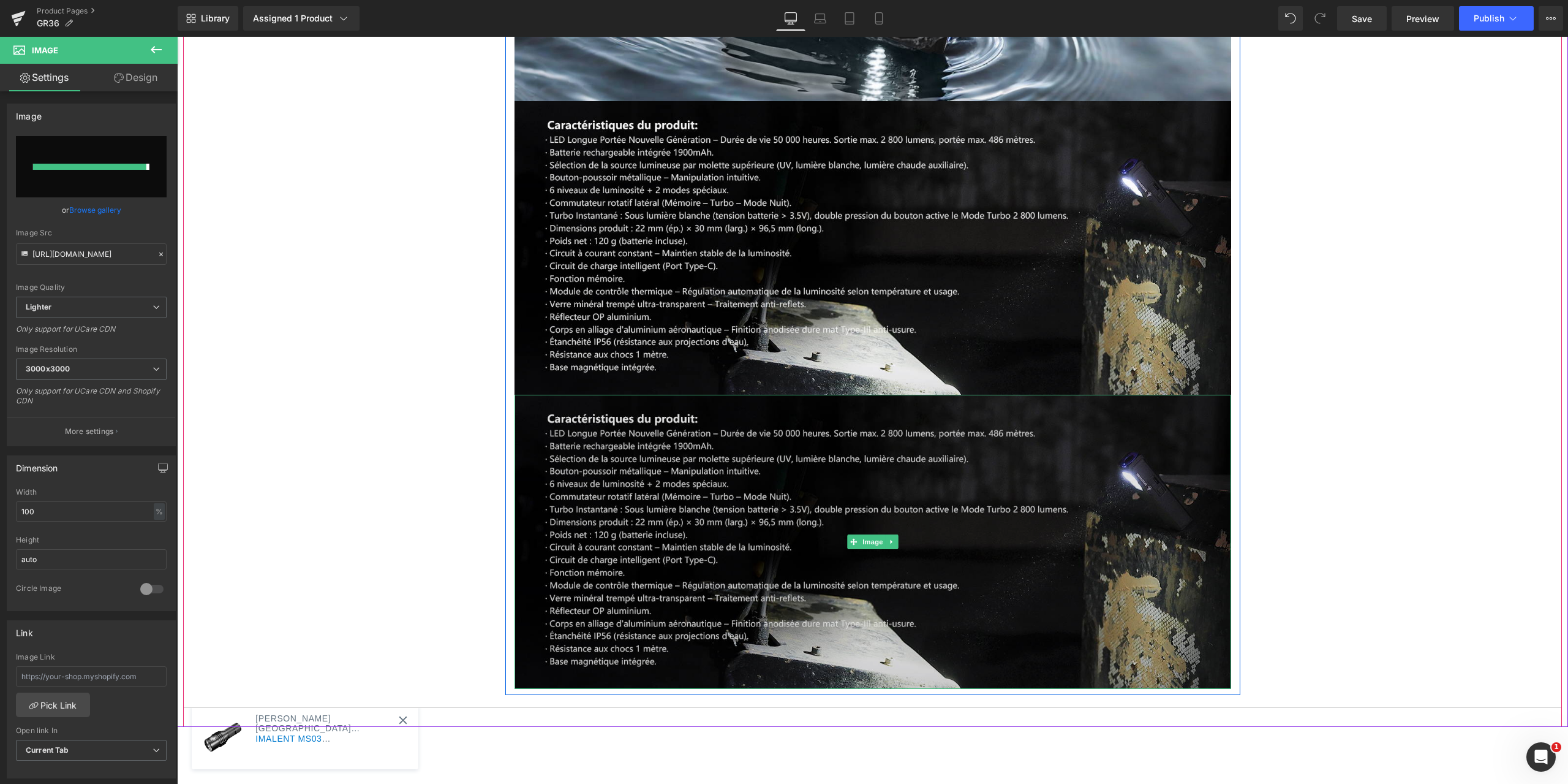
type input "[URL][DOMAIN_NAME]"
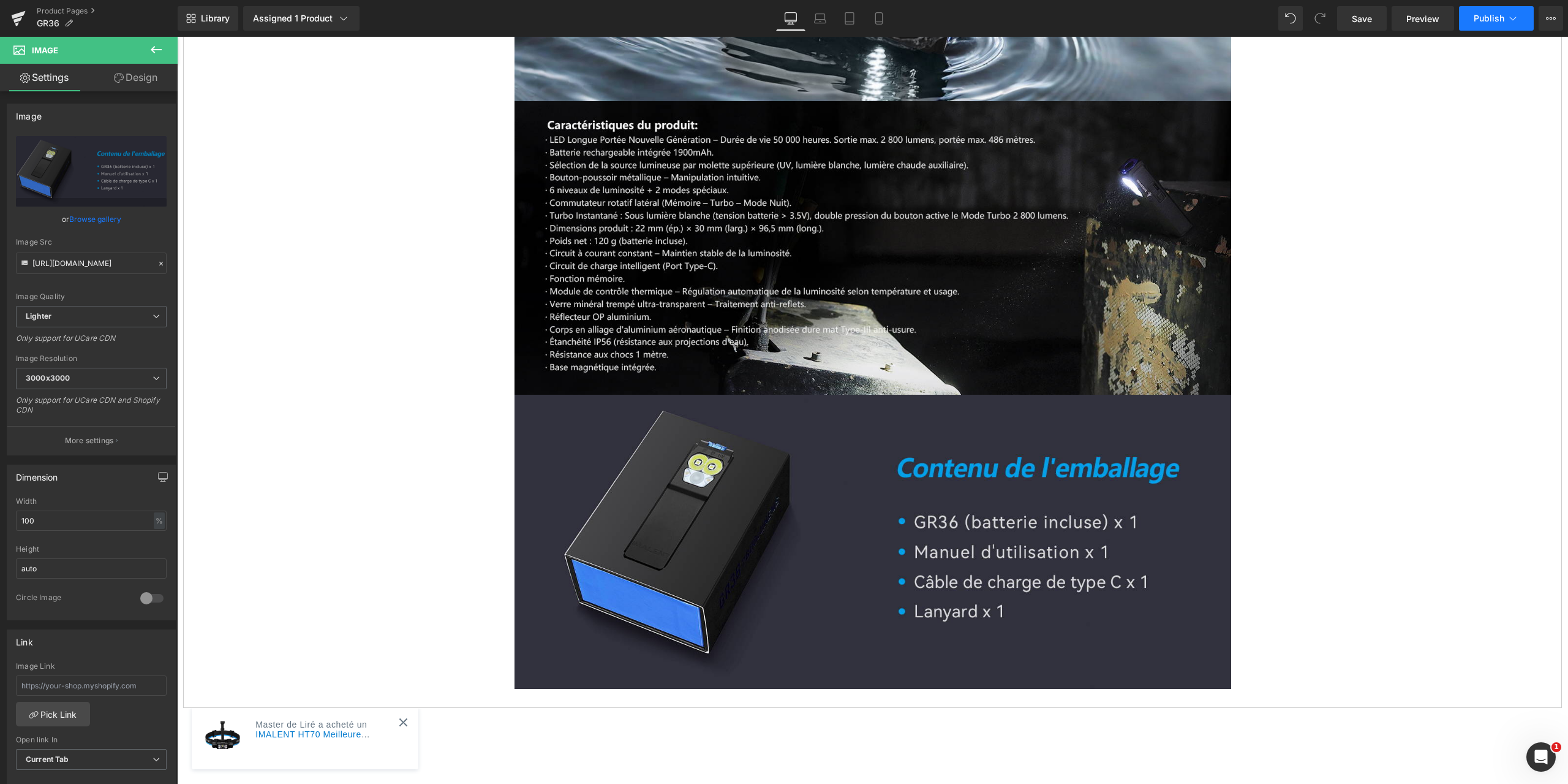
click at [1511, 18] on icon at bounding box center [1513, 18] width 7 height 3
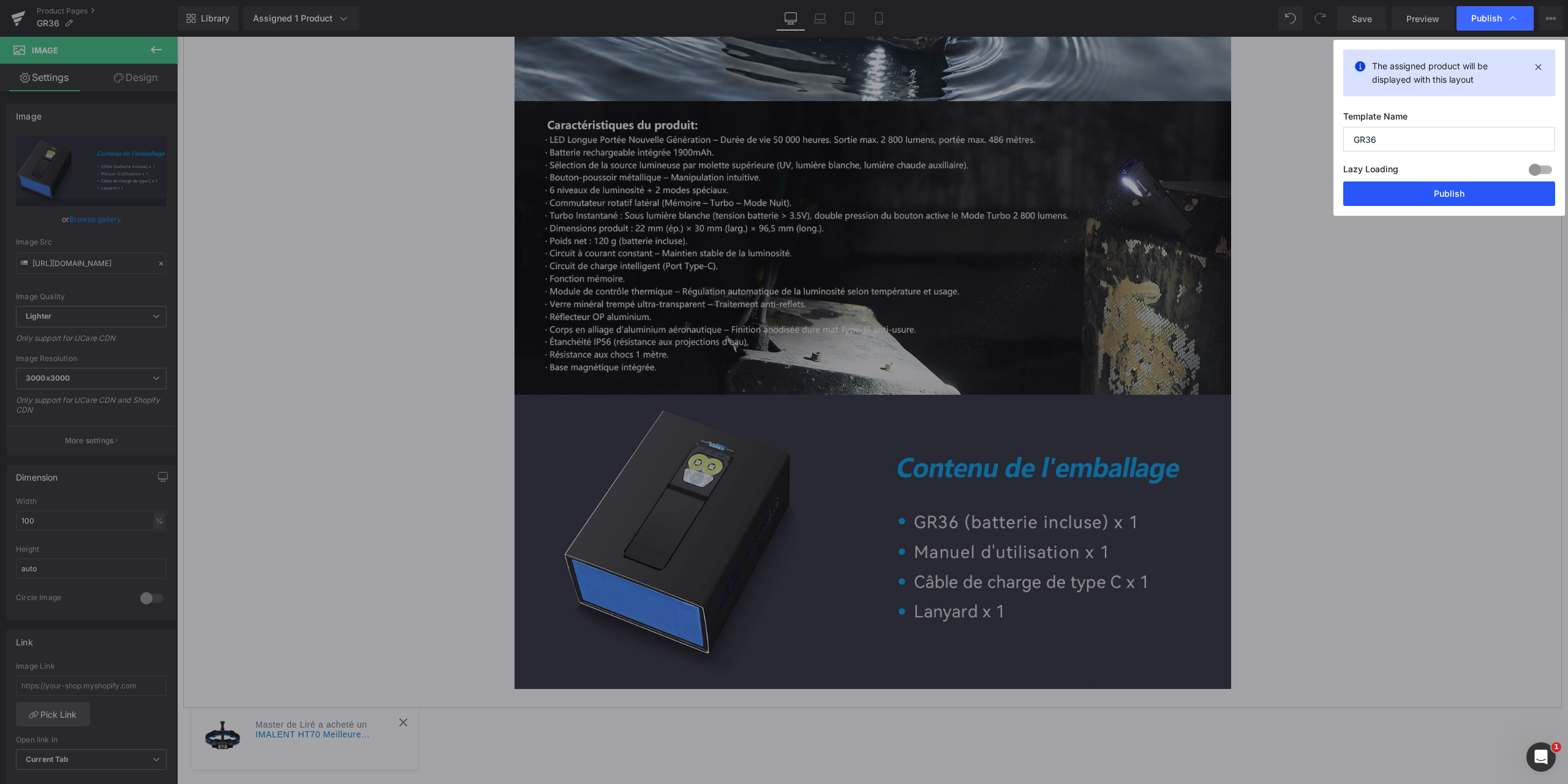
click at [1448, 194] on button "Publish" at bounding box center [1449, 193] width 212 height 24
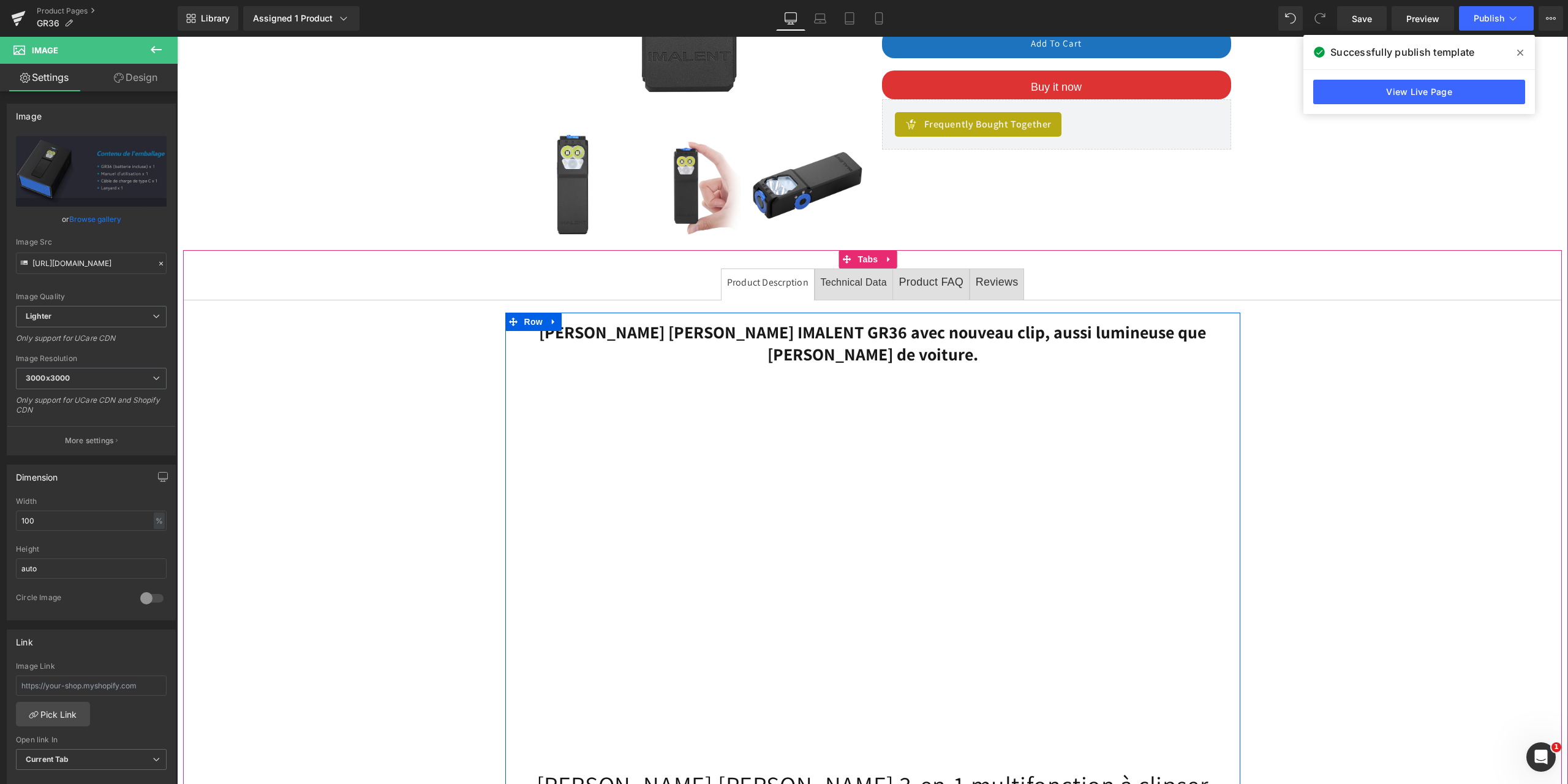
scroll to position [131, 0]
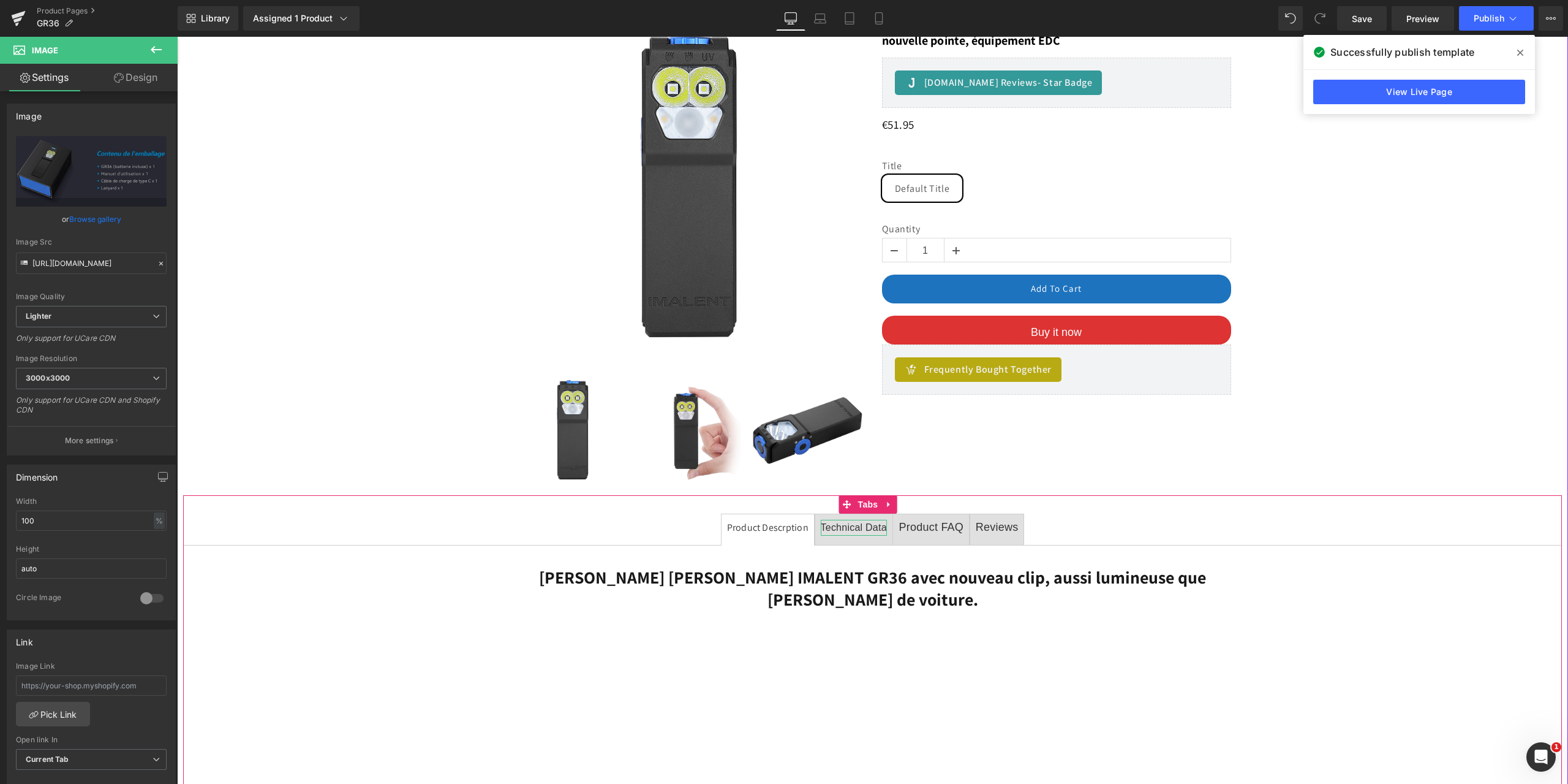
click at [854, 522] on span "Technical Data" at bounding box center [854, 527] width 66 height 10
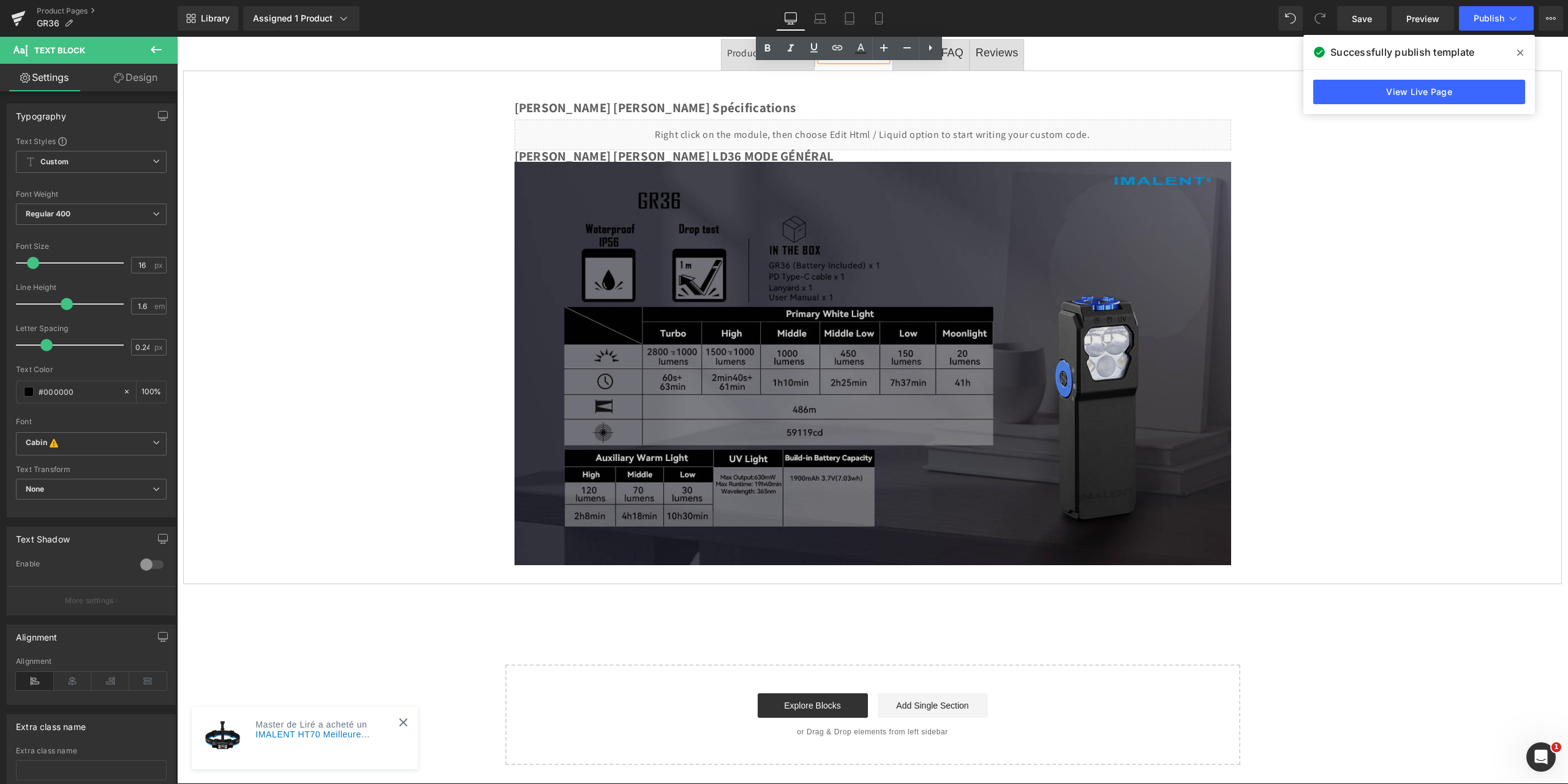
scroll to position [499, 0]
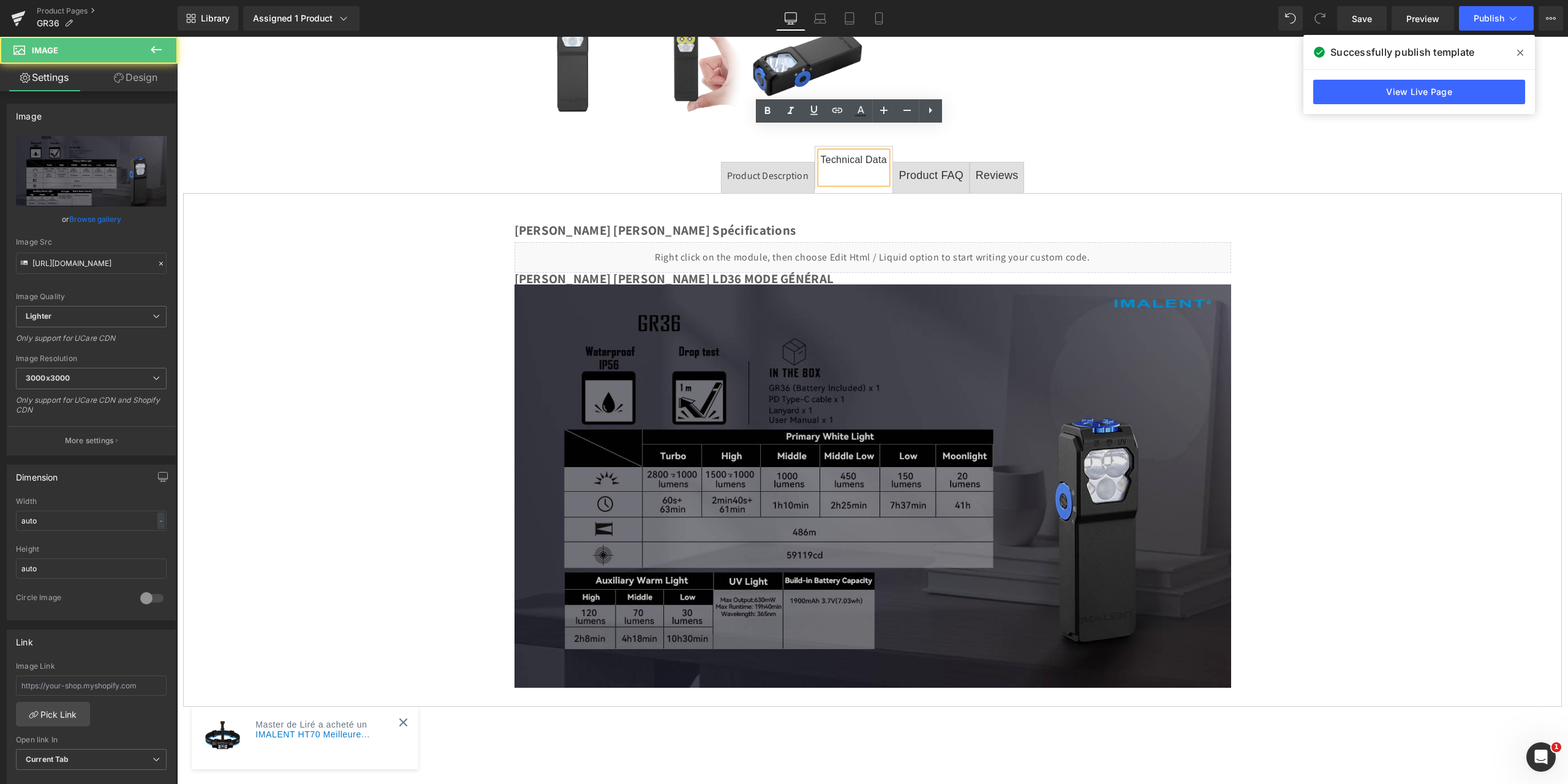
click at [717, 444] on img at bounding box center [872, 485] width 717 height 403
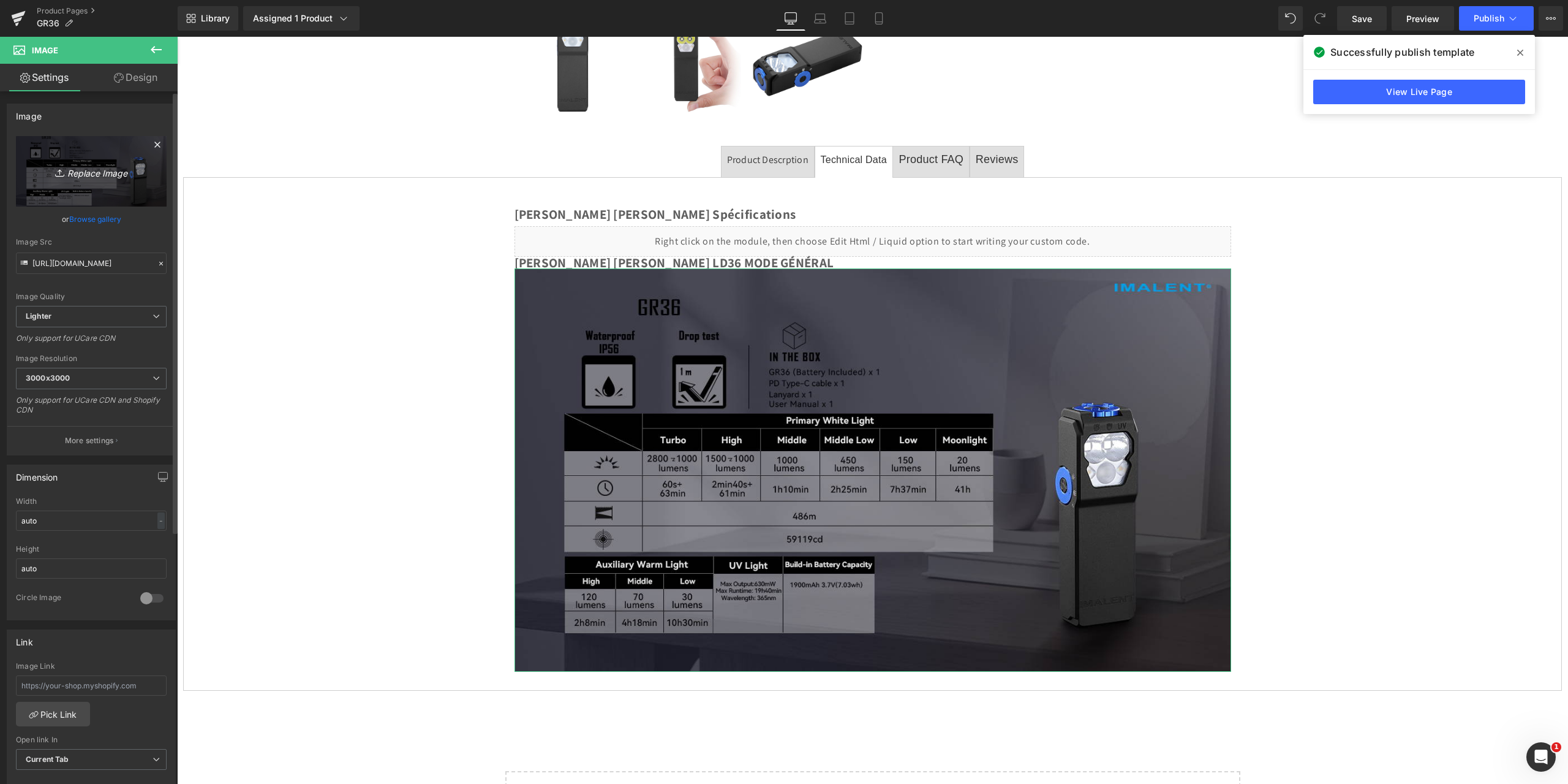
click at [91, 174] on icon "Replace Image" at bounding box center [91, 171] width 98 height 15
type input "C:\fakepath\GR36-1464x600-19.jpg"
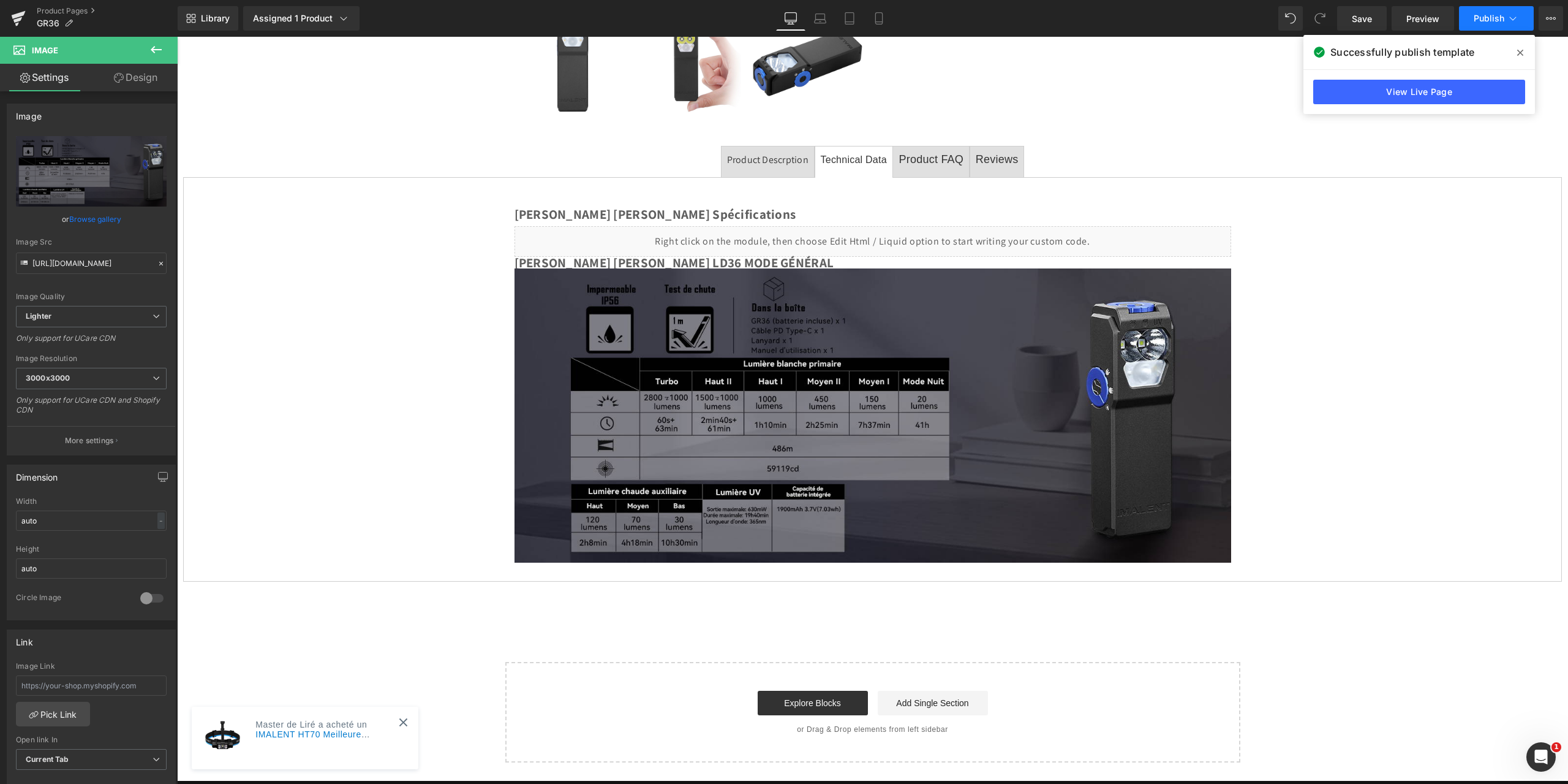
click at [1499, 19] on span "Publish" at bounding box center [1489, 18] width 30 height 10
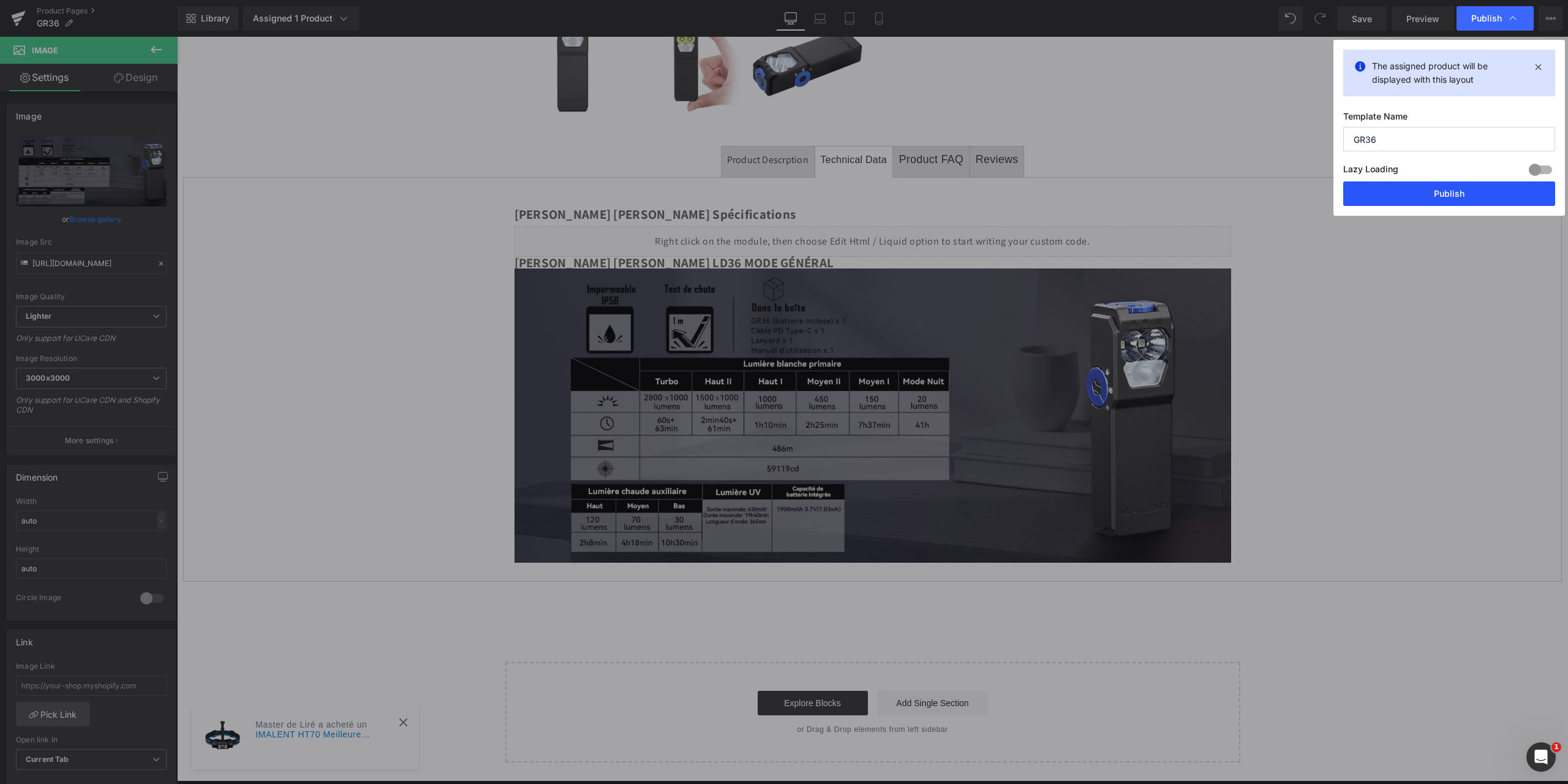
click at [1441, 195] on button "Publish" at bounding box center [1449, 193] width 212 height 24
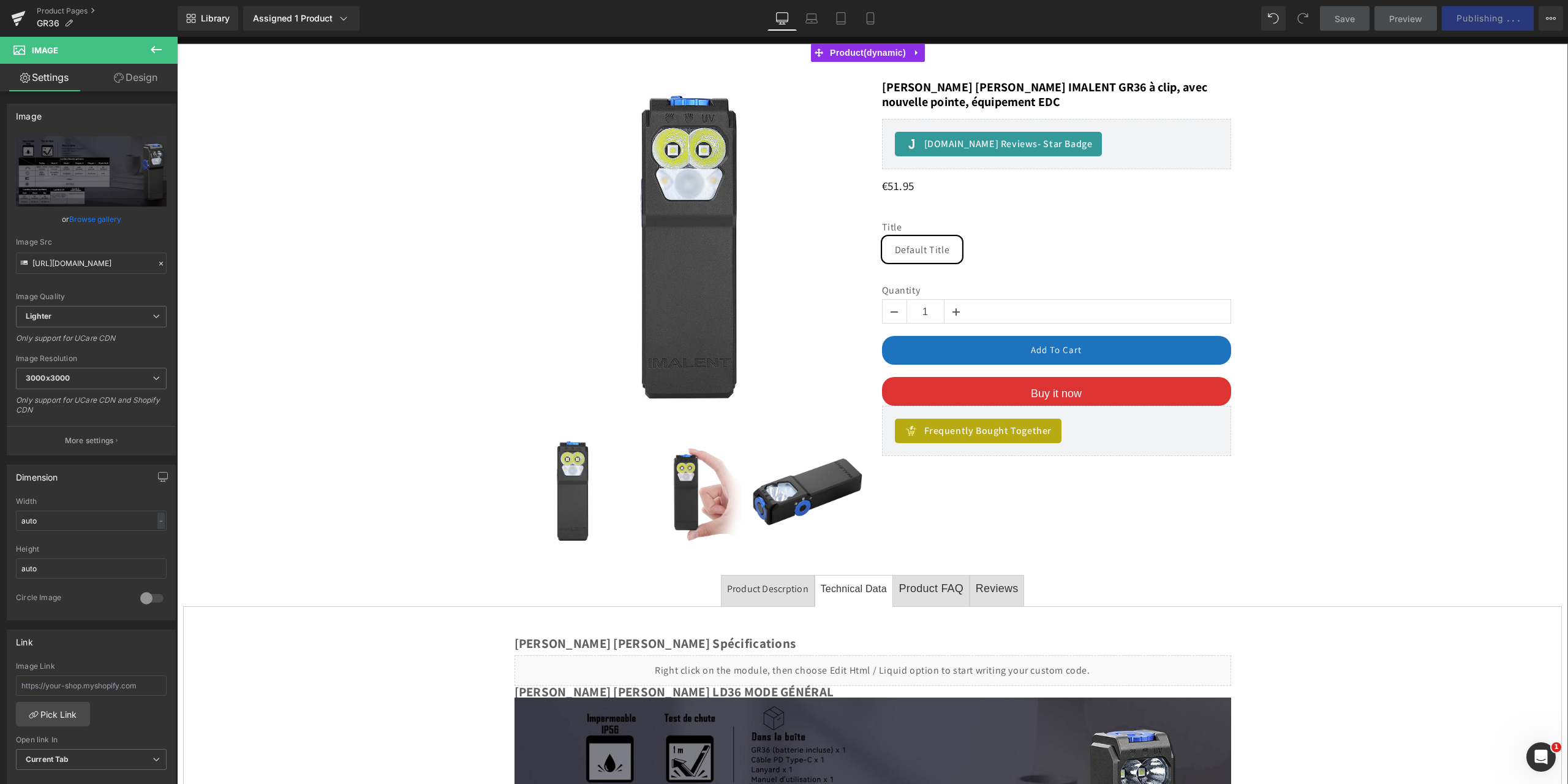
scroll to position [8, 0]
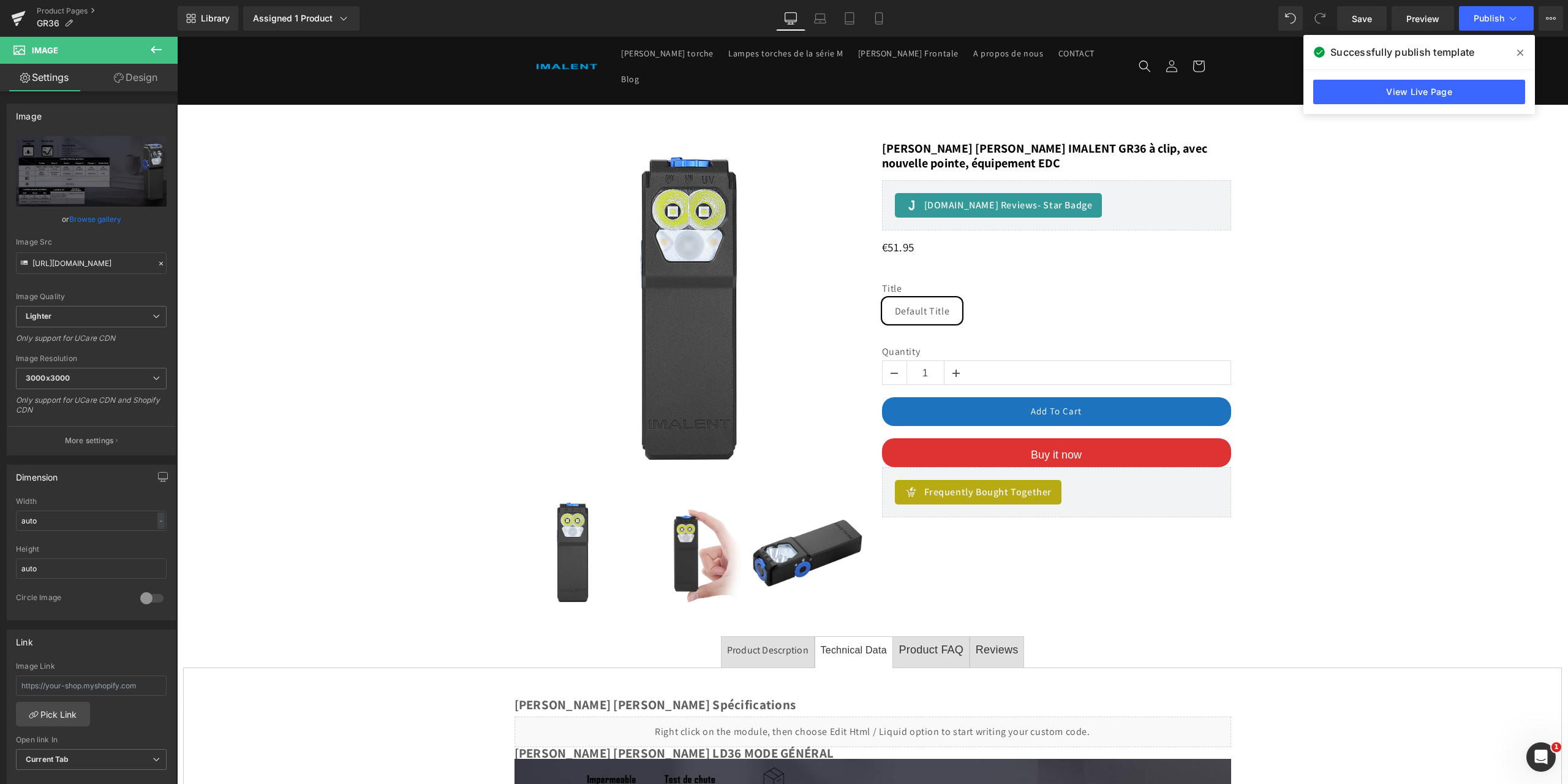
click at [156, 53] on icon at bounding box center [156, 49] width 15 height 15
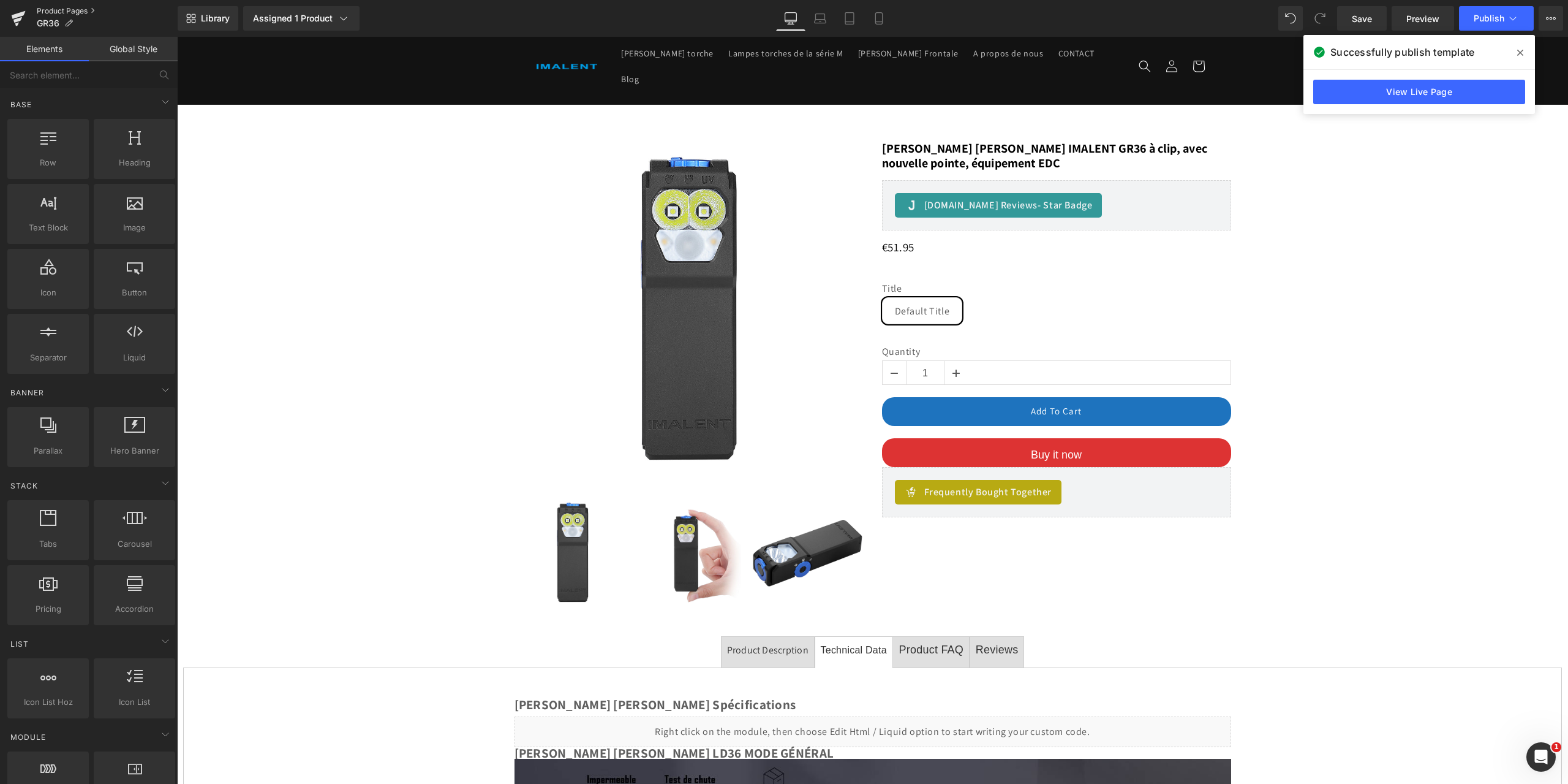
click at [74, 8] on link "Product Pages" at bounding box center [107, 11] width 141 height 10
